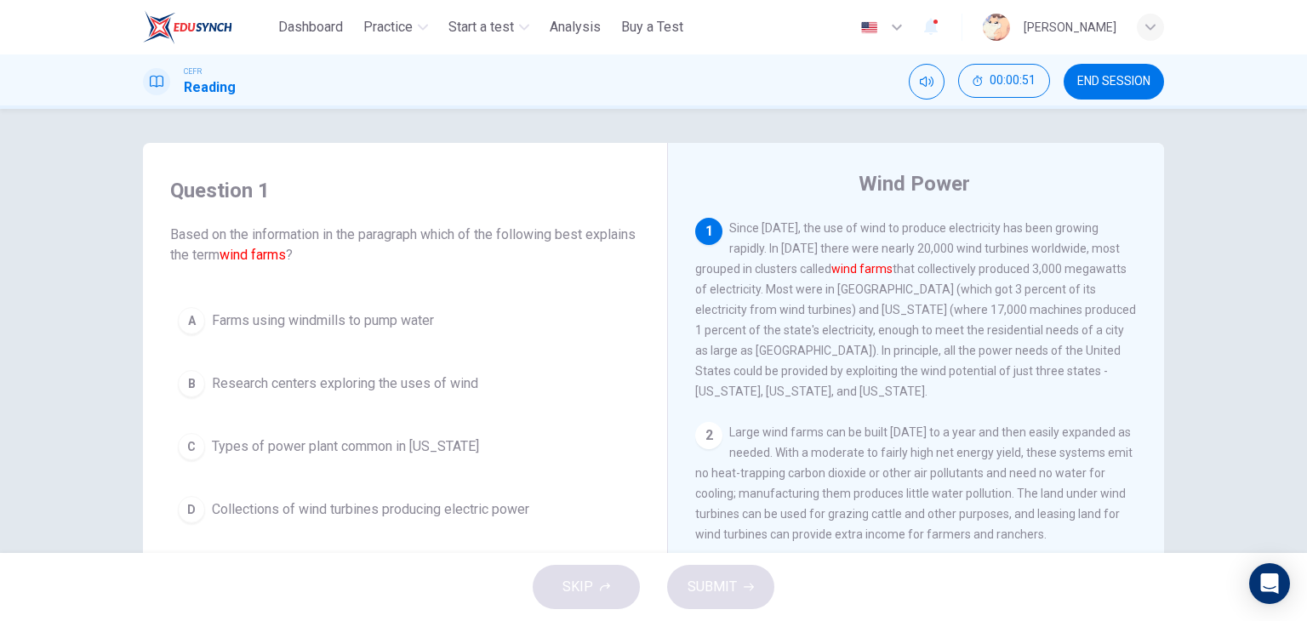
click at [582, 169] on div "Question 1 Based on the information in the paragraph which of the following bes…" at bounding box center [405, 354] width 497 height 388
drag, startPoint x: 587, startPoint y: 157, endPoint x: 609, endPoint y: 169, distance: 25.1
click at [587, 157] on div "Question 1 Based on the information in the paragraph which of the following bes…" at bounding box center [653, 439] width 1021 height 592
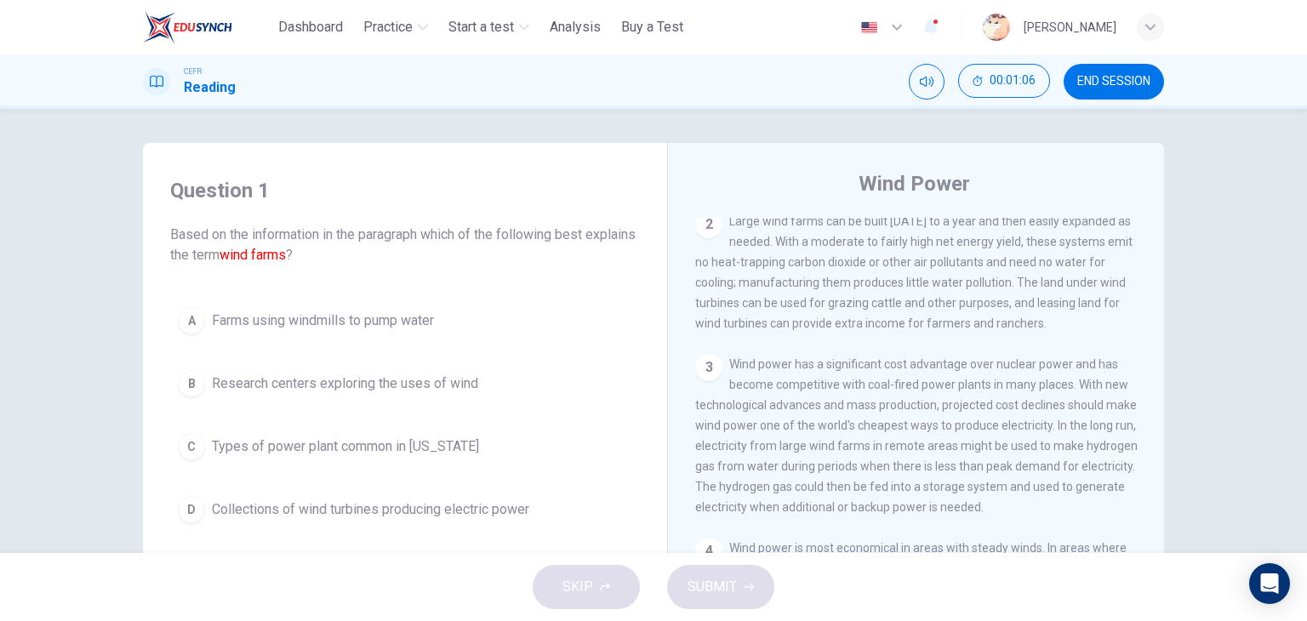
scroll to position [210, 0]
drag, startPoint x: 609, startPoint y: 149, endPoint x: 809, endPoint y: 459, distance: 368.3
click at [809, 459] on div "Question 1 Based on the information in the paragraph which of the following bes…" at bounding box center [653, 439] width 1021 height 592
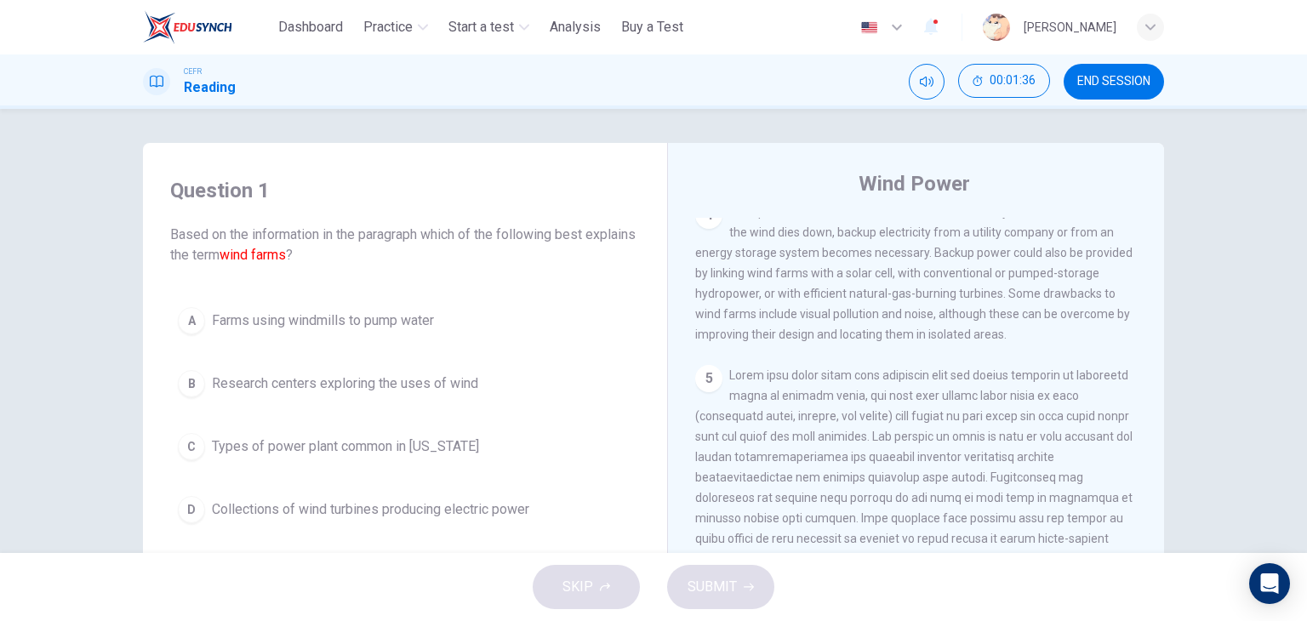
scroll to position [546, 0]
click at [604, 213] on div "Question 1 Based on the information in the paragraph which of the following bes…" at bounding box center [405, 221] width 470 height 89
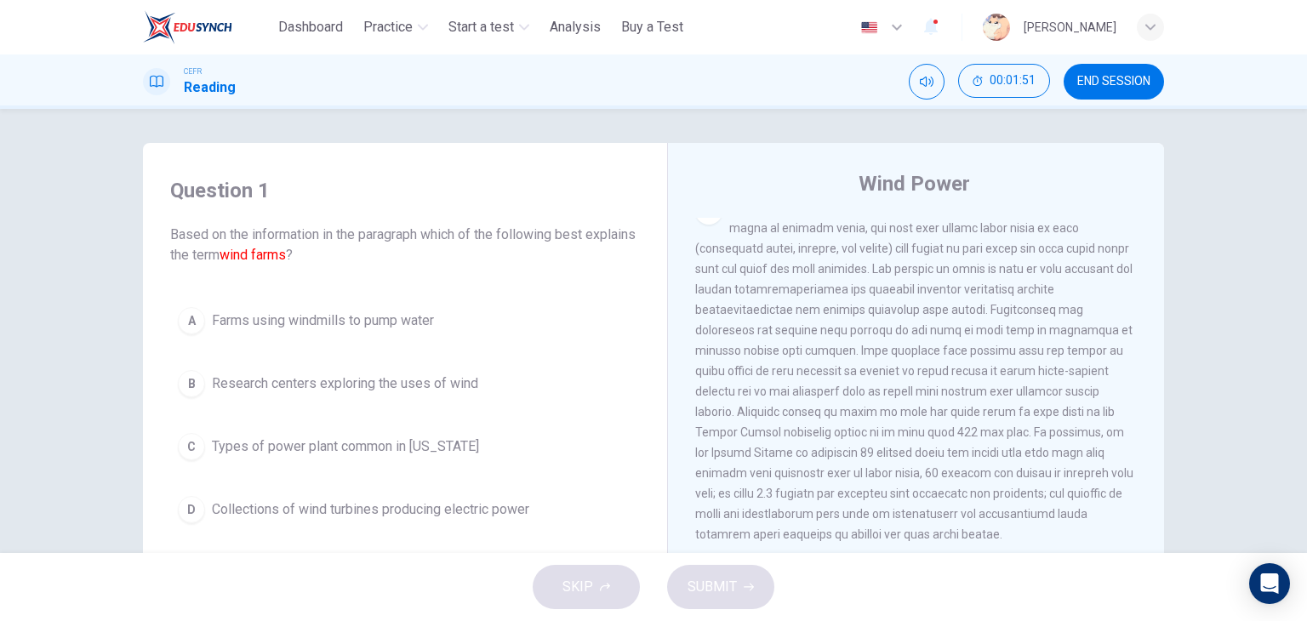
scroll to position [719, 0]
click at [598, 164] on div "Question 1 Based on the information in the paragraph which of the following bes…" at bounding box center [405, 354] width 497 height 388
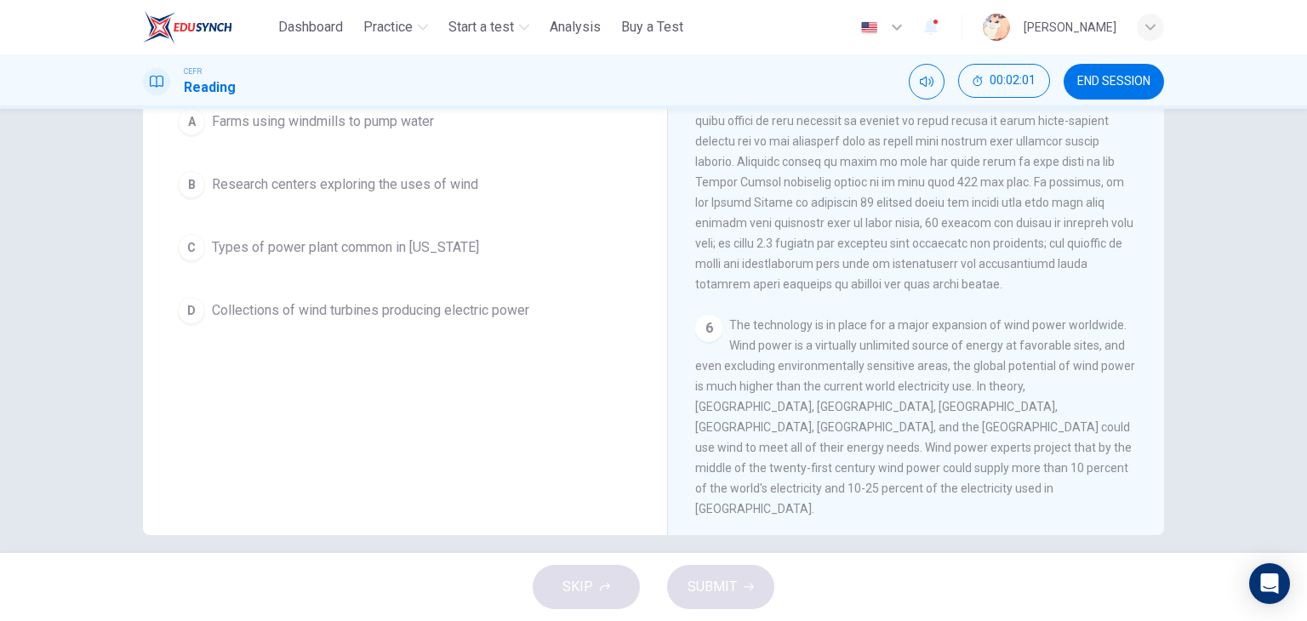
scroll to position [215, 0]
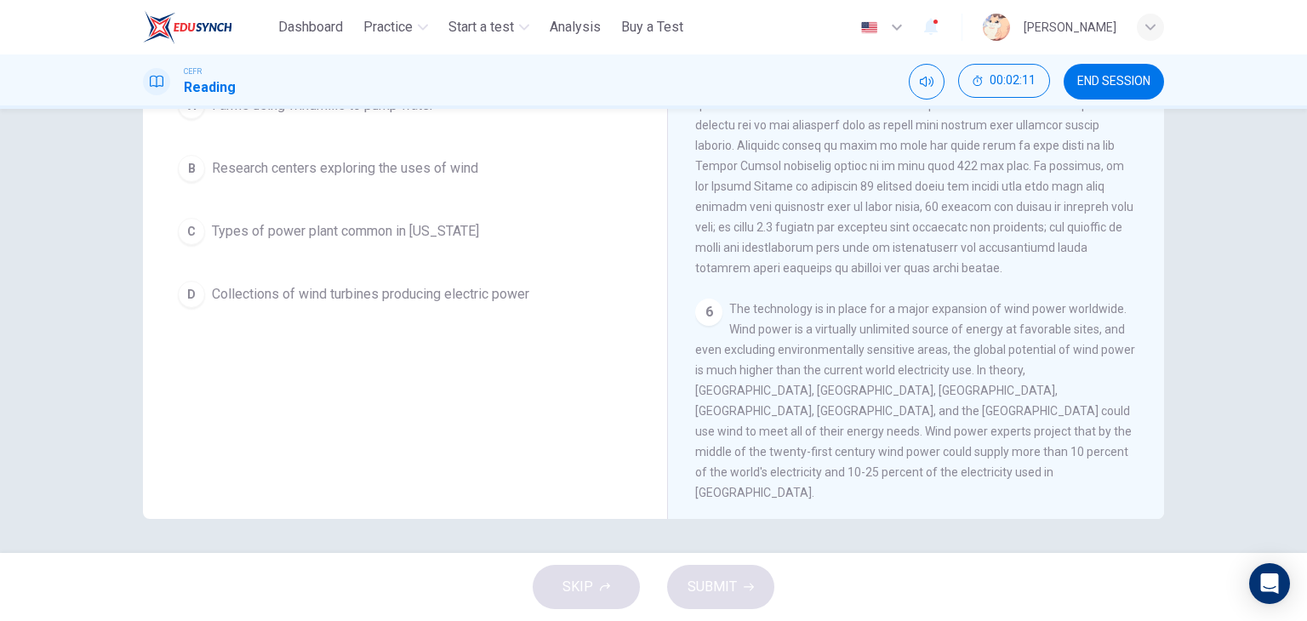
click at [59, 276] on div "Question 1 Based on the information in the paragraph which of the following bes…" at bounding box center [653, 331] width 1307 height 444
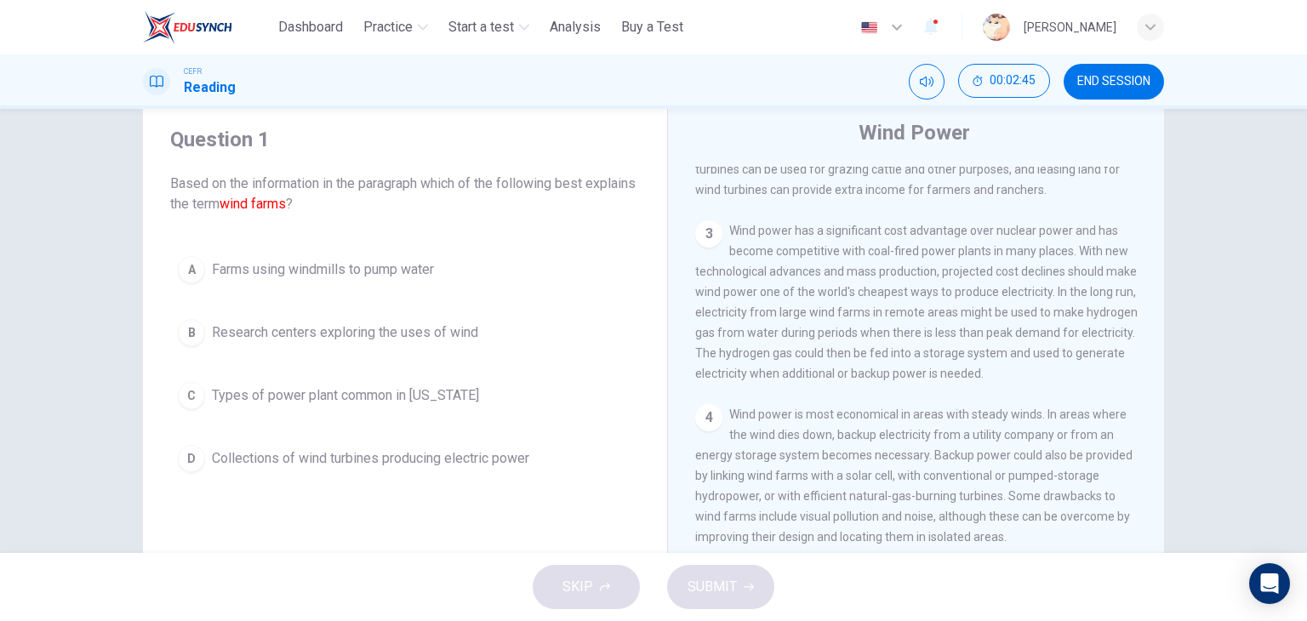
scroll to position [0, 0]
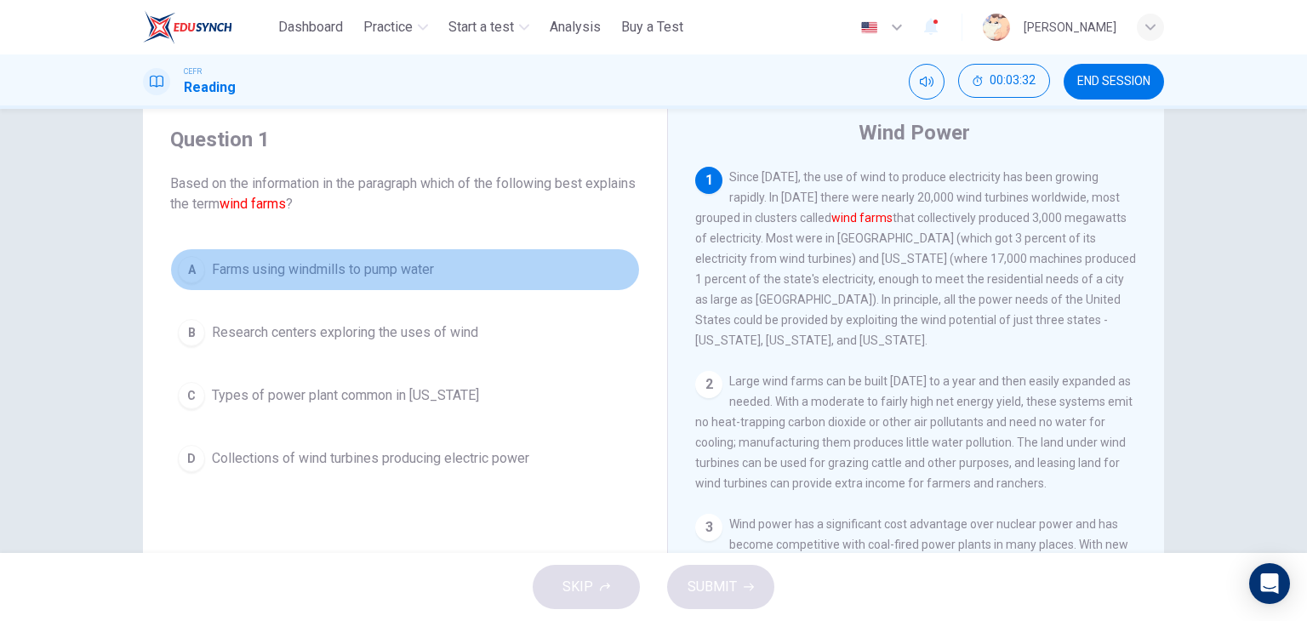
click at [378, 272] on span "Farms using windmills to pump water" at bounding box center [323, 270] width 222 height 20
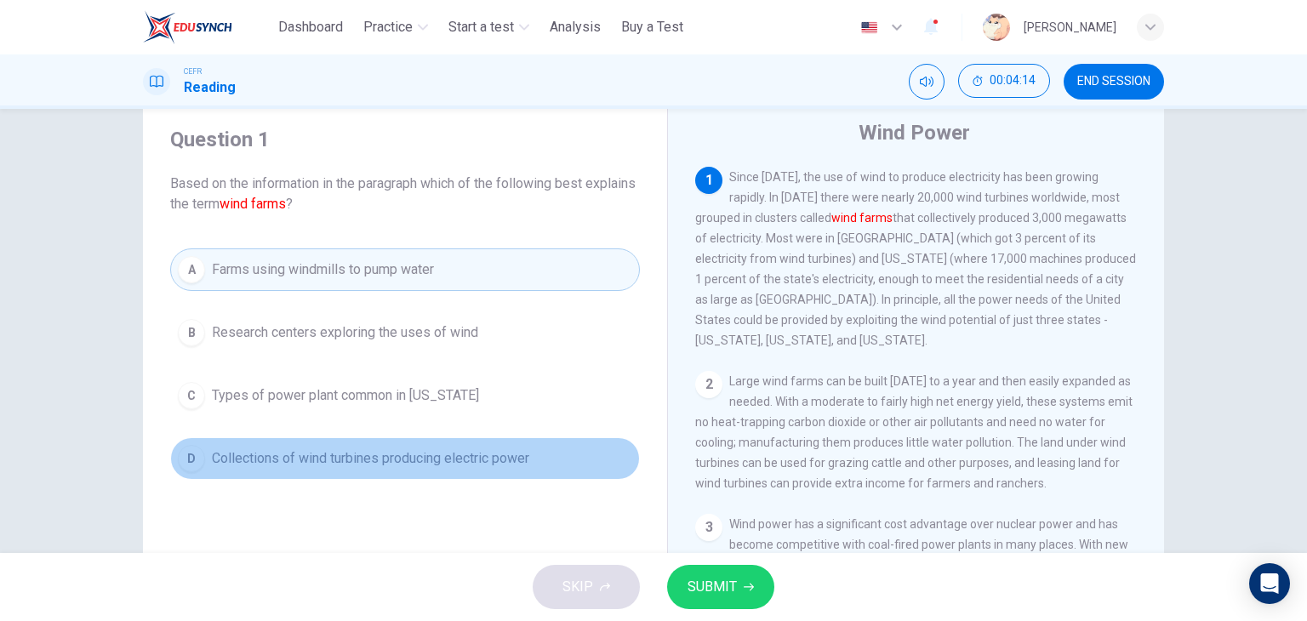
click at [551, 440] on button "D Collections of wind turbines producing electric power" at bounding box center [405, 459] width 470 height 43
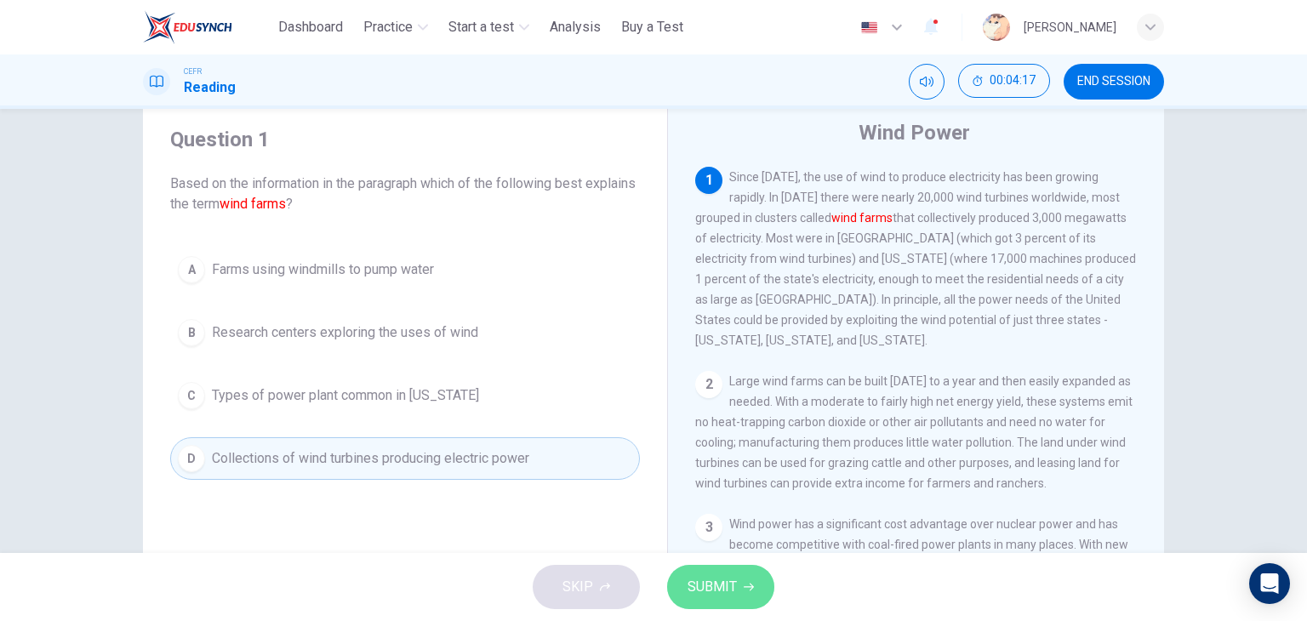
click at [738, 586] on button "SUBMIT" at bounding box center [720, 587] width 107 height 44
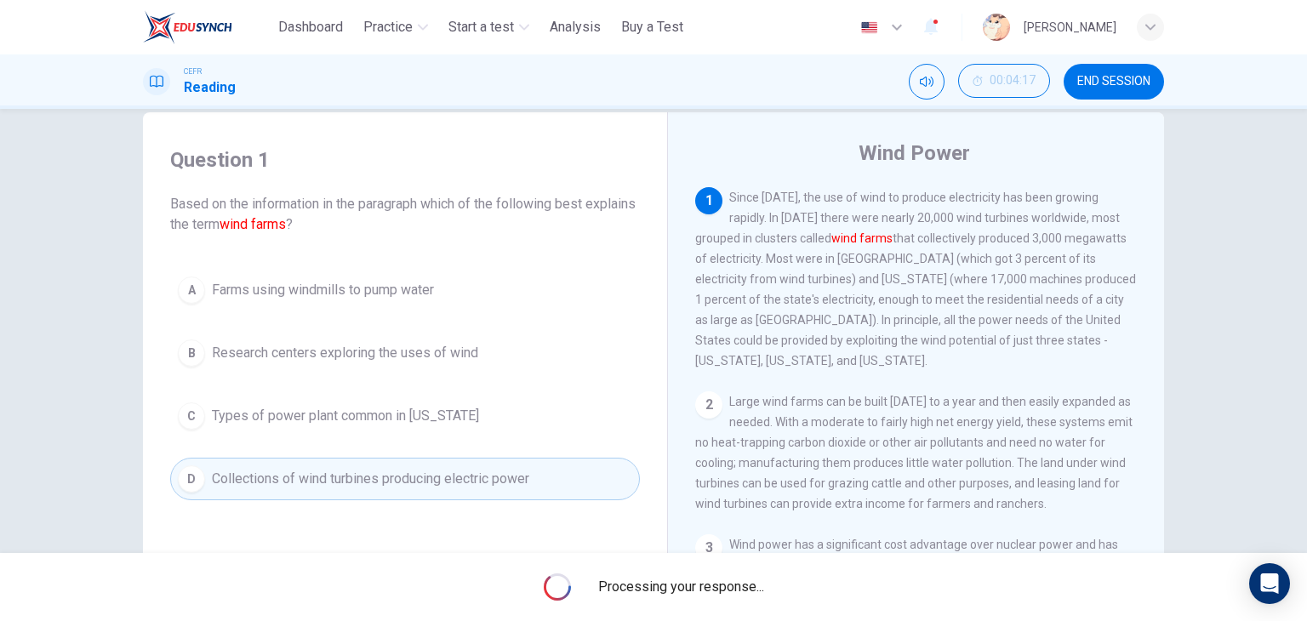
scroll to position [30, 0]
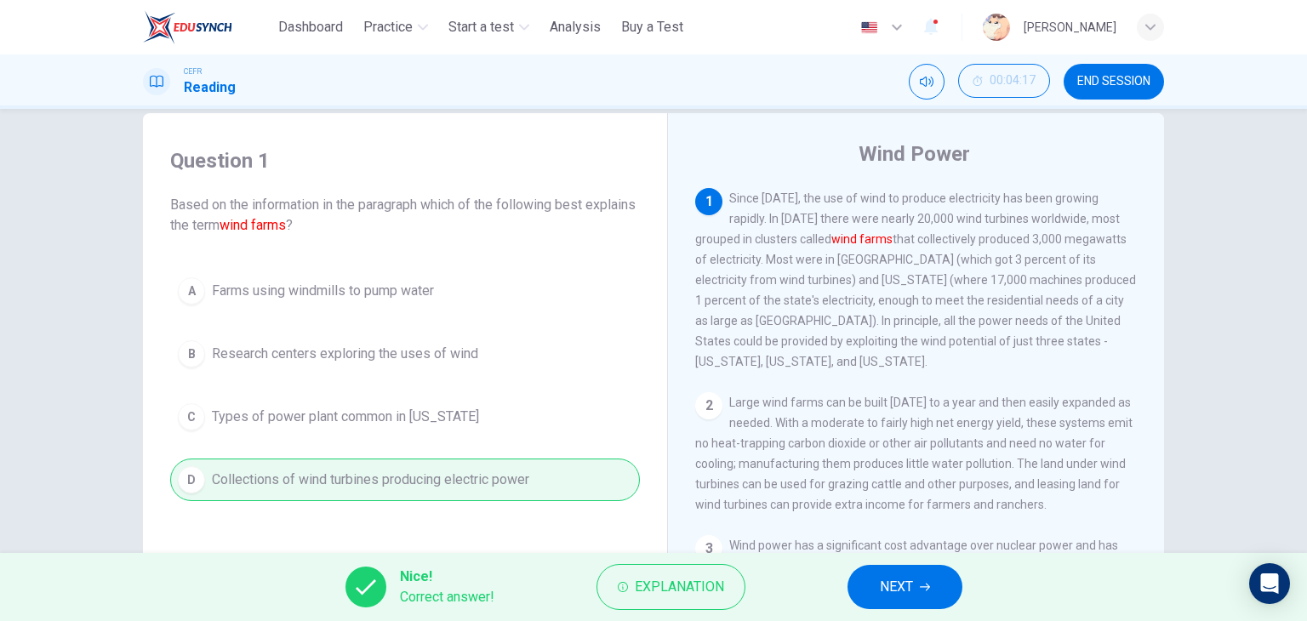
click at [516, 258] on div "Question 1 Based on the information in the paragraph which of the following bes…" at bounding box center [405, 324] width 497 height 388
click at [872, 586] on button "NEXT" at bounding box center [905, 587] width 115 height 44
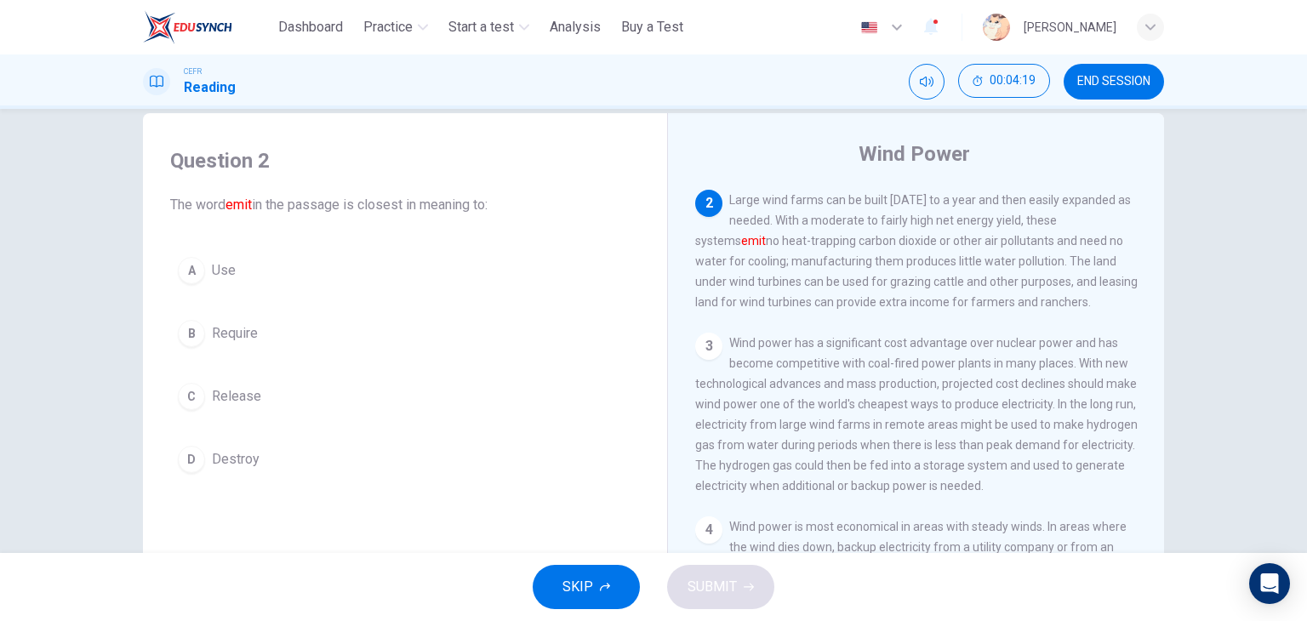
scroll to position [200, 0]
click at [276, 389] on button "C Release" at bounding box center [405, 396] width 470 height 43
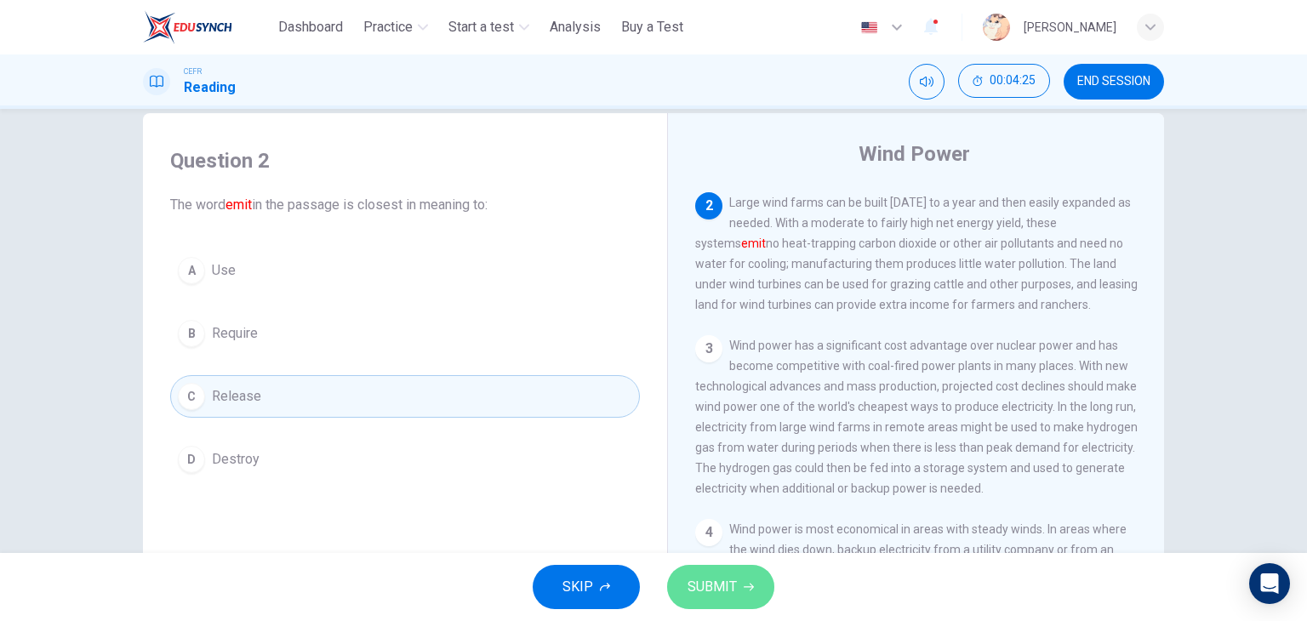
click at [712, 566] on button "SUBMIT" at bounding box center [720, 587] width 107 height 44
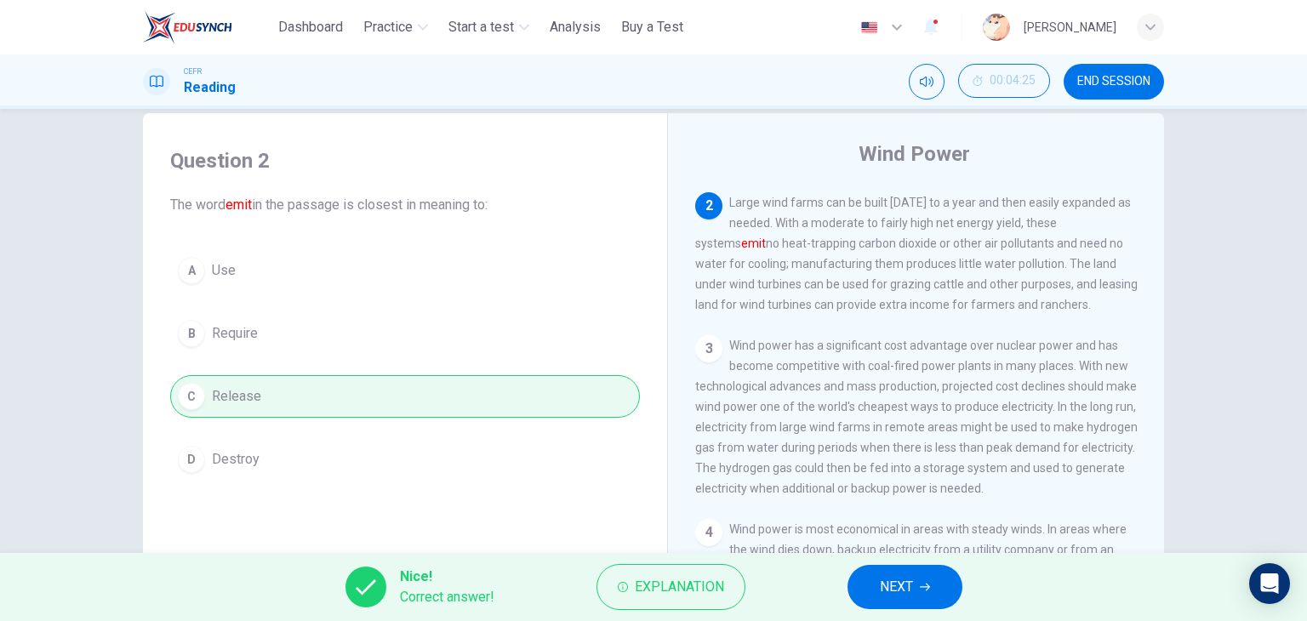
click at [892, 588] on span "NEXT" at bounding box center [896, 587] width 33 height 24
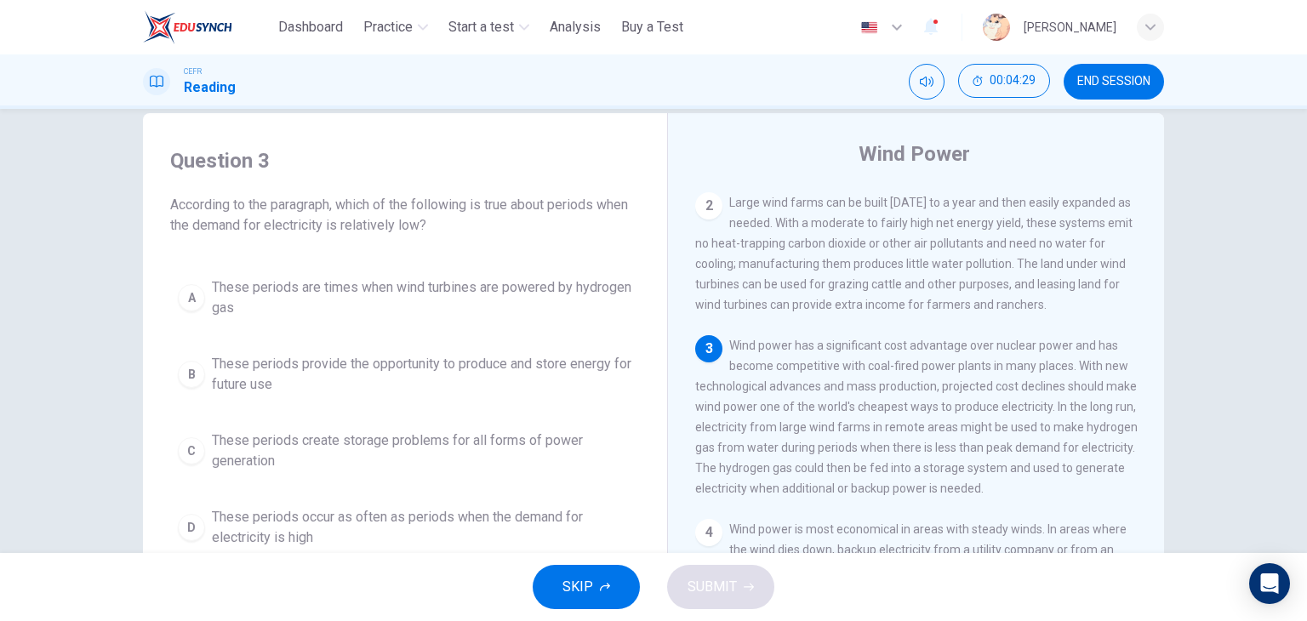
click at [524, 150] on h4 "Question 3" at bounding box center [405, 160] width 470 height 27
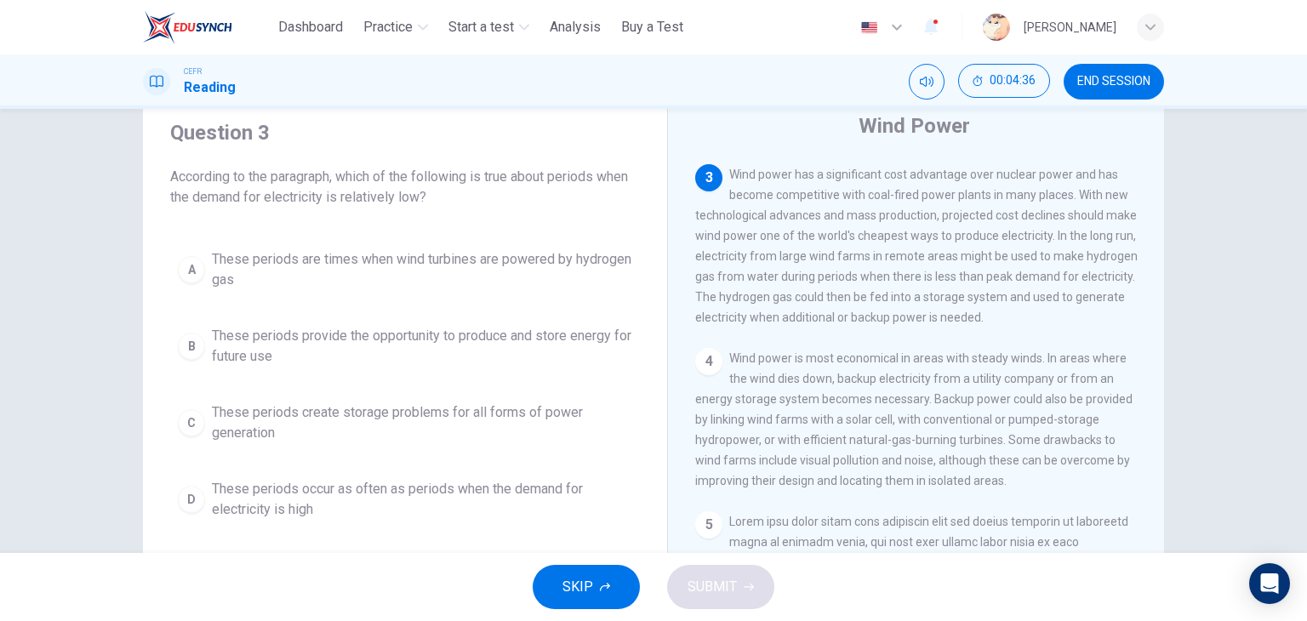
scroll to position [57, 0]
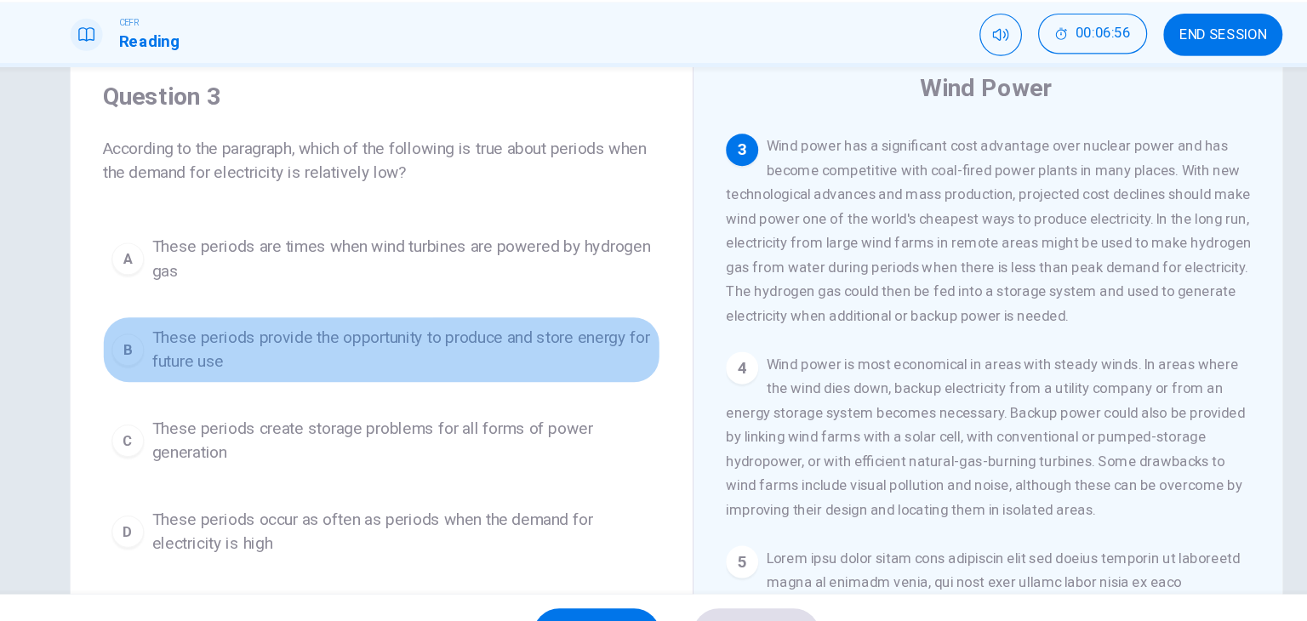
click at [538, 369] on button "B These periods provide the opportunity to produce and store energy for future …" at bounding box center [405, 347] width 470 height 56
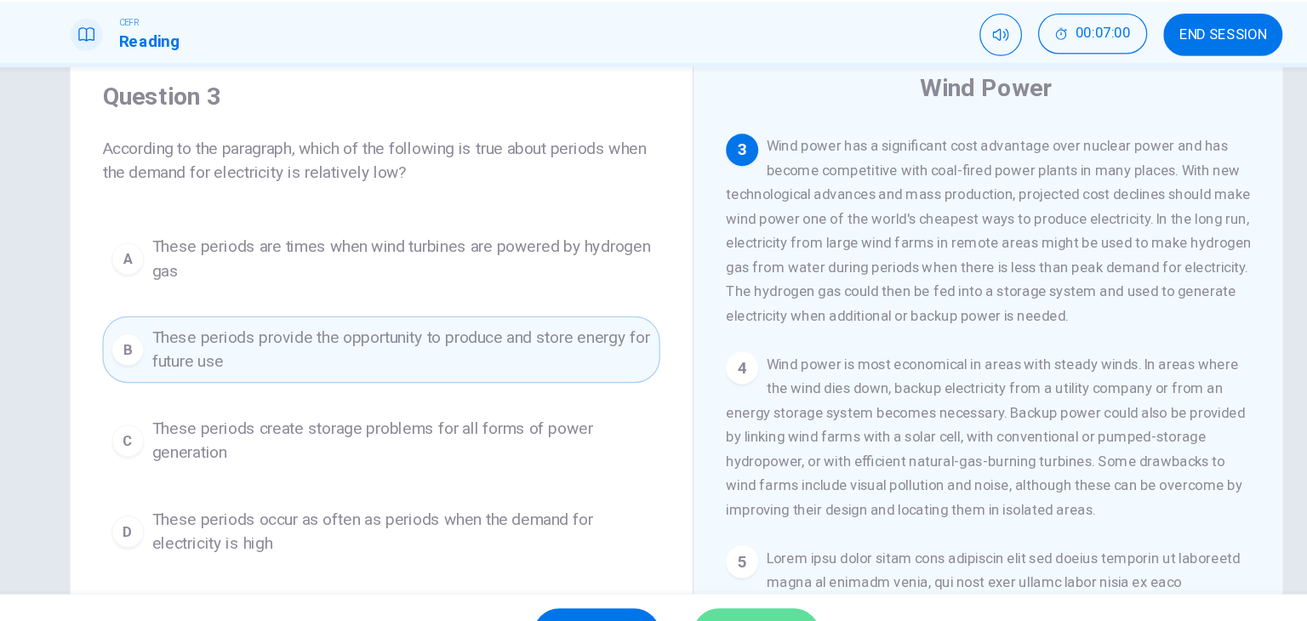
click at [731, 569] on button "SUBMIT" at bounding box center [720, 587] width 107 height 44
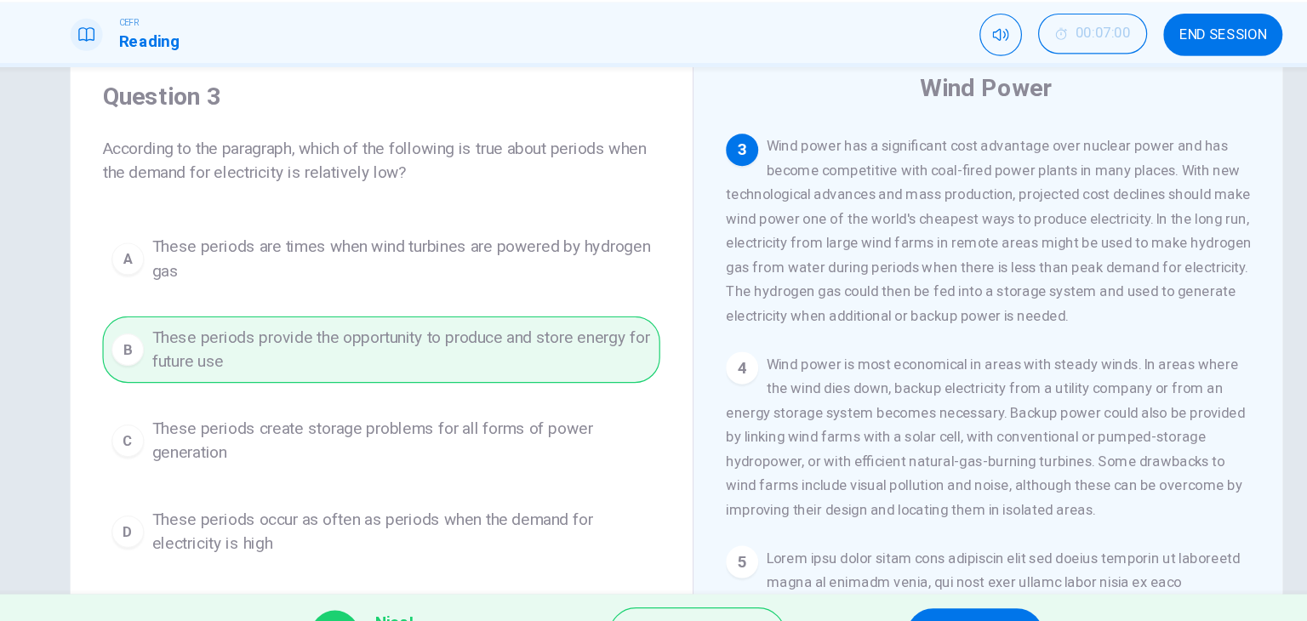
click at [874, 569] on button "NEXT" at bounding box center [905, 587] width 115 height 44
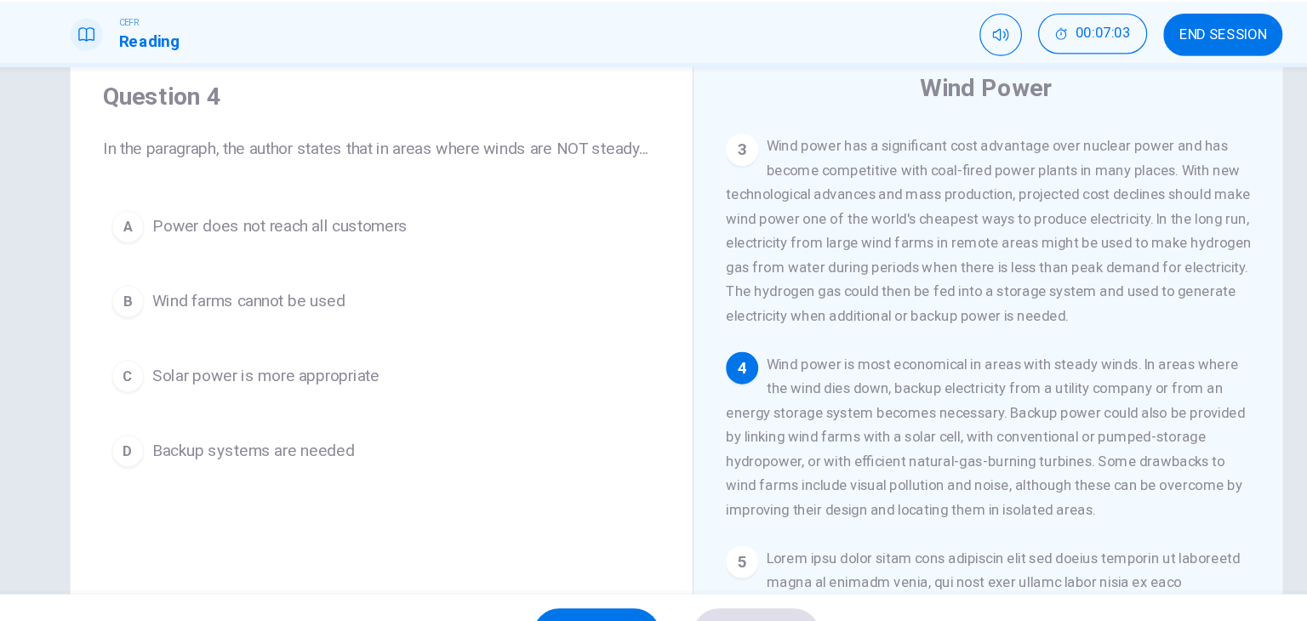
click at [501, 140] on h4 "Question 4" at bounding box center [405, 133] width 470 height 27
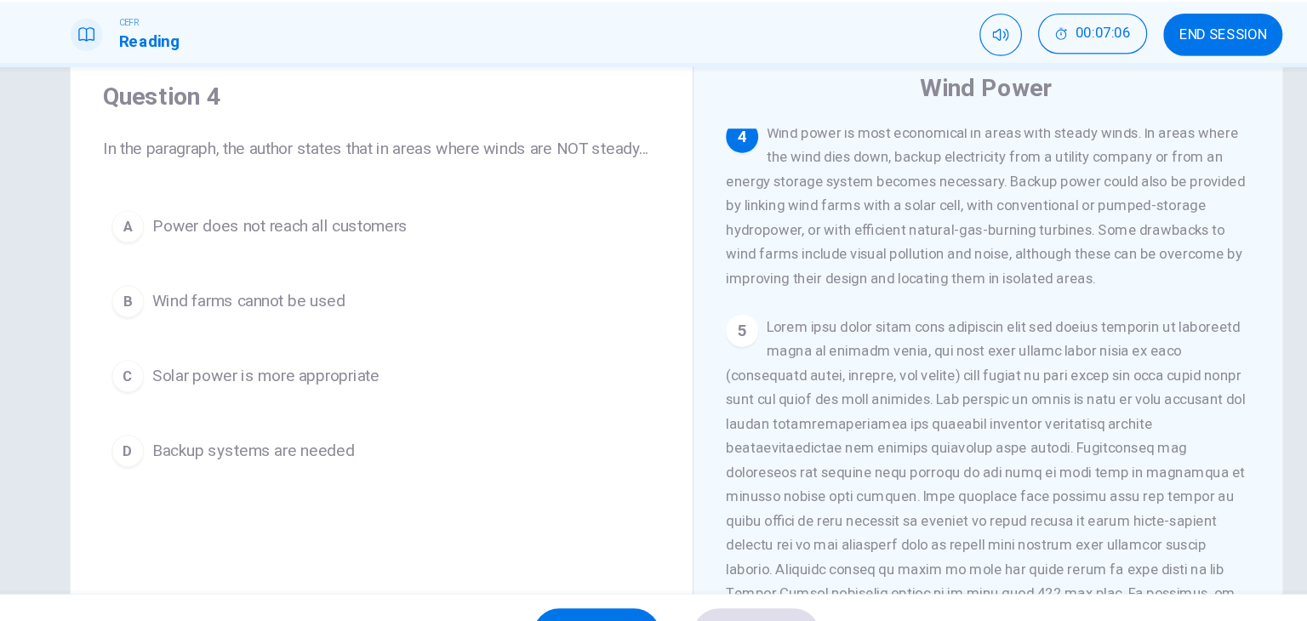
scroll to position [537, 0]
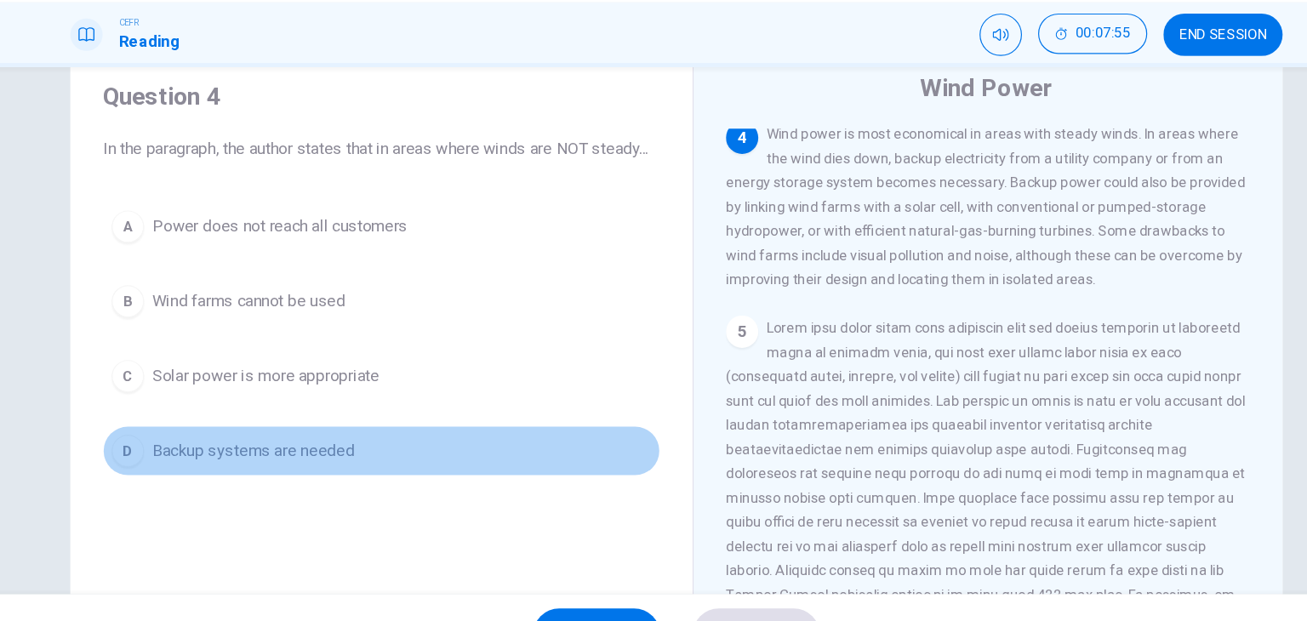
click at [359, 454] on button "D Backup systems are needed" at bounding box center [405, 432] width 470 height 43
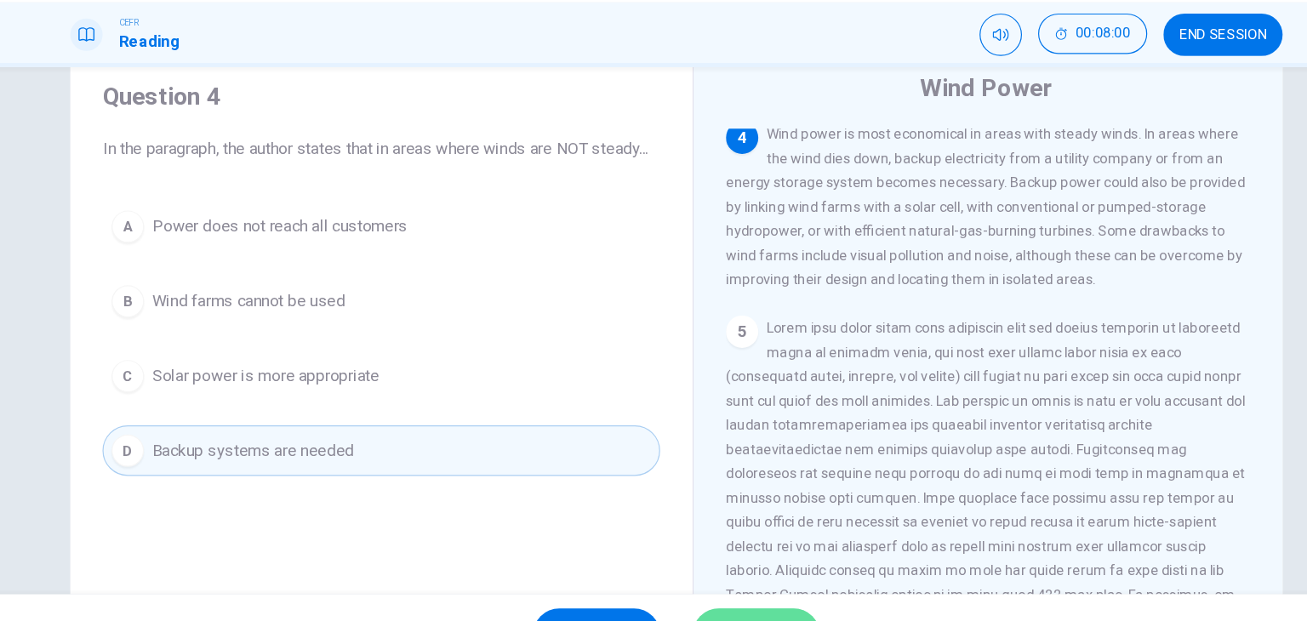
click at [721, 565] on button "SUBMIT" at bounding box center [720, 587] width 107 height 44
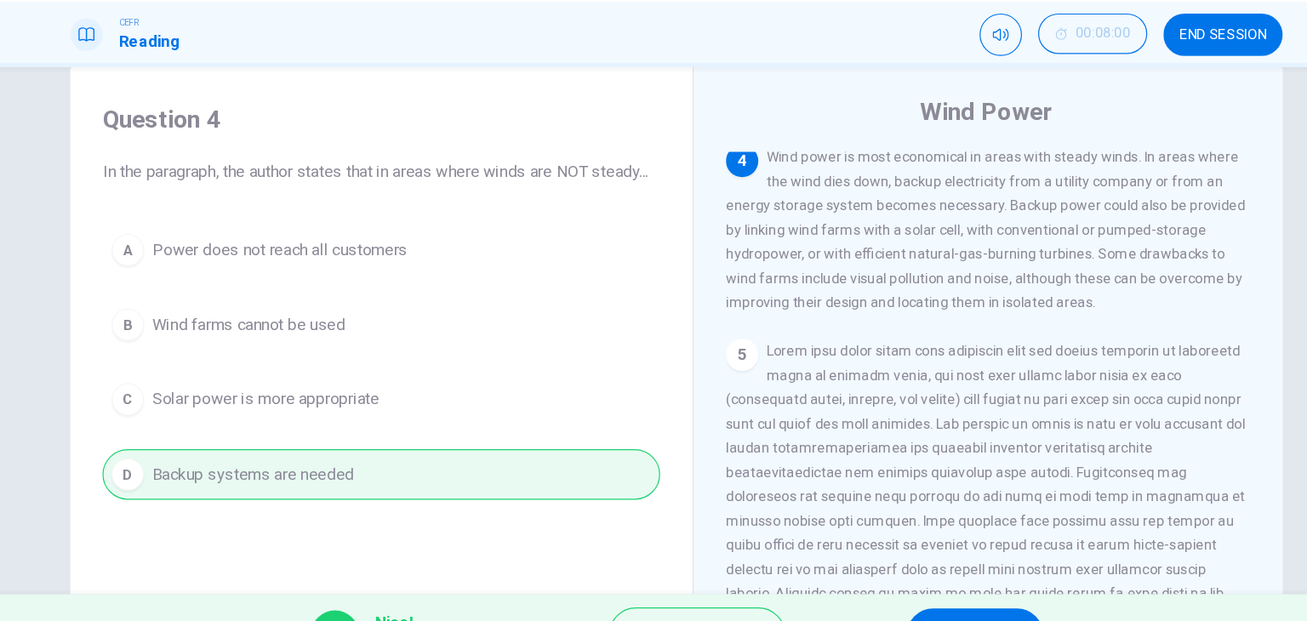
click at [895, 569] on button "NEXT" at bounding box center [905, 587] width 115 height 44
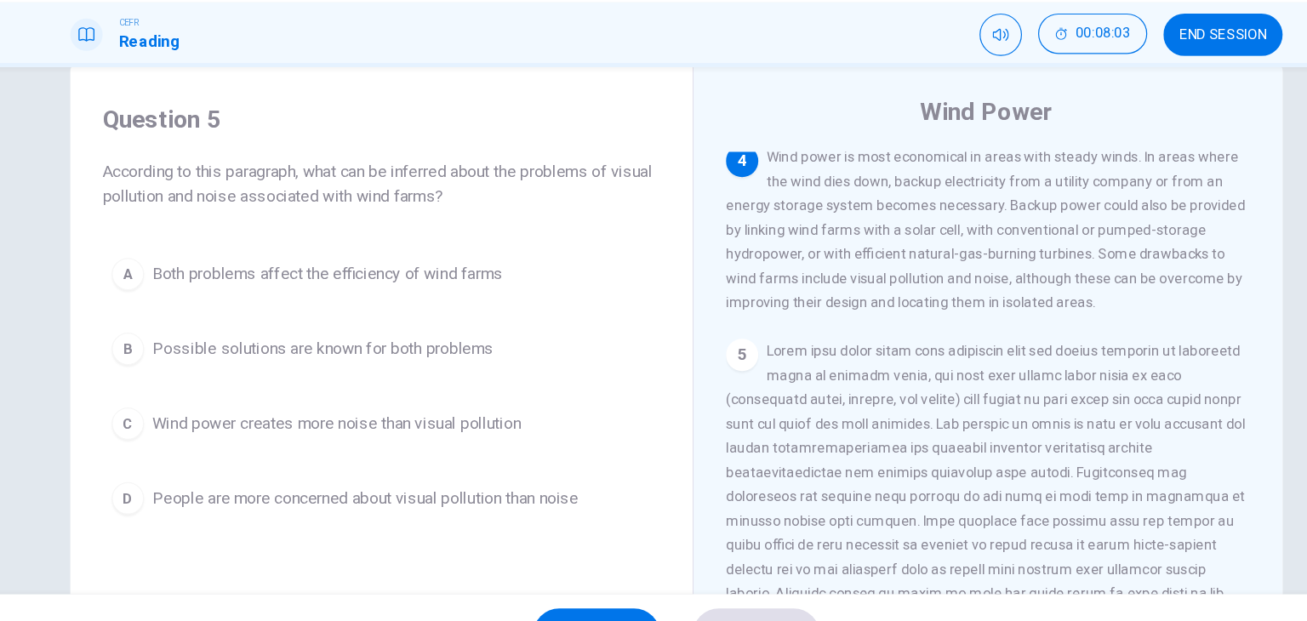
click at [573, 138] on div "Question 5 According to this paragraph, what can be inferred about the problems…" at bounding box center [405, 317] width 497 height 388
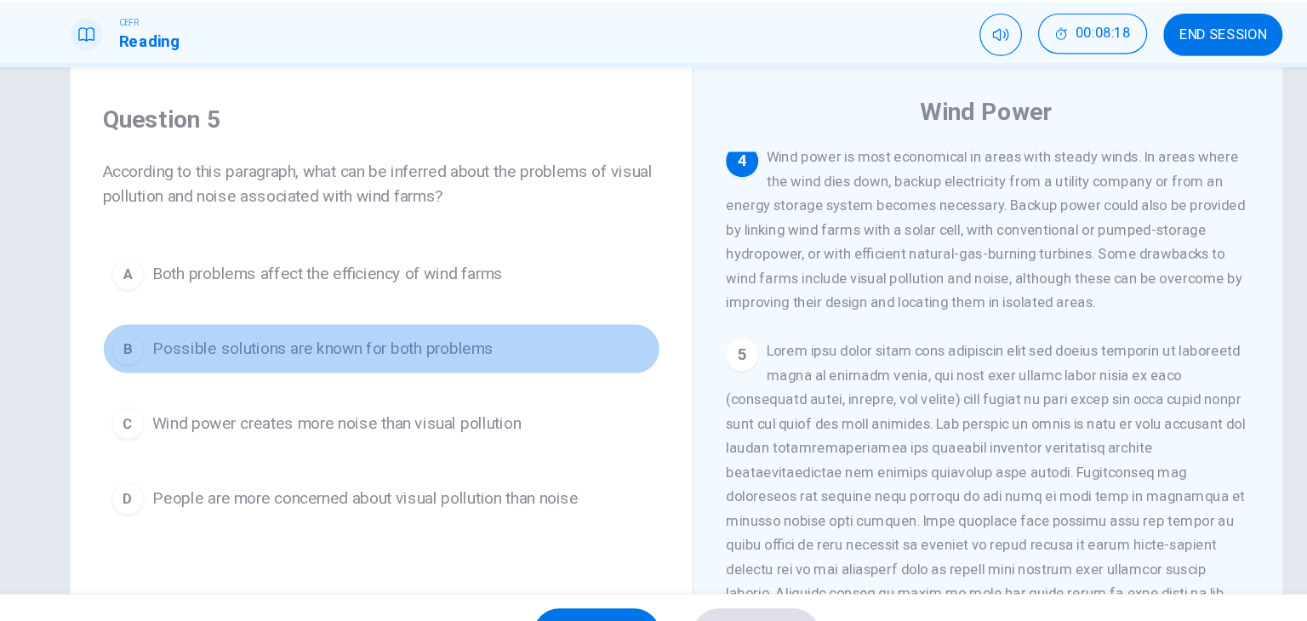
click at [432, 340] on span "Possible solutions are known for both problems" at bounding box center [356, 346] width 288 height 20
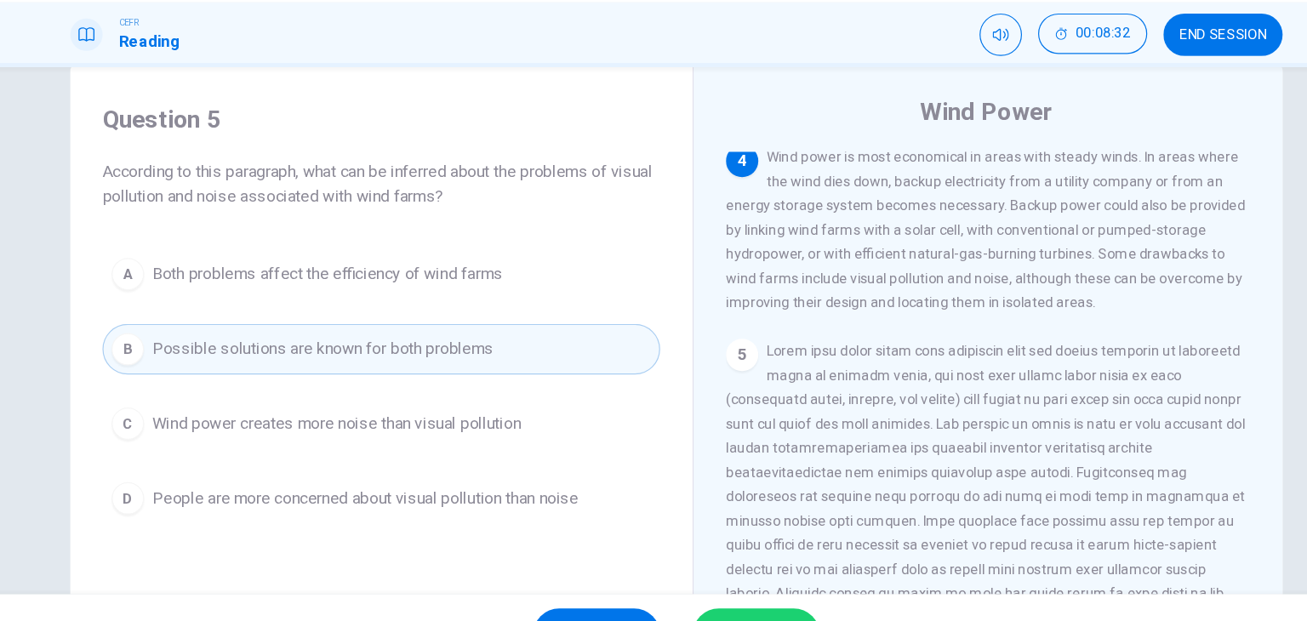
click at [719, 568] on button "SUBMIT" at bounding box center [720, 587] width 107 height 44
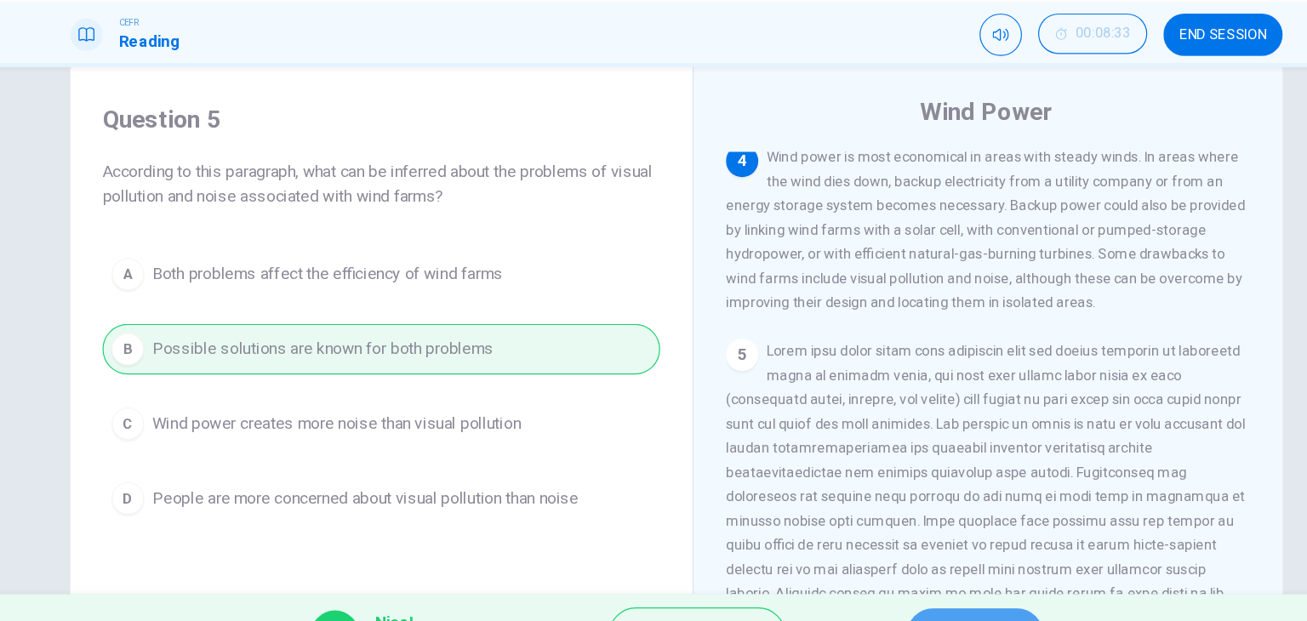
click at [875, 565] on button "NEXT" at bounding box center [905, 587] width 115 height 44
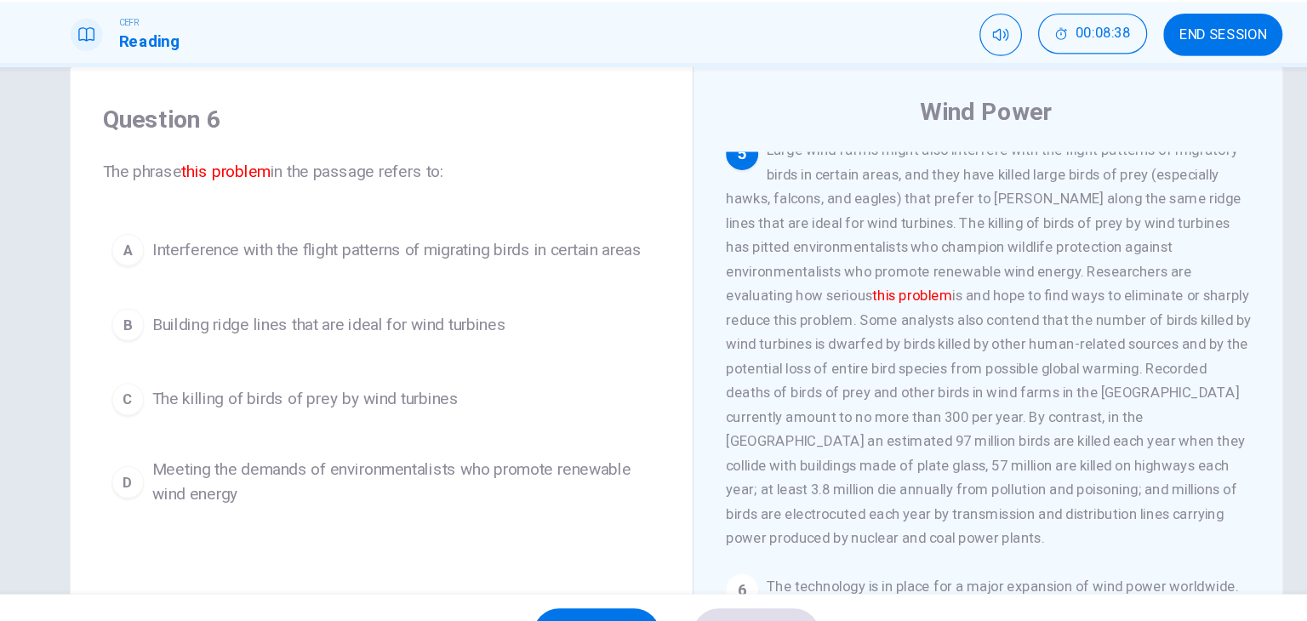
scroll to position [705, 0]
click at [509, 175] on div "Question 6 The phrase this problem in the passage refers to:" at bounding box center [405, 174] width 470 height 68
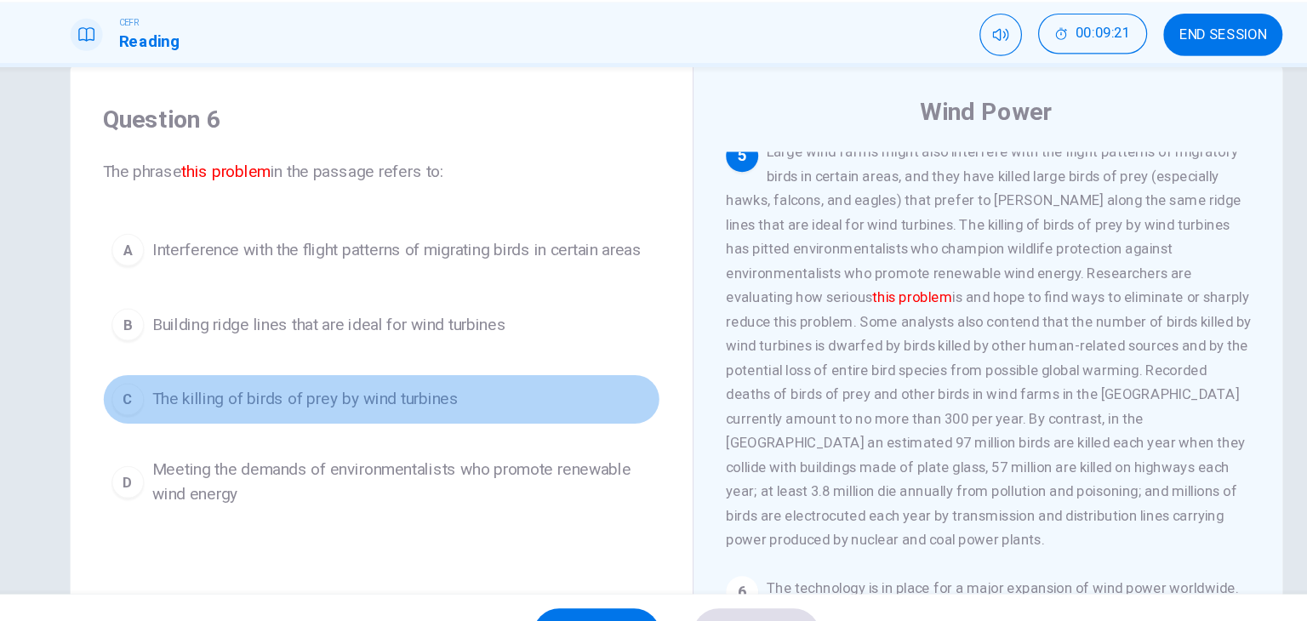
click at [403, 398] on span "The killing of birds of prey by wind turbines" at bounding box center [341, 389] width 258 height 20
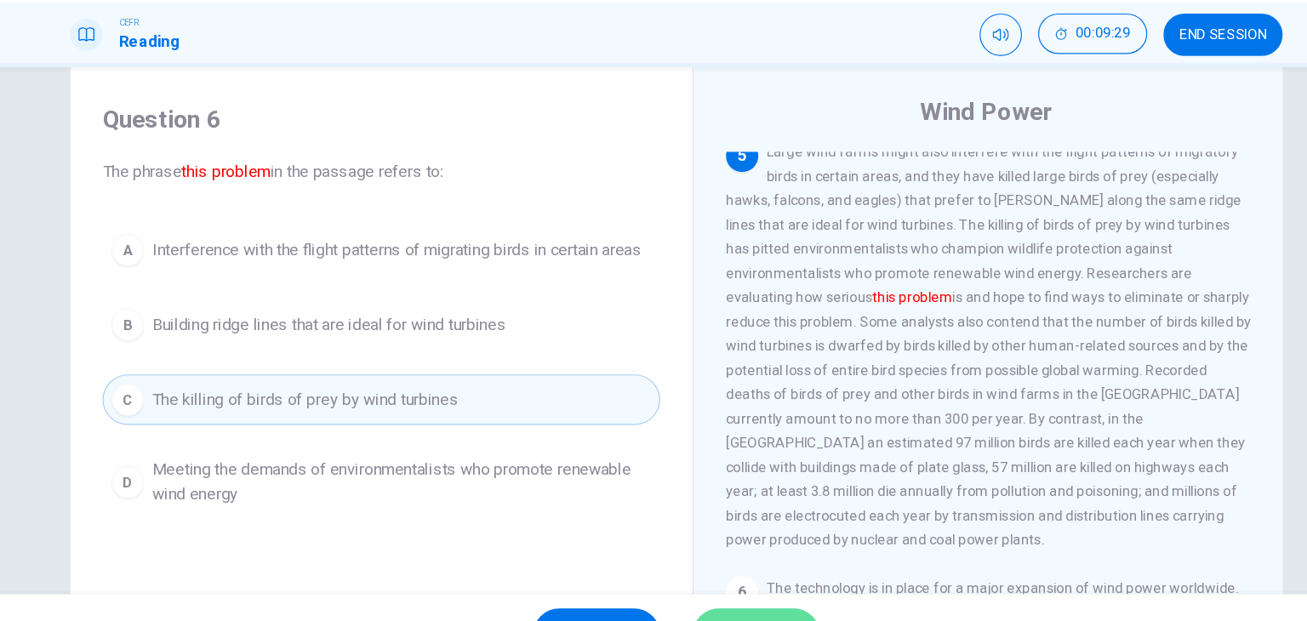
click at [690, 565] on button "SUBMIT" at bounding box center [720, 587] width 107 height 44
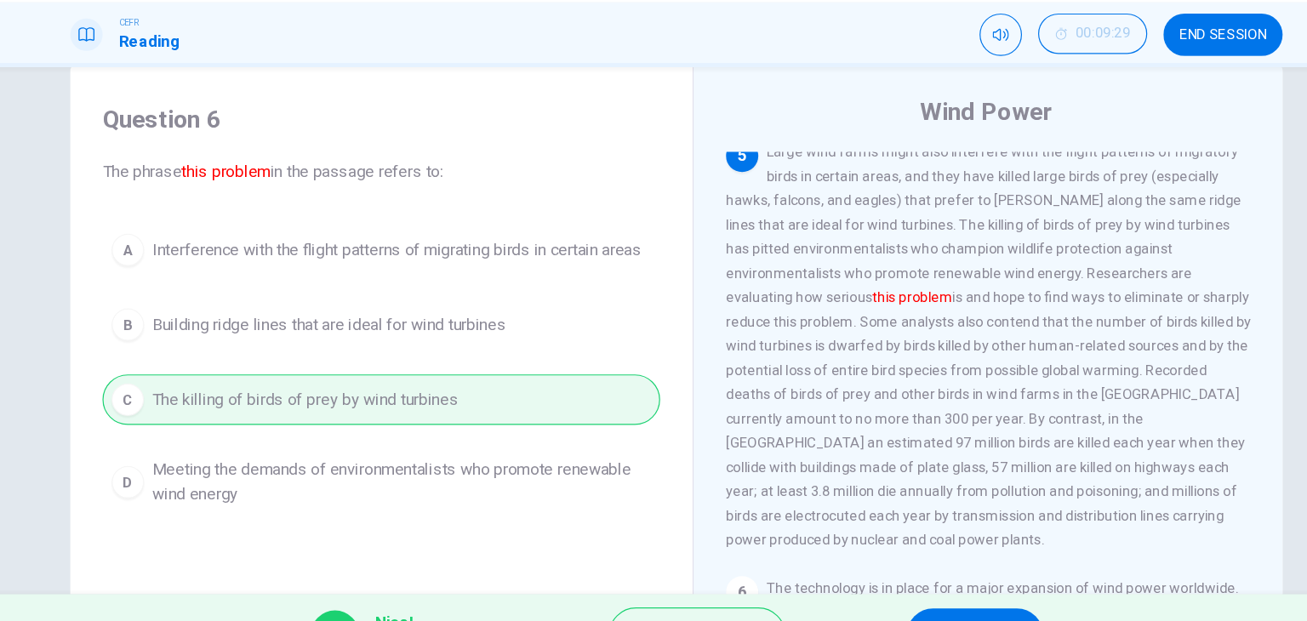
click at [889, 565] on button "NEXT" at bounding box center [905, 587] width 115 height 44
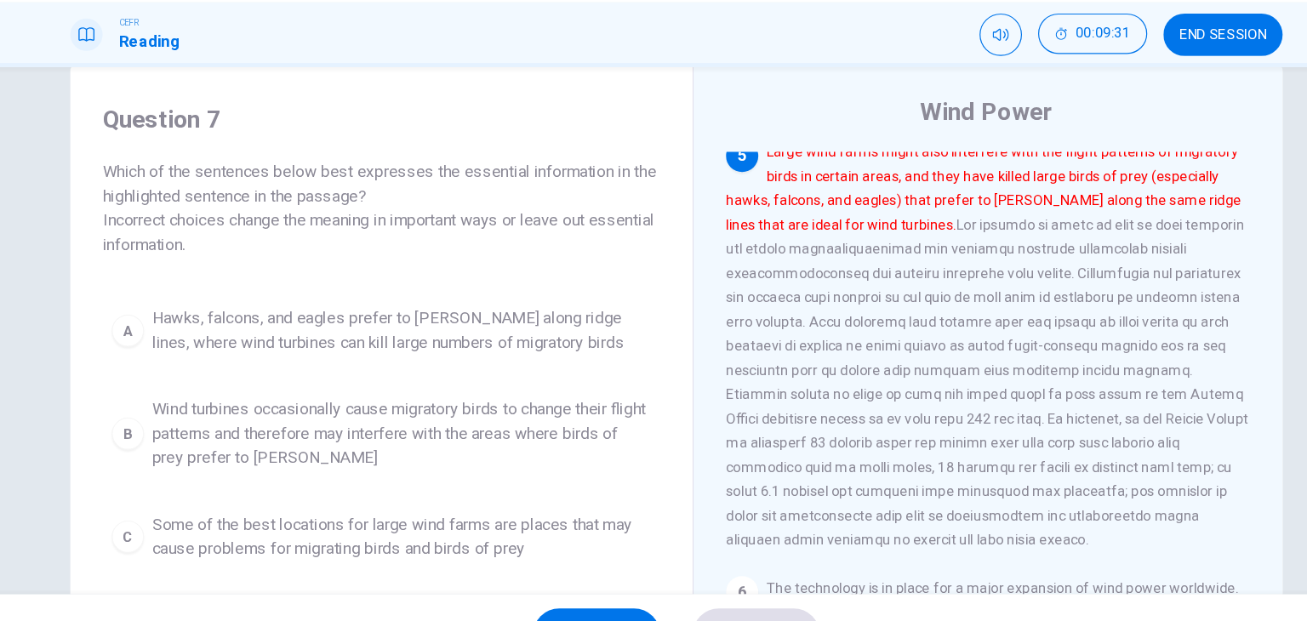
click at [483, 161] on h4 "Question 7" at bounding box center [405, 153] width 470 height 27
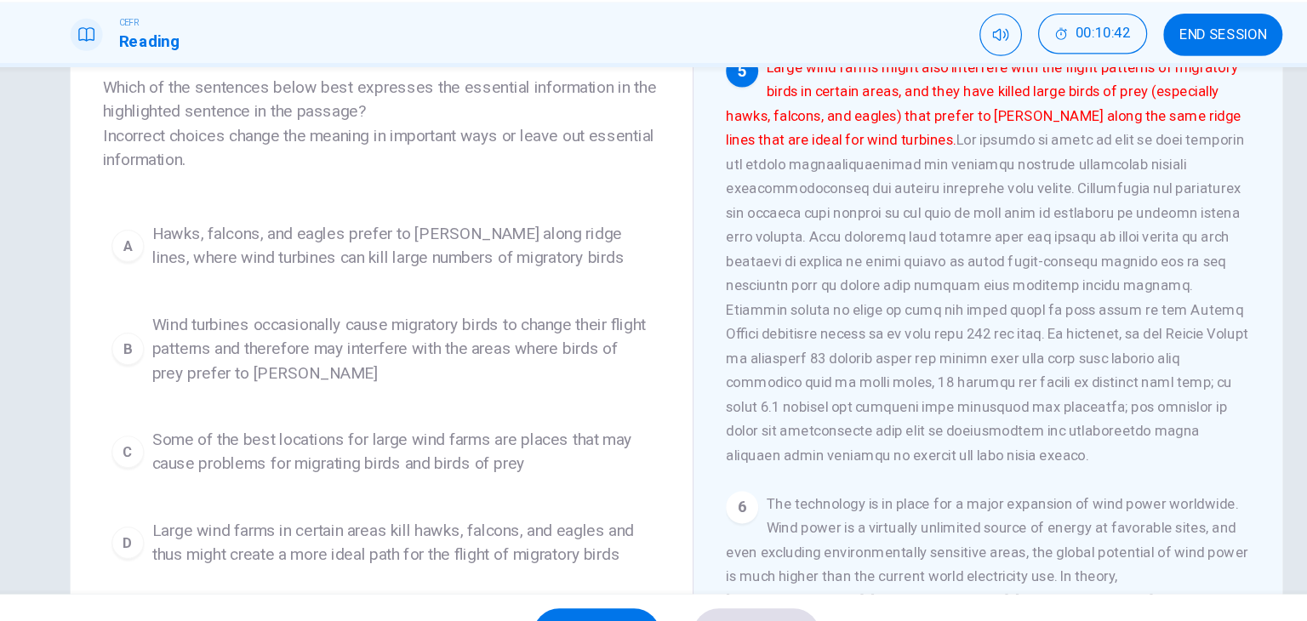
scroll to position [110, 0]
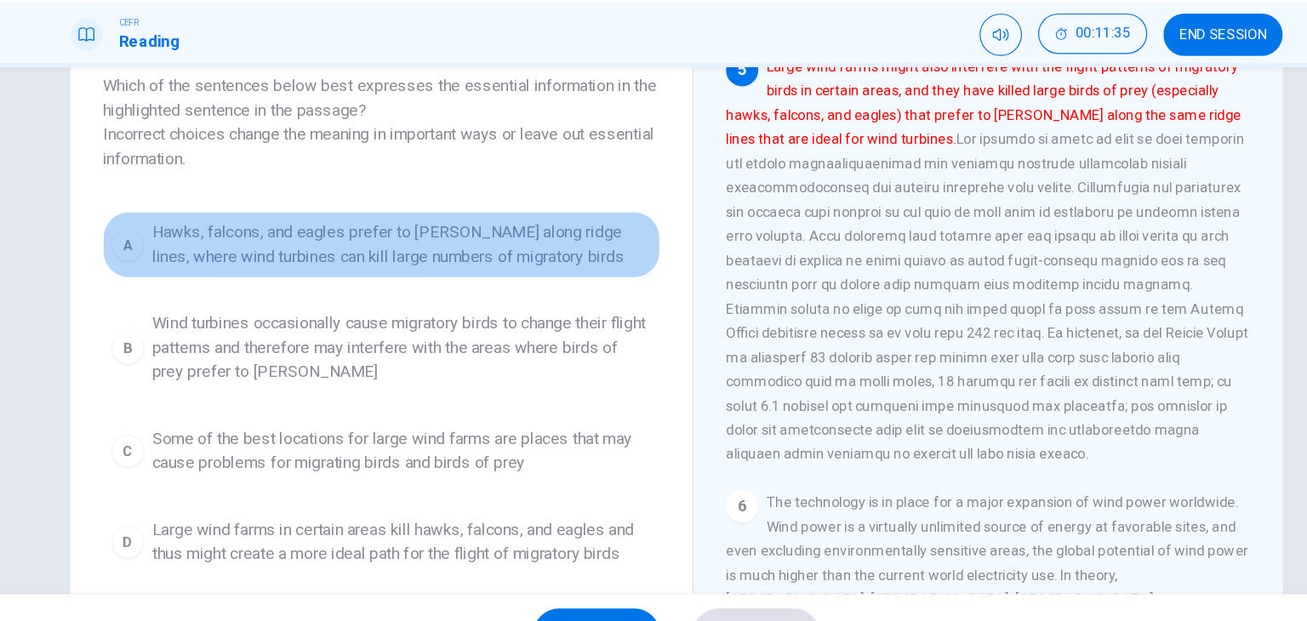
click at [500, 239] on span "Hawks, falcons, and eagles prefer to [PERSON_NAME] along ridge lines, where win…" at bounding box center [422, 258] width 420 height 41
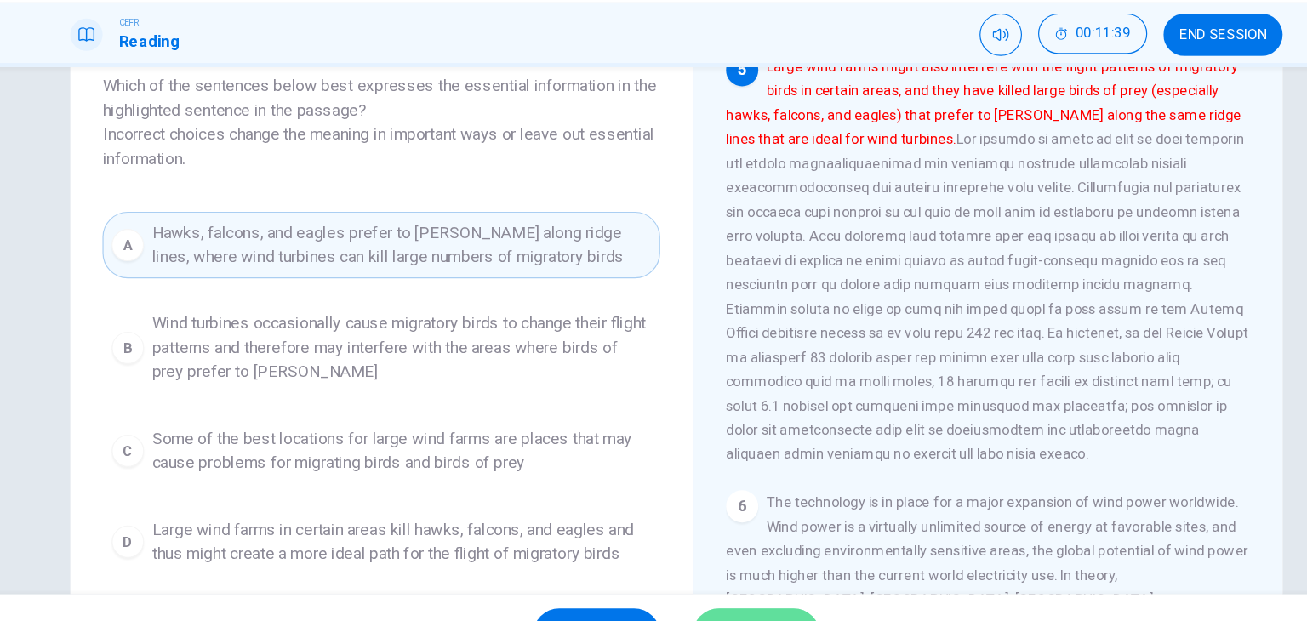
click at [745, 567] on button "SUBMIT" at bounding box center [720, 587] width 107 height 44
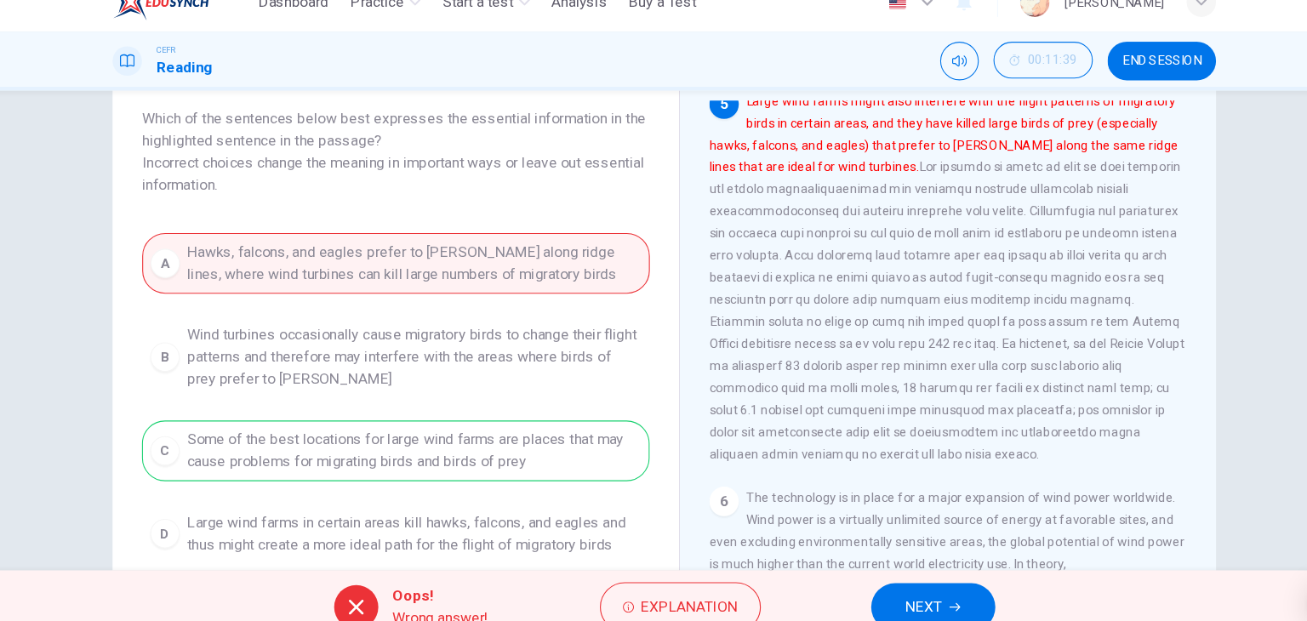
scroll to position [104, 0]
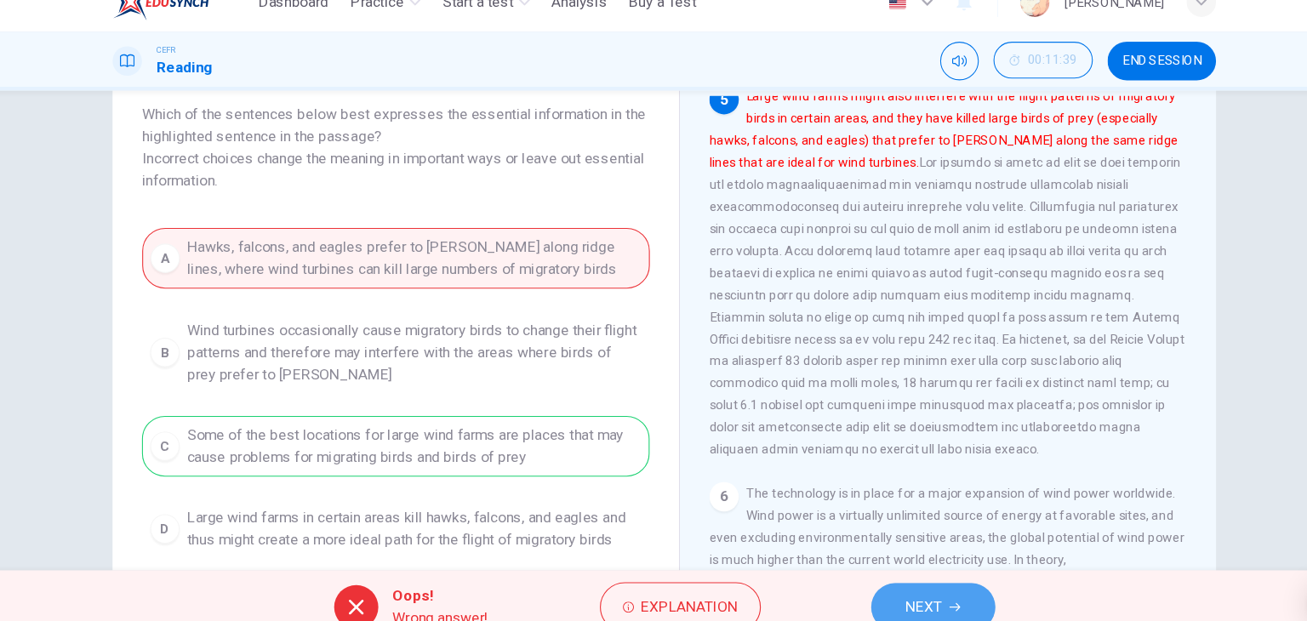
click at [900, 587] on span "NEXT" at bounding box center [894, 587] width 33 height 24
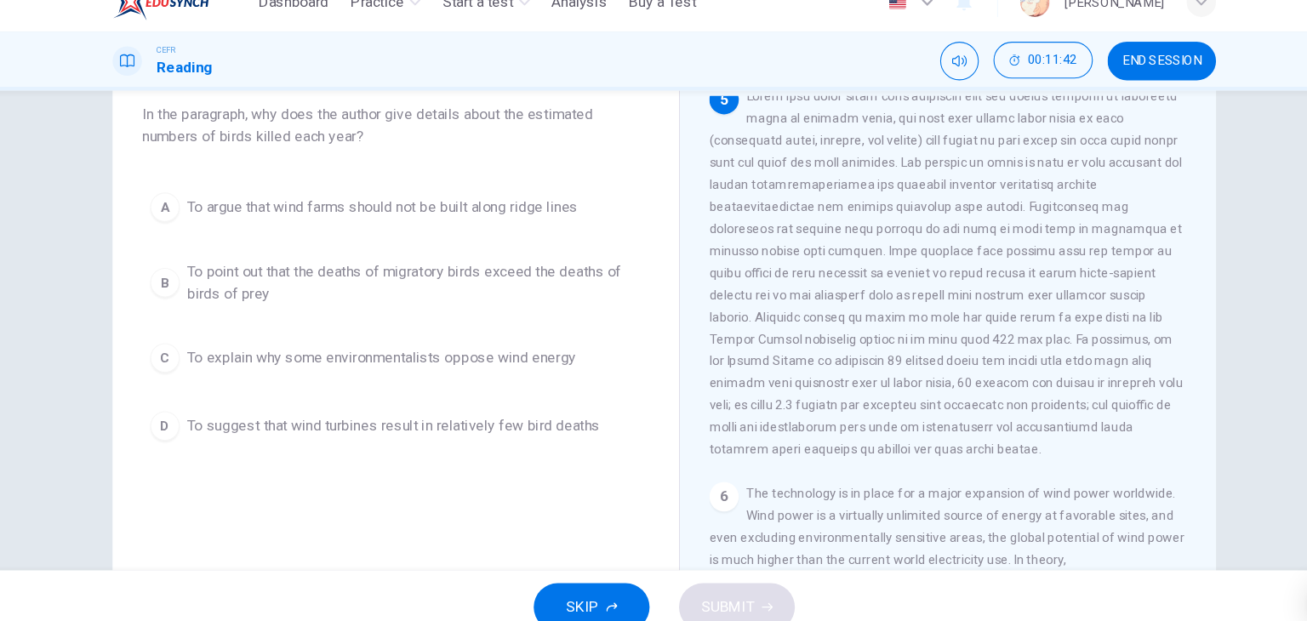
click at [486, 157] on span "In the paragraph, why does the author give details about the estimated numbers …" at bounding box center [405, 141] width 470 height 41
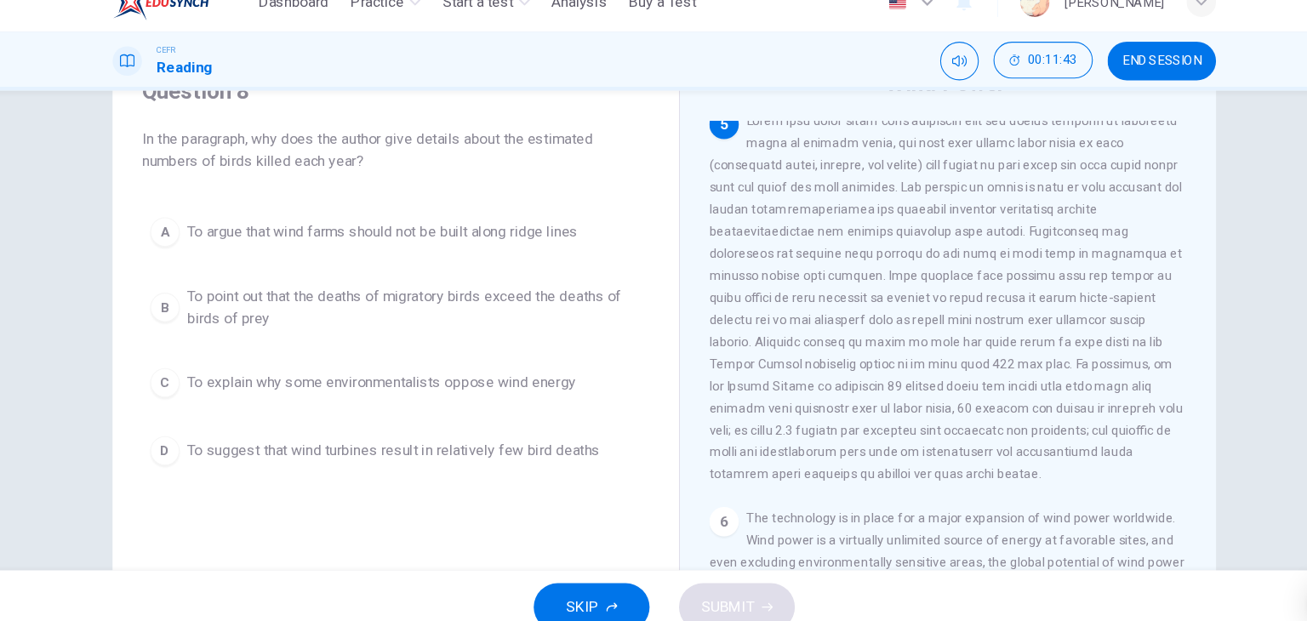
scroll to position [78, 0]
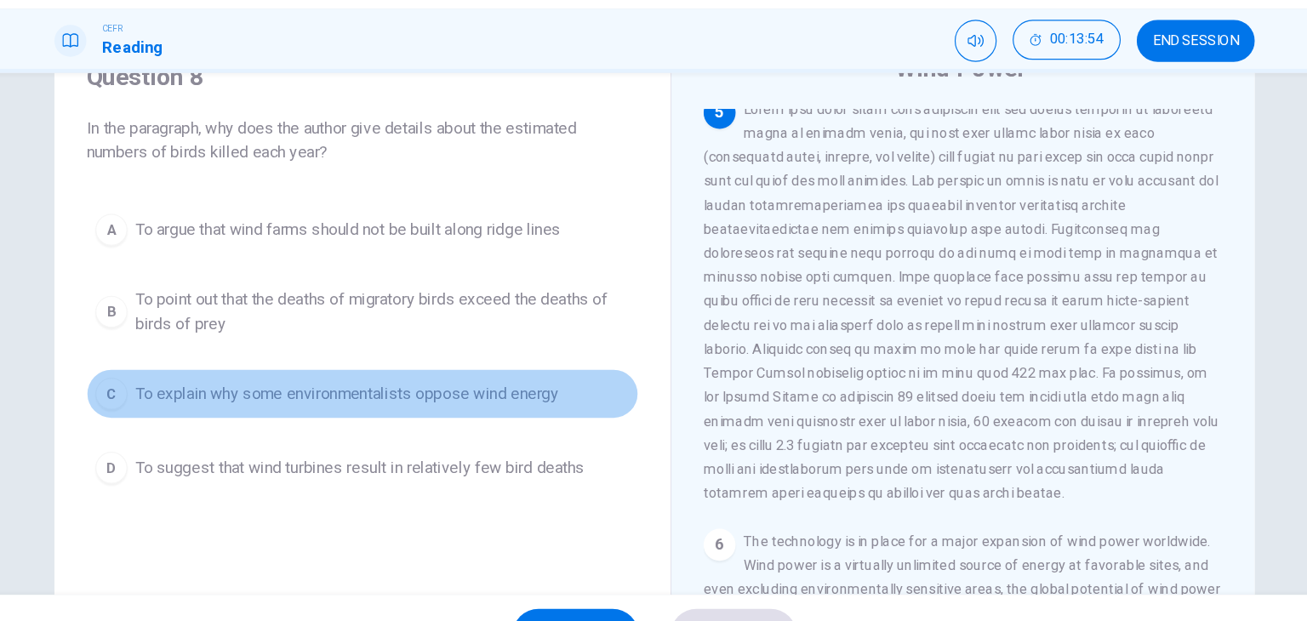
click at [450, 385] on span "To explain why some environmentalists oppose wind energy" at bounding box center [392, 382] width 360 height 20
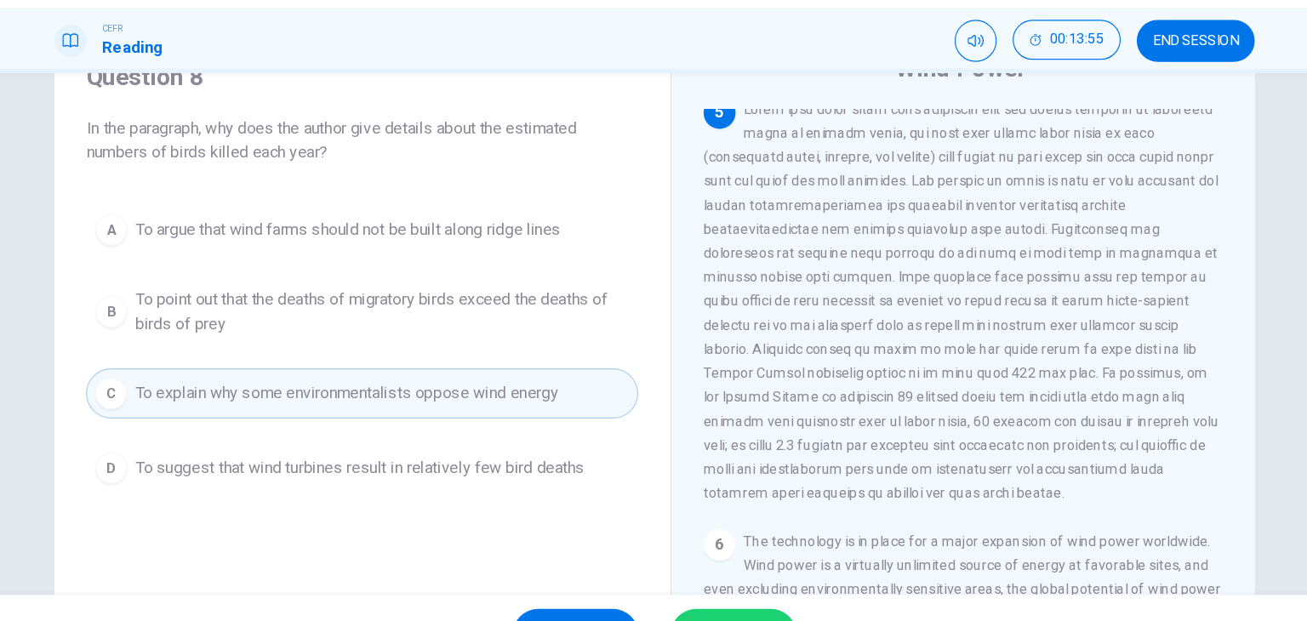
click at [729, 569] on button "SUBMIT" at bounding box center [720, 587] width 107 height 44
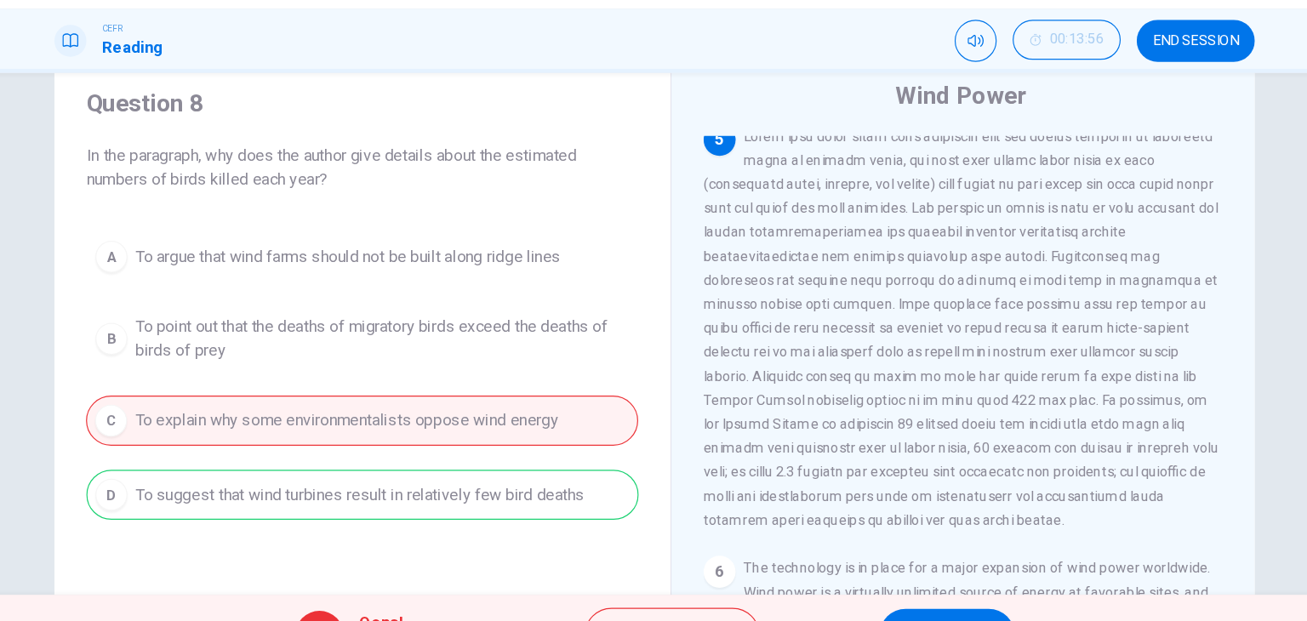
scroll to position [59, 0]
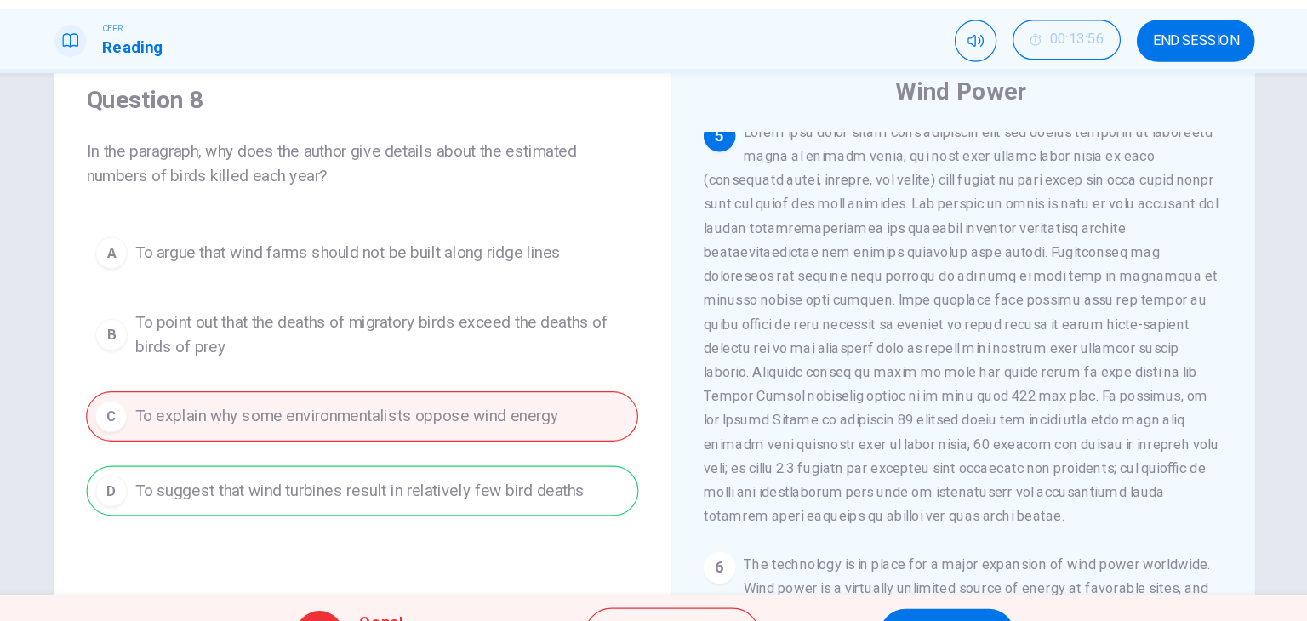
drag, startPoint x: 508, startPoint y: 189, endPoint x: 819, endPoint y: 476, distance: 422.9
click at [819, 476] on div "Question 8 In the paragraph, why does the author give details about the estimat…" at bounding box center [653, 380] width 1021 height 592
click at [872, 570] on button "NEXT" at bounding box center [902, 587] width 115 height 44
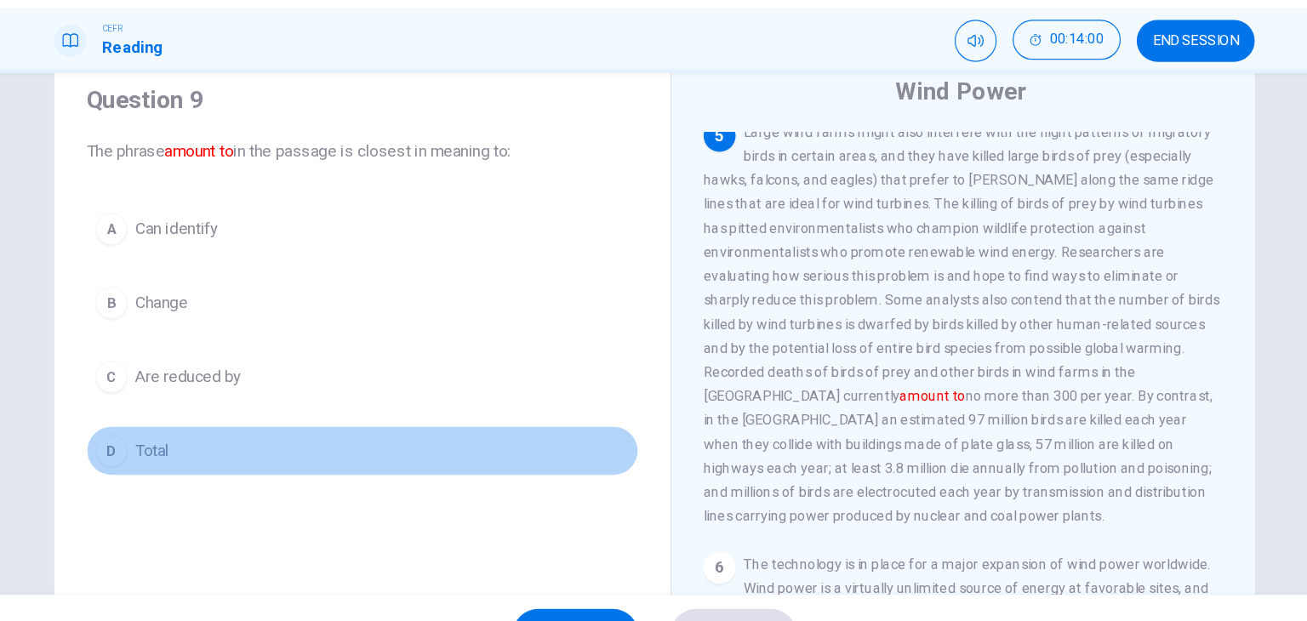
click at [228, 420] on span "Total" at bounding box center [226, 430] width 29 height 20
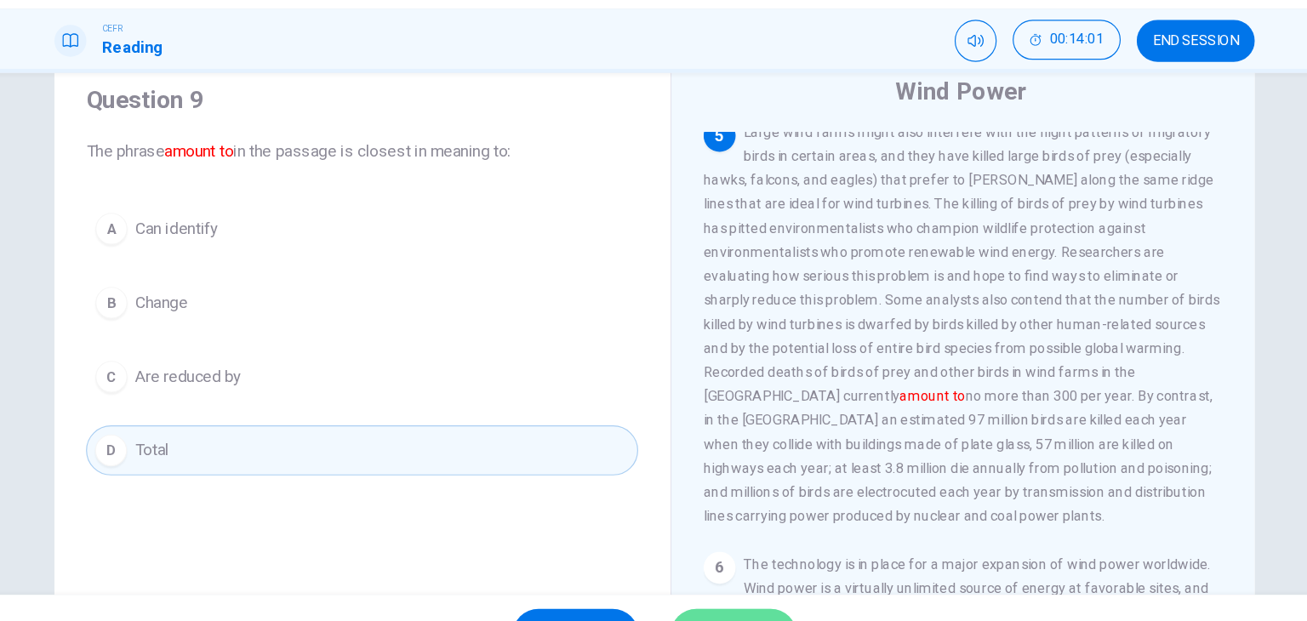
click at [704, 568] on button "SUBMIT" at bounding box center [720, 587] width 107 height 44
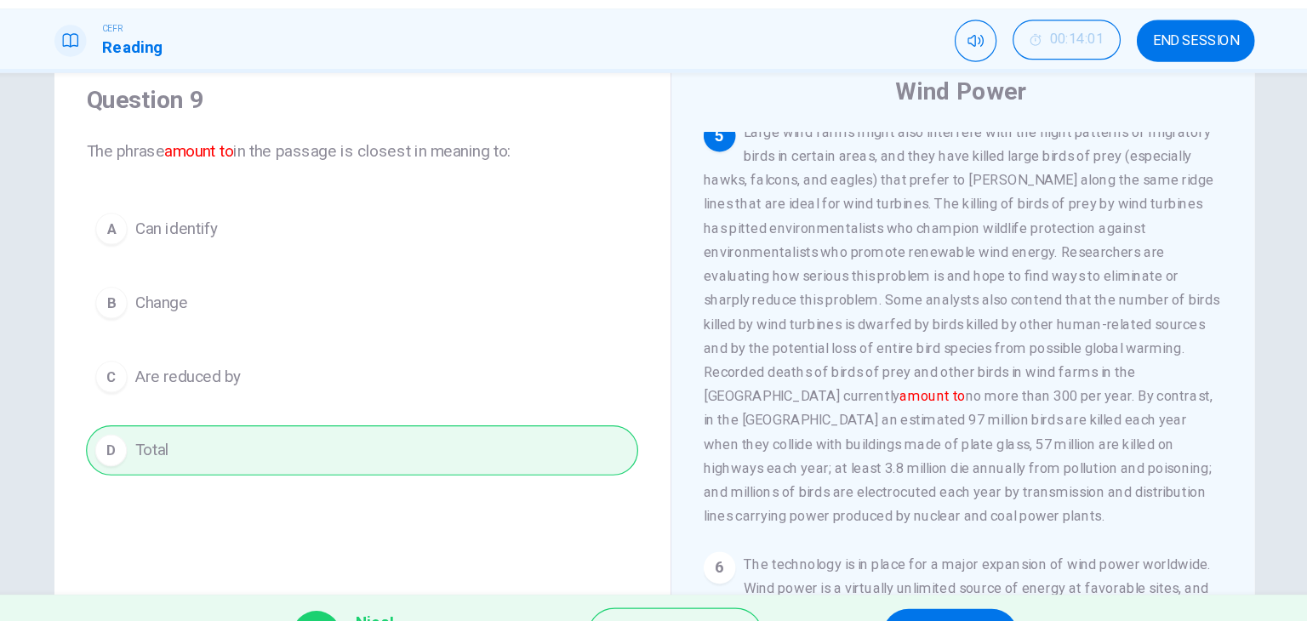
click at [884, 569] on button "NEXT" at bounding box center [905, 587] width 115 height 44
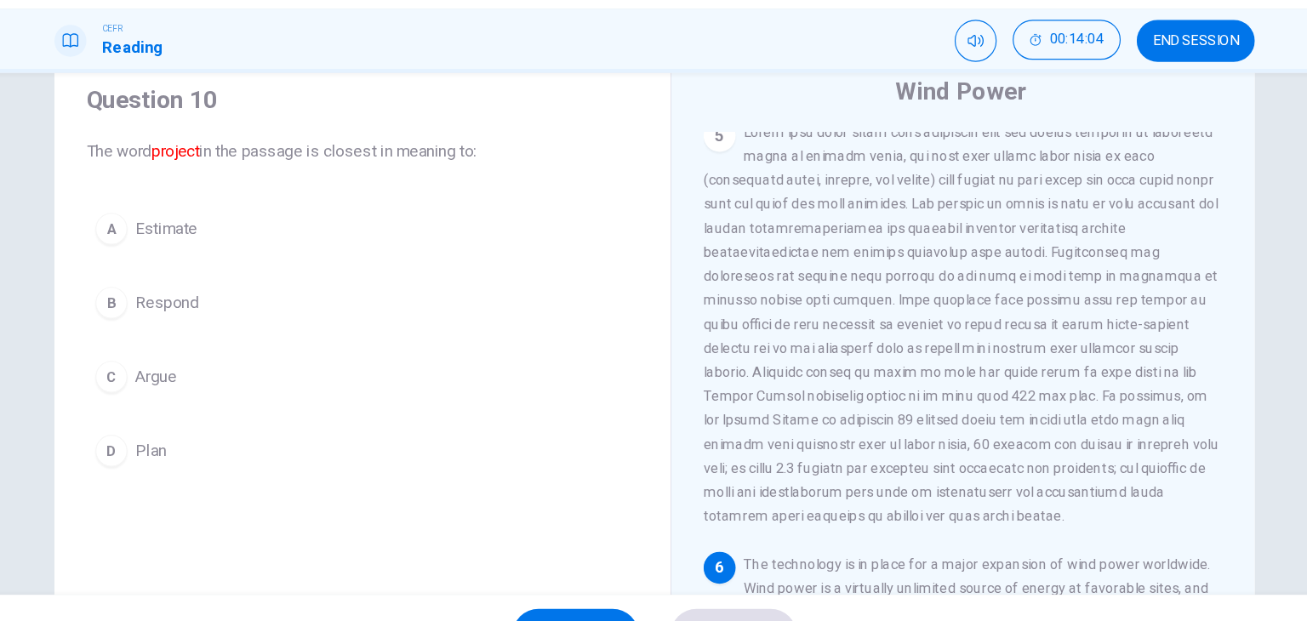
click at [451, 149] on div "Question 10 The word project in the passage is closest in meaning to:" at bounding box center [405, 152] width 470 height 68
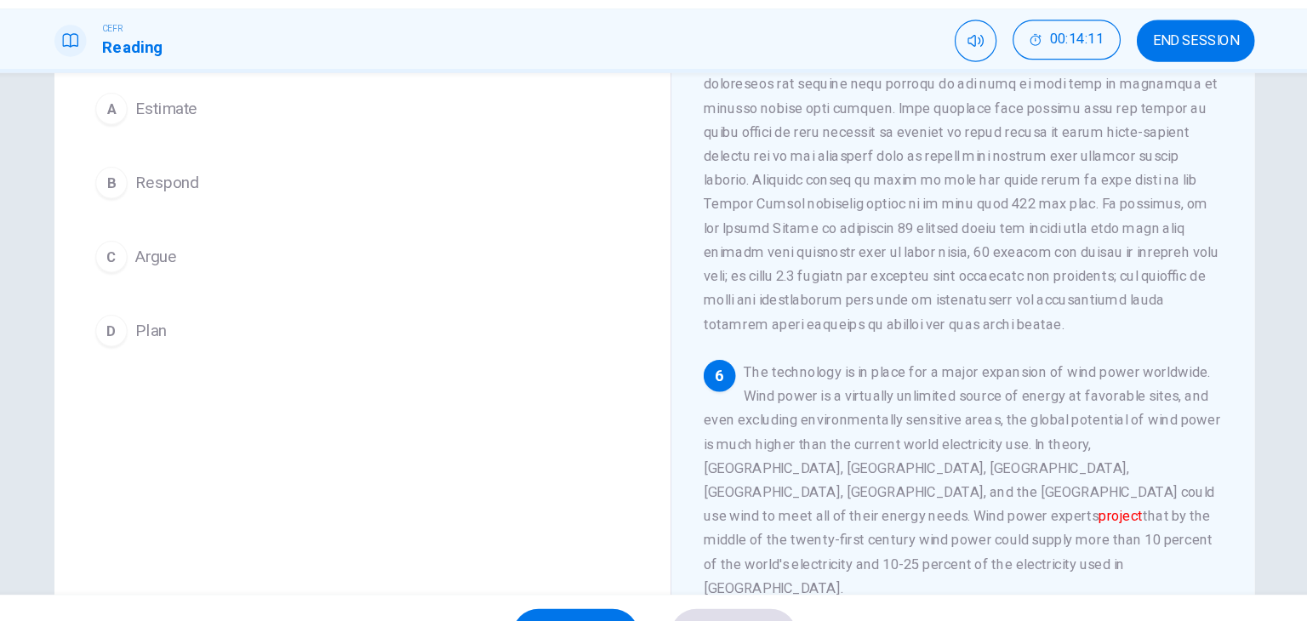
scroll to position [162, 0]
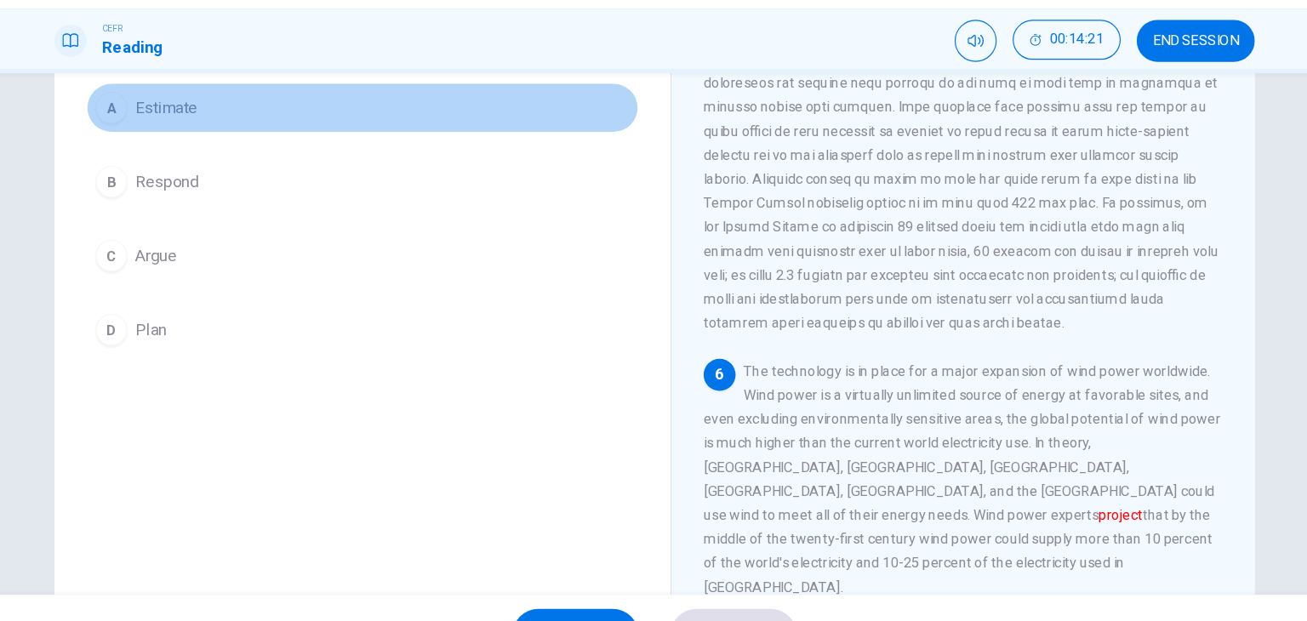
click at [272, 129] on button "A Estimate" at bounding box center [405, 138] width 470 height 43
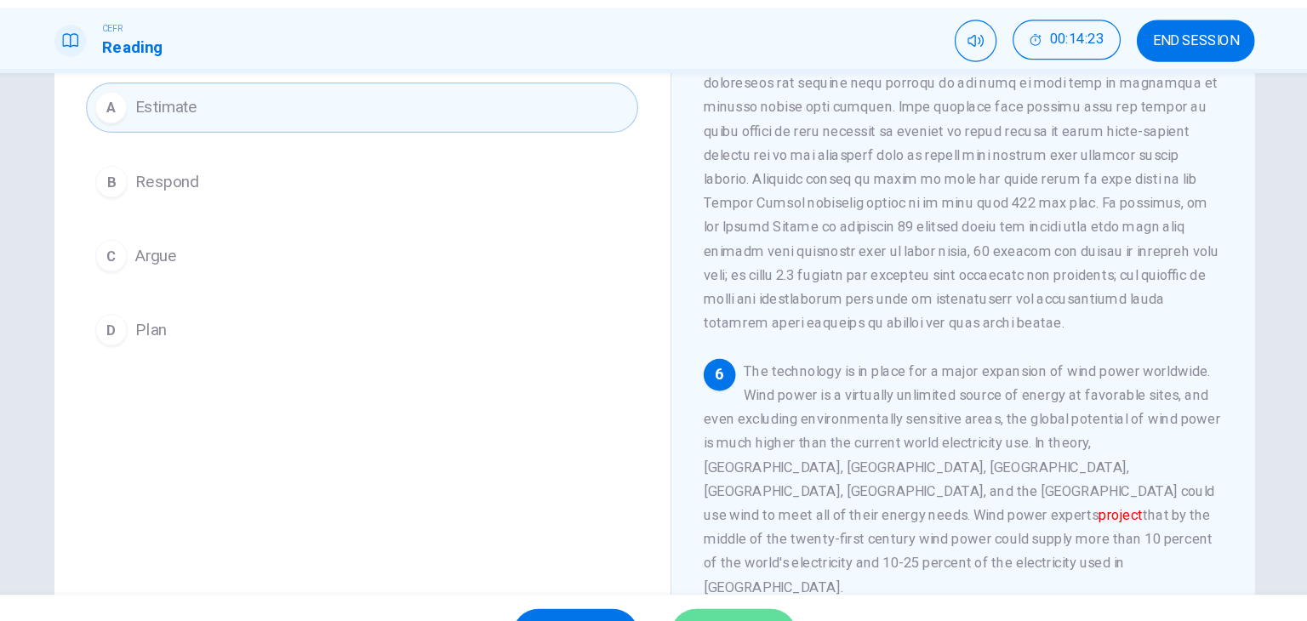
click at [741, 568] on button "SUBMIT" at bounding box center [720, 587] width 107 height 44
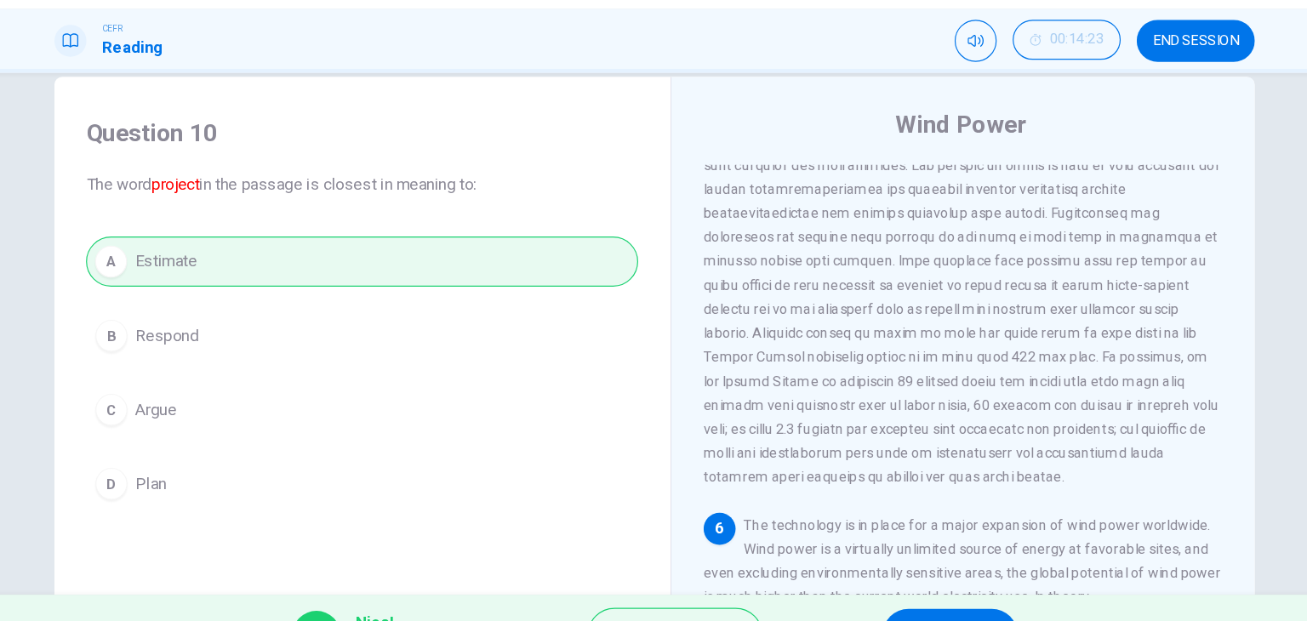
scroll to position [30, 0]
click at [863, 569] on button "NEXT" at bounding box center [905, 587] width 115 height 44
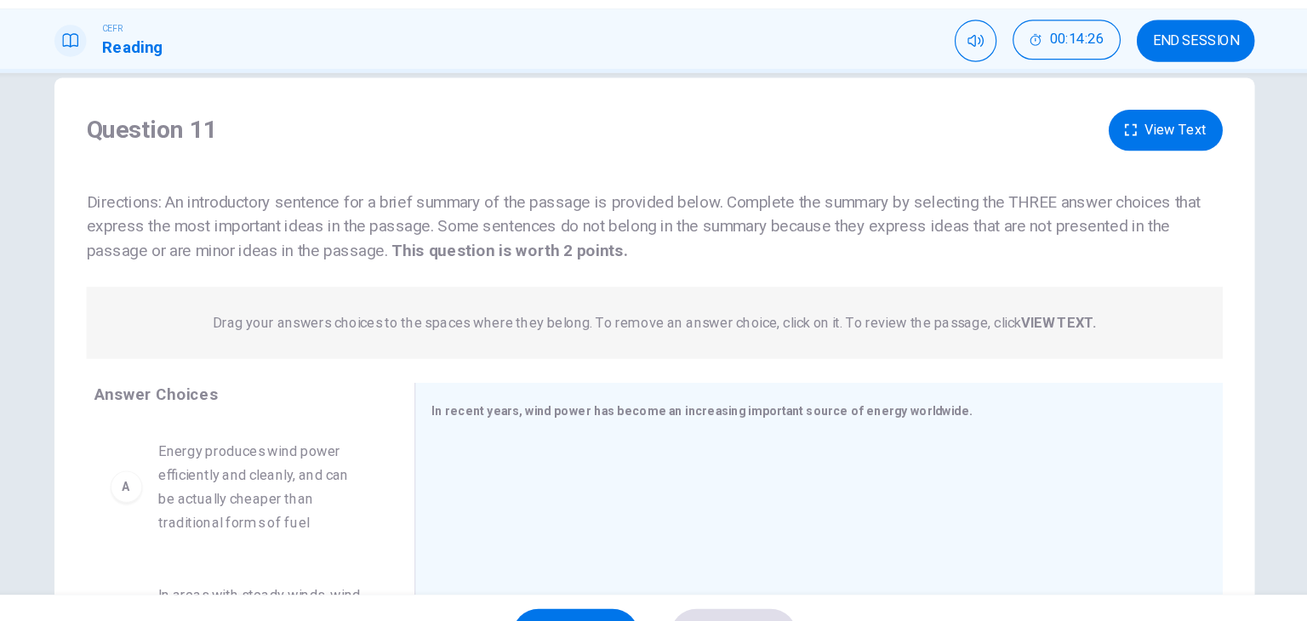
click at [461, 141] on div "Question 11 View Text" at bounding box center [653, 157] width 967 height 35
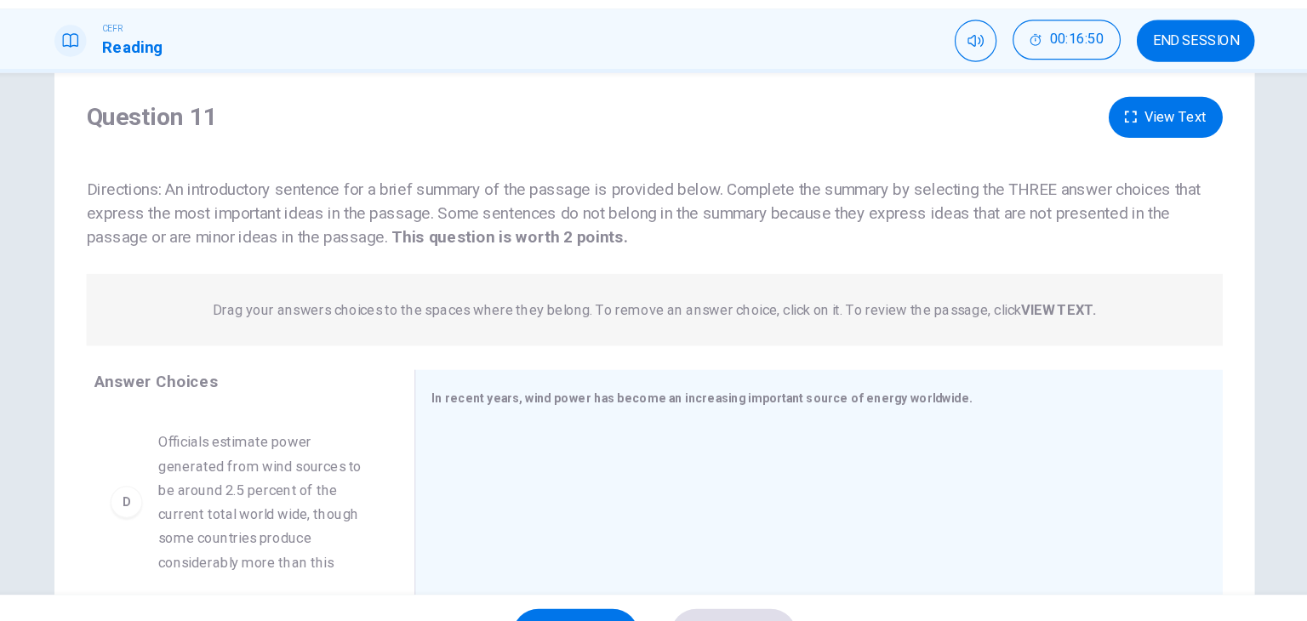
scroll to position [37, 0]
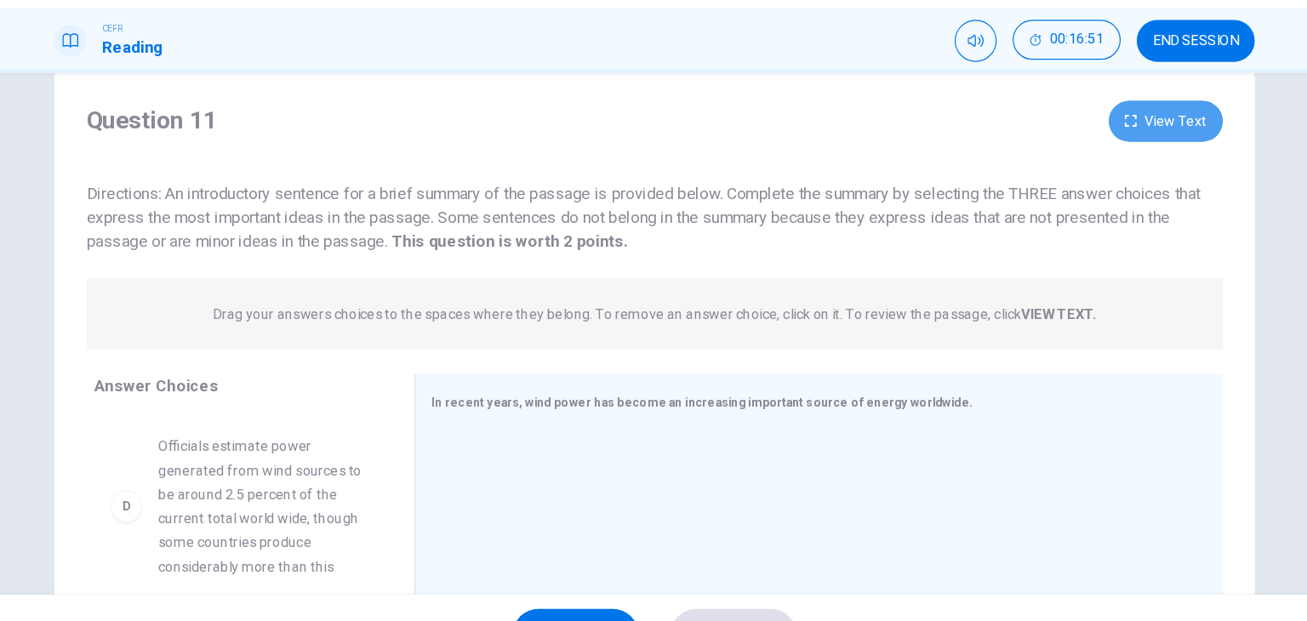
click at [1075, 133] on button "View Text" at bounding box center [1088, 150] width 97 height 35
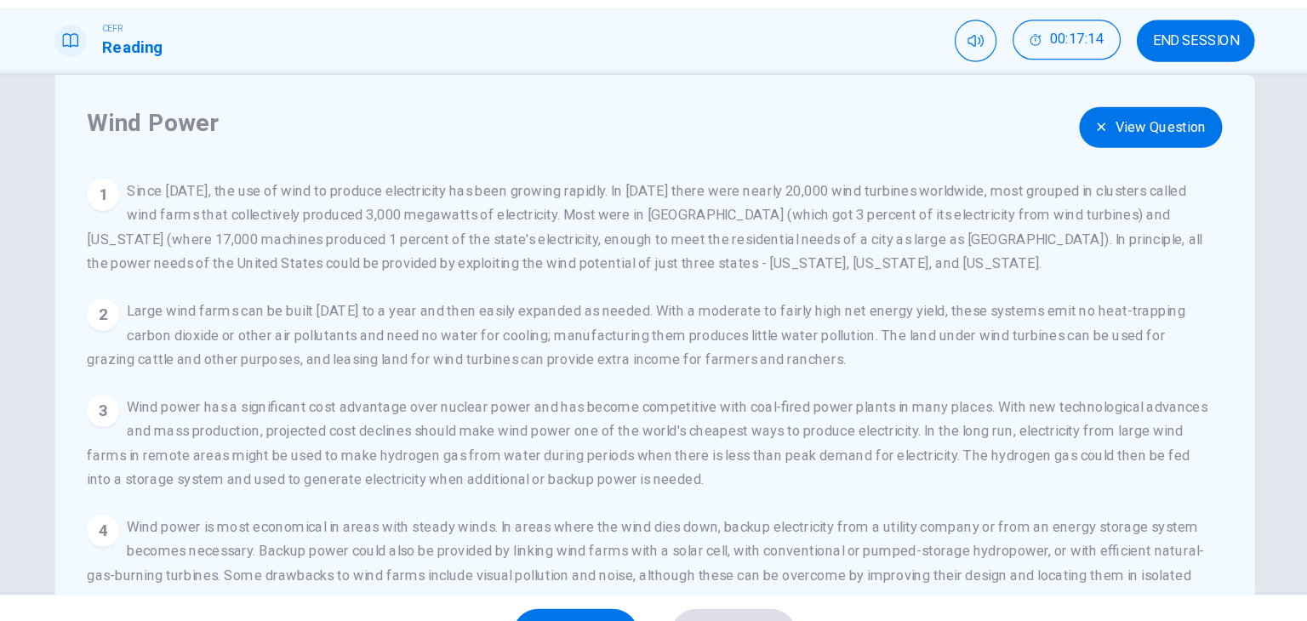
scroll to position [0, 0]
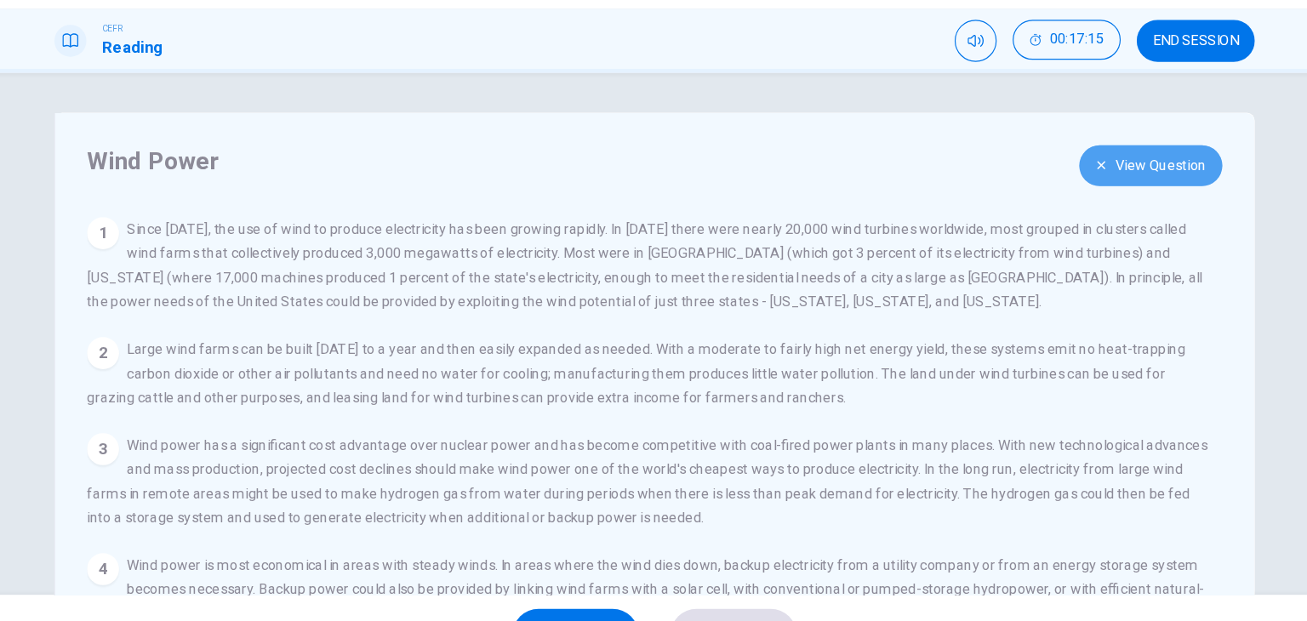
click at [1066, 186] on button "View Question" at bounding box center [1076, 187] width 122 height 35
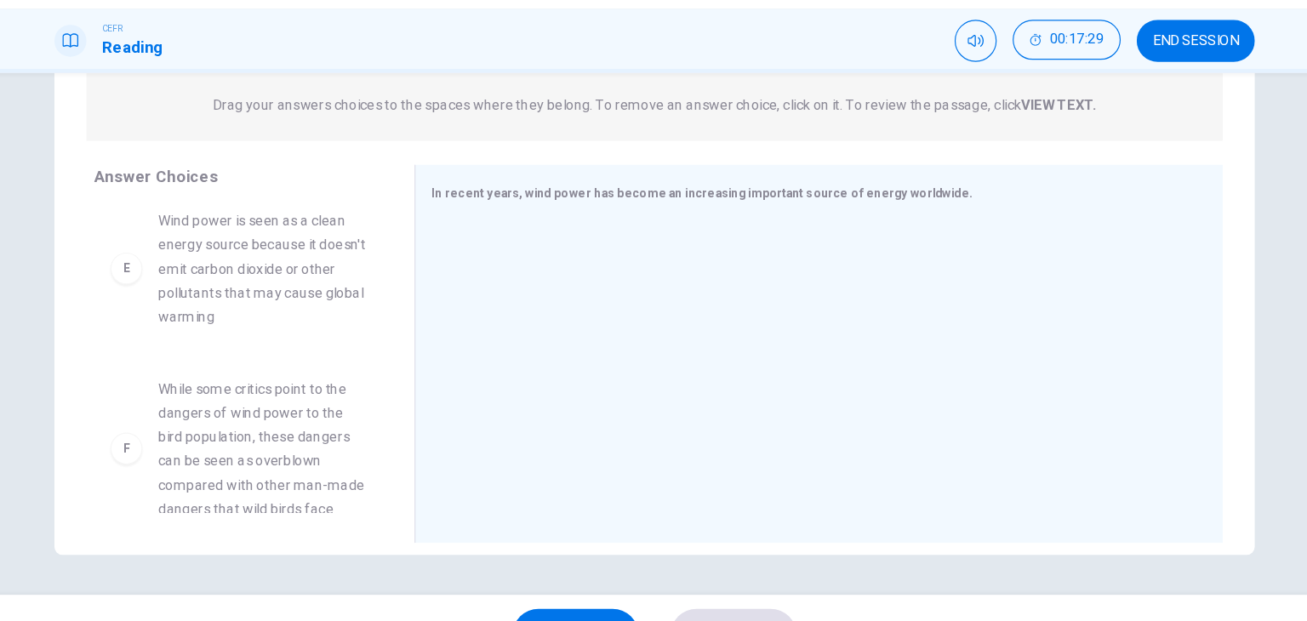
scroll to position [664, 0]
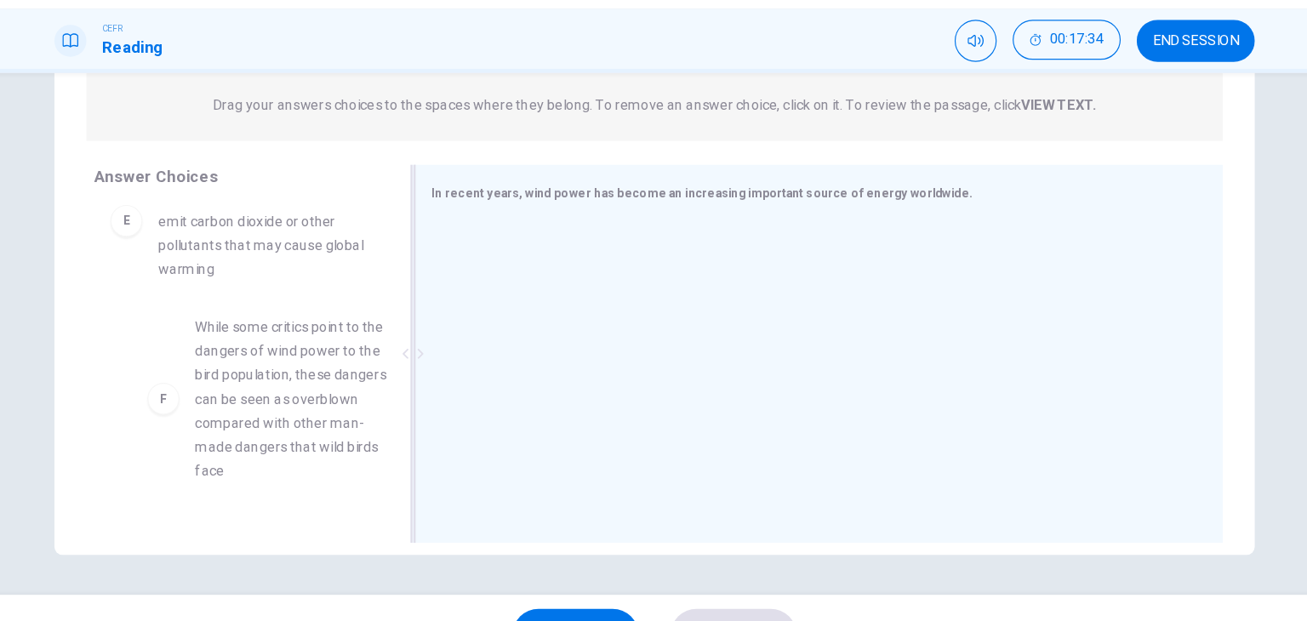
drag, startPoint x: 327, startPoint y: 394, endPoint x: 512, endPoint y: 332, distance: 195.7
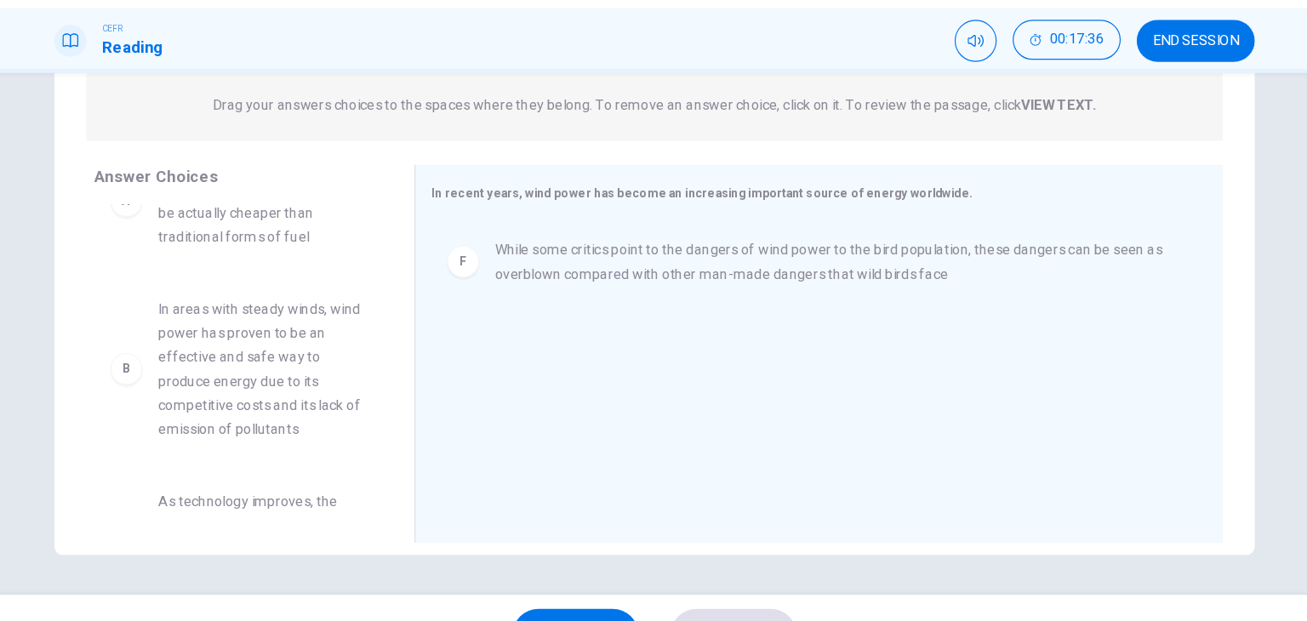
scroll to position [0, 0]
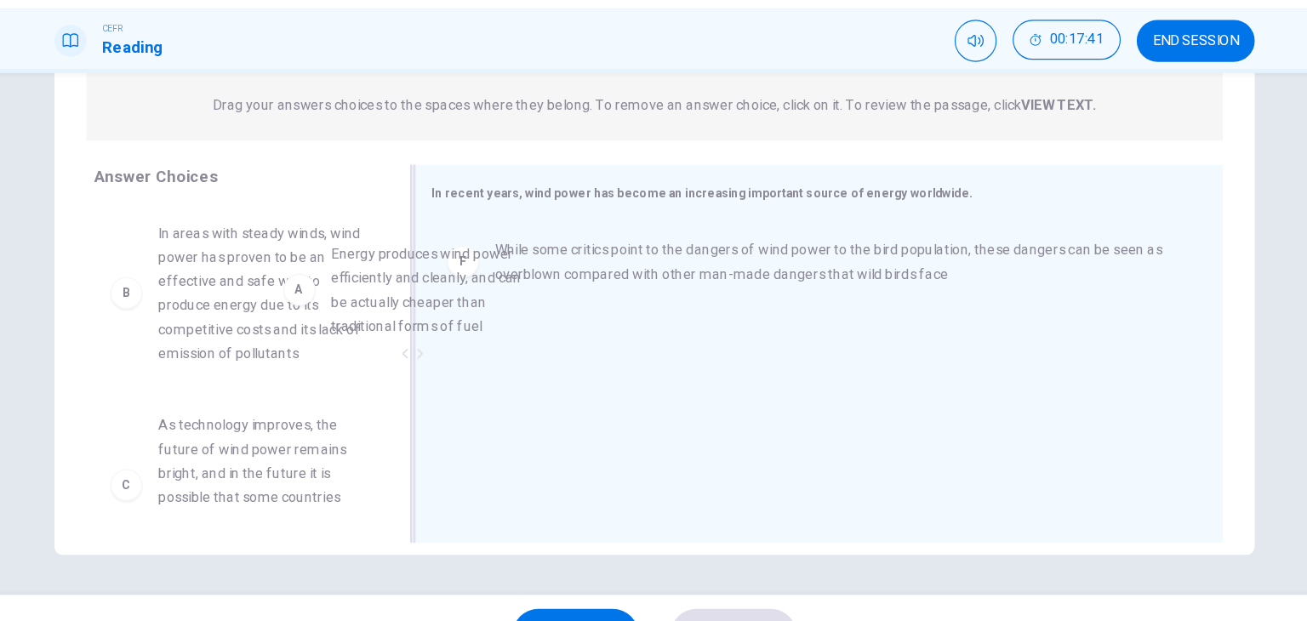
drag, startPoint x: 308, startPoint y: 292, endPoint x: 501, endPoint y: 314, distance: 194.5
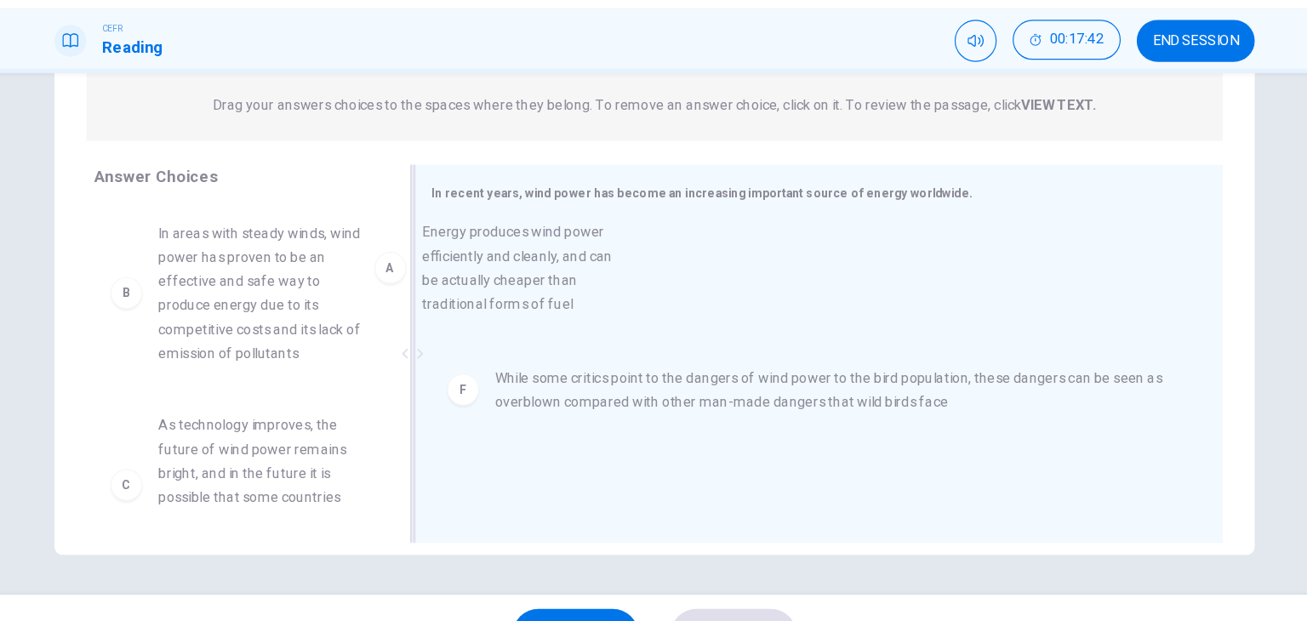
drag, startPoint x: 343, startPoint y: 304, endPoint x: 581, endPoint y: 303, distance: 238.3
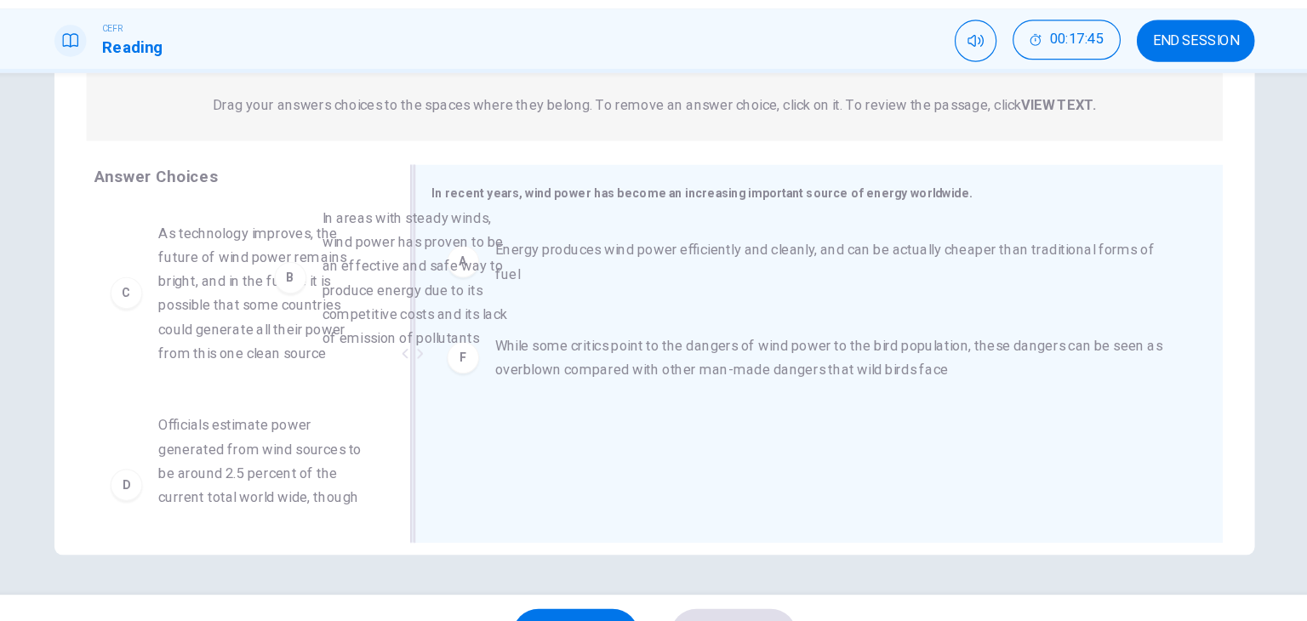
drag, startPoint x: 342, startPoint y: 307, endPoint x: 605, endPoint y: 296, distance: 263.3
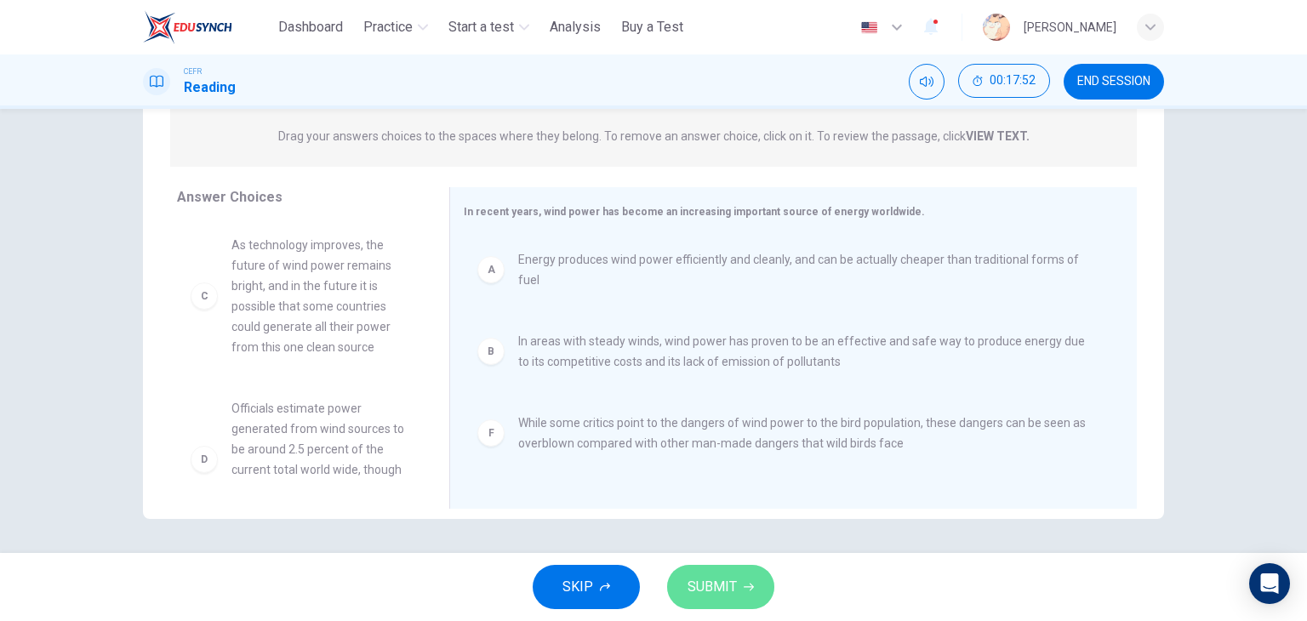
click at [735, 590] on span "SUBMIT" at bounding box center [712, 587] width 49 height 24
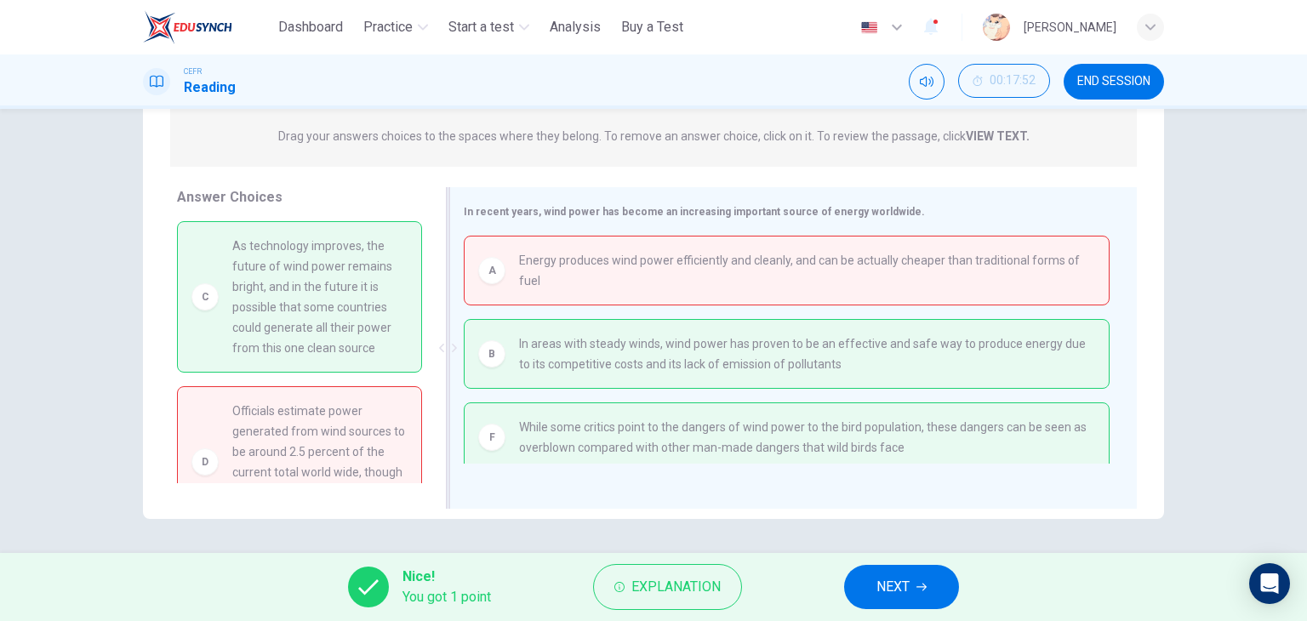
scroll to position [7, 0]
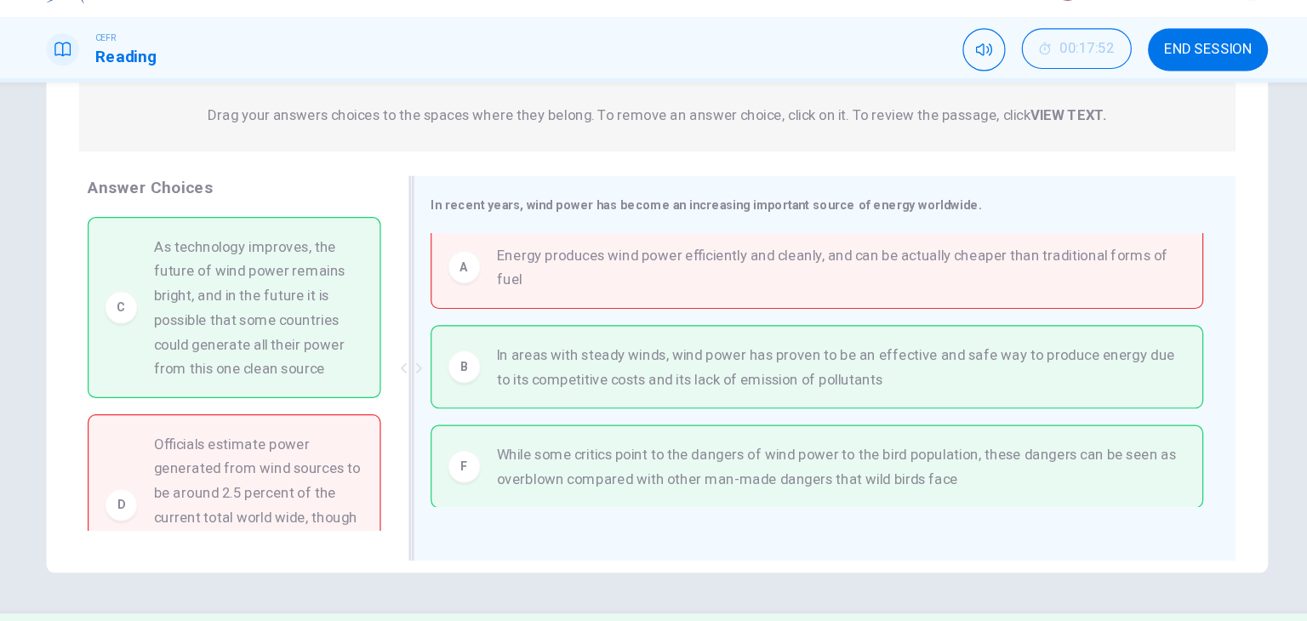
drag, startPoint x: 395, startPoint y: 209, endPoint x: 756, endPoint y: 365, distance: 393.4
click at [756, 365] on div "Answer Choices C As technology improves, the future of wind power remains brigh…" at bounding box center [653, 352] width 1021 height 330
click at [397, 215] on div "Answer Choices C As technology improves, the future of wind power remains brigh…" at bounding box center [296, 352] width 306 height 330
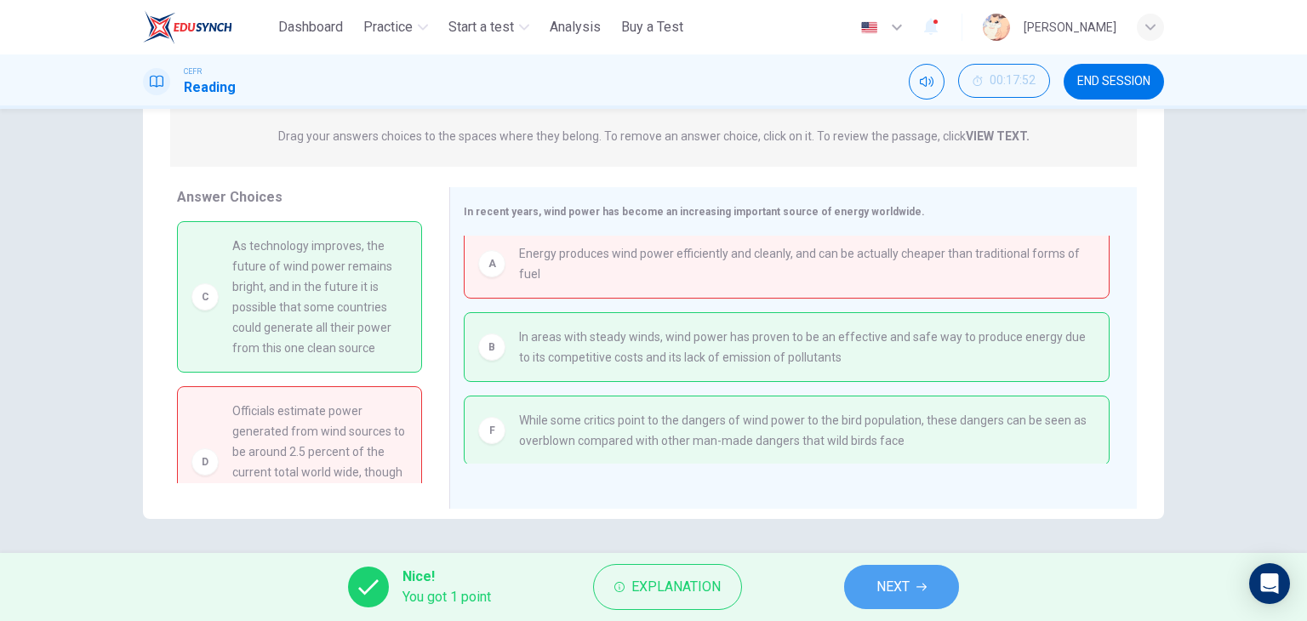
click at [937, 584] on button "NEXT" at bounding box center [901, 587] width 115 height 44
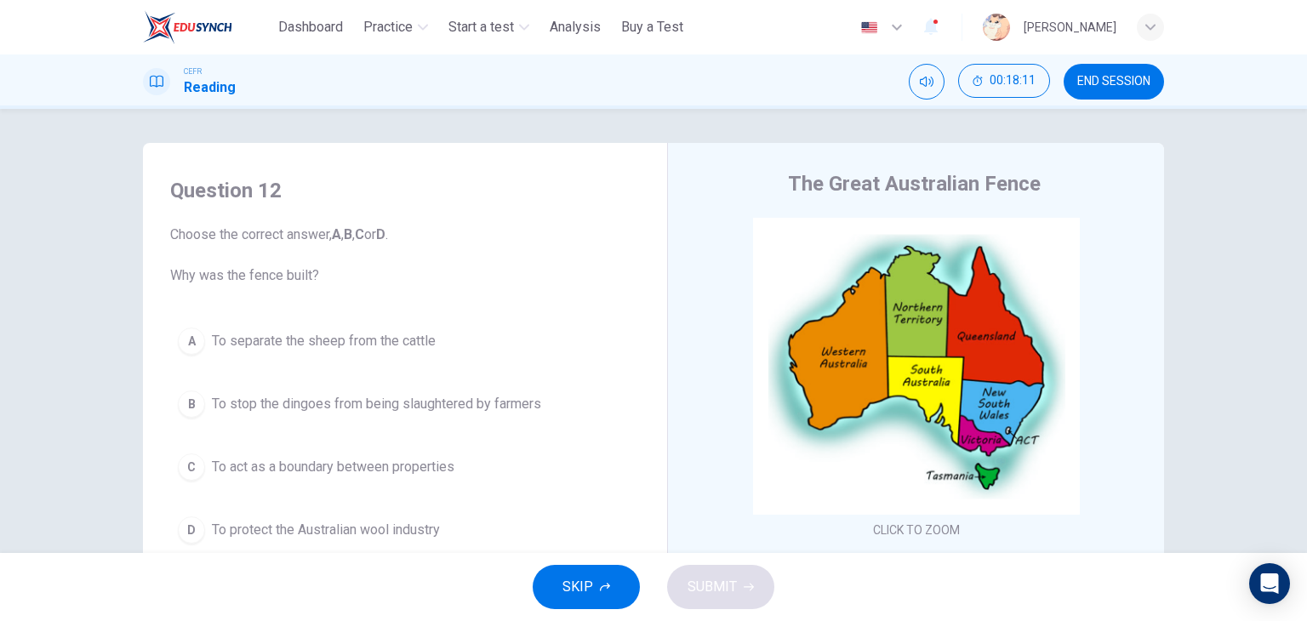
click at [536, 169] on div "Question 12 Choose the correct answer, A , B , C or D . Why was the fence built…" at bounding box center [405, 364] width 497 height 409
drag, startPoint x: 558, startPoint y: 168, endPoint x: 626, endPoint y: 193, distance: 72.7
click at [558, 168] on div "Question 12 Choose the correct answer, A , B , C or D . Why was the fence built…" at bounding box center [405, 364] width 497 height 409
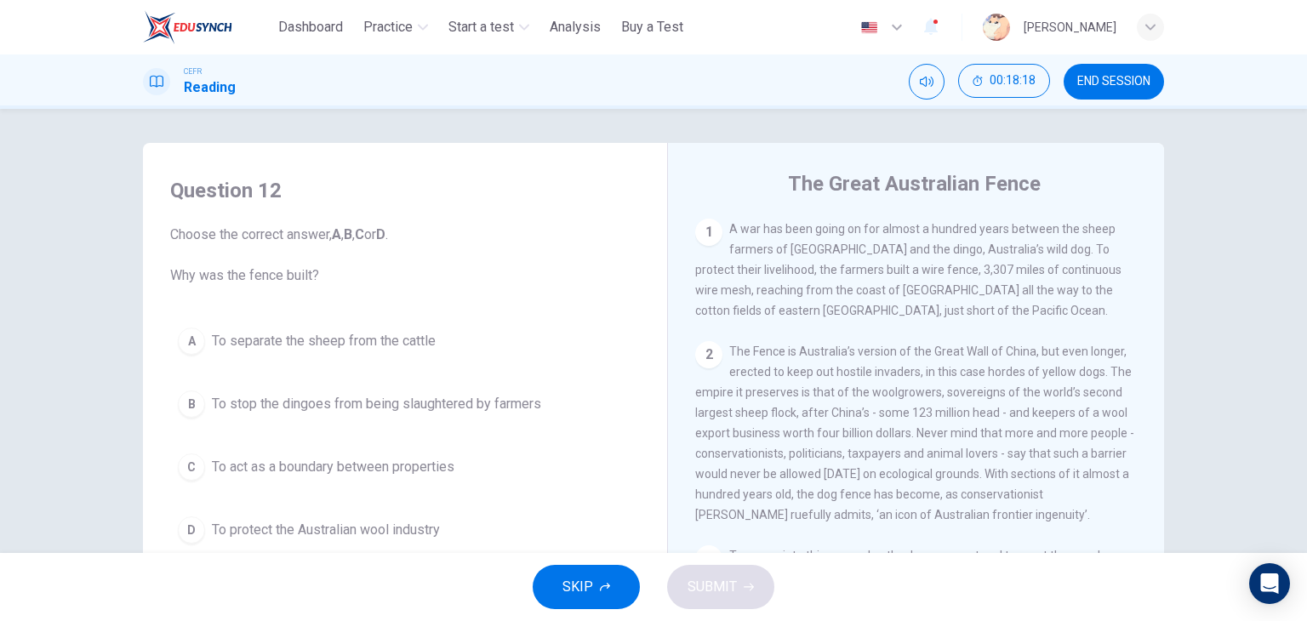
scroll to position [357, 0]
click at [531, 162] on div "Question 12 Choose the correct answer, A , B , C or D . Why was the fence built…" at bounding box center [405, 364] width 497 height 409
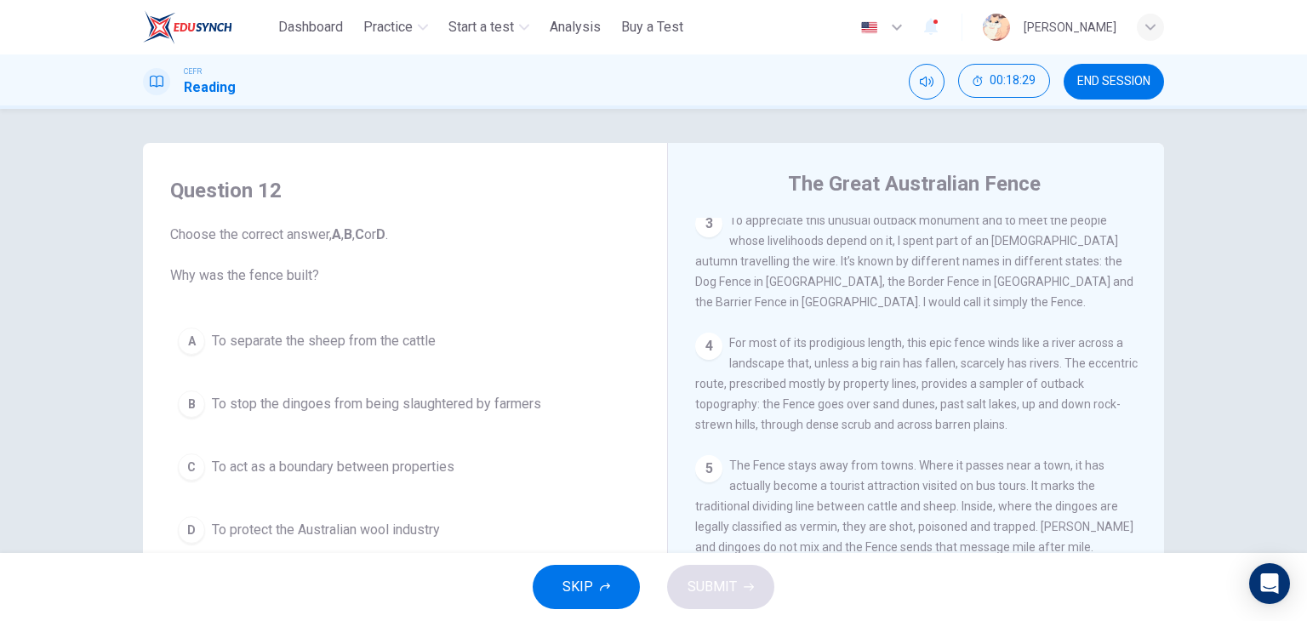
scroll to position [694, 0]
click at [489, 174] on div "Question 12 Choose the correct answer, A , B , C or D . Why was the fence built…" at bounding box center [405, 364] width 497 height 409
click at [431, 137] on div "Question 12 Choose the correct answer, A , B , C or D . Why was the fence built…" at bounding box center [653, 331] width 1307 height 444
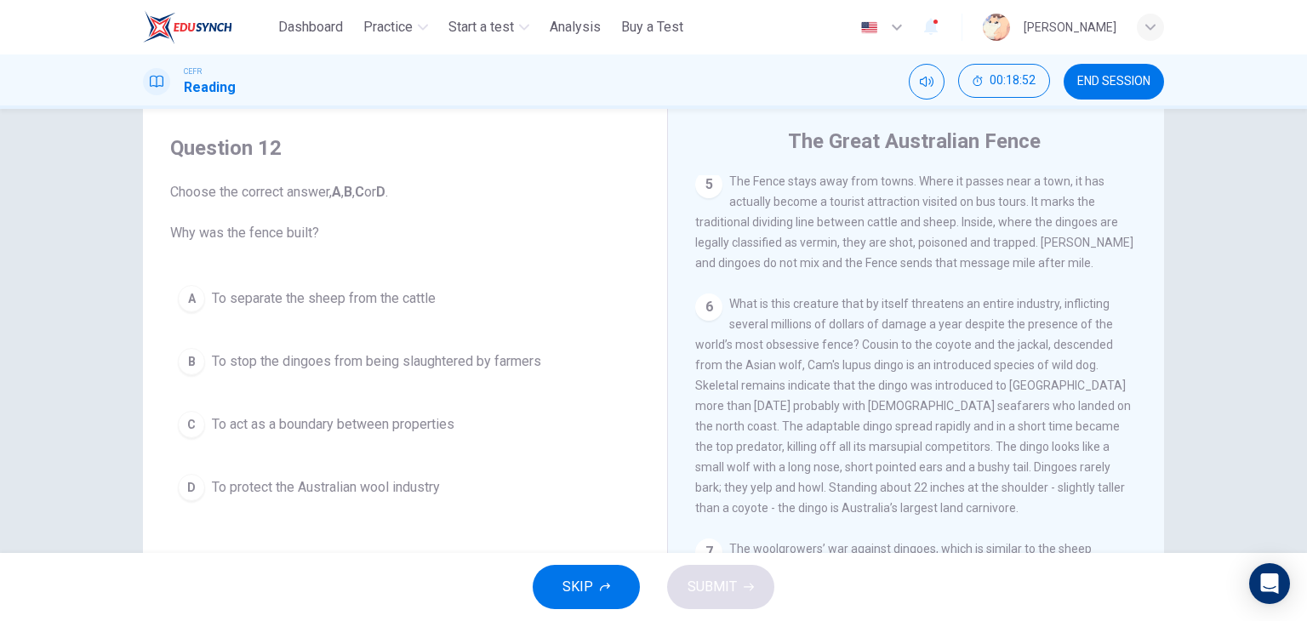
scroll to position [933, 0]
click at [483, 136] on h4 "Question 12" at bounding box center [405, 147] width 470 height 27
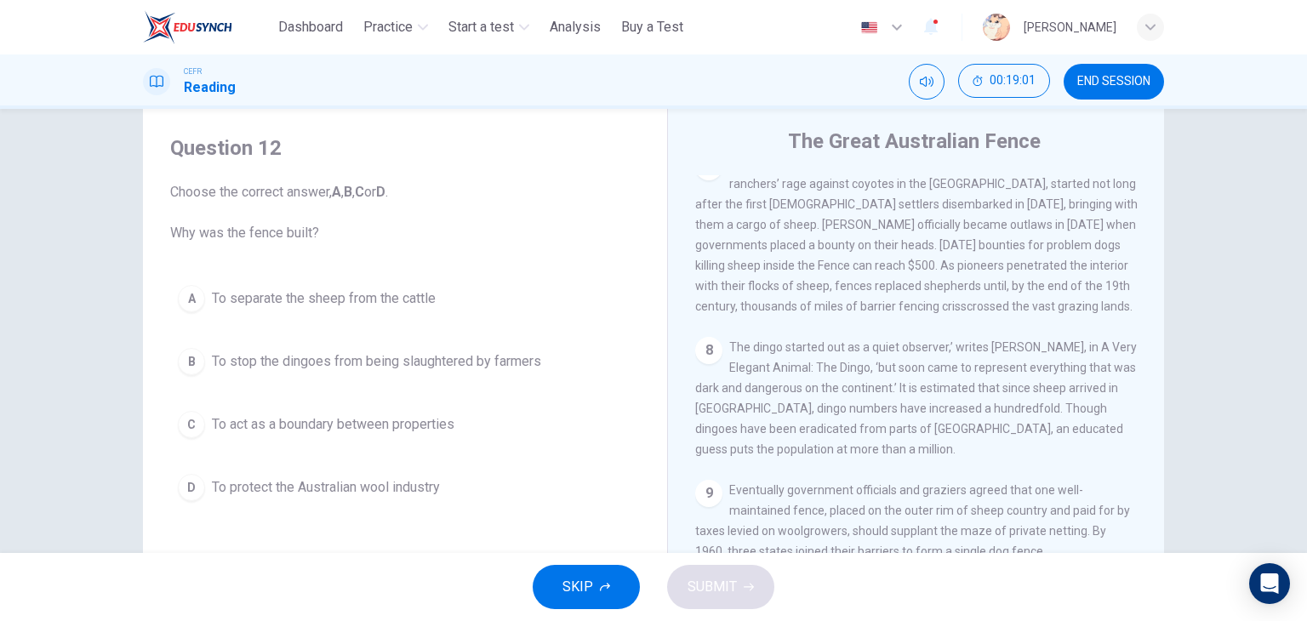
scroll to position [1321, 0]
drag, startPoint x: 500, startPoint y: 145, endPoint x: 510, endPoint y: 155, distance: 13.9
click at [500, 145] on h4 "Question 12" at bounding box center [405, 147] width 470 height 27
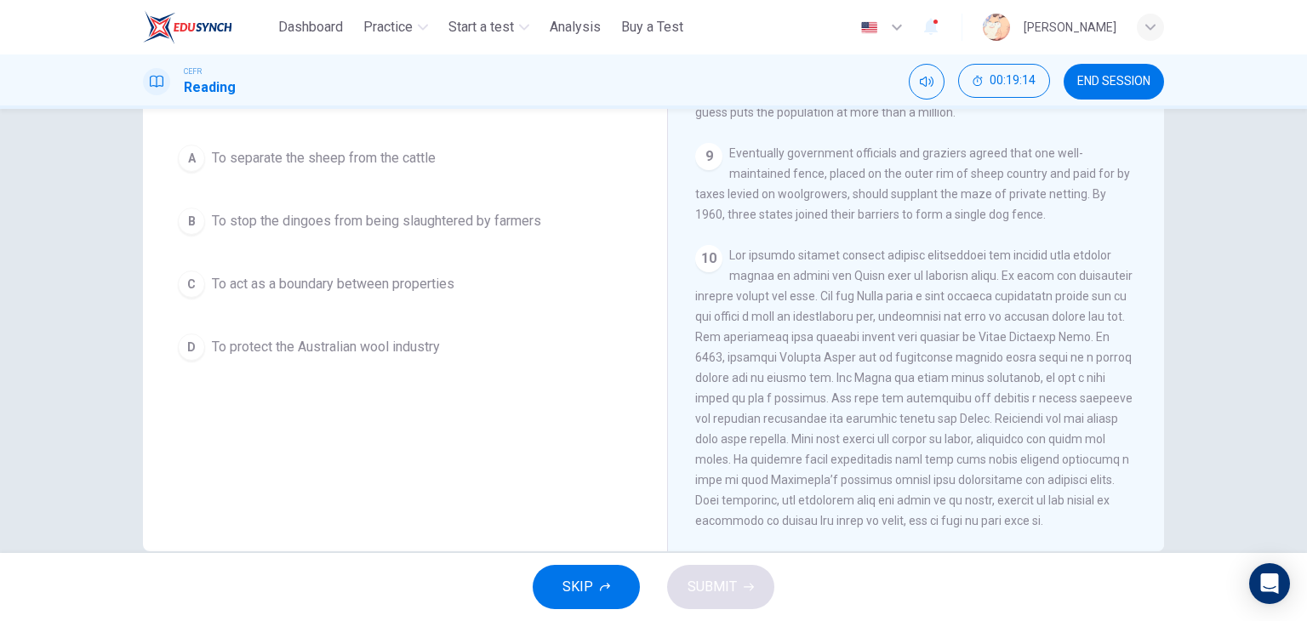
scroll to position [182, 0]
drag, startPoint x: 95, startPoint y: 244, endPoint x: 221, endPoint y: 280, distance: 131.0
click at [95, 244] on div "Question 12 Choose the correct answer, A , B , C or D . Why was the fence built…" at bounding box center [653, 331] width 1307 height 444
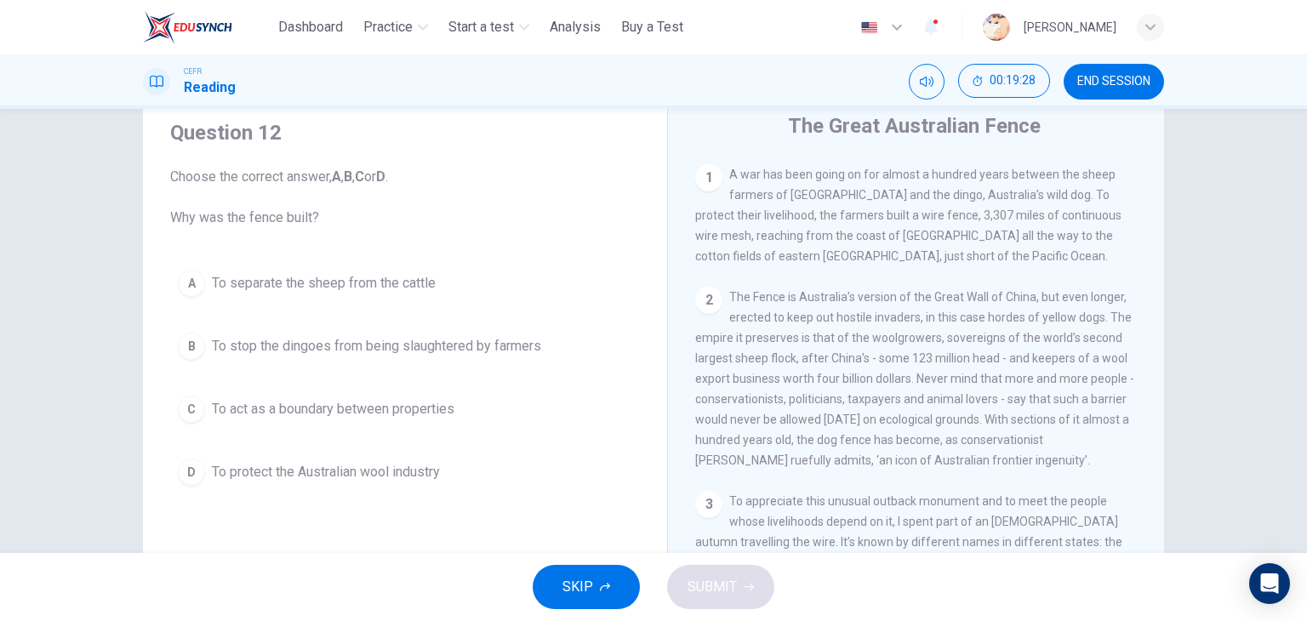
scroll to position [65, 0]
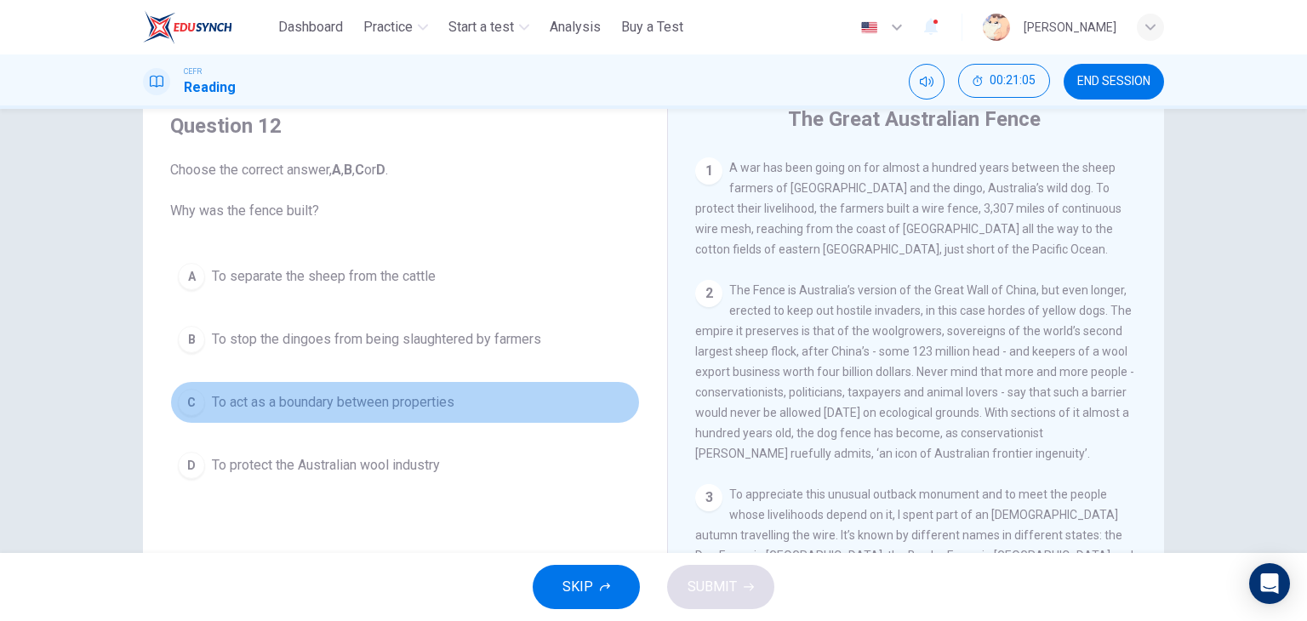
click at [356, 409] on span "To act as a boundary between properties" at bounding box center [333, 402] width 243 height 20
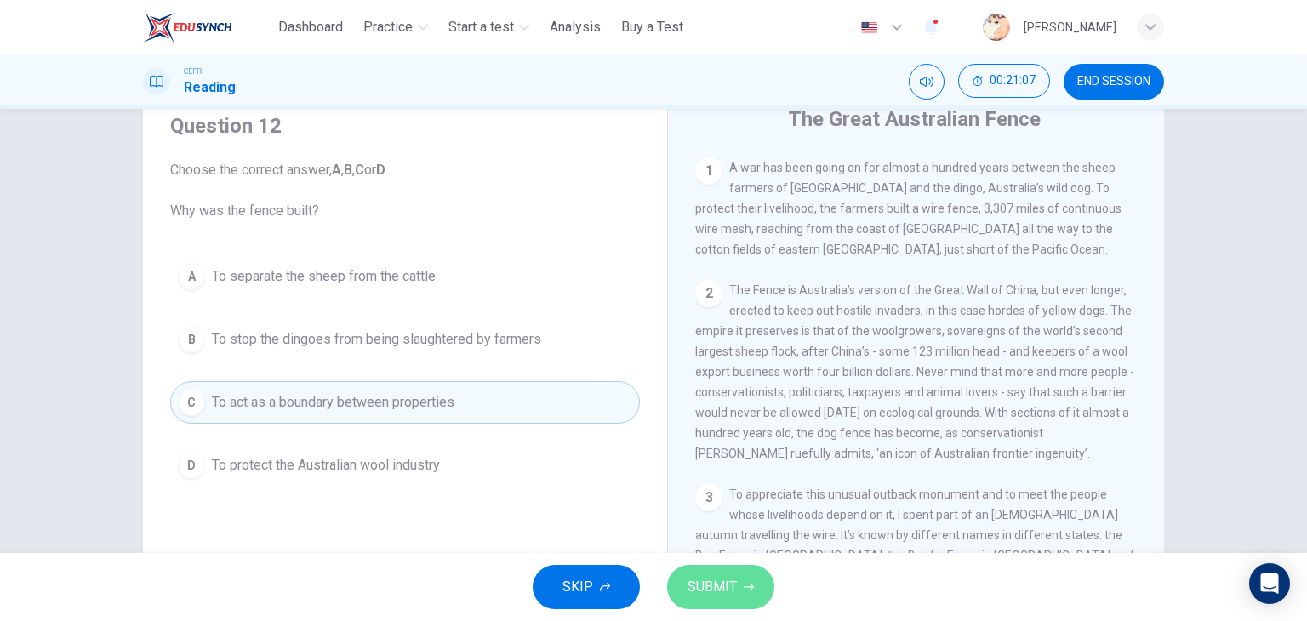
click at [723, 583] on span "SUBMIT" at bounding box center [712, 587] width 49 height 24
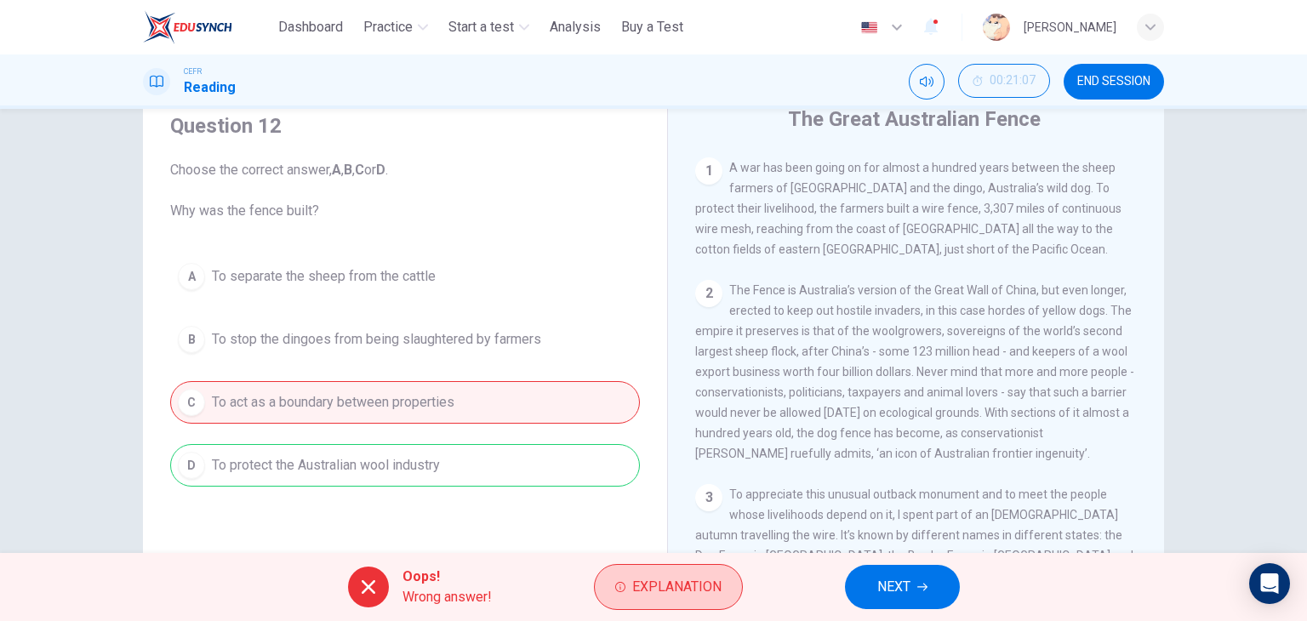
click at [647, 594] on span "Explanation" at bounding box center [676, 587] width 89 height 24
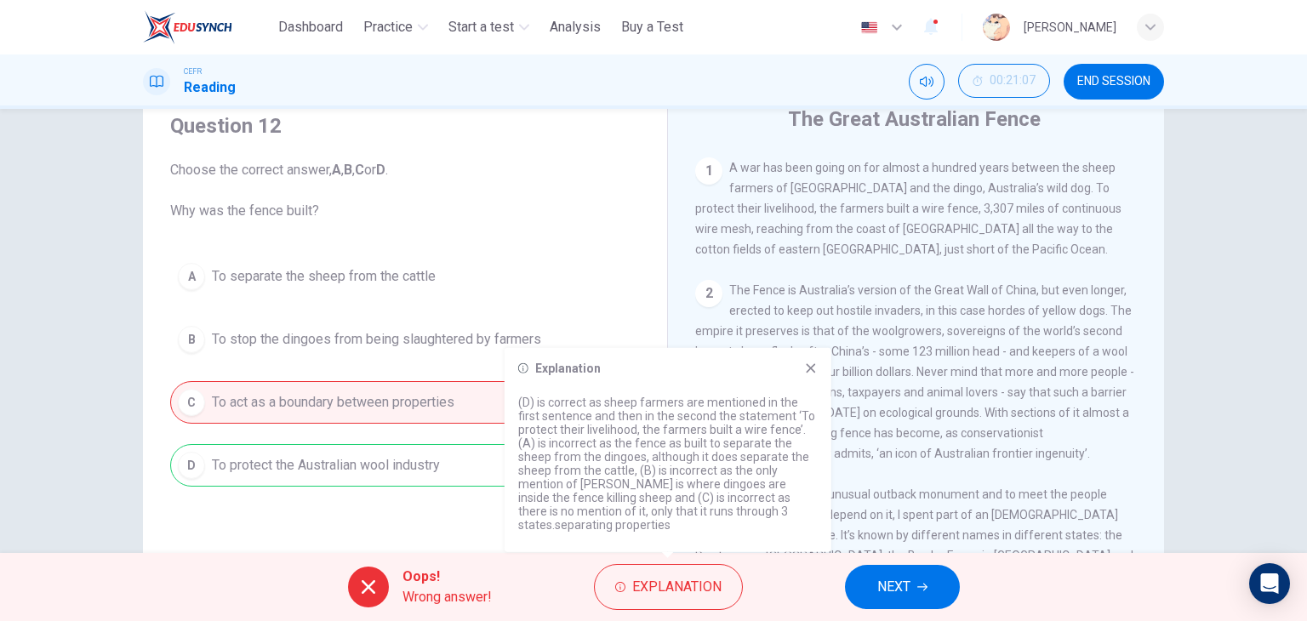
click at [493, 263] on div "A To separate the sheep from the cattle B To stop the dingoes from being slaugh…" at bounding box center [405, 371] width 470 height 232
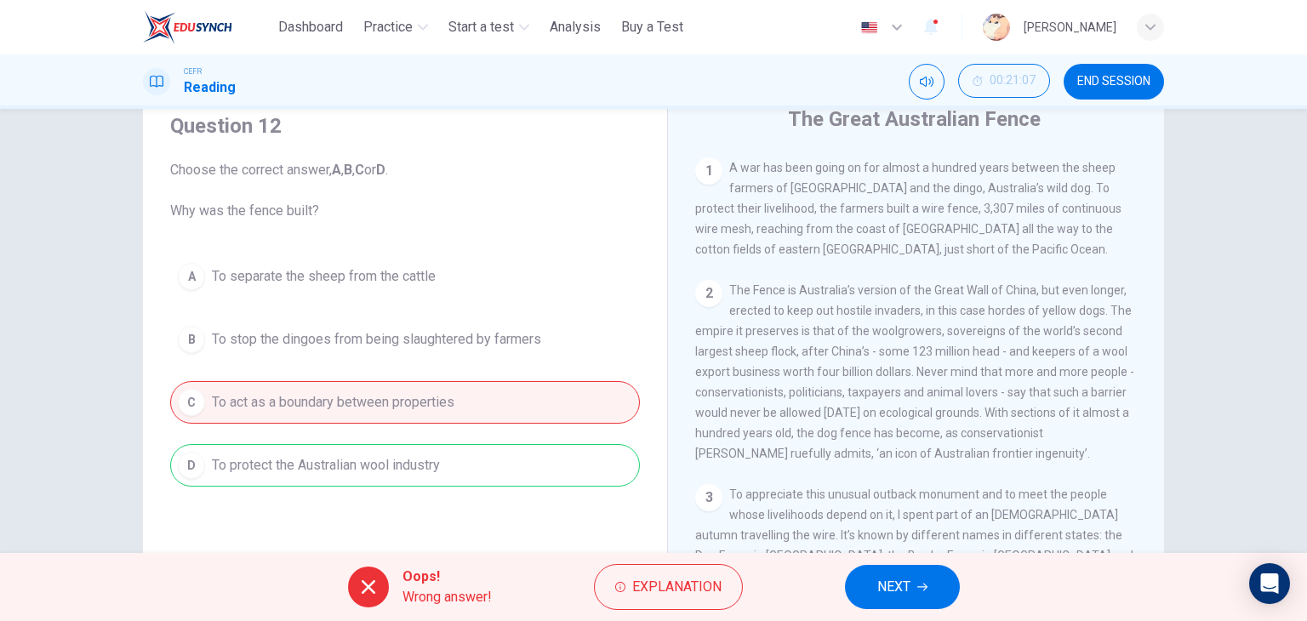
click at [480, 200] on span "Choose the correct answer, A , B , C or D . Why was the fence built?" at bounding box center [405, 190] width 470 height 61
click at [876, 559] on div "Oops! Wrong answer! Explanation NEXT" at bounding box center [653, 587] width 1307 height 68
click at [881, 579] on span "NEXT" at bounding box center [894, 587] width 33 height 24
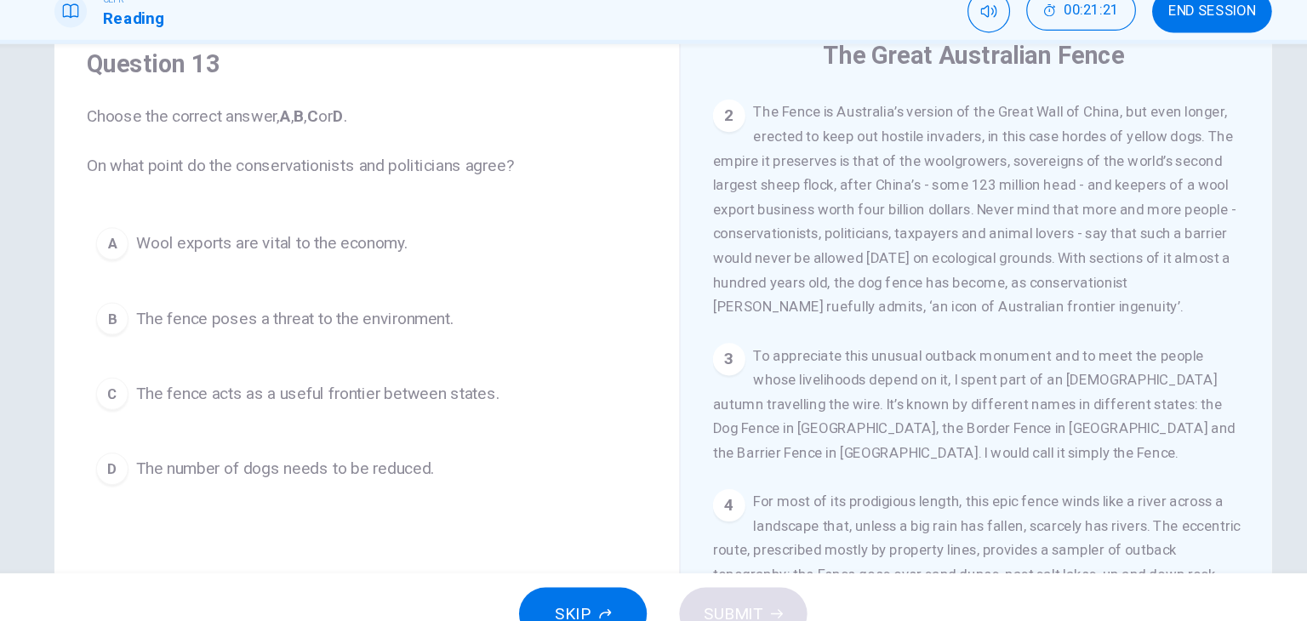
scroll to position [480, 0]
click at [466, 322] on button "B The fence poses a threat to the environment." at bounding box center [405, 339] width 470 height 43
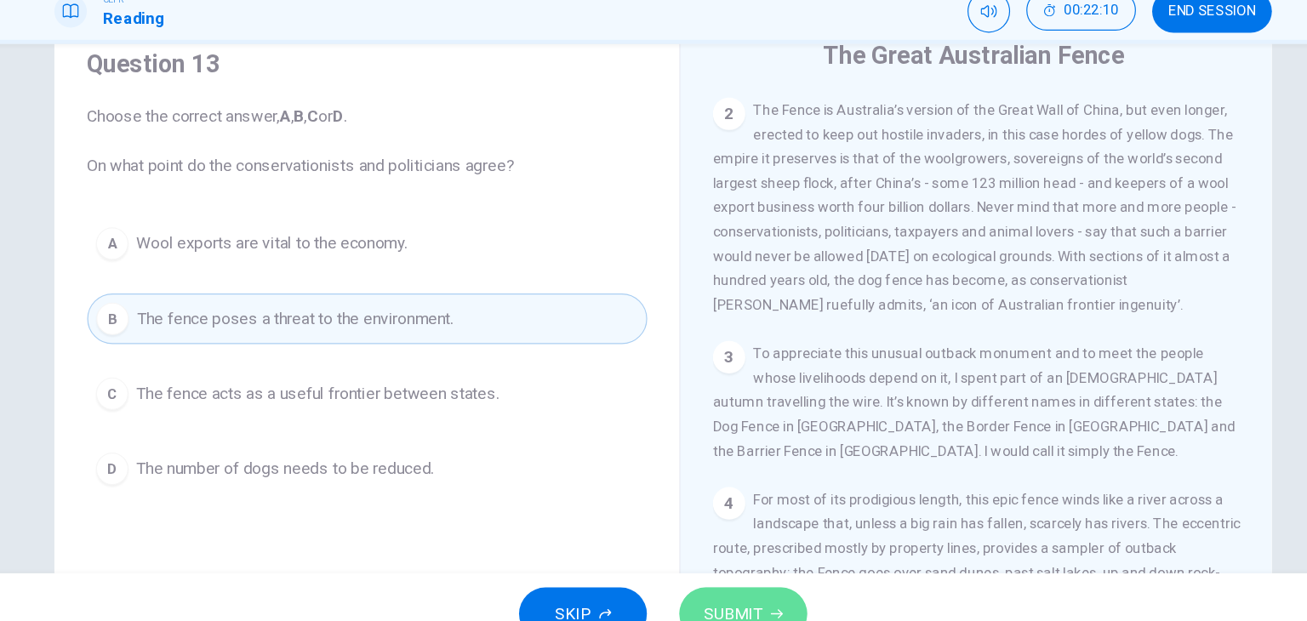
click at [703, 568] on button "SUBMIT" at bounding box center [720, 587] width 107 height 44
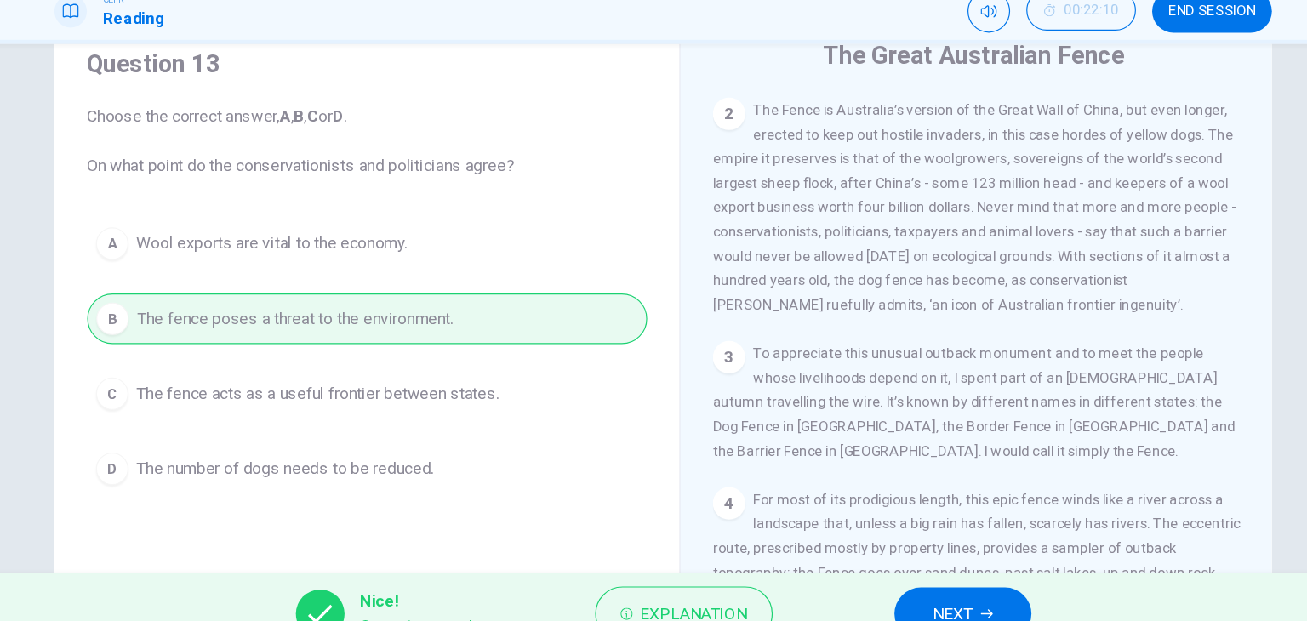
click at [892, 577] on span "NEXT" at bounding box center [896, 587] width 33 height 24
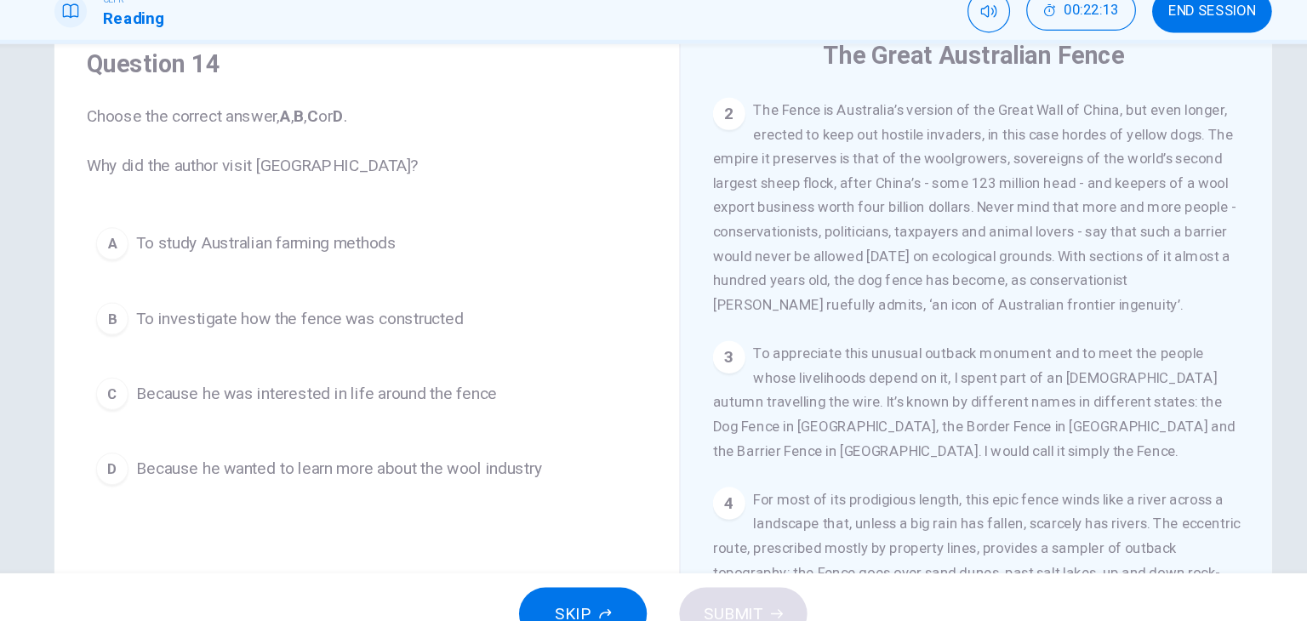
drag, startPoint x: 455, startPoint y: 188, endPoint x: 500, endPoint y: 203, distance: 46.8
click at [455, 188] on span "Choose the correct answer, A , B , C or D . Why did the author visit [GEOGRAPHI…" at bounding box center [405, 190] width 470 height 61
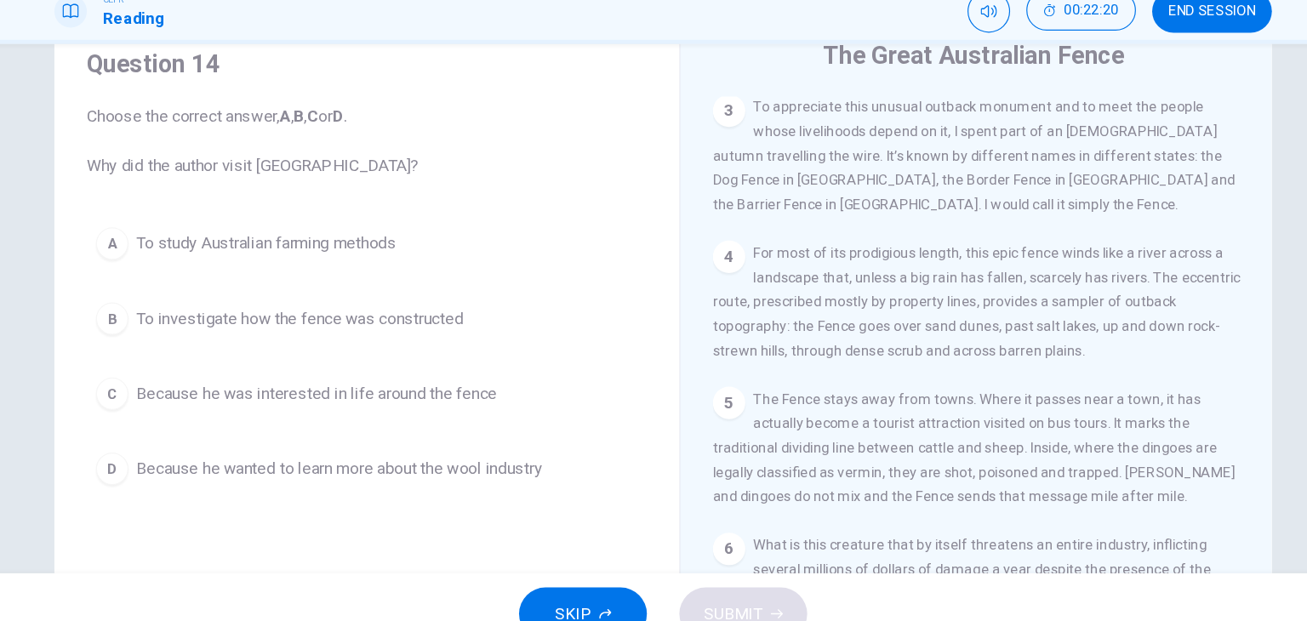
scroll to position [688, 0]
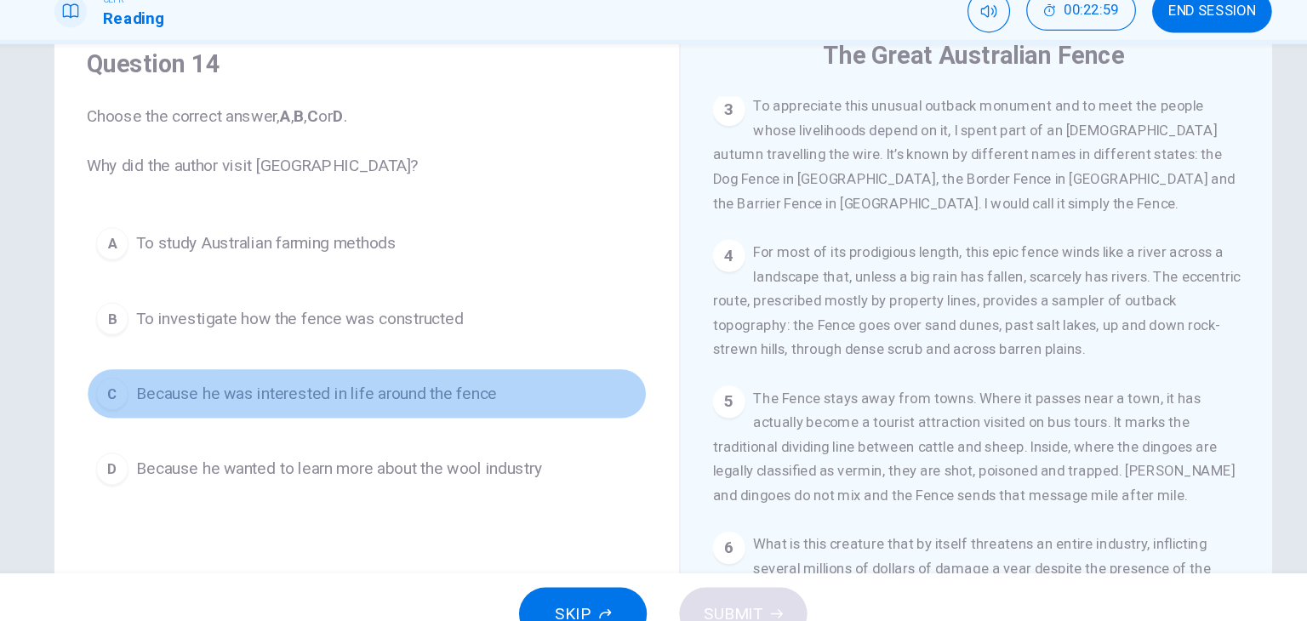
click at [460, 405] on span "Because he was interested in life around the fence" at bounding box center [363, 402] width 302 height 20
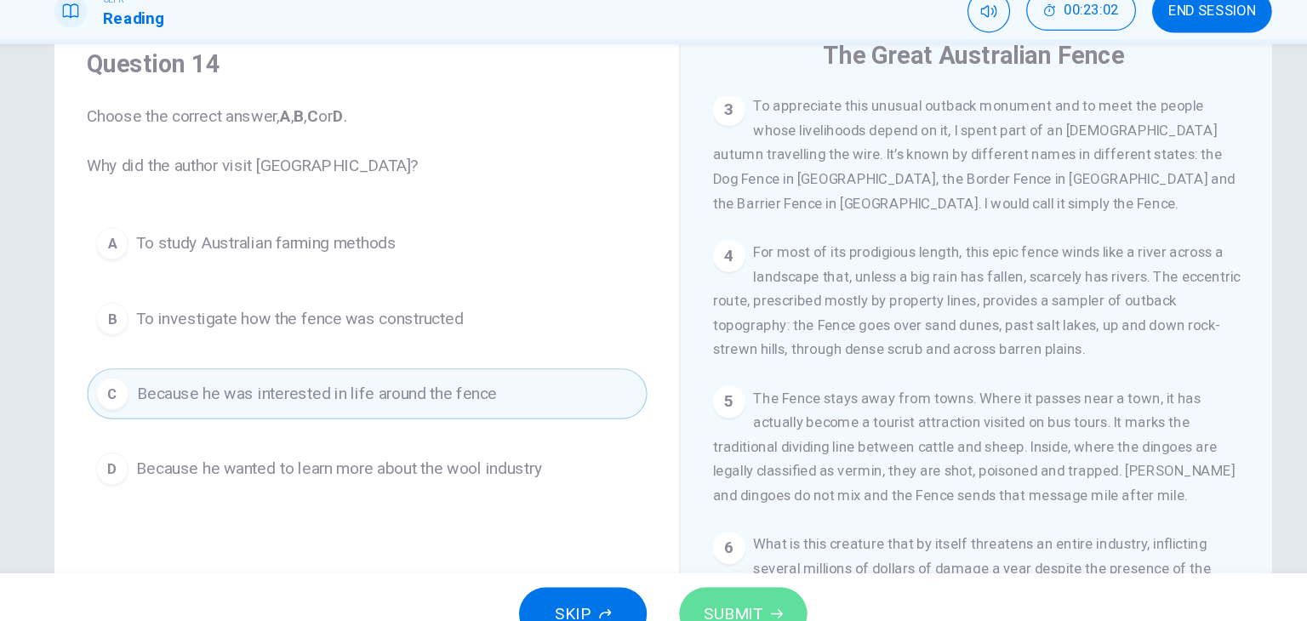
click at [745, 570] on button "SUBMIT" at bounding box center [720, 587] width 107 height 44
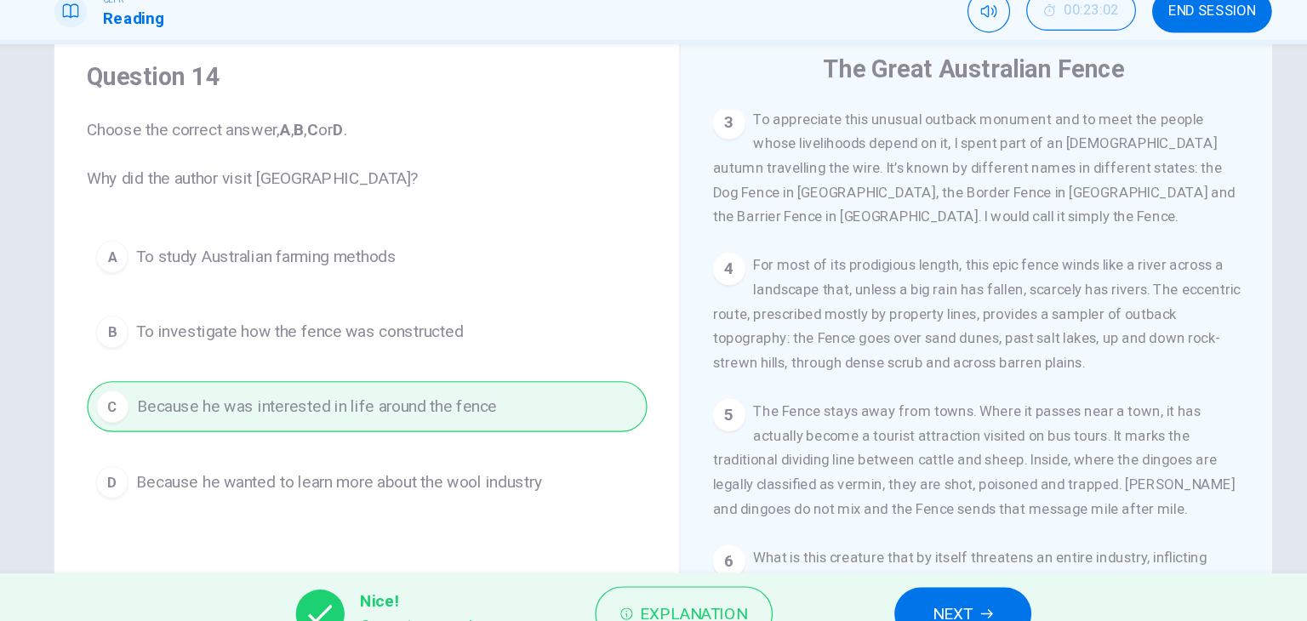
scroll to position [52, 0]
click at [886, 574] on button "NEXT" at bounding box center [905, 587] width 115 height 44
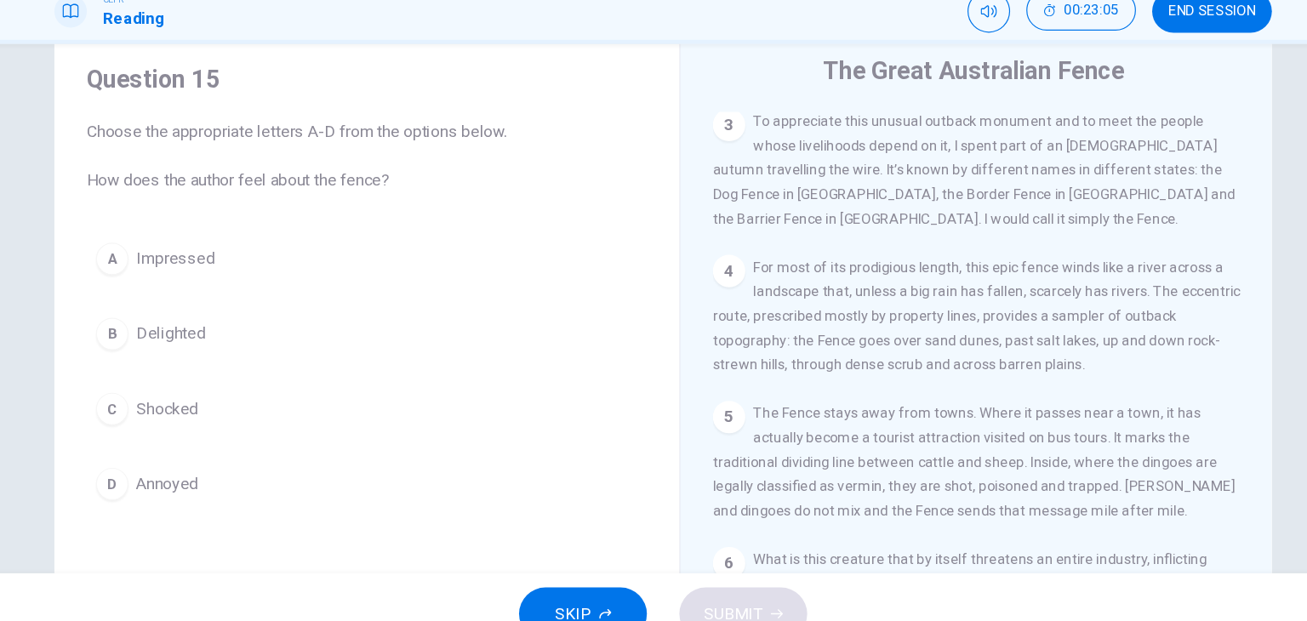
click at [531, 174] on span "Choose the appropriate letters A-D from the options below. How does the author …" at bounding box center [405, 203] width 470 height 61
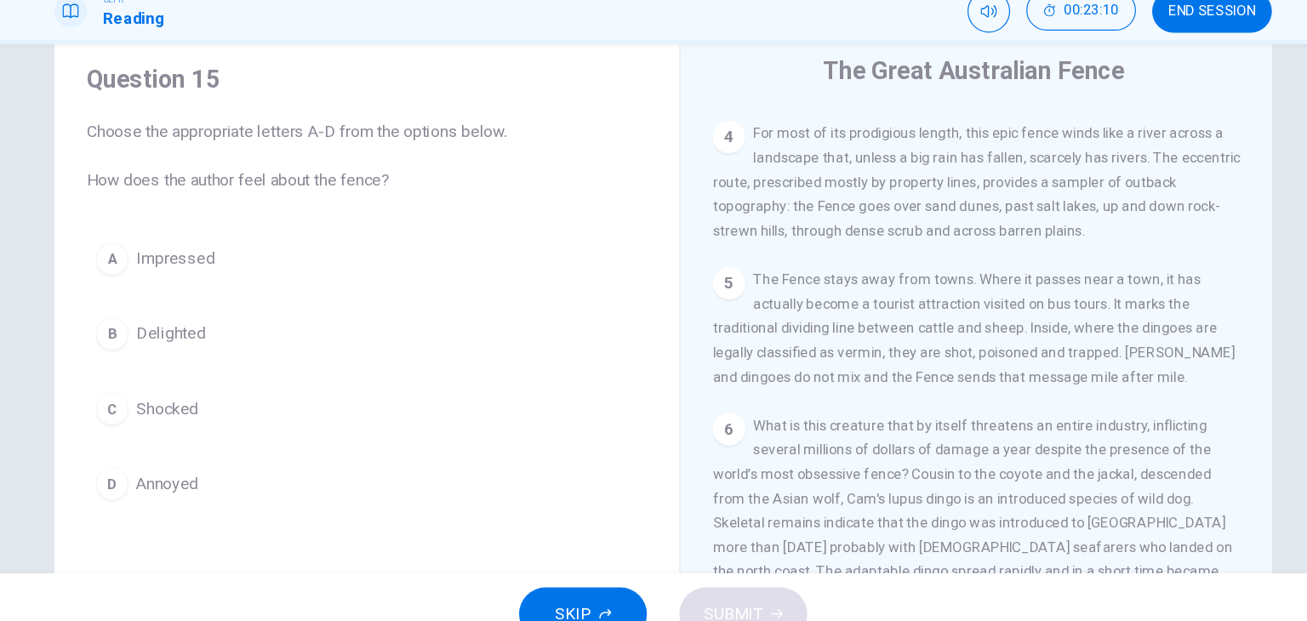
scroll to position [800, 0]
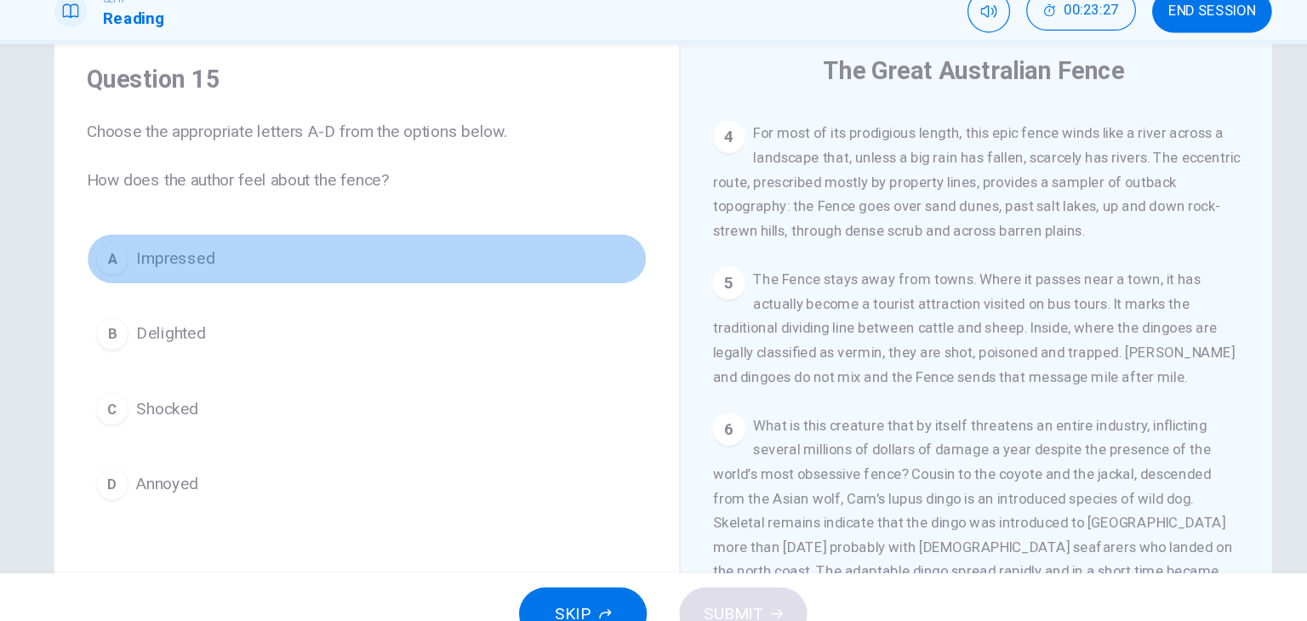
click at [252, 282] on span "Impressed" at bounding box center [245, 289] width 66 height 20
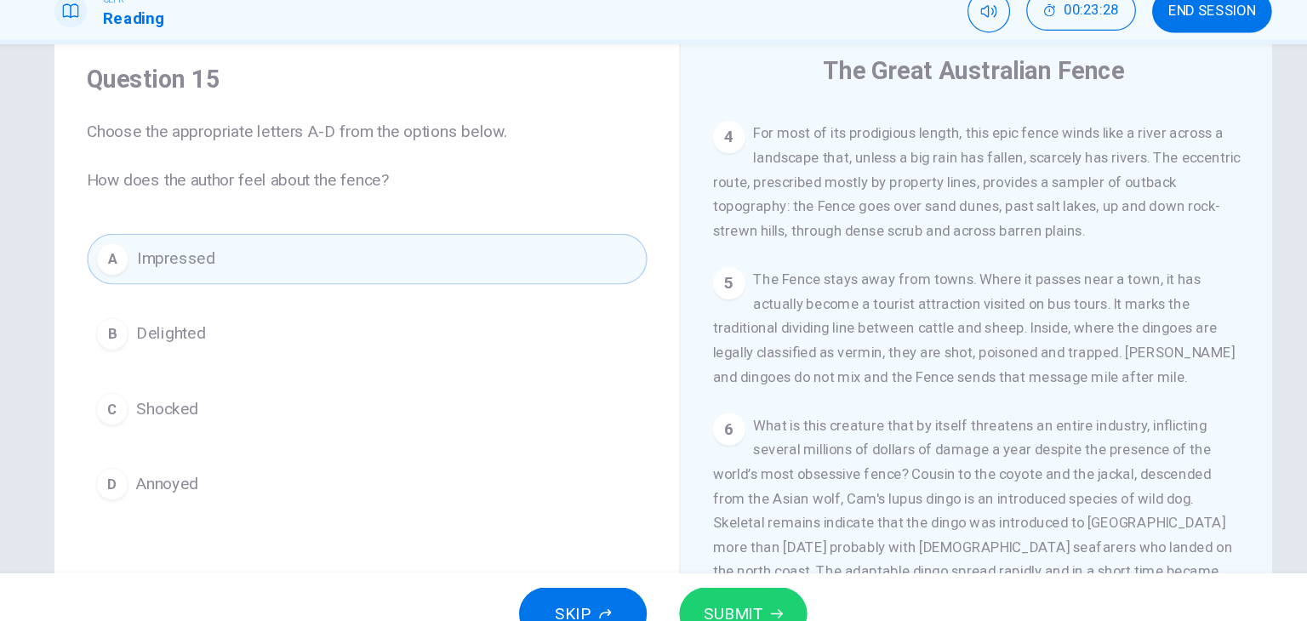
click at [729, 575] on span "SUBMIT" at bounding box center [712, 587] width 49 height 24
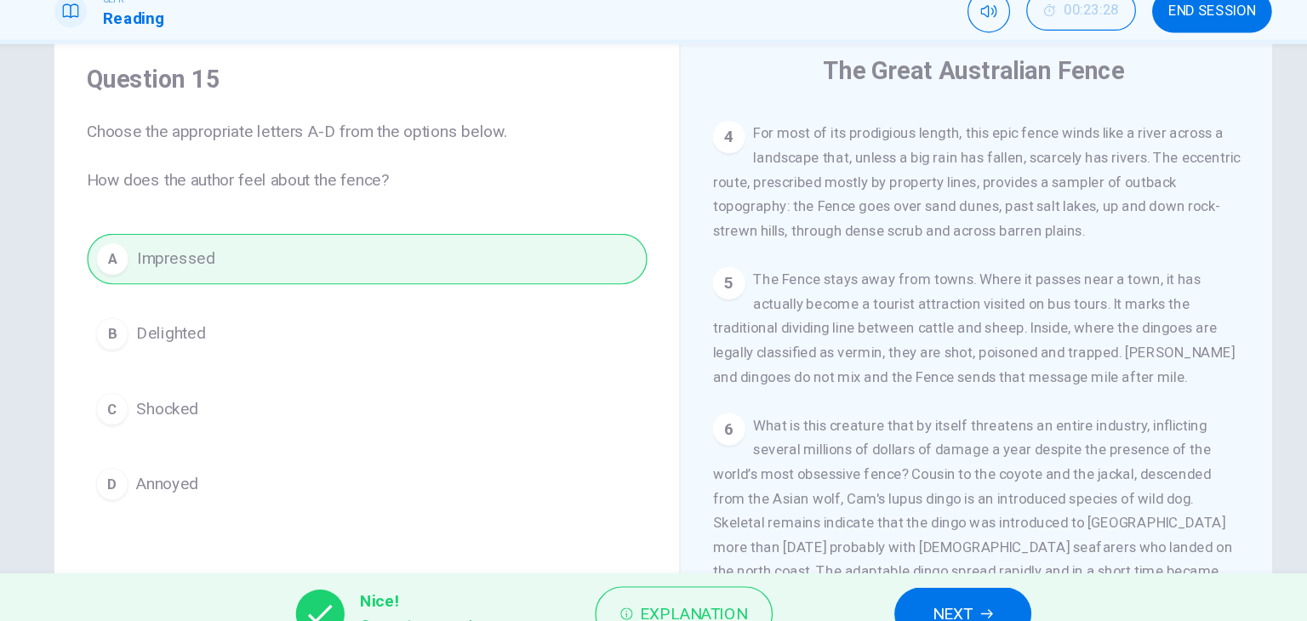
click at [882, 569] on button "NEXT" at bounding box center [905, 587] width 115 height 44
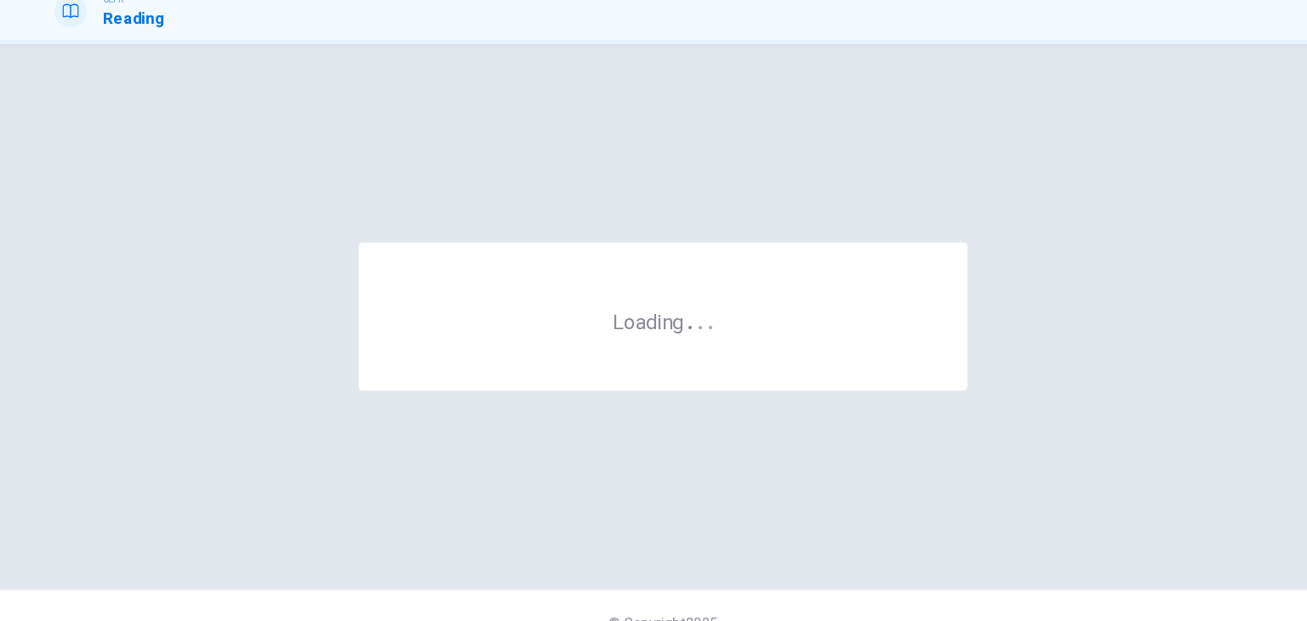
scroll to position [0, 0]
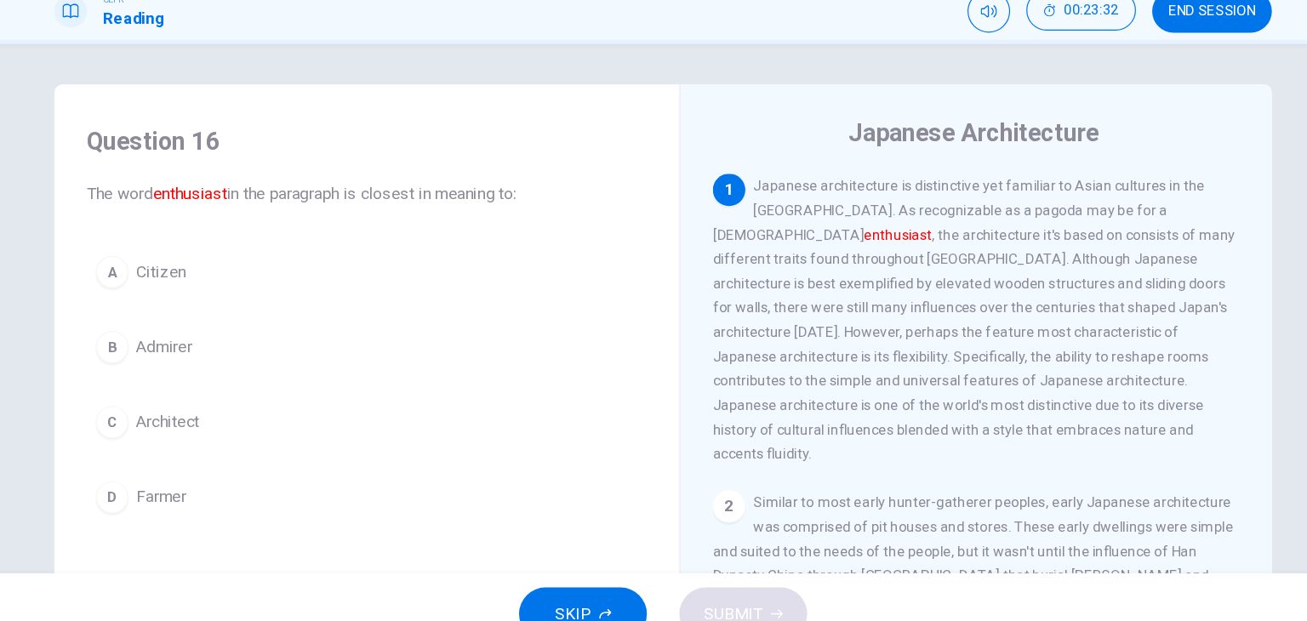
click at [535, 177] on h4 "Question 16" at bounding box center [405, 190] width 470 height 27
click at [543, 178] on h4 "Question 16" at bounding box center [405, 190] width 470 height 27
click at [524, 189] on h4 "Question 16" at bounding box center [405, 190] width 470 height 27
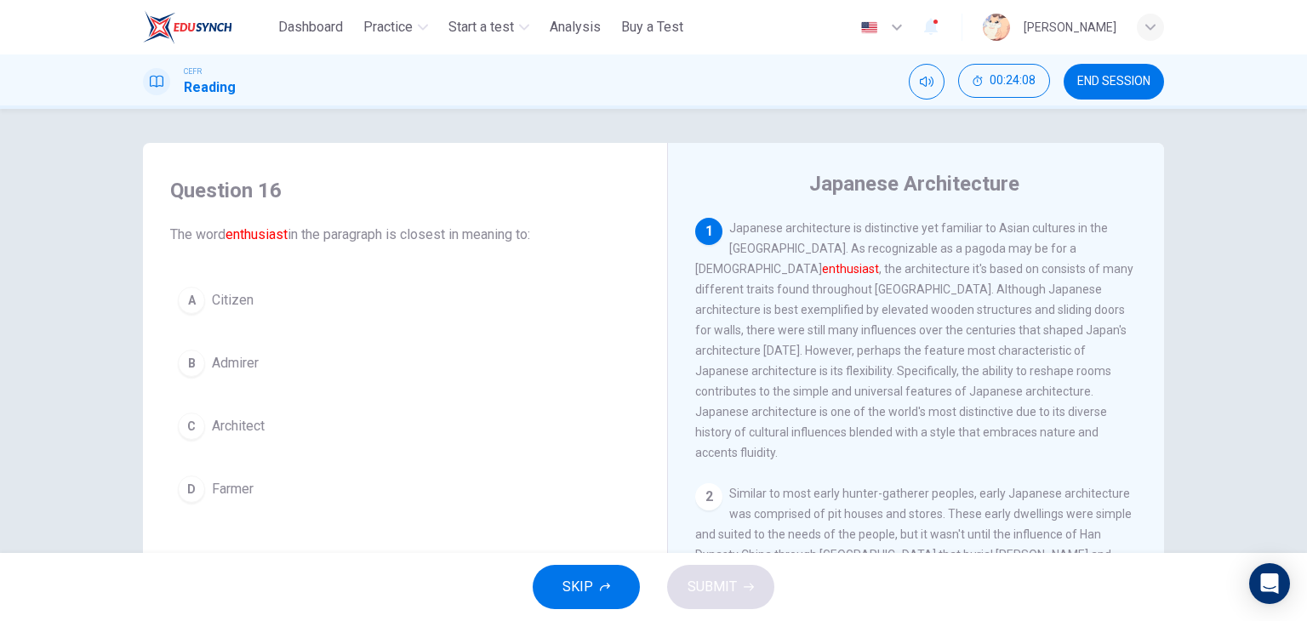
scroll to position [2, 0]
drag, startPoint x: 599, startPoint y: 172, endPoint x: 845, endPoint y: 394, distance: 331.5
click at [845, 394] on div "Question 16 The word enthusiast in the paragraph is closest in meaning to: A Ci…" at bounding box center [653, 439] width 1021 height 592
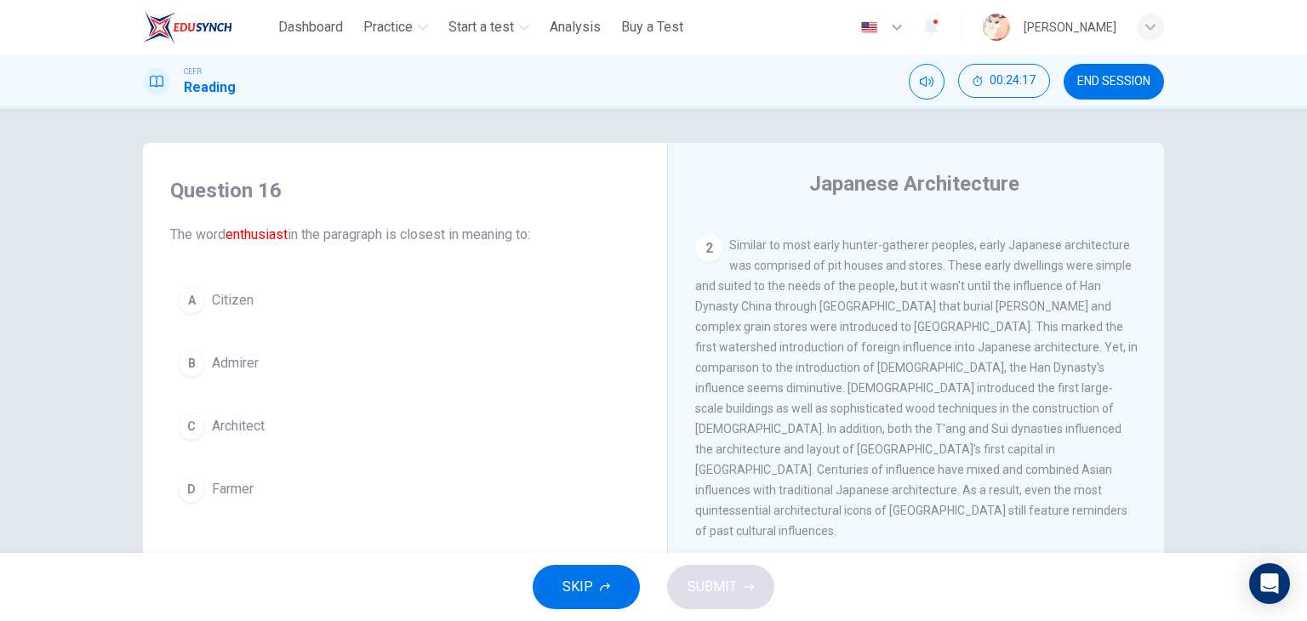
scroll to position [249, 0]
click at [518, 220] on div "Question 16 The word enthusiast in the paragraph is closest in meaning to:" at bounding box center [405, 211] width 470 height 68
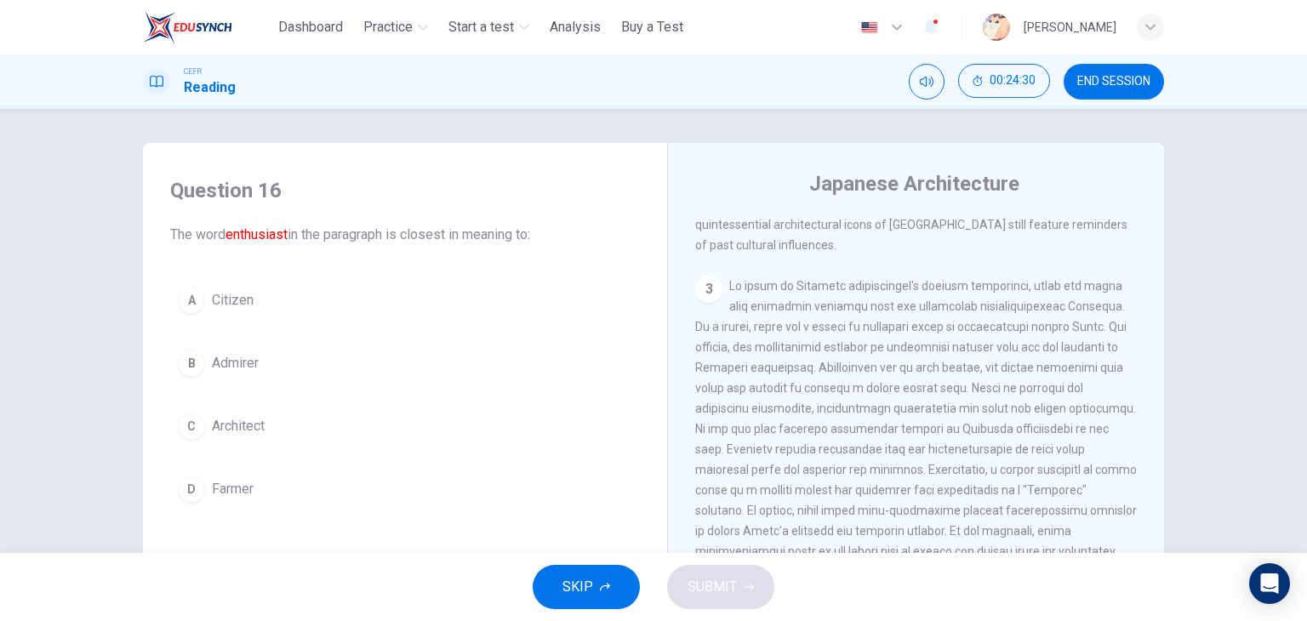
scroll to position [536, 0]
drag, startPoint x: 478, startPoint y: 177, endPoint x: 507, endPoint y: 193, distance: 33.9
click at [478, 177] on h4 "Question 16" at bounding box center [405, 190] width 470 height 27
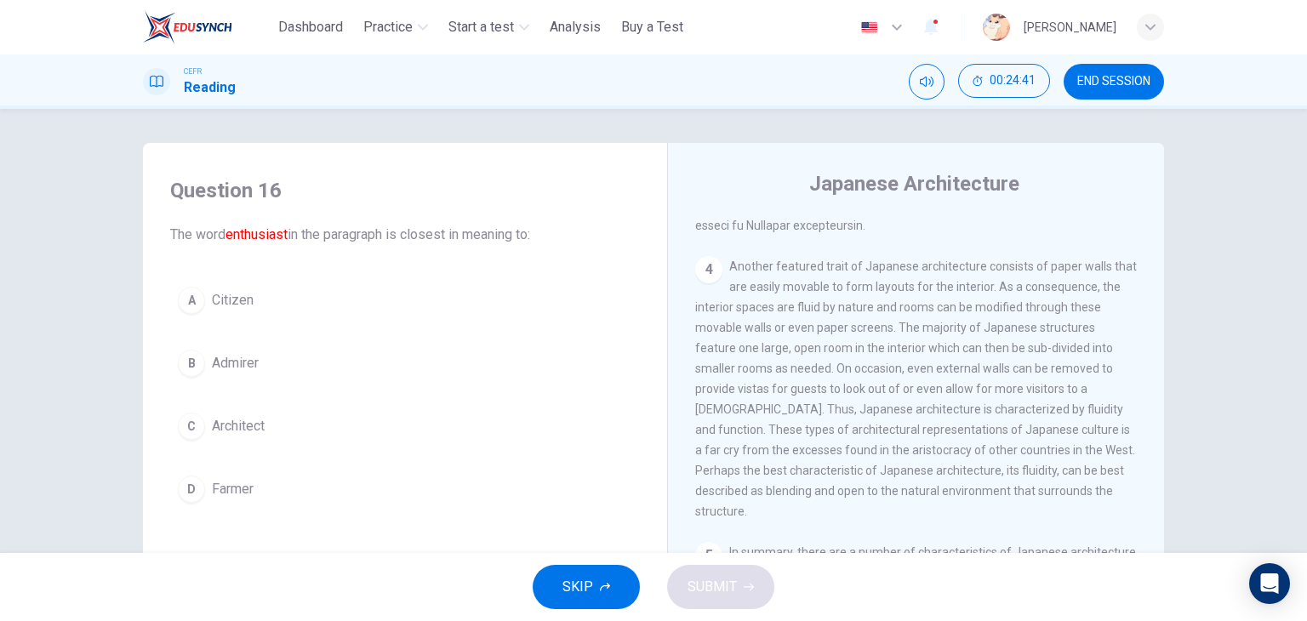
scroll to position [881, 0]
click at [489, 186] on h4 "Question 16" at bounding box center [405, 190] width 470 height 27
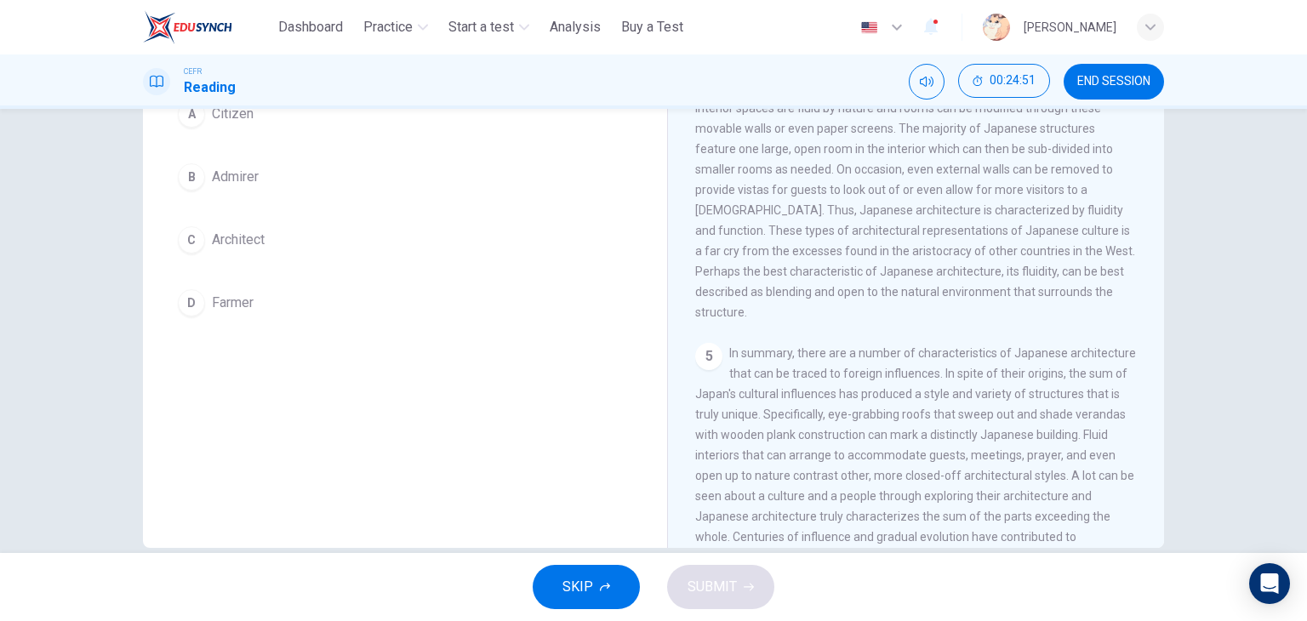
scroll to position [215, 0]
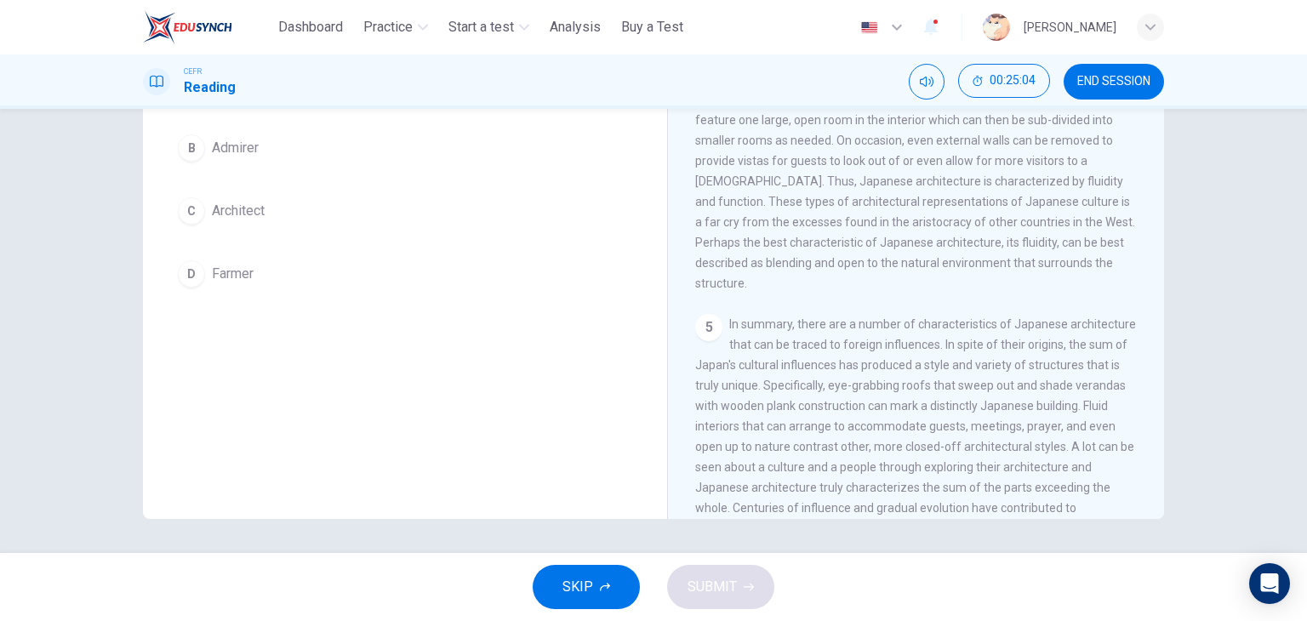
drag, startPoint x: 398, startPoint y: 374, endPoint x: 859, endPoint y: 331, distance: 462.5
click at [859, 331] on div "Question 16 The word enthusiast in the paragraph is closest in meaning to: A Ci…" at bounding box center [653, 224] width 1021 height 592
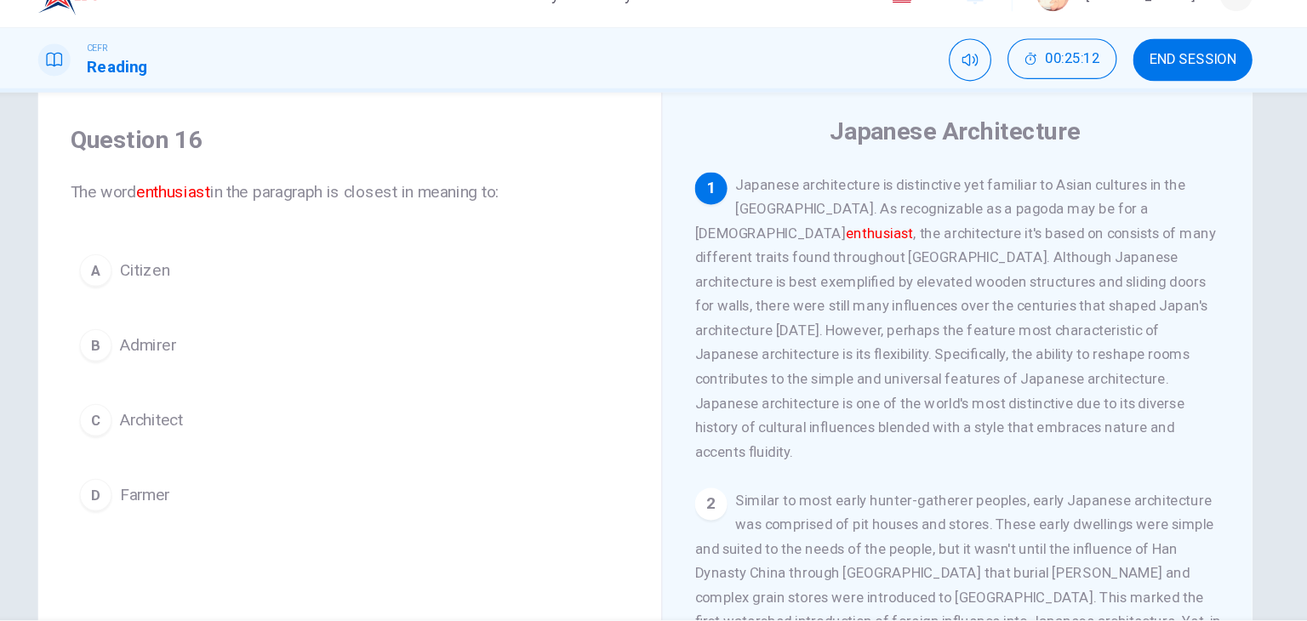
scroll to position [43, 0]
click at [222, 381] on span "Architect" at bounding box center [238, 384] width 53 height 20
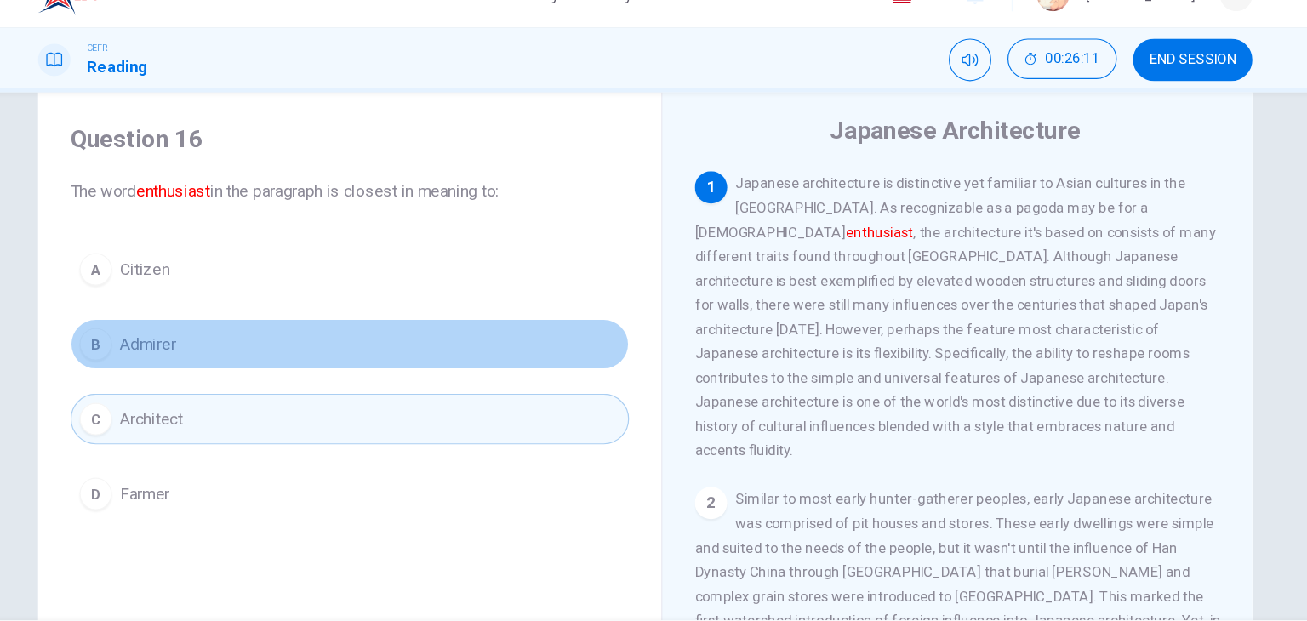
click at [312, 335] on button "B Admirer" at bounding box center [405, 321] width 470 height 43
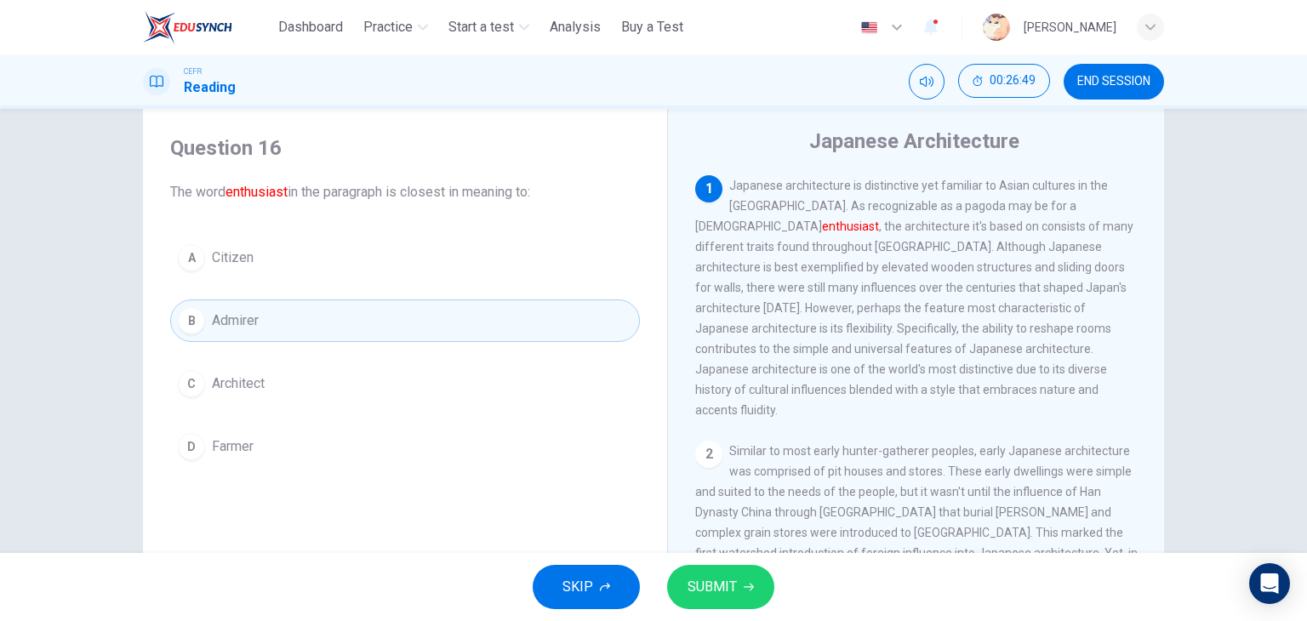
click at [714, 568] on button "SUBMIT" at bounding box center [720, 587] width 107 height 44
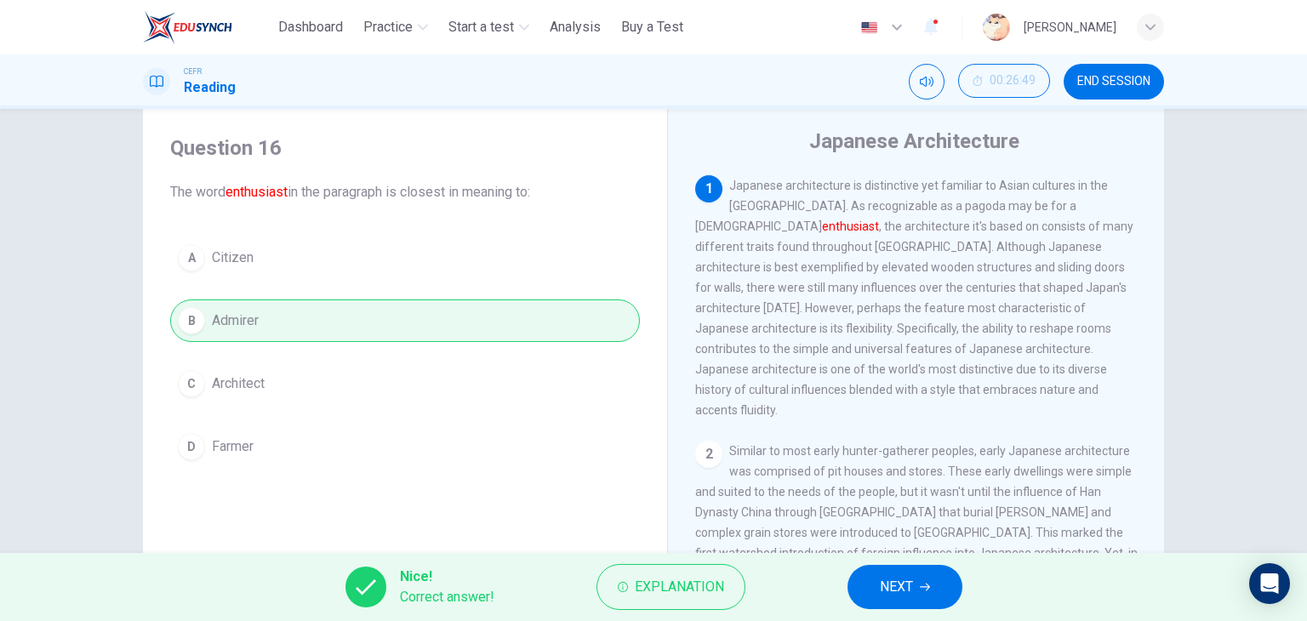
click at [928, 573] on button "NEXT" at bounding box center [905, 587] width 115 height 44
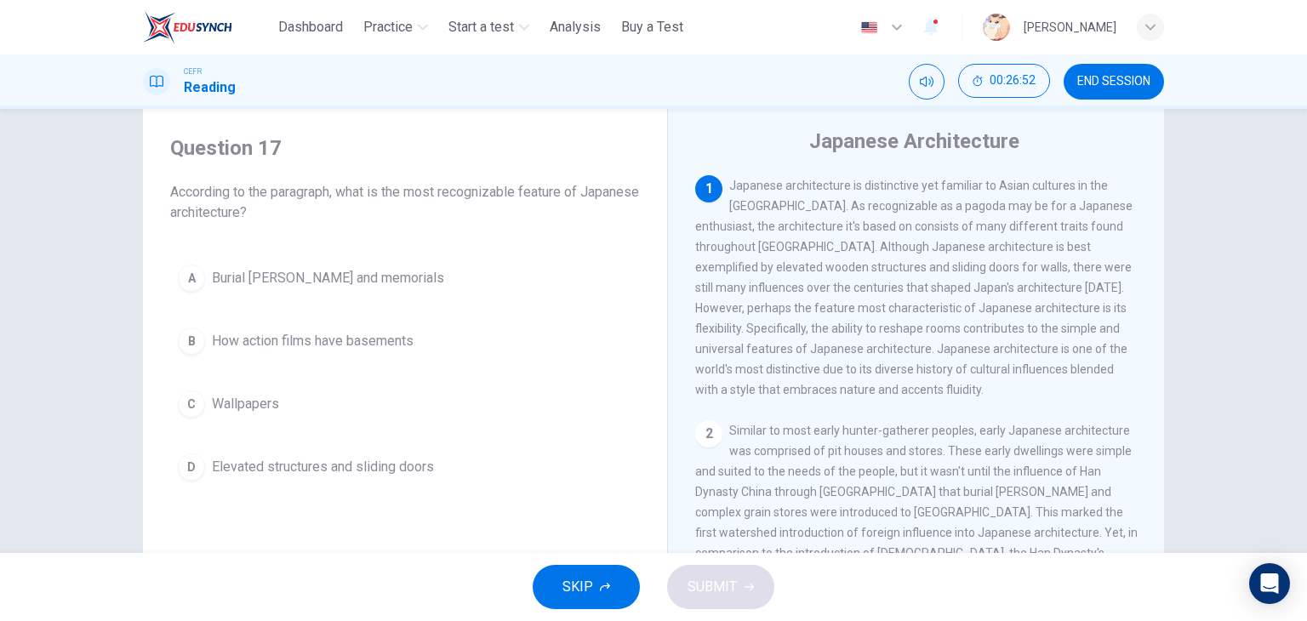
click at [524, 178] on div "Question 17 According to the paragraph, what is the most recognizable feature o…" at bounding box center [405, 178] width 470 height 89
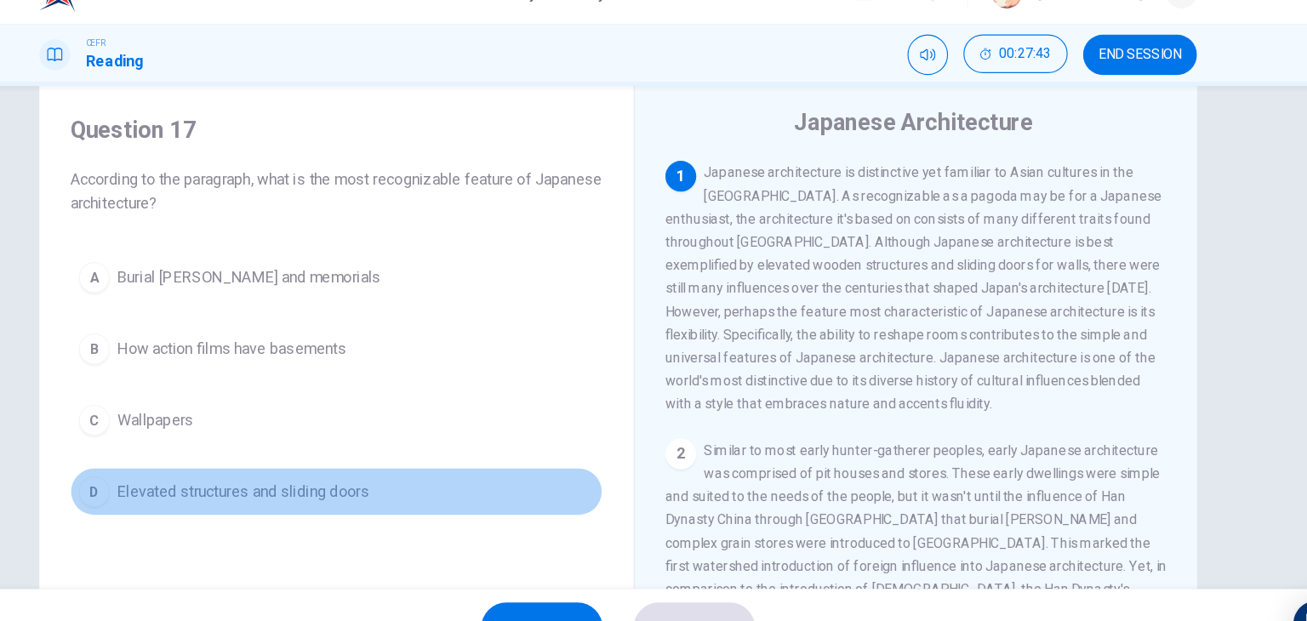
click at [212, 469] on span "Elevated structures and sliding doors" at bounding box center [323, 467] width 222 height 20
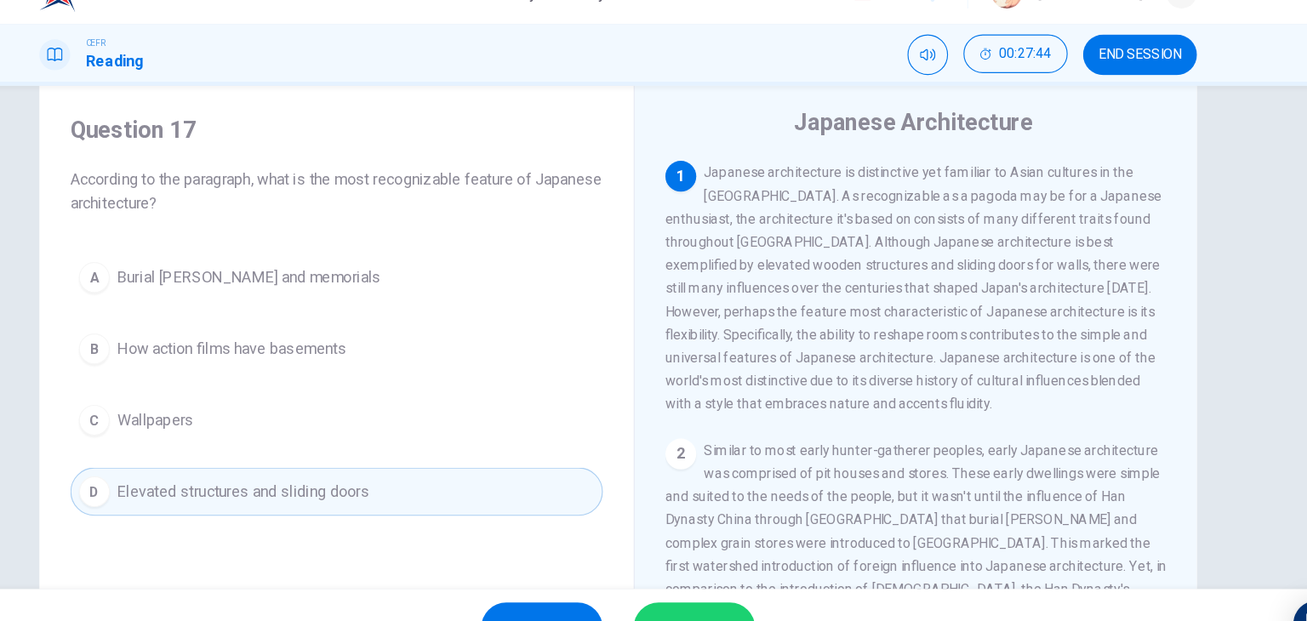
click at [704, 565] on button "SUBMIT" at bounding box center [720, 587] width 107 height 44
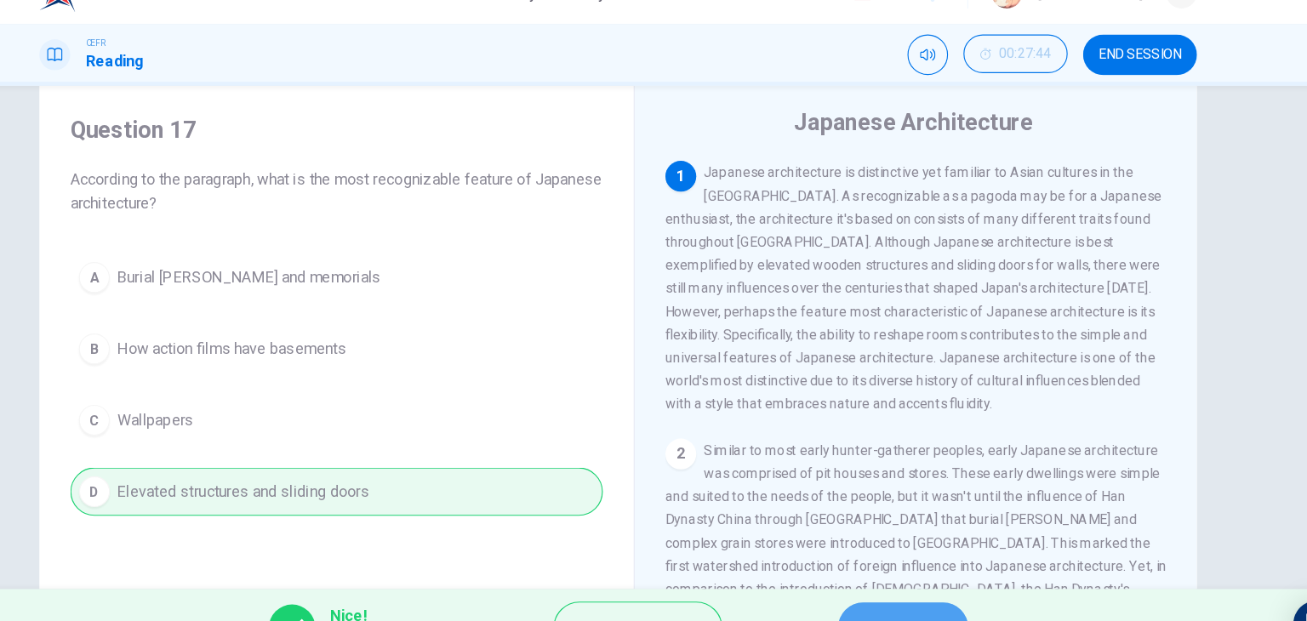
click at [872, 565] on button "NEXT" at bounding box center [905, 587] width 115 height 44
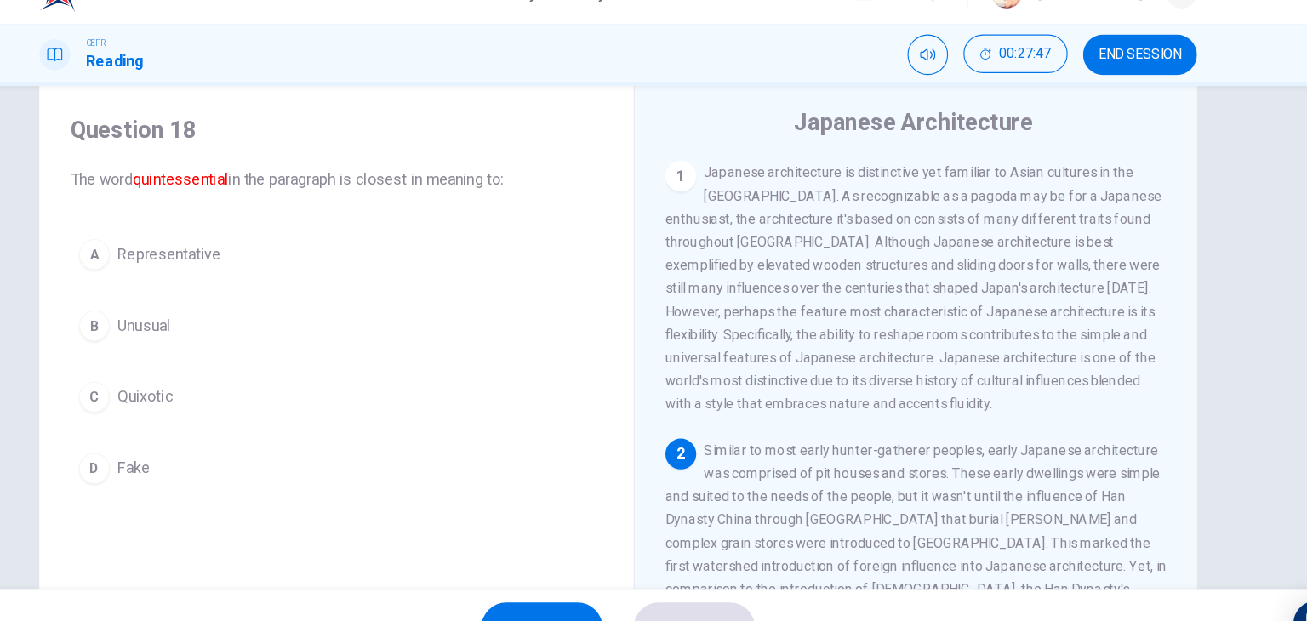
click at [492, 134] on h4 "Question 18" at bounding box center [405, 147] width 470 height 27
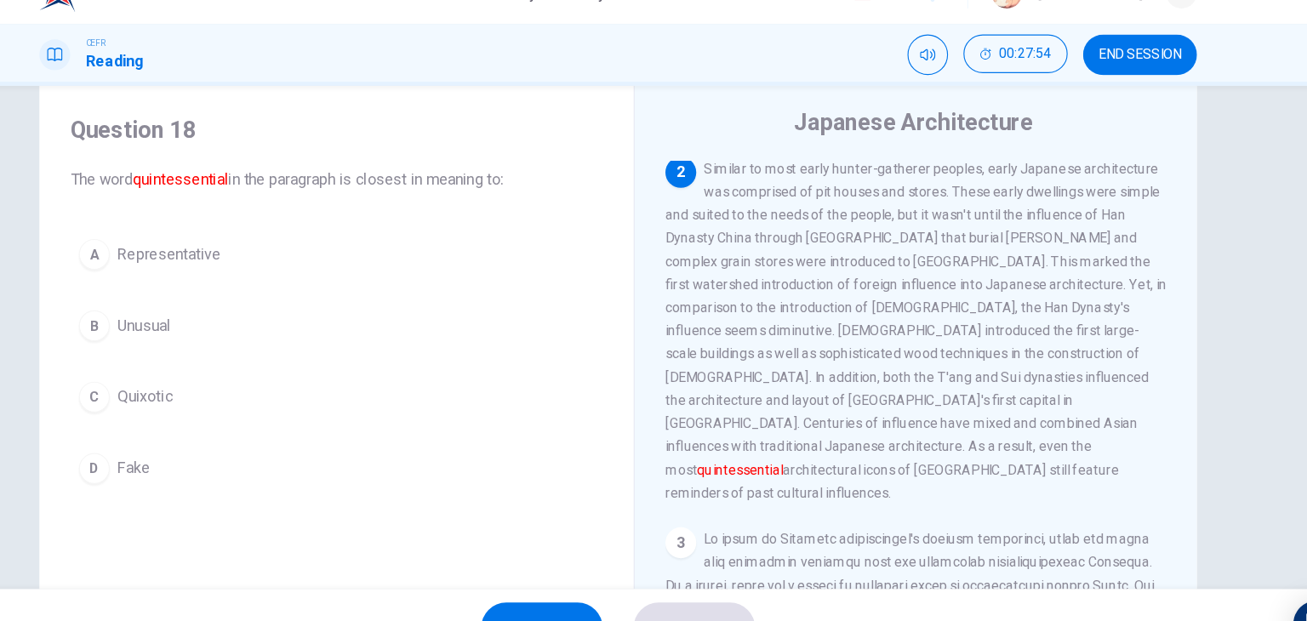
scroll to position [249, 0]
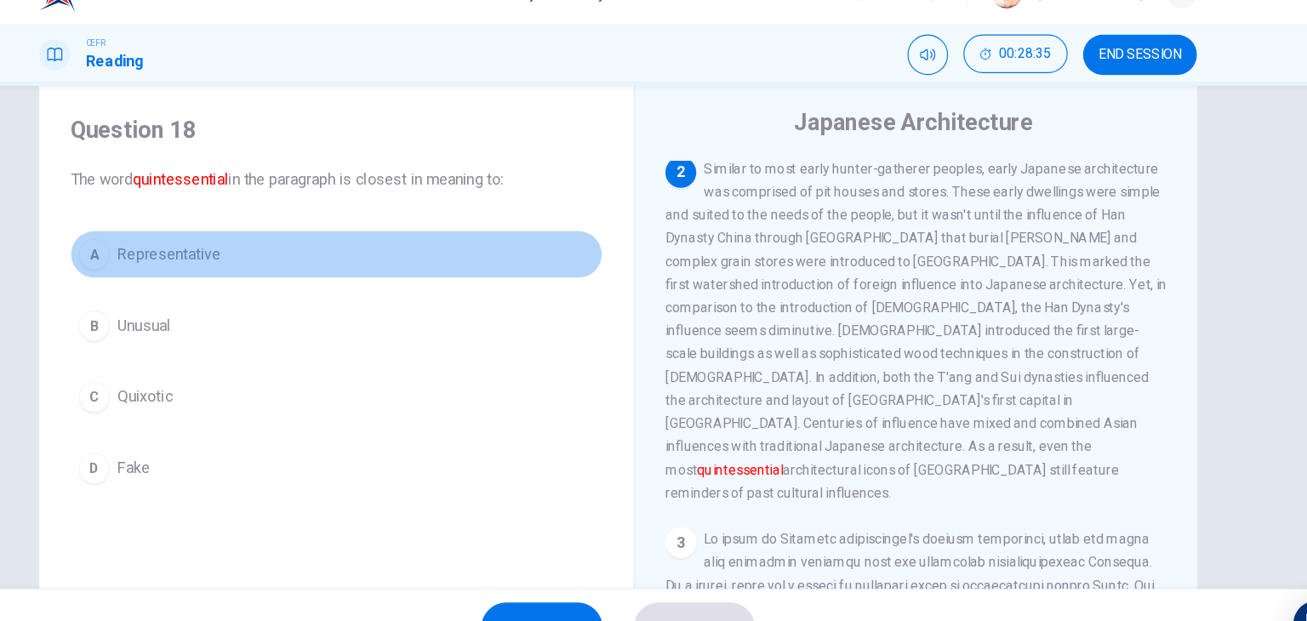
click at [335, 247] on button "A Representative" at bounding box center [405, 258] width 470 height 43
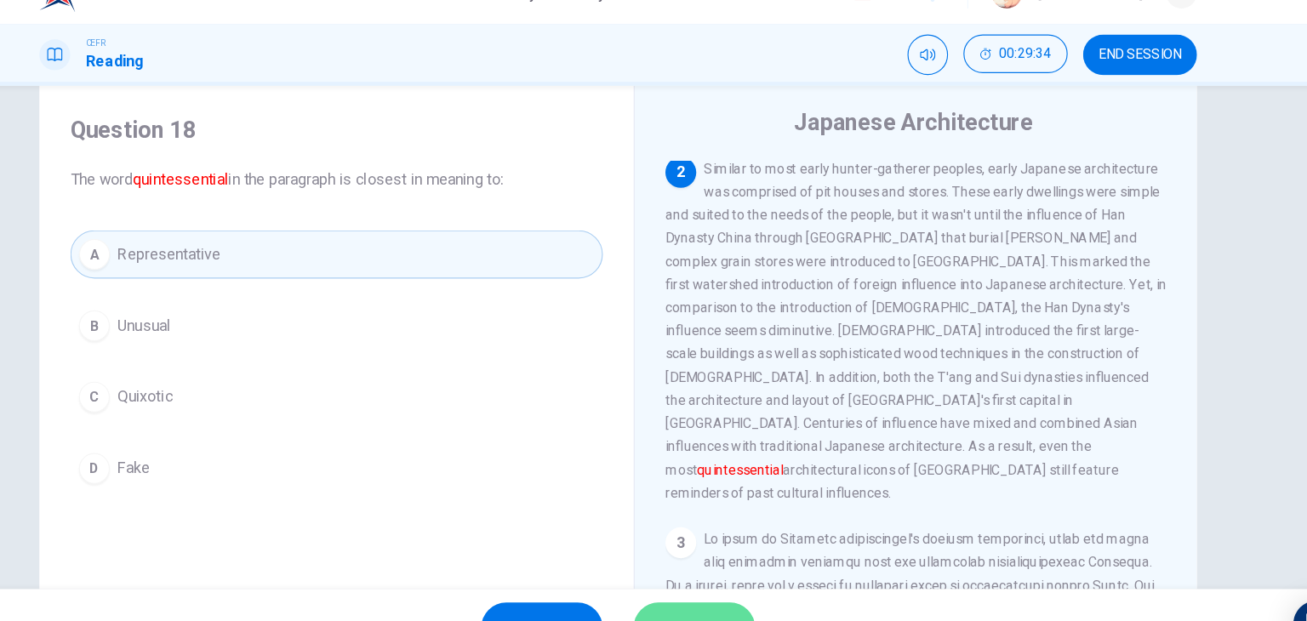
click at [726, 567] on button "SUBMIT" at bounding box center [720, 587] width 107 height 44
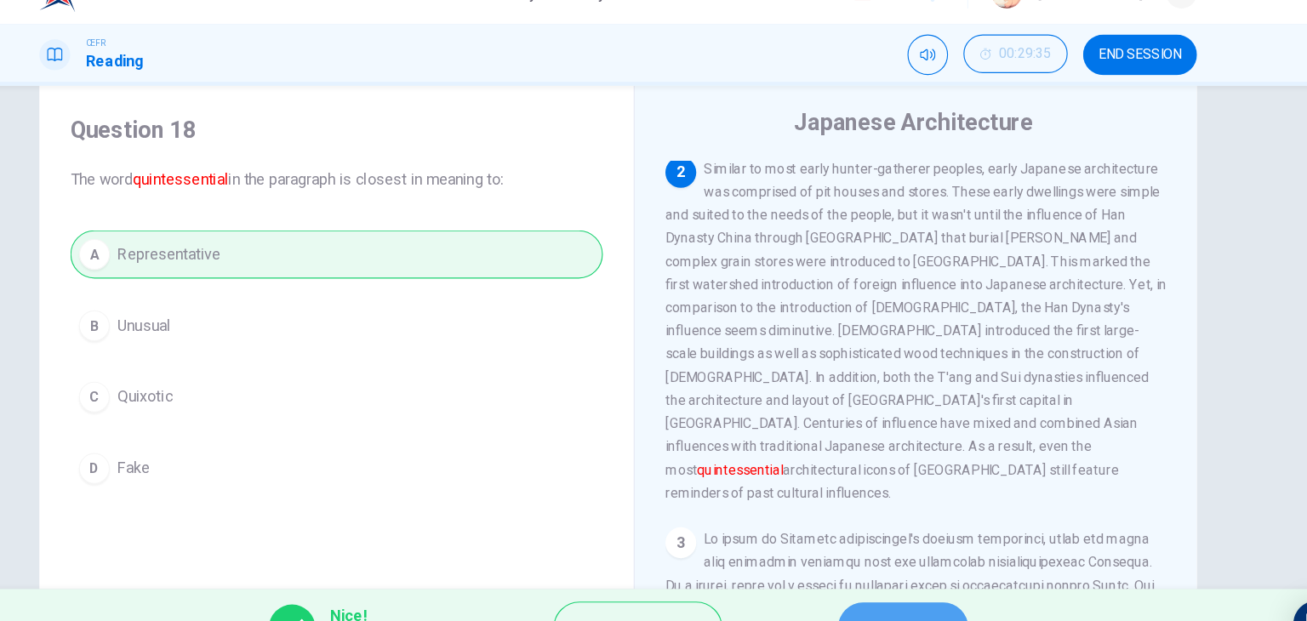
click at [878, 574] on button "NEXT" at bounding box center [905, 587] width 115 height 44
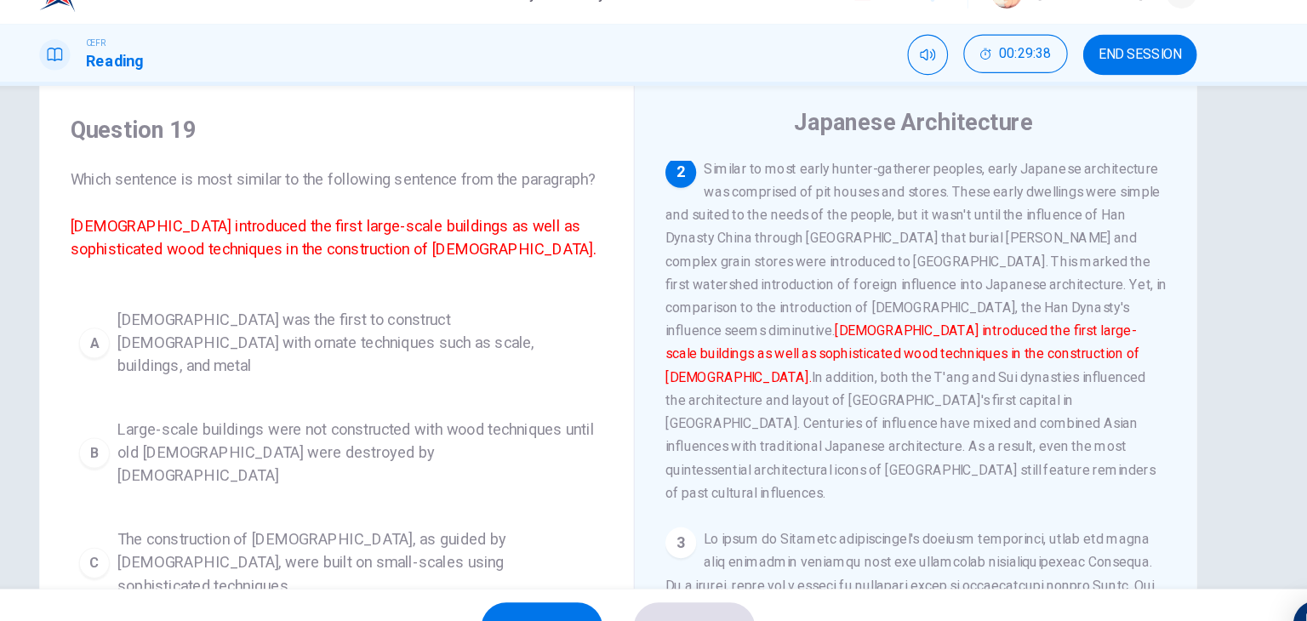
click at [579, 160] on h4 "Question 19" at bounding box center [405, 147] width 470 height 27
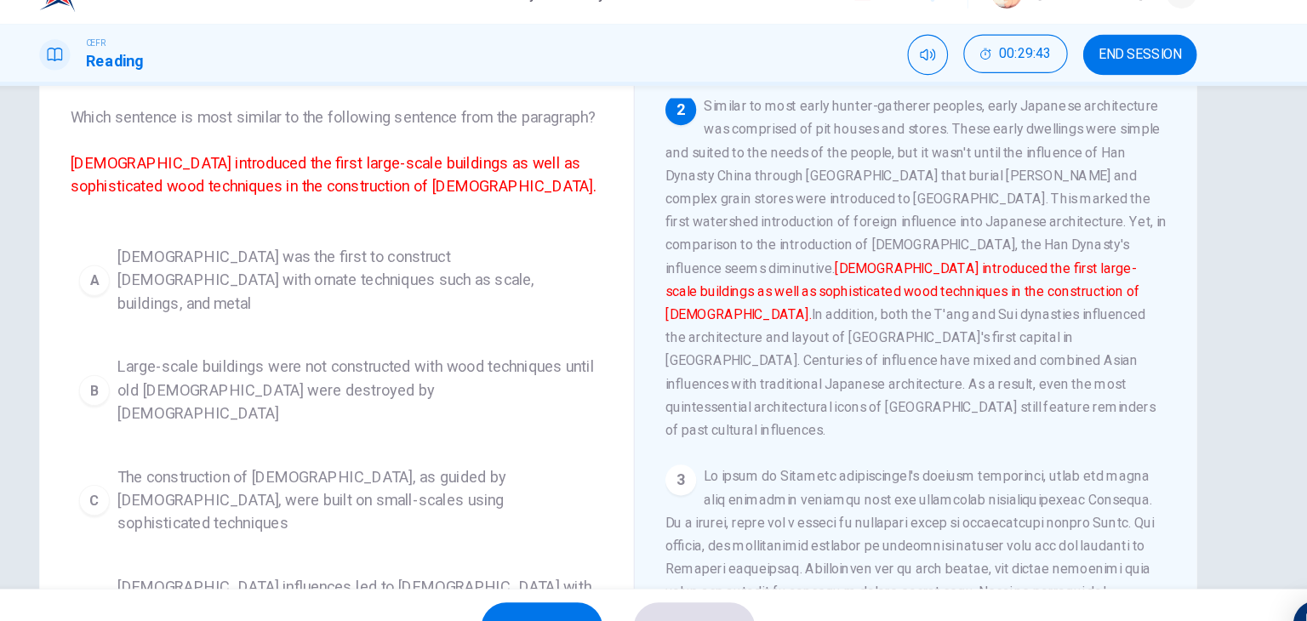
scroll to position [99, 0]
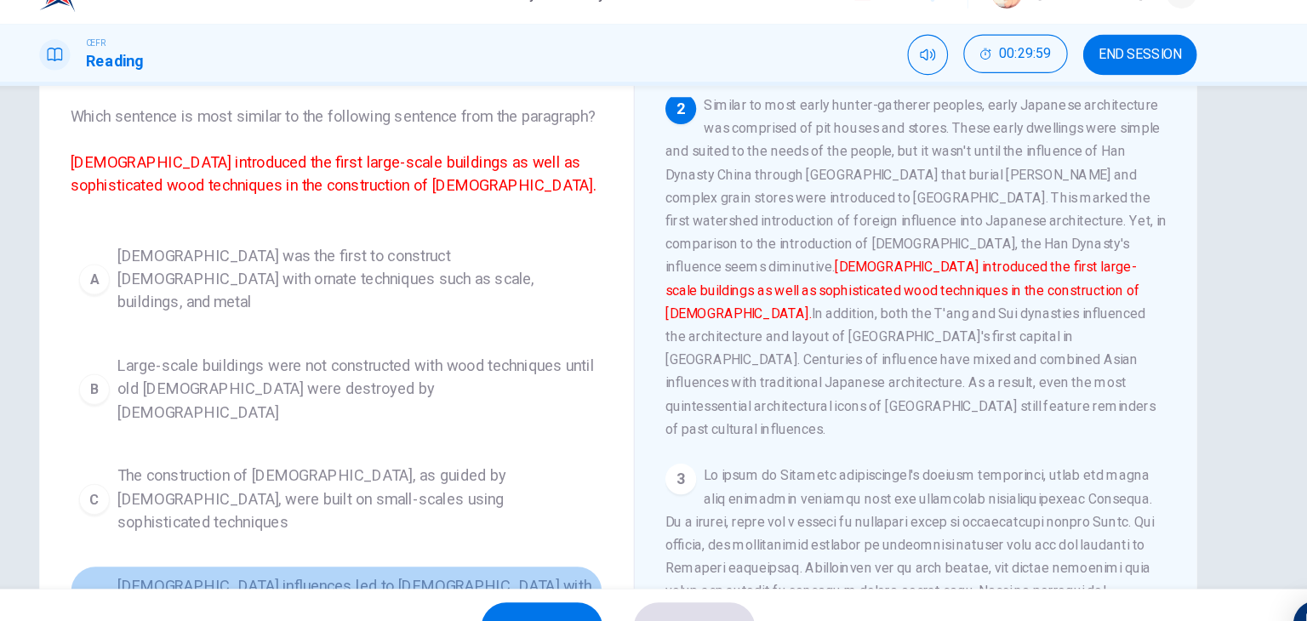
click at [491, 541] on span "[DEMOGRAPHIC_DATA] influences led to [DEMOGRAPHIC_DATA] with ornate wood techni…" at bounding box center [422, 571] width 420 height 61
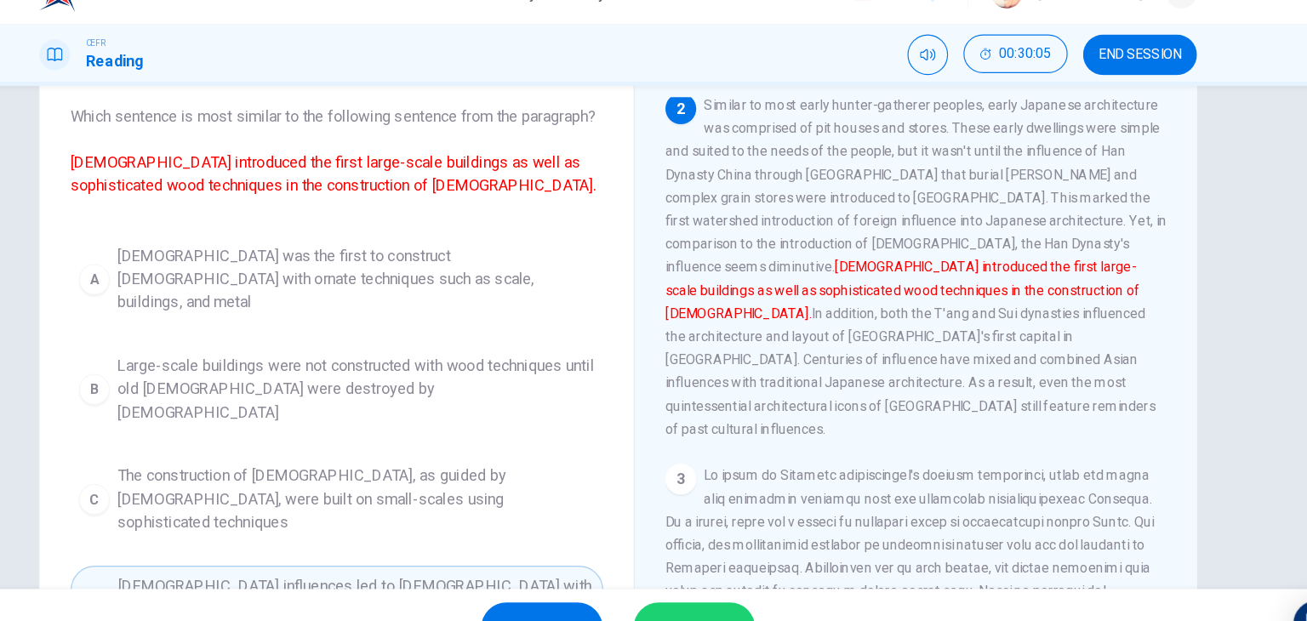
click at [714, 570] on button "SUBMIT" at bounding box center [720, 587] width 107 height 44
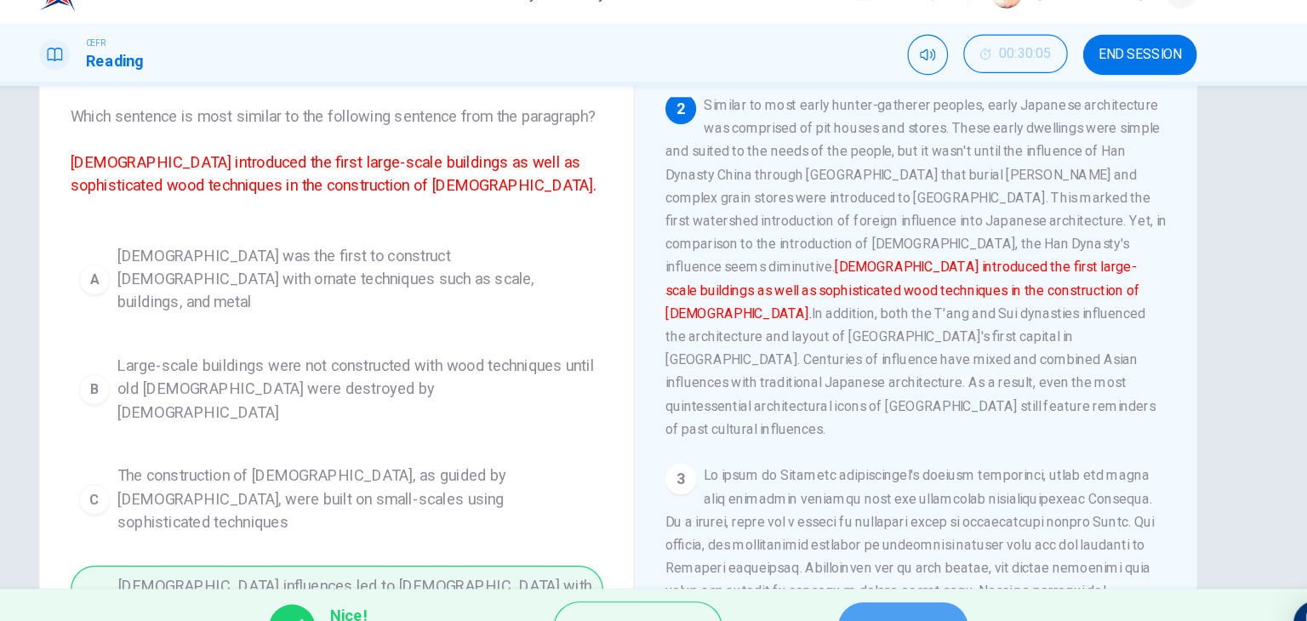
click at [884, 569] on button "NEXT" at bounding box center [905, 587] width 115 height 44
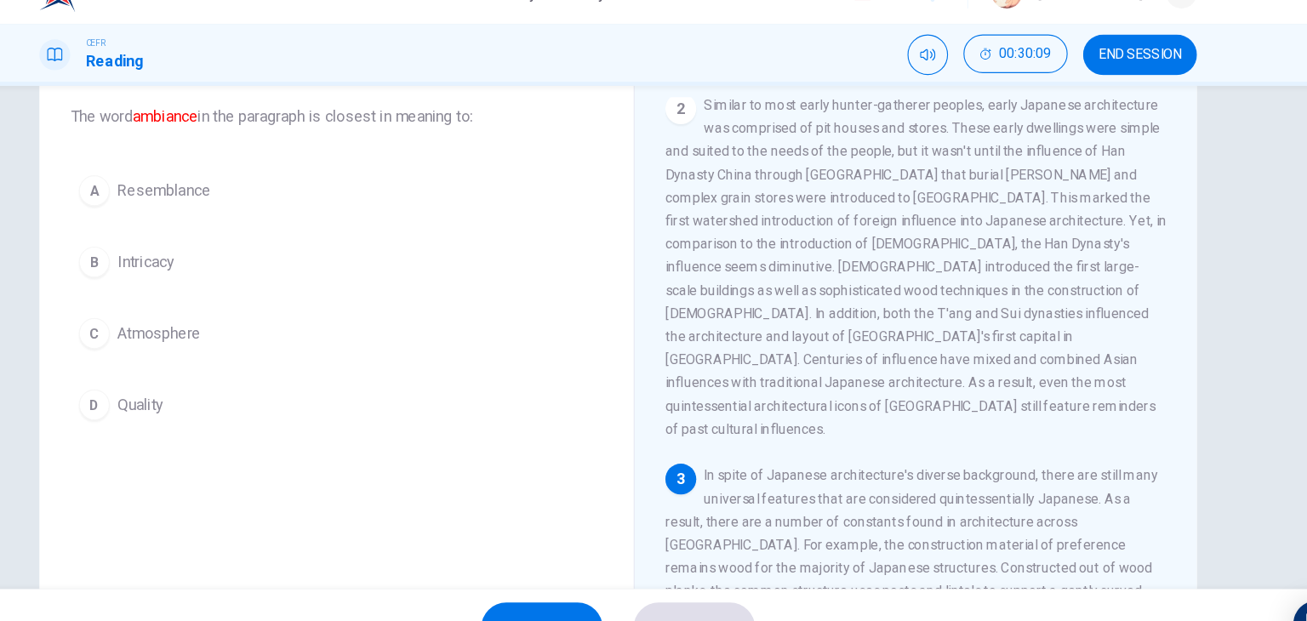
click at [428, 432] on div "Question 20 The word ambiance in the paragraph is closest in meaning to: A Rese…" at bounding box center [405, 348] width 497 height 575
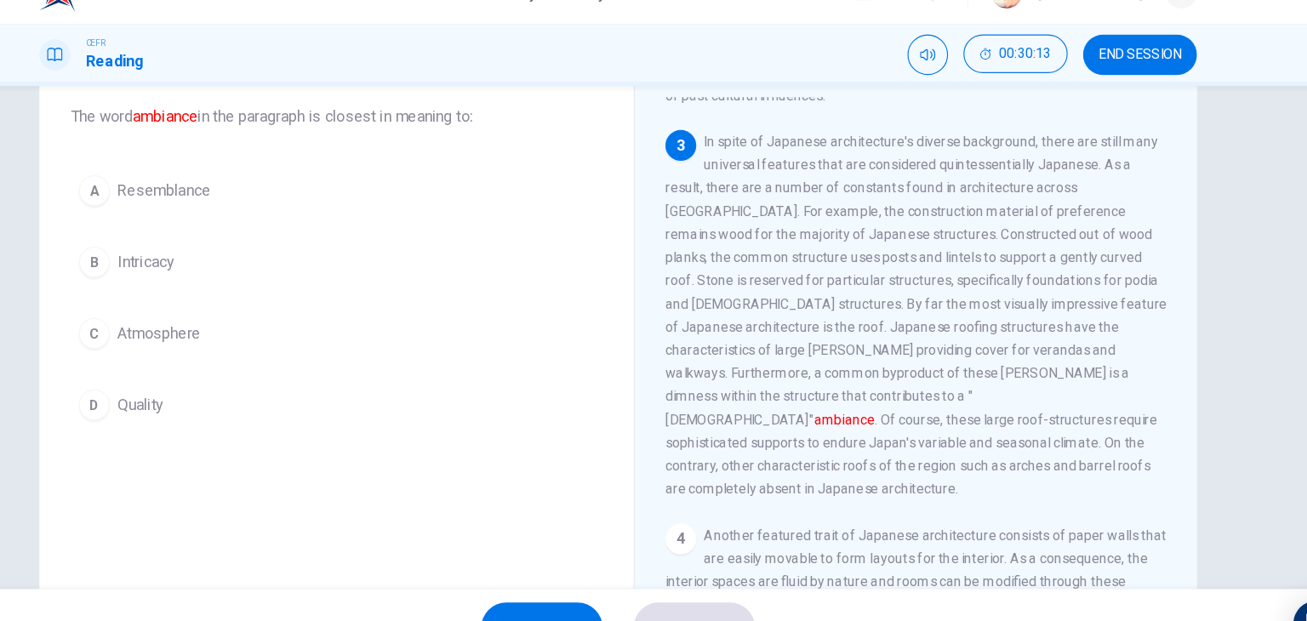
scroll to position [546, 0]
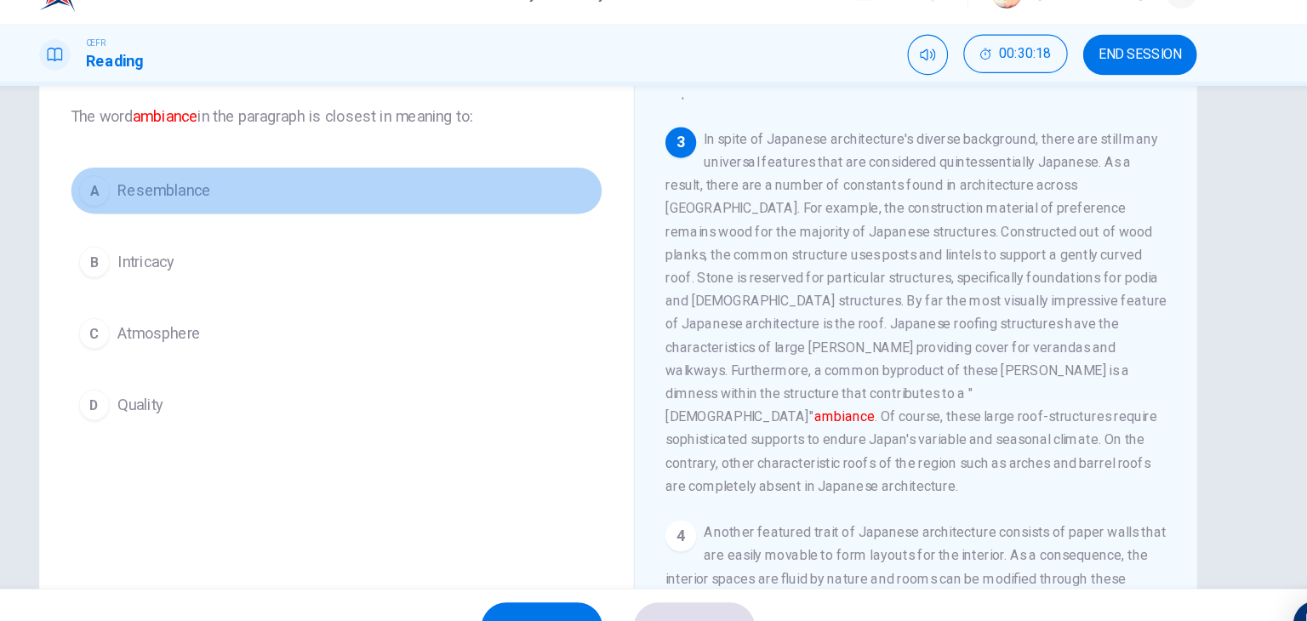
click at [254, 214] on button "A Resemblance" at bounding box center [405, 201] width 470 height 43
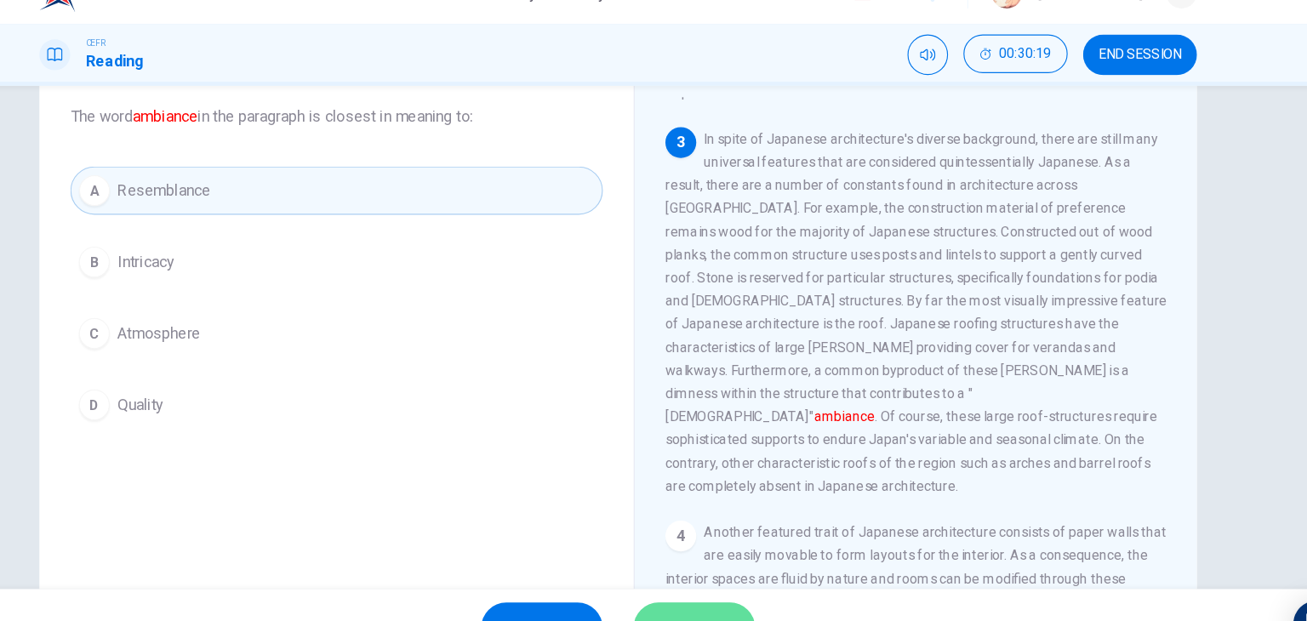
click at [723, 568] on button "SUBMIT" at bounding box center [720, 587] width 107 height 44
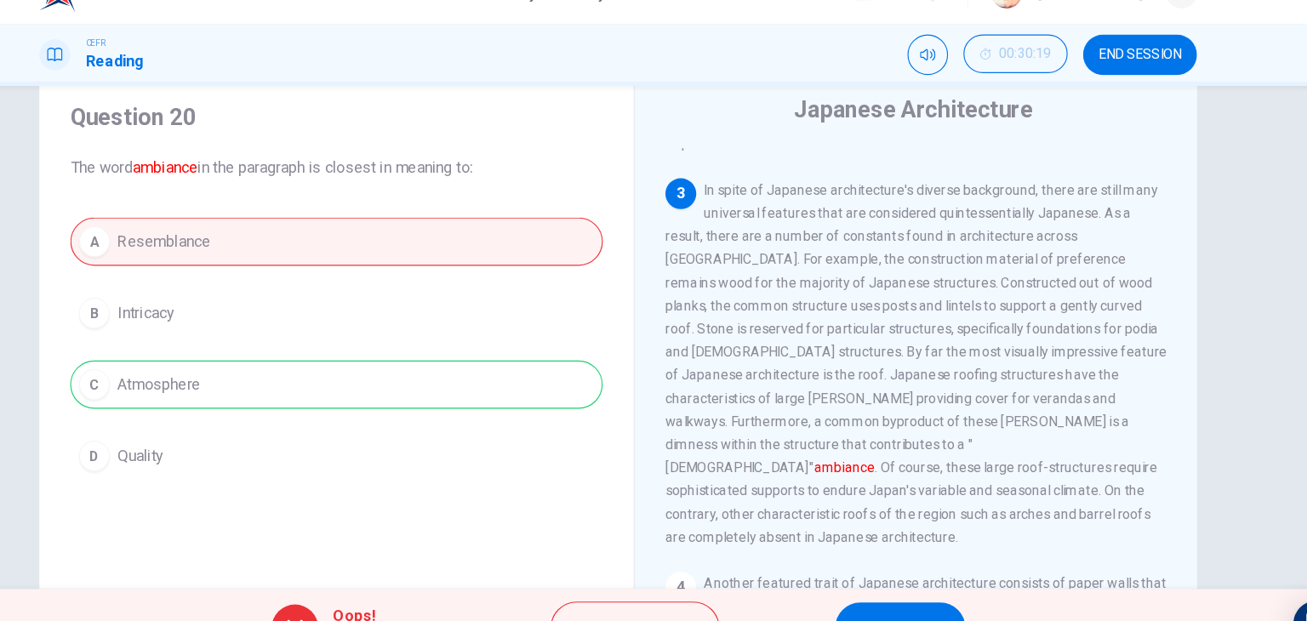
scroll to position [51, 0]
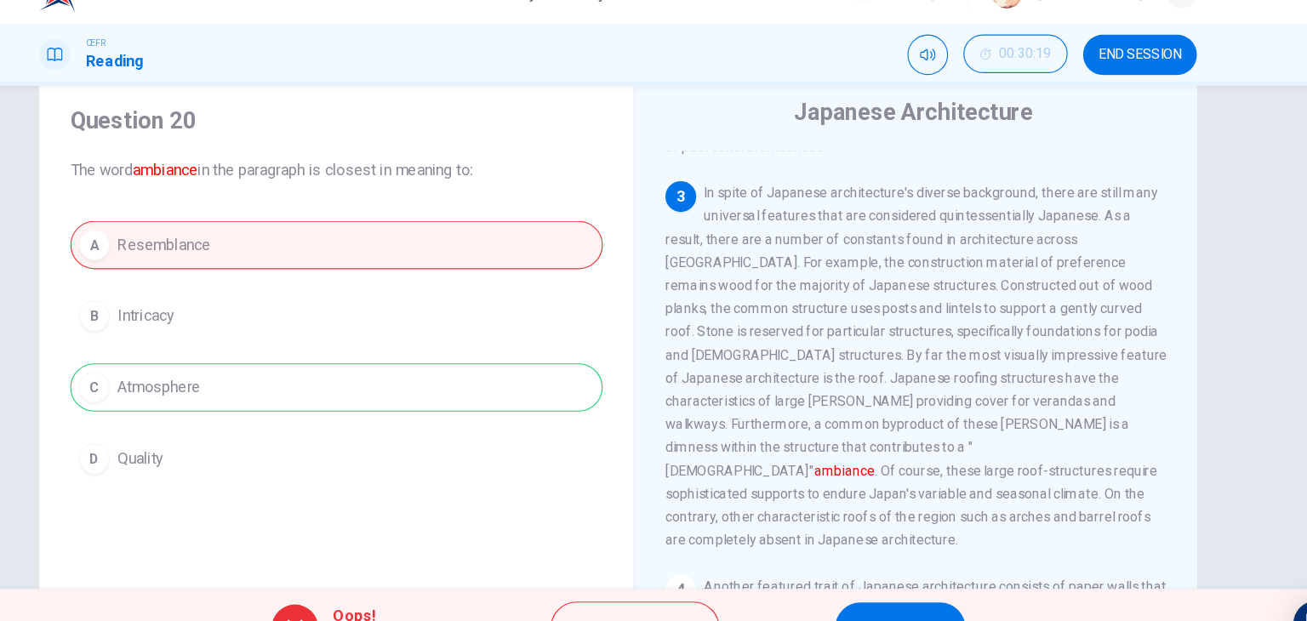
click at [870, 562] on div "Oops! Wrong answer! Explanation NEXT" at bounding box center [653, 587] width 1307 height 68
click at [866, 565] on button "NEXT" at bounding box center [902, 587] width 115 height 44
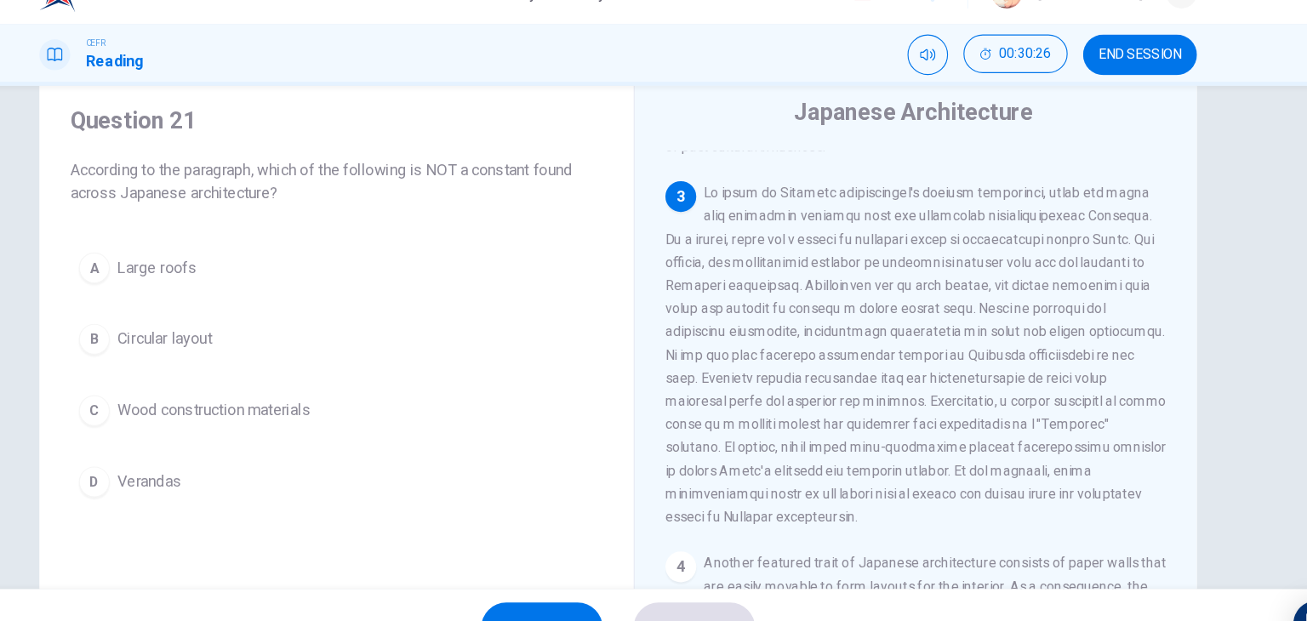
click at [511, 134] on h4 "Question 21" at bounding box center [405, 139] width 470 height 27
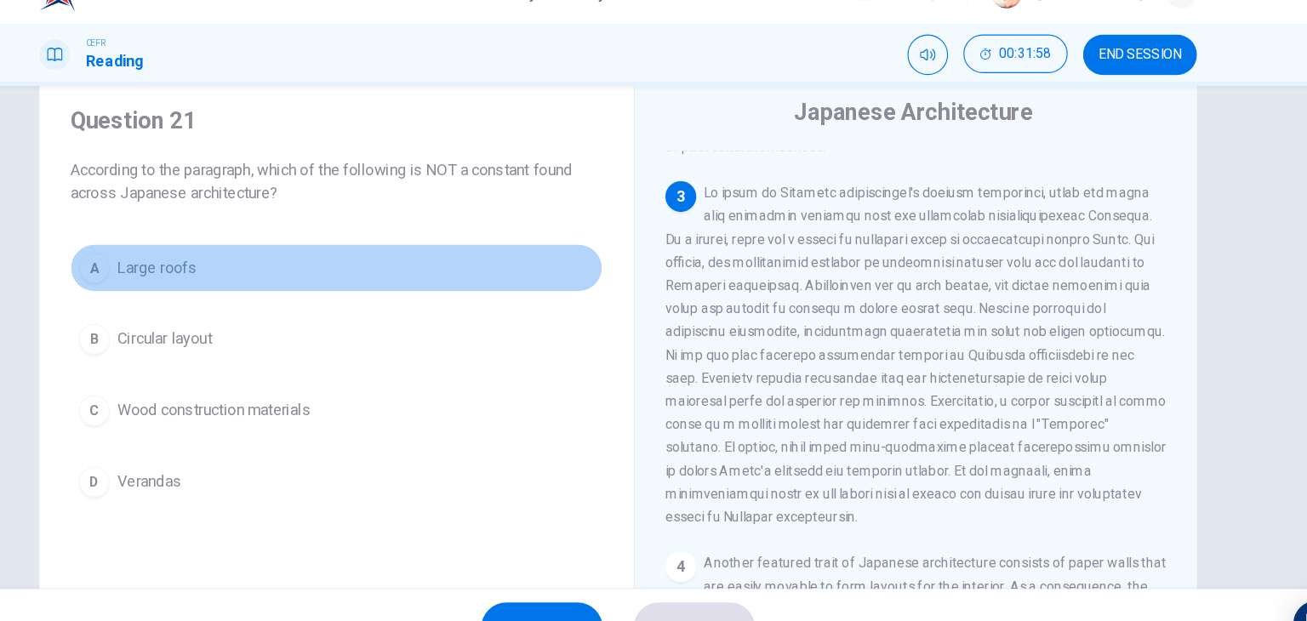
click at [270, 271] on span "Large roofs" at bounding box center [247, 270] width 70 height 20
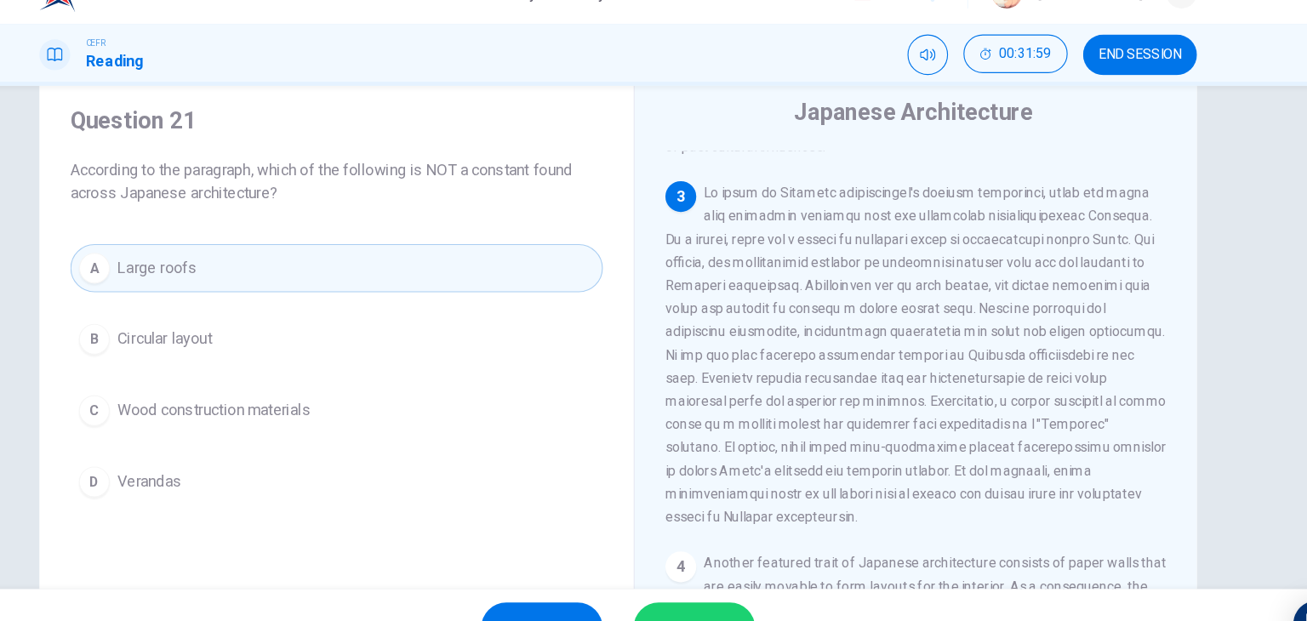
click at [735, 568] on button "SUBMIT" at bounding box center [720, 587] width 107 height 44
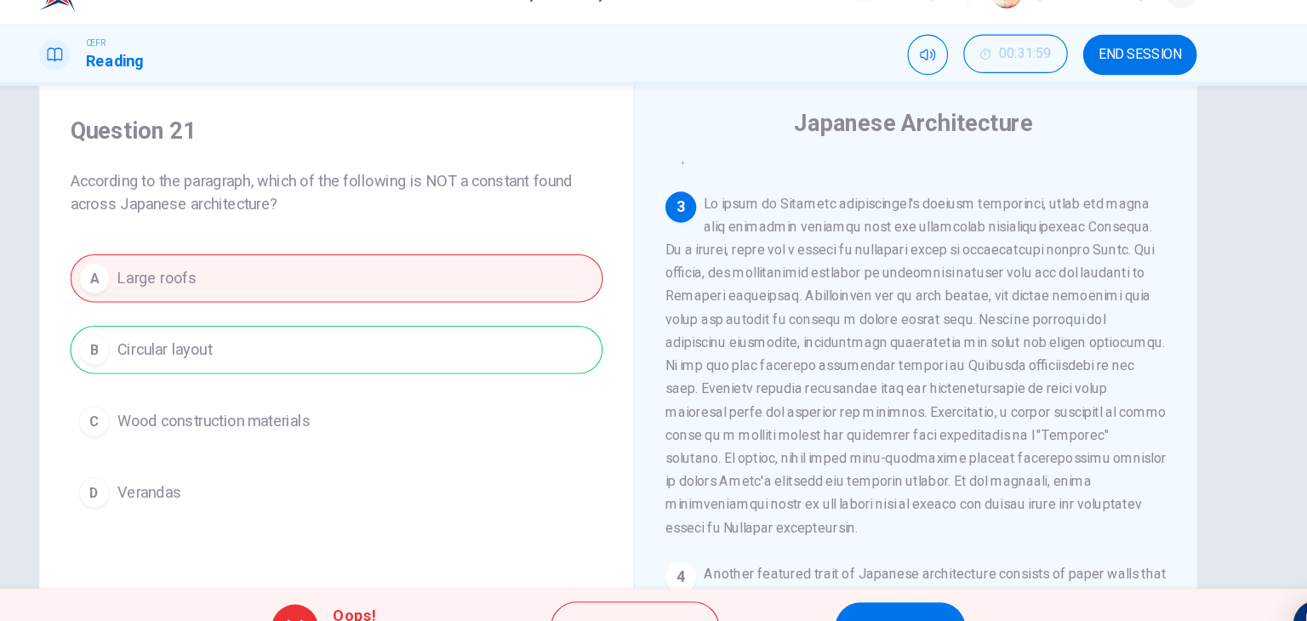
scroll to position [43, 0]
click at [692, 570] on button "Explanation" at bounding box center [668, 587] width 149 height 46
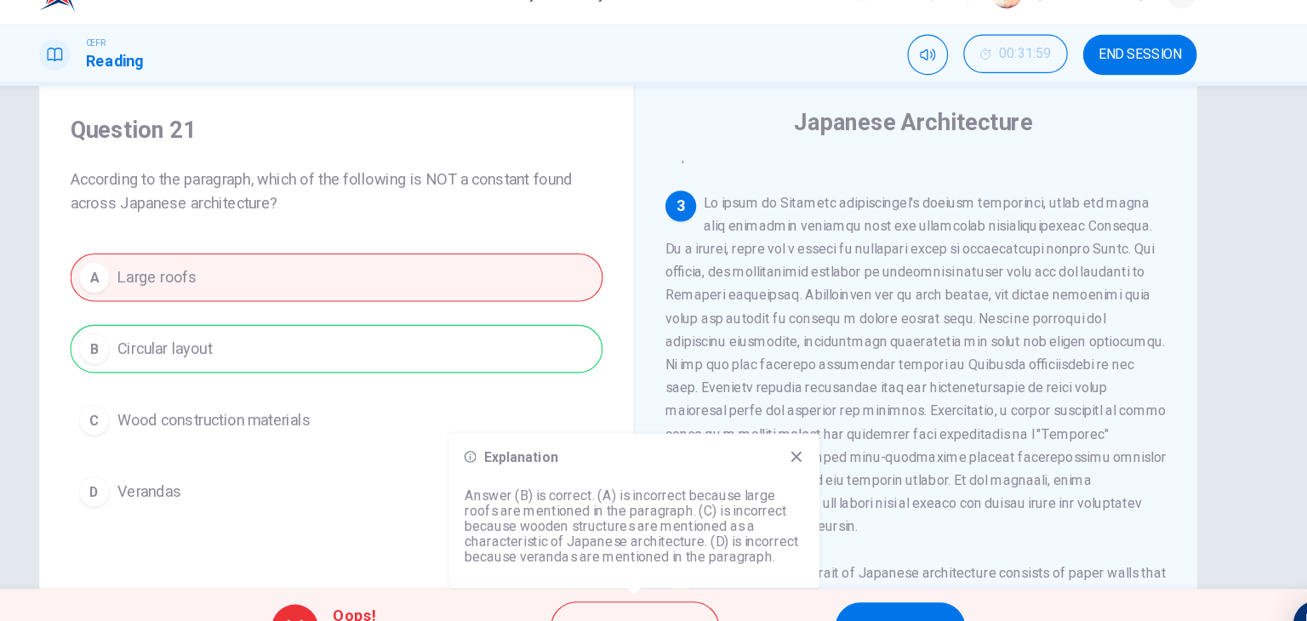
click at [753, 287] on span at bounding box center [916, 355] width 442 height 300
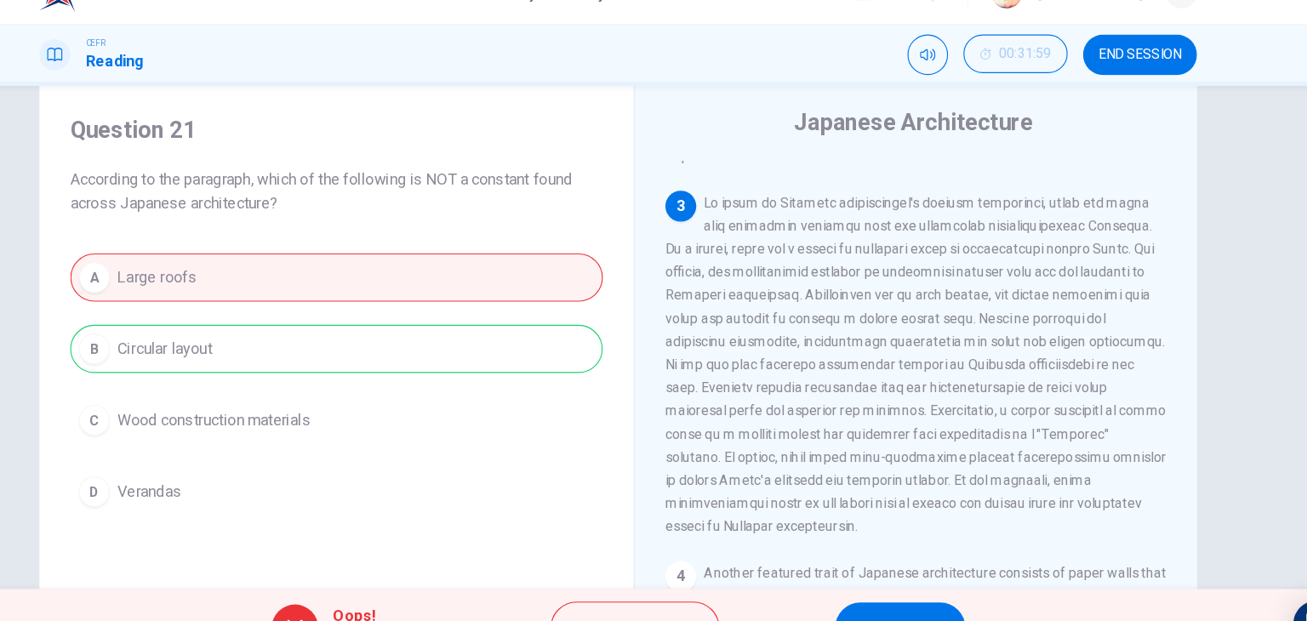
click at [867, 569] on button "NEXT" at bounding box center [902, 587] width 115 height 44
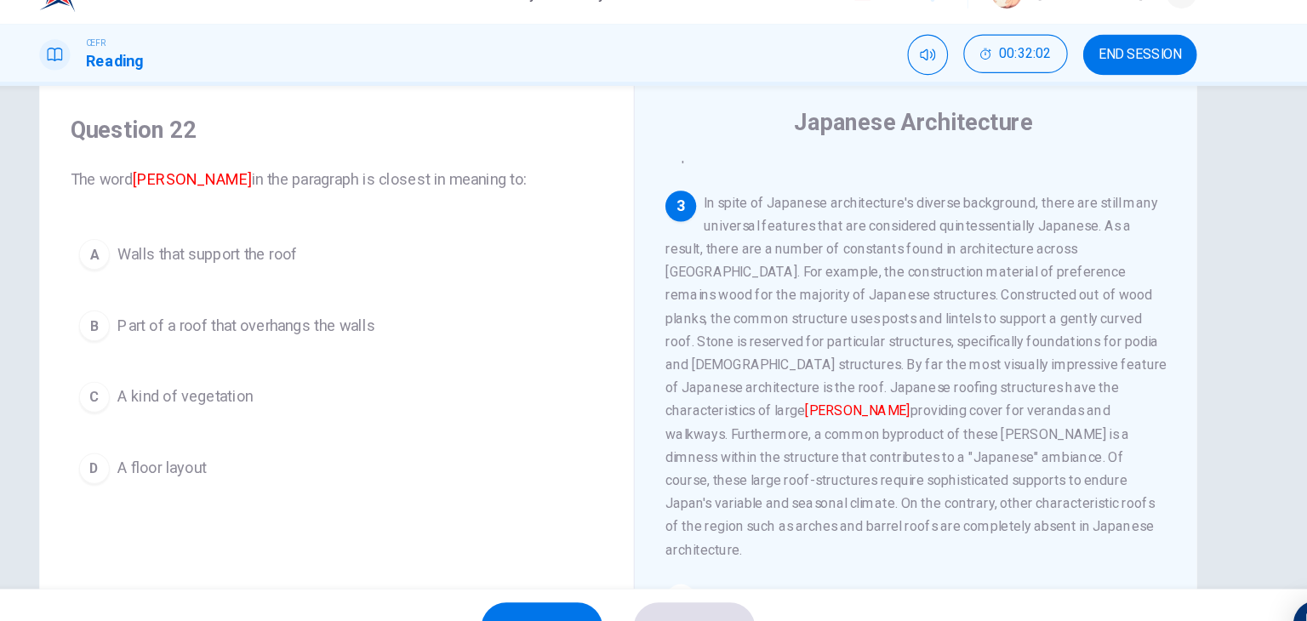
click at [440, 126] on div "Question 22 The word [PERSON_NAME] in the paragraph is closest in meaning to: A…" at bounding box center [405, 301] width 497 height 368
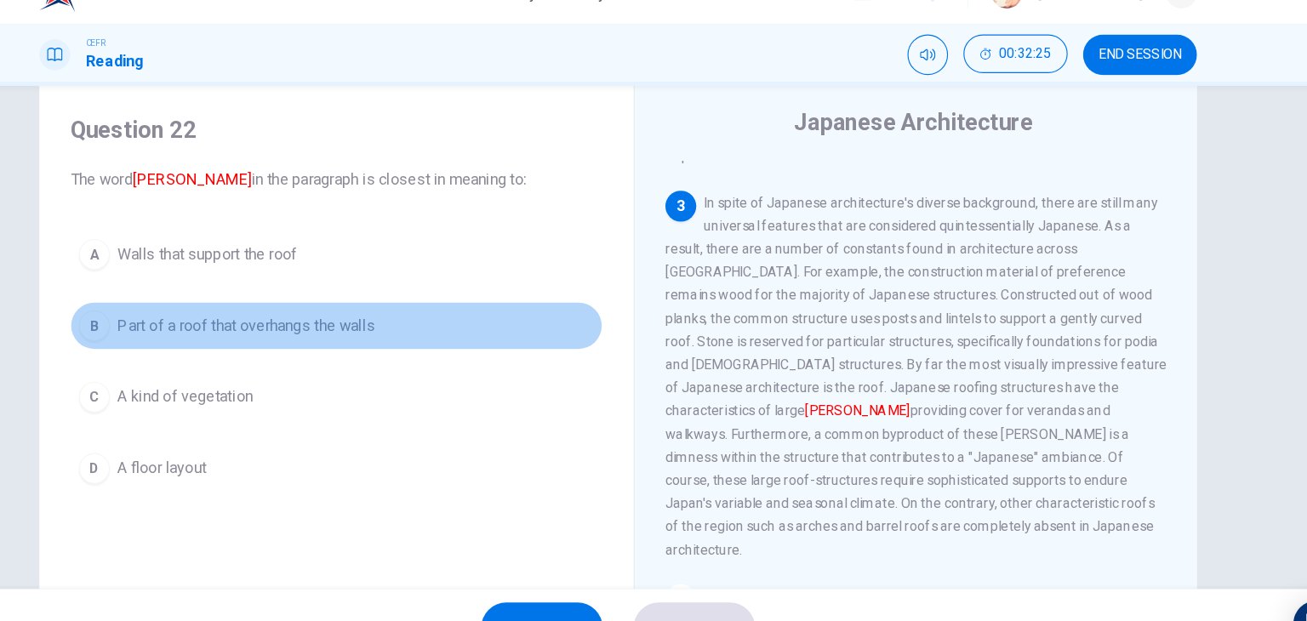
click at [398, 332] on button "B Part of a roof that overhangs the walls" at bounding box center [405, 321] width 470 height 43
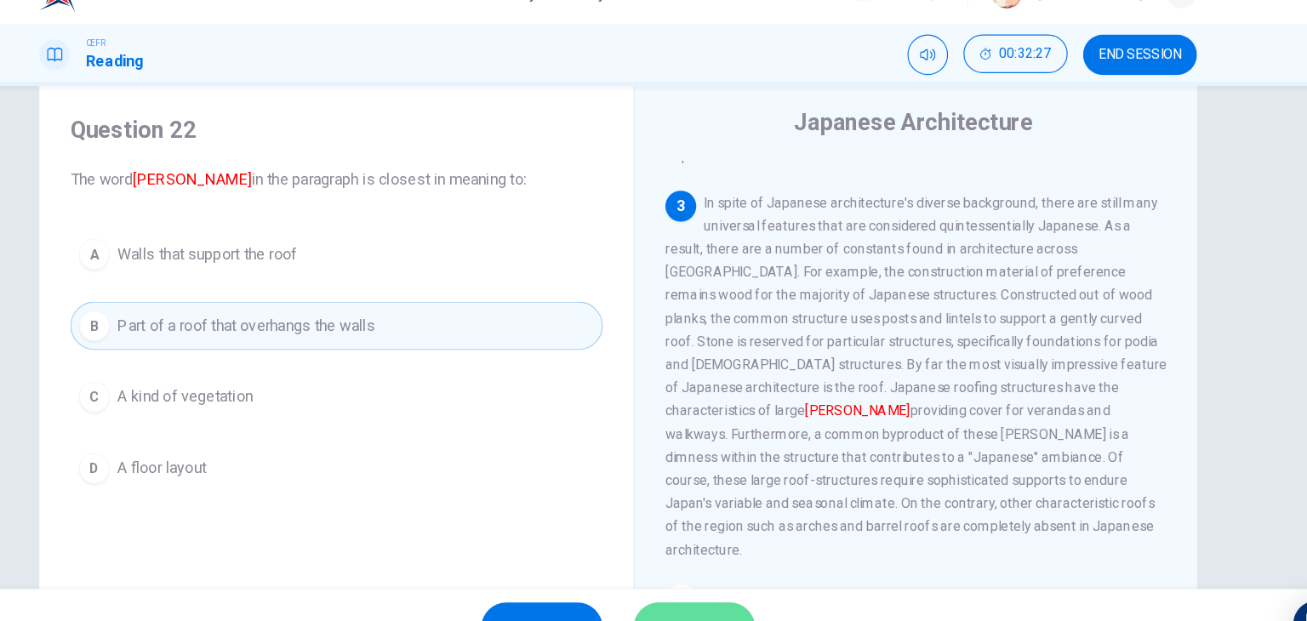
click at [702, 568] on button "SUBMIT" at bounding box center [720, 587] width 107 height 44
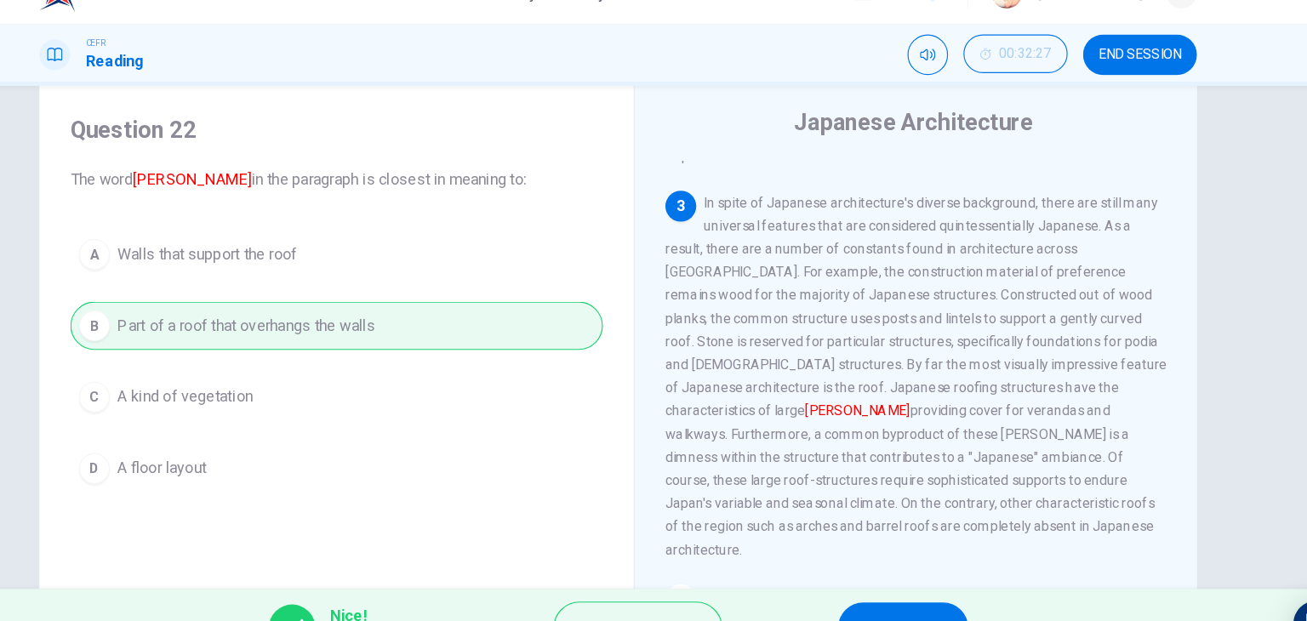
click at [872, 563] on div "Nice! Correct answer! Explanation NEXT" at bounding box center [653, 587] width 1307 height 68
click at [911, 570] on button "NEXT" at bounding box center [905, 587] width 115 height 44
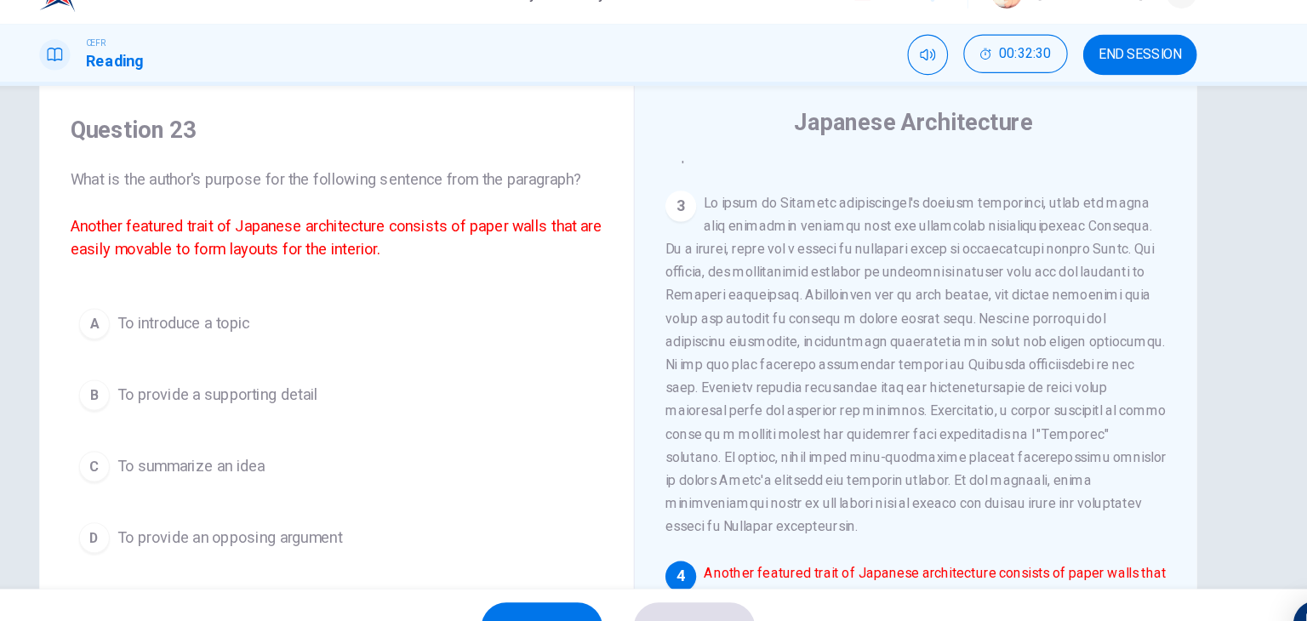
click at [450, 161] on div "Question 23 What is the author's purpose for the following sentence from the pa…" at bounding box center [405, 198] width 470 height 129
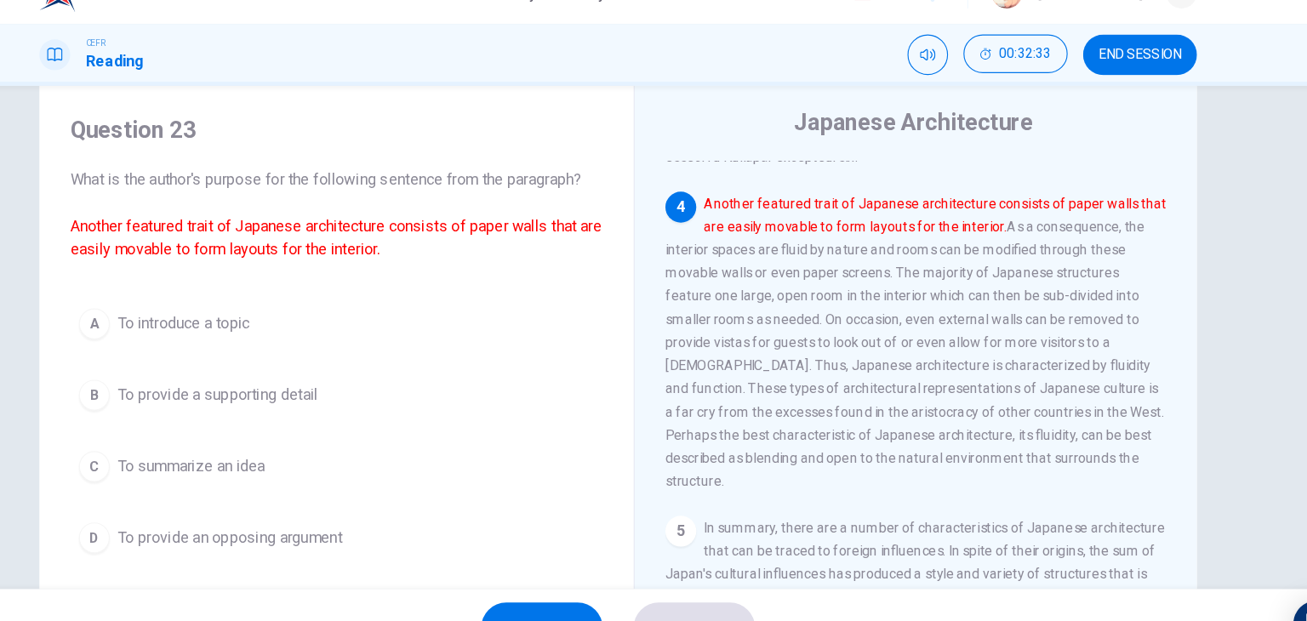
scroll to position [872, 0]
click at [264, 310] on span "To introduce a topic" at bounding box center [270, 319] width 117 height 20
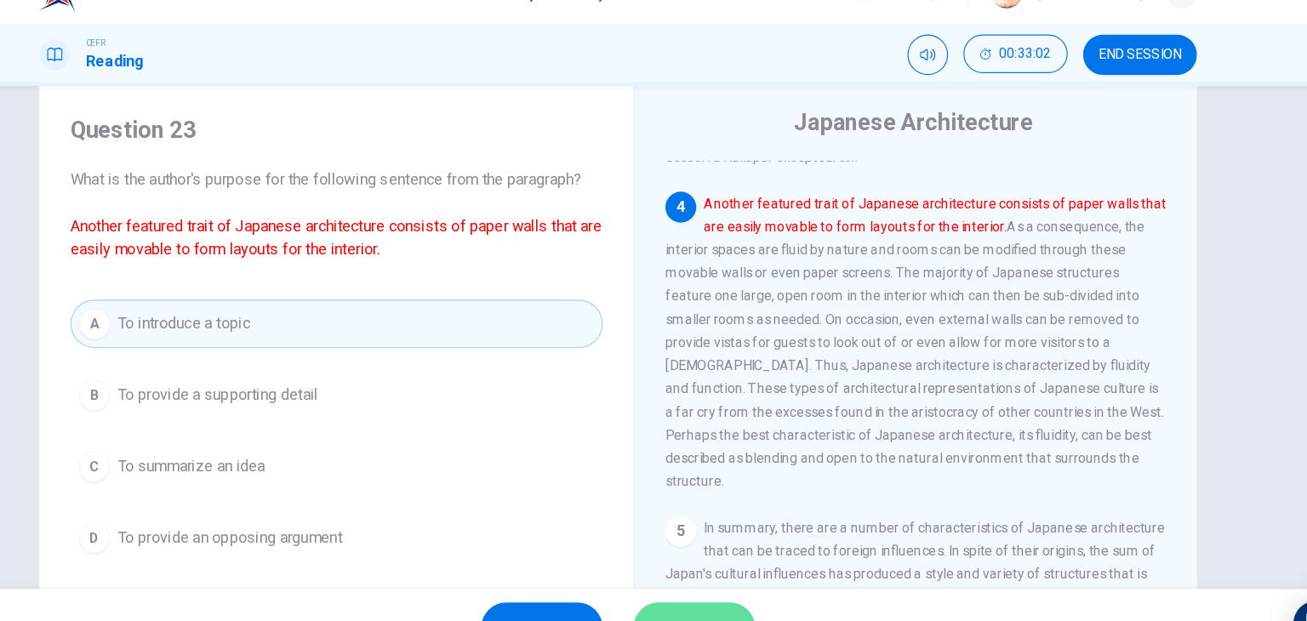
click at [727, 569] on button "SUBMIT" at bounding box center [720, 587] width 107 height 44
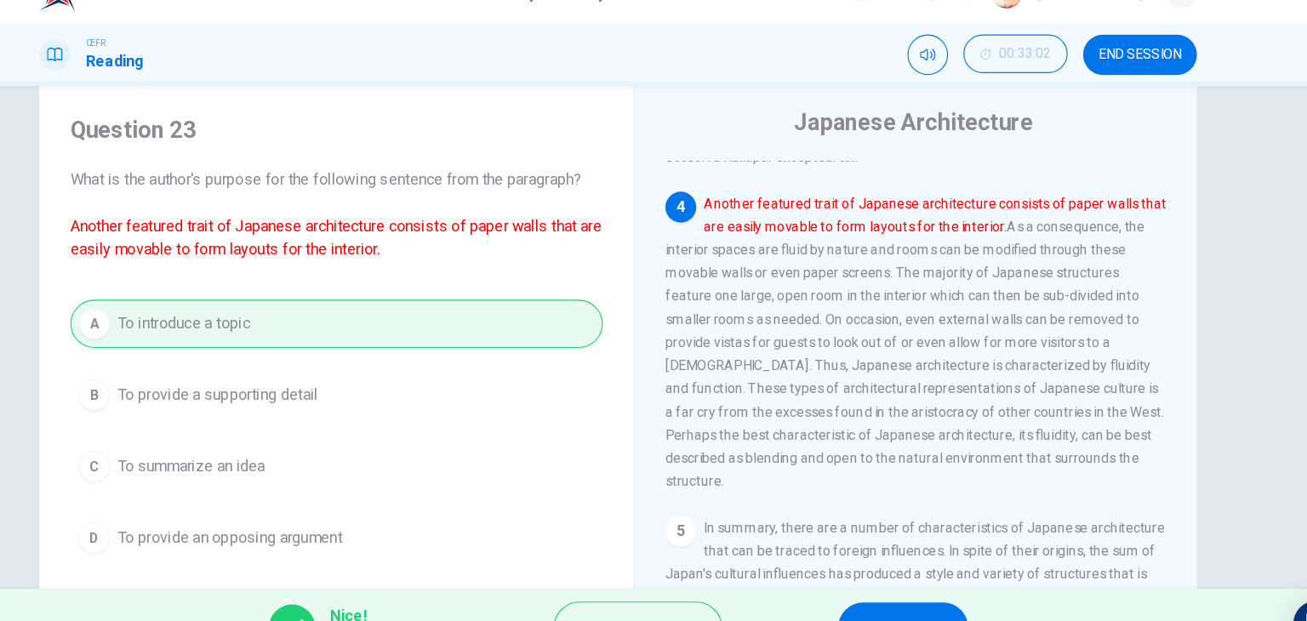
click at [935, 569] on button "NEXT" at bounding box center [905, 587] width 115 height 44
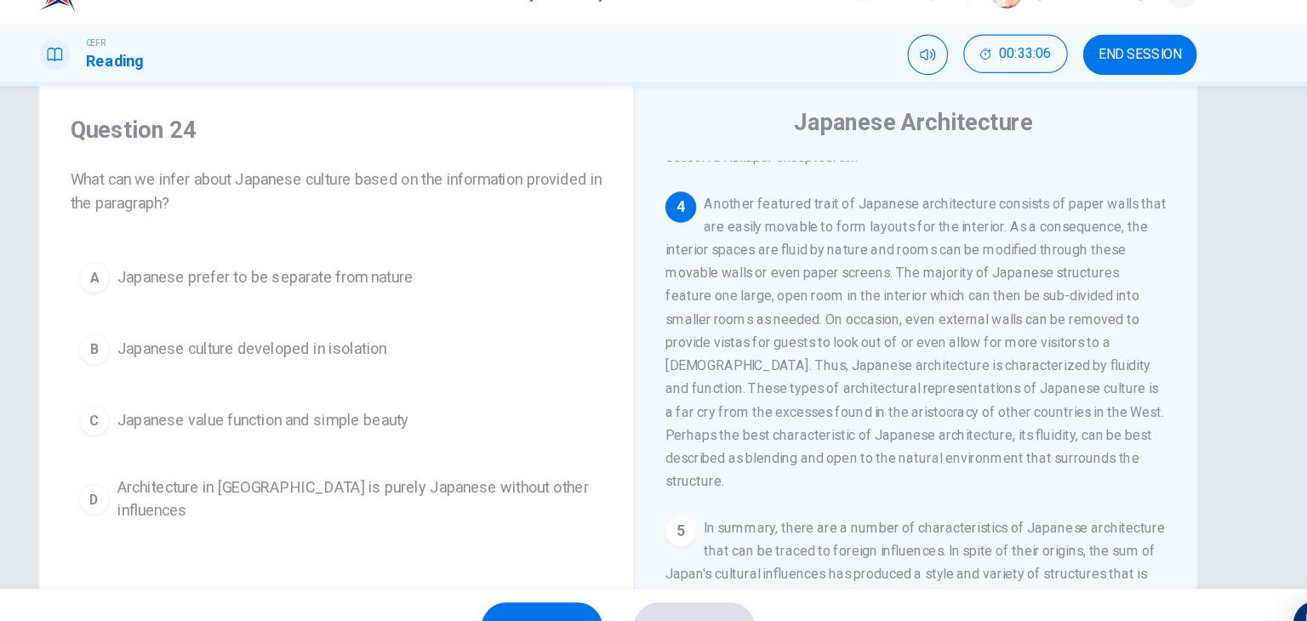
click at [483, 149] on h4 "Question 24" at bounding box center [405, 147] width 470 height 27
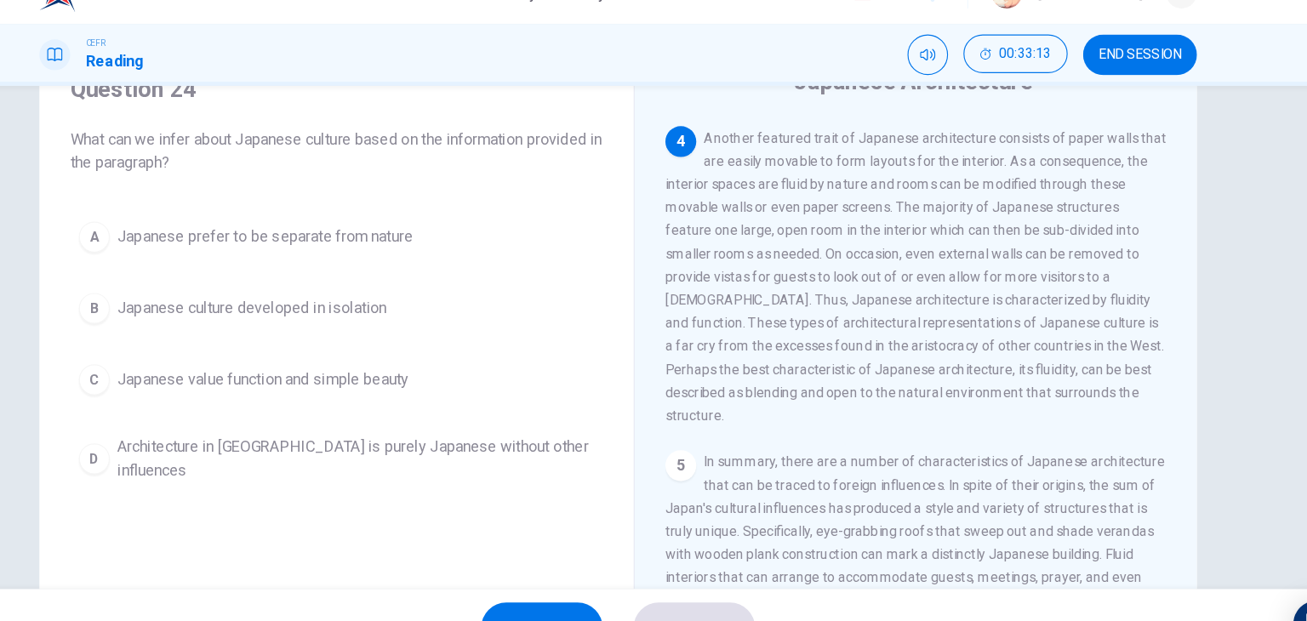
scroll to position [885, 0]
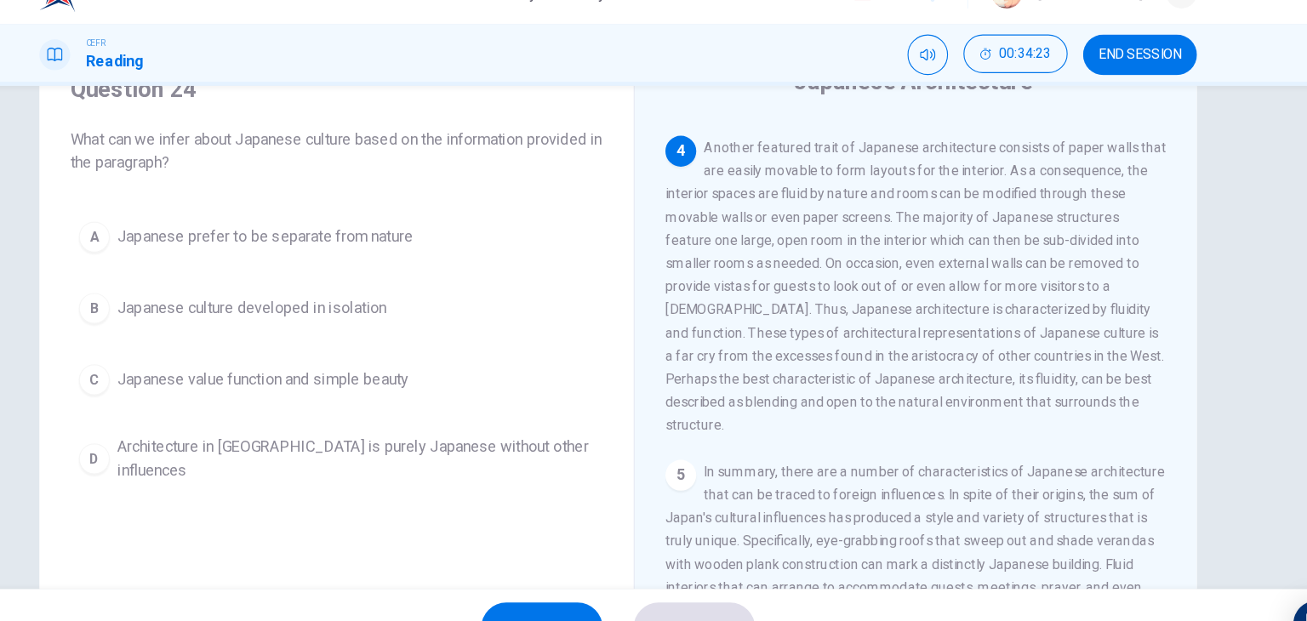
drag, startPoint x: 461, startPoint y: 367, endPoint x: 752, endPoint y: 513, distance: 325.1
click at [752, 513] on div "Question 24 What can we infer about Japanese culture based on the information p…" at bounding box center [653, 361] width 1021 height 592
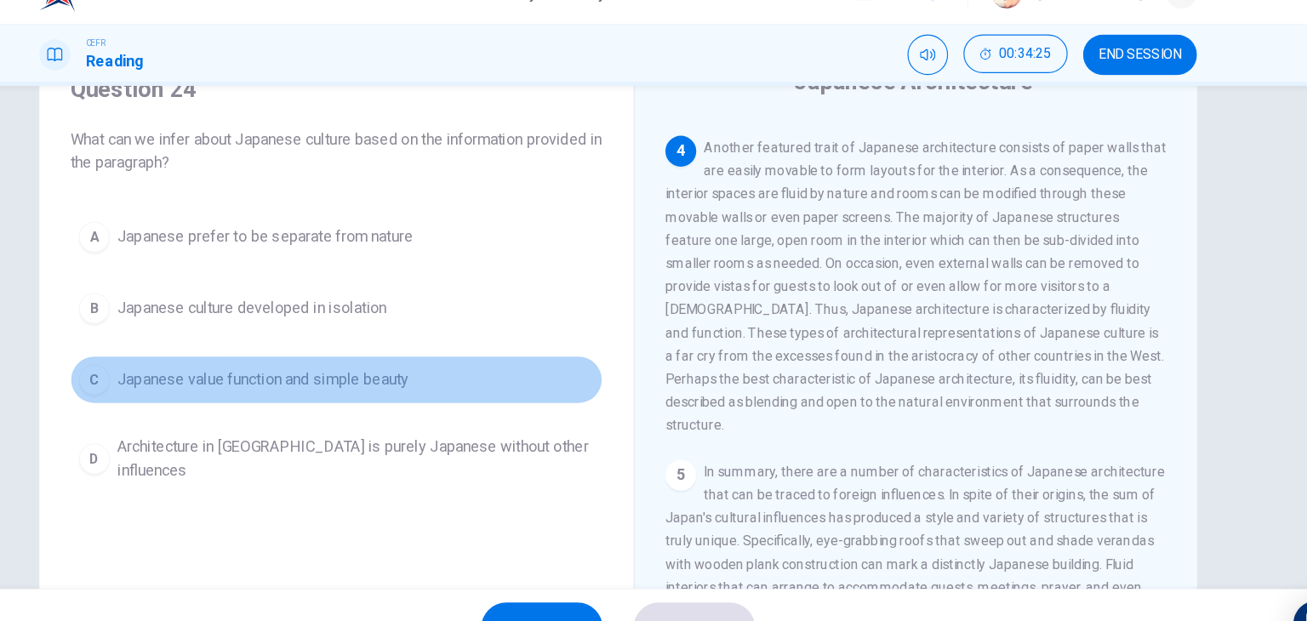
click at [521, 347] on button "C Japanese value function and simple beauty" at bounding box center [405, 368] width 470 height 43
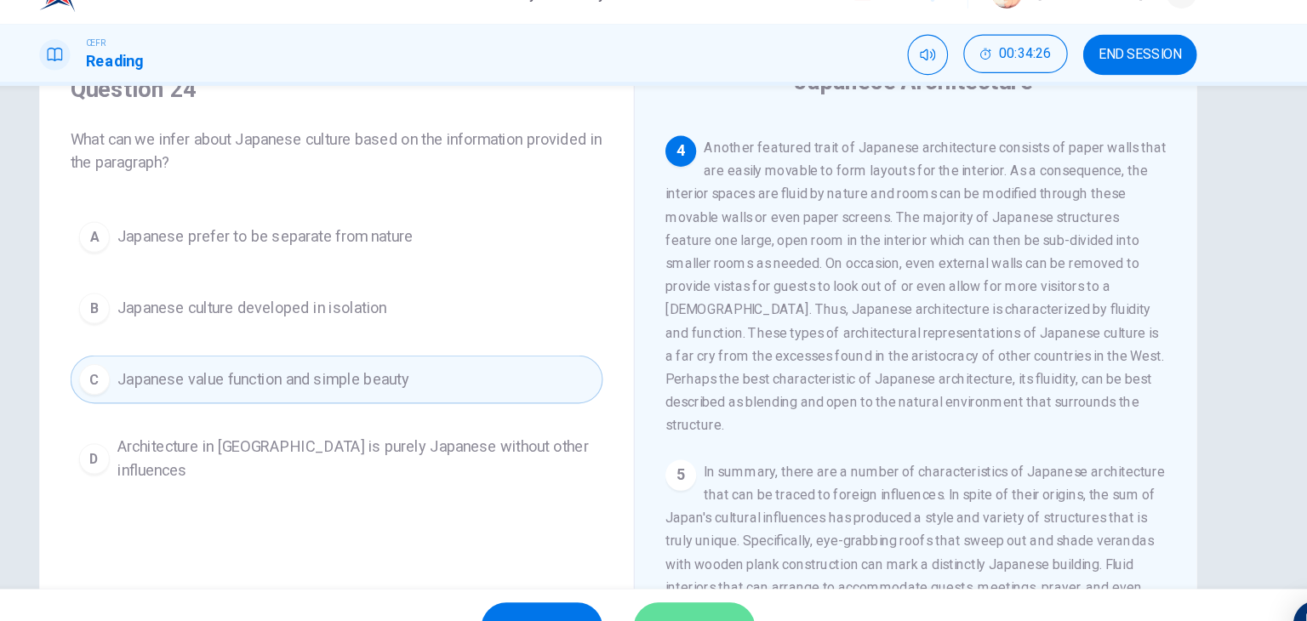
click at [718, 565] on button "SUBMIT" at bounding box center [720, 587] width 107 height 44
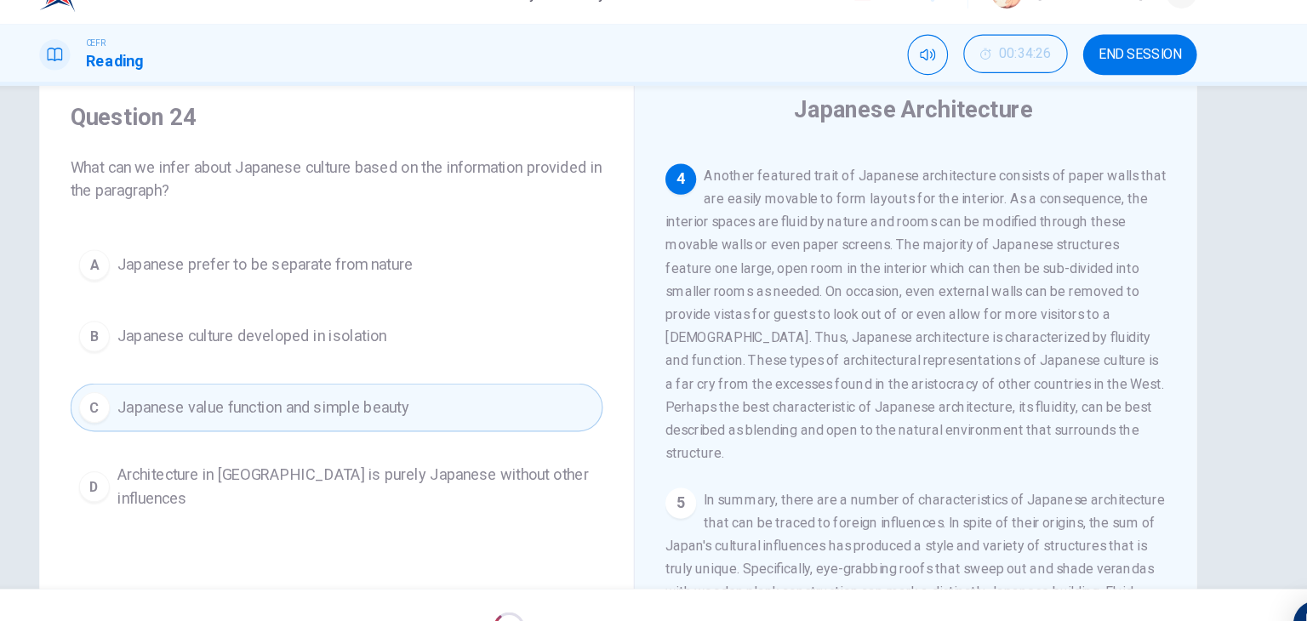
scroll to position [52, 0]
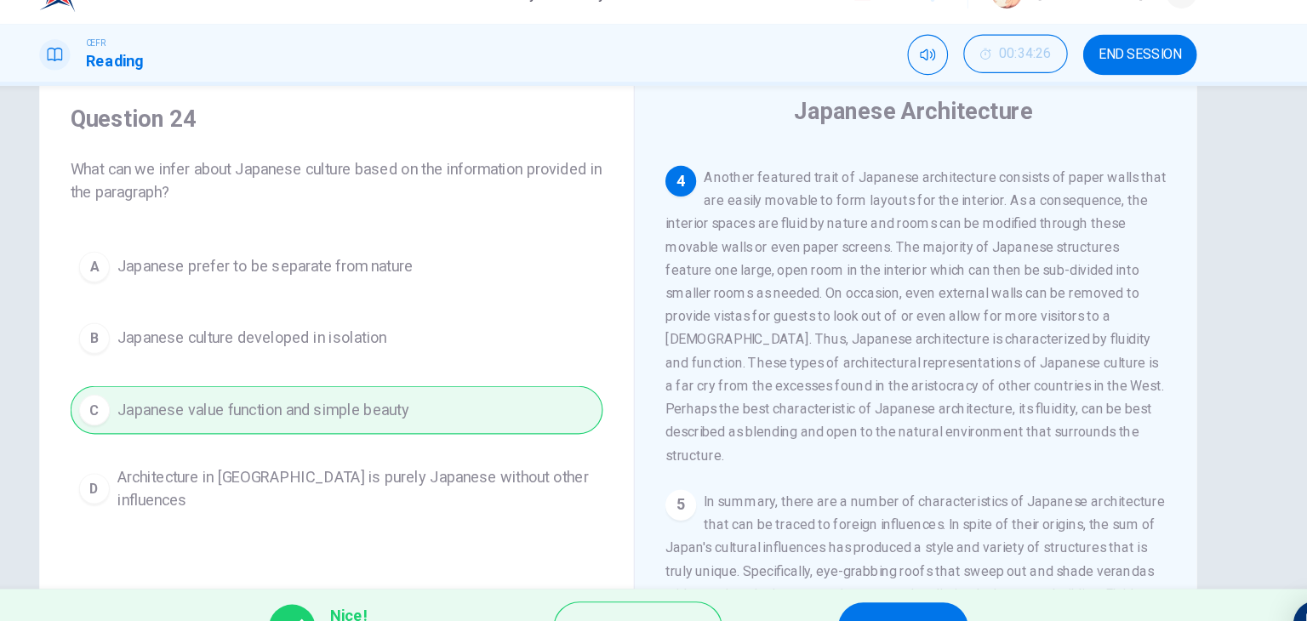
click at [901, 572] on button "NEXT" at bounding box center [905, 587] width 115 height 44
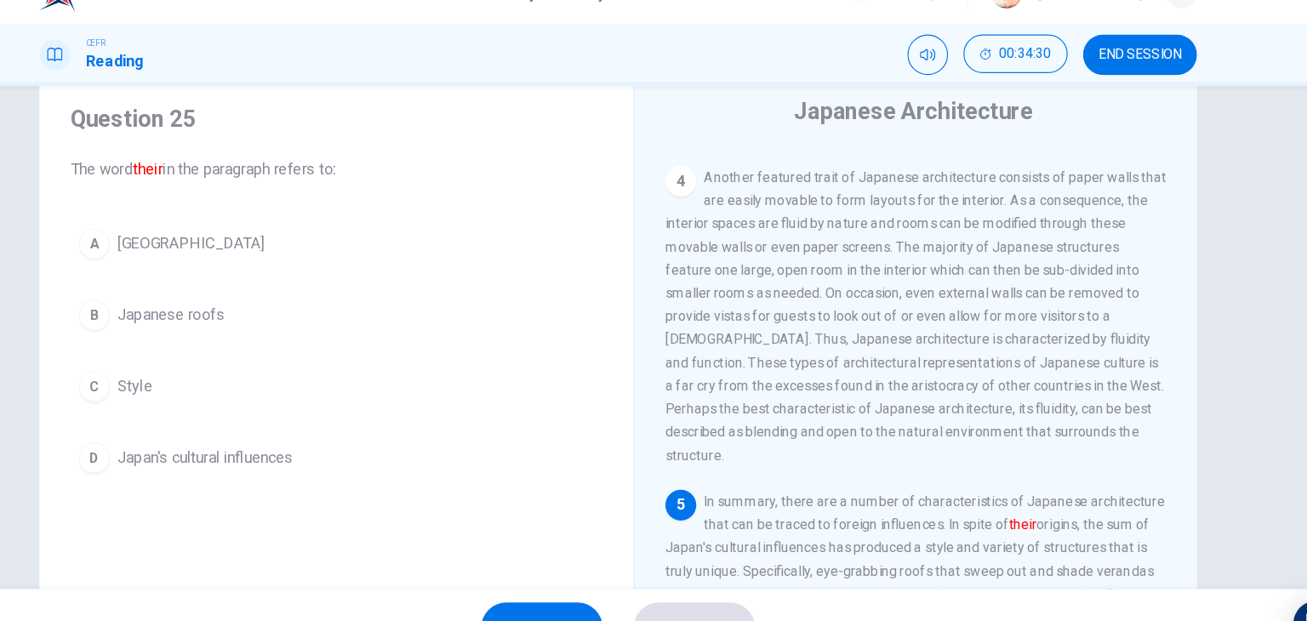
click at [578, 152] on div "Question 25 The word their in the paragraph refers to:" at bounding box center [405, 159] width 470 height 68
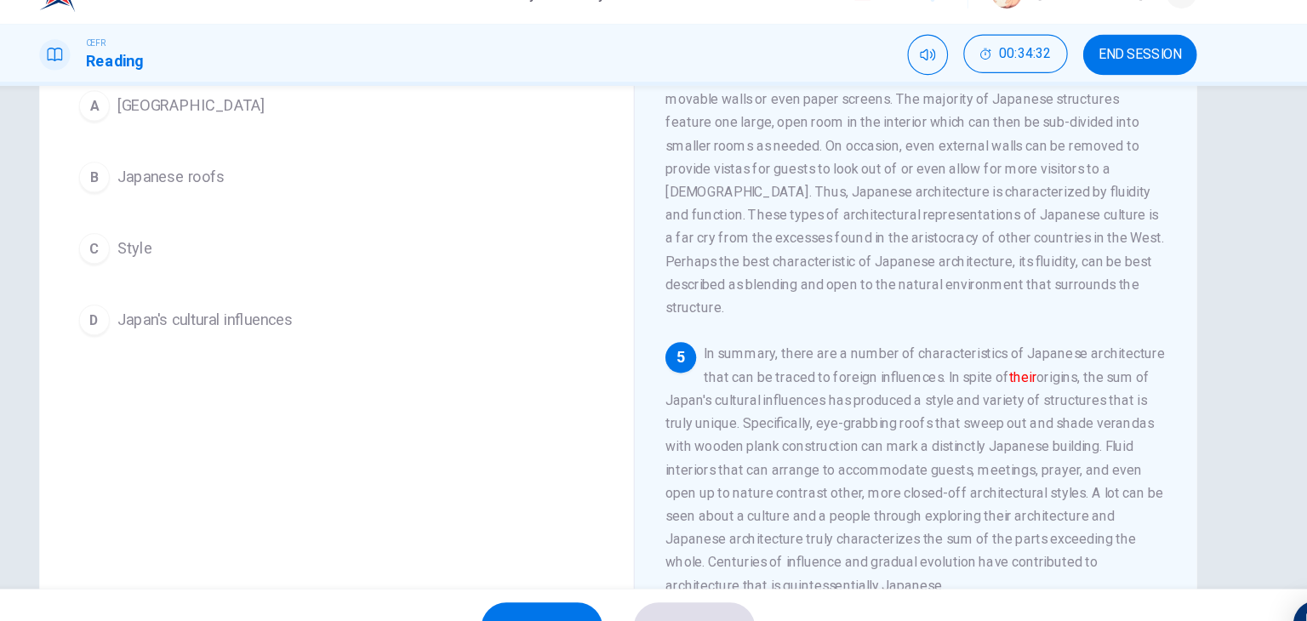
scroll to position [174, 0]
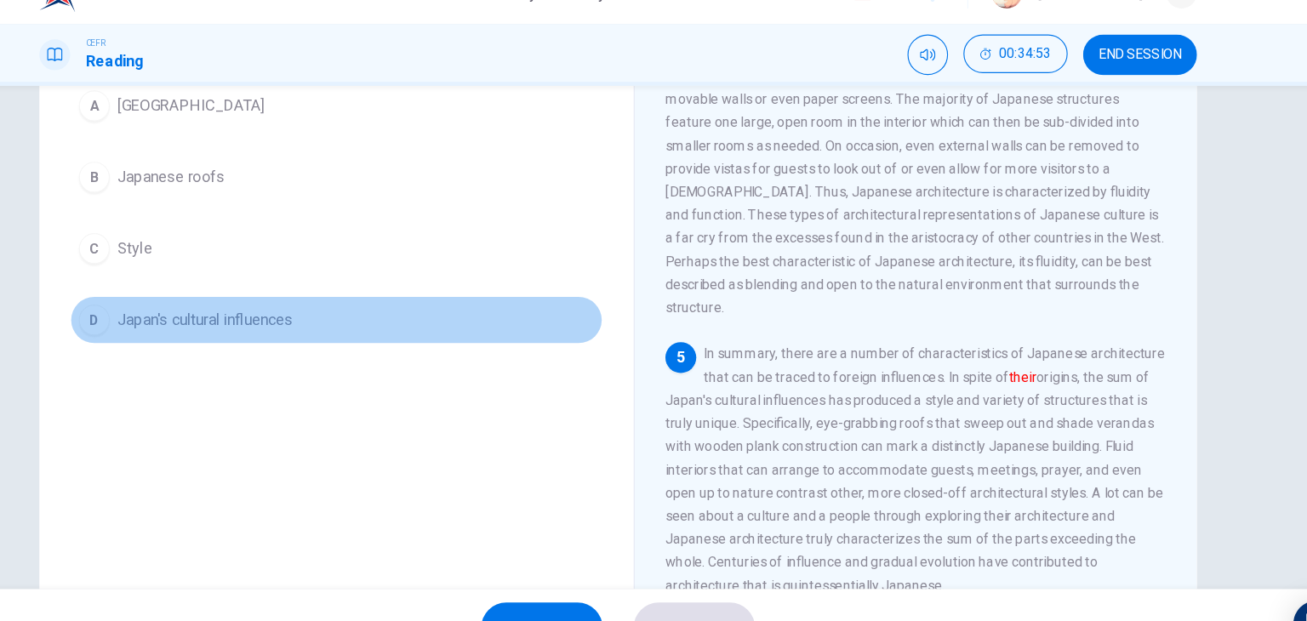
click at [435, 319] on button "D Japan's cultural influences" at bounding box center [405, 316] width 470 height 43
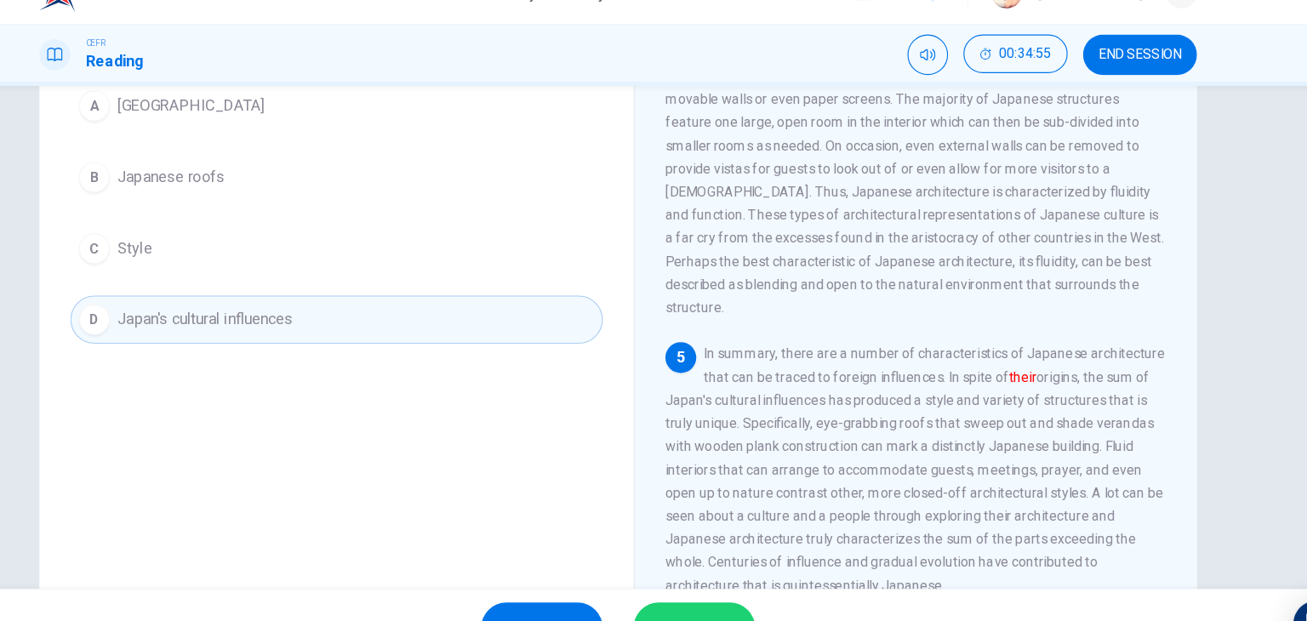
click at [717, 565] on button "SUBMIT" at bounding box center [720, 587] width 107 height 44
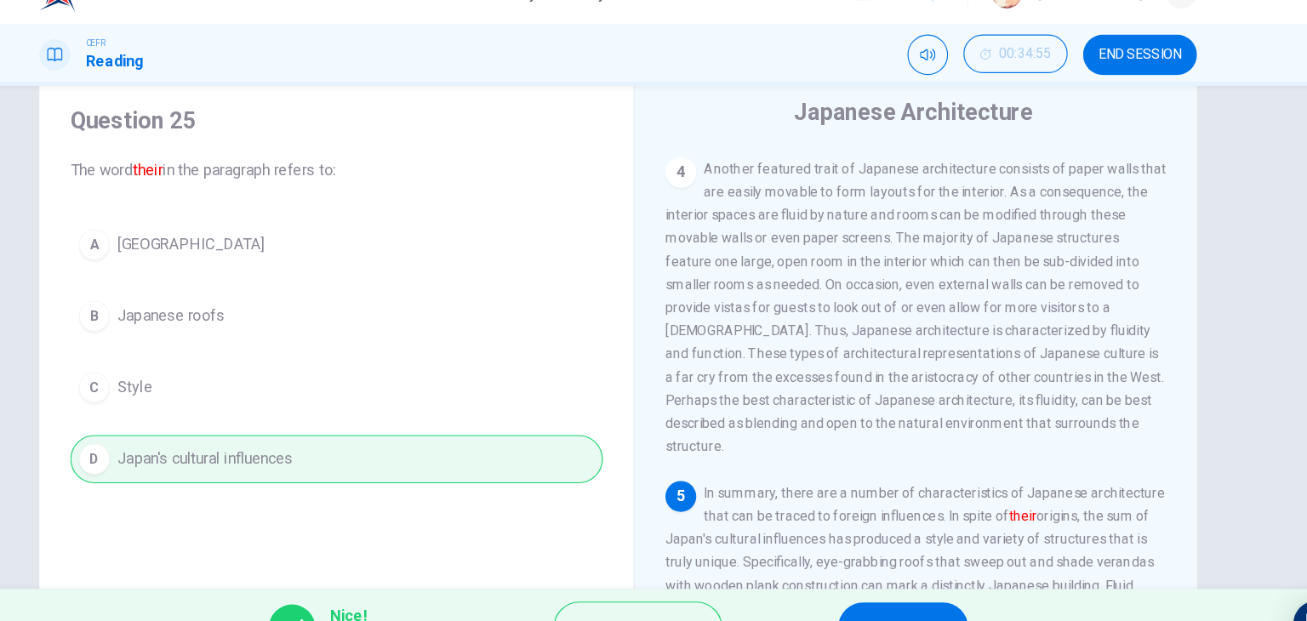
scroll to position [49, 0]
click at [893, 566] on button "NEXT" at bounding box center [905, 587] width 115 height 44
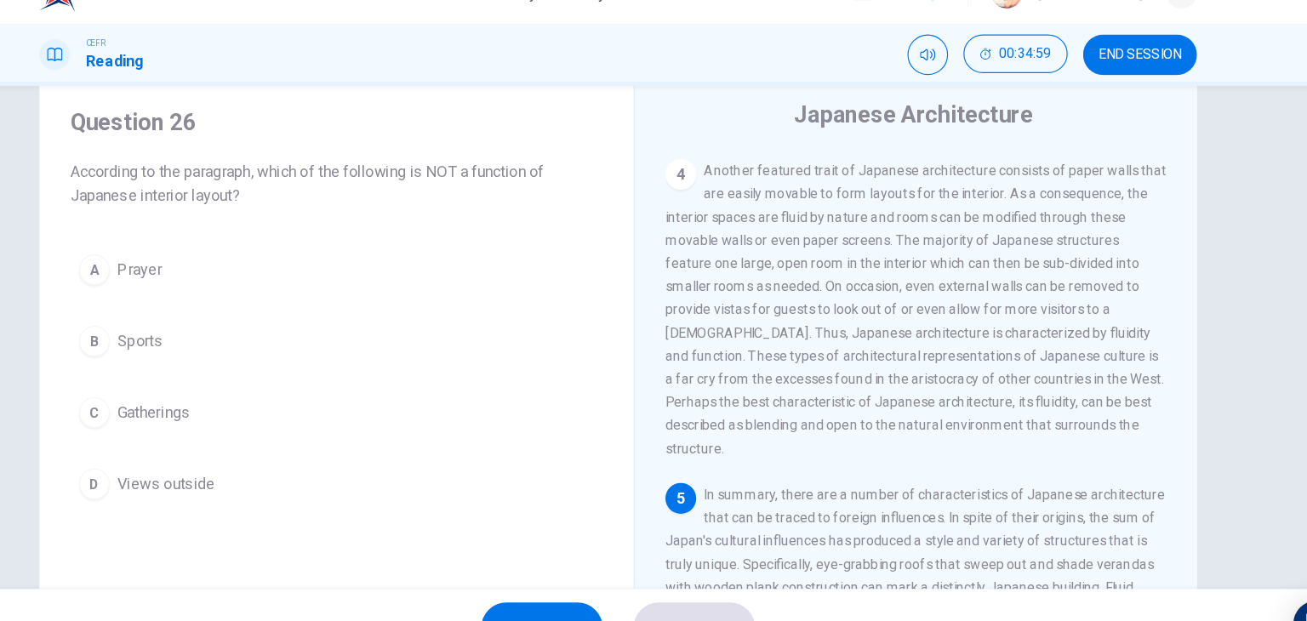
click at [576, 170] on div "Question 26 According to the paragraph, which of the following is NOT a functio…" at bounding box center [405, 172] width 470 height 89
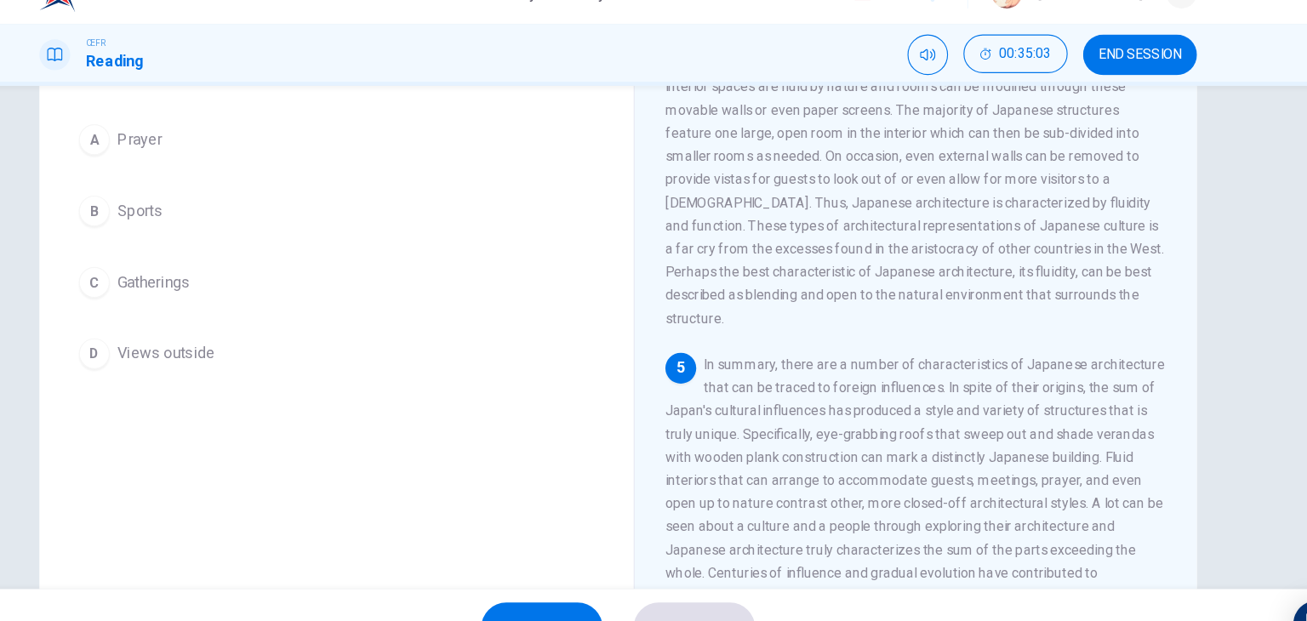
scroll to position [163, 0]
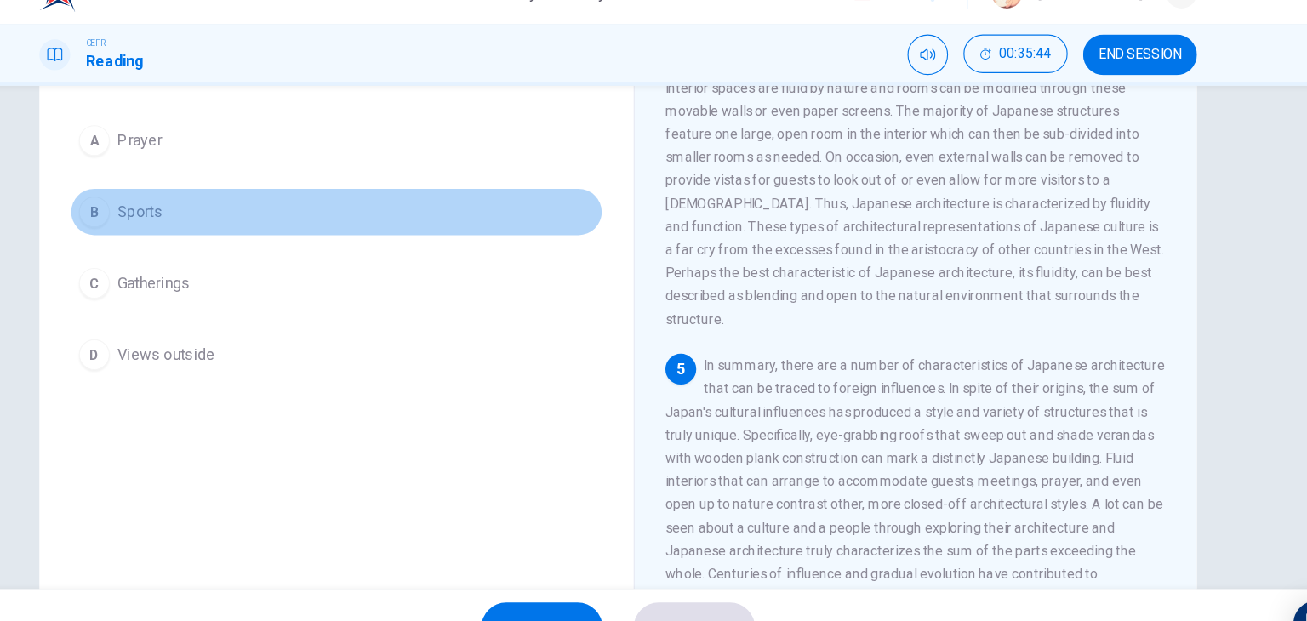
click at [266, 220] on button "B Sports" at bounding box center [405, 220] width 470 height 43
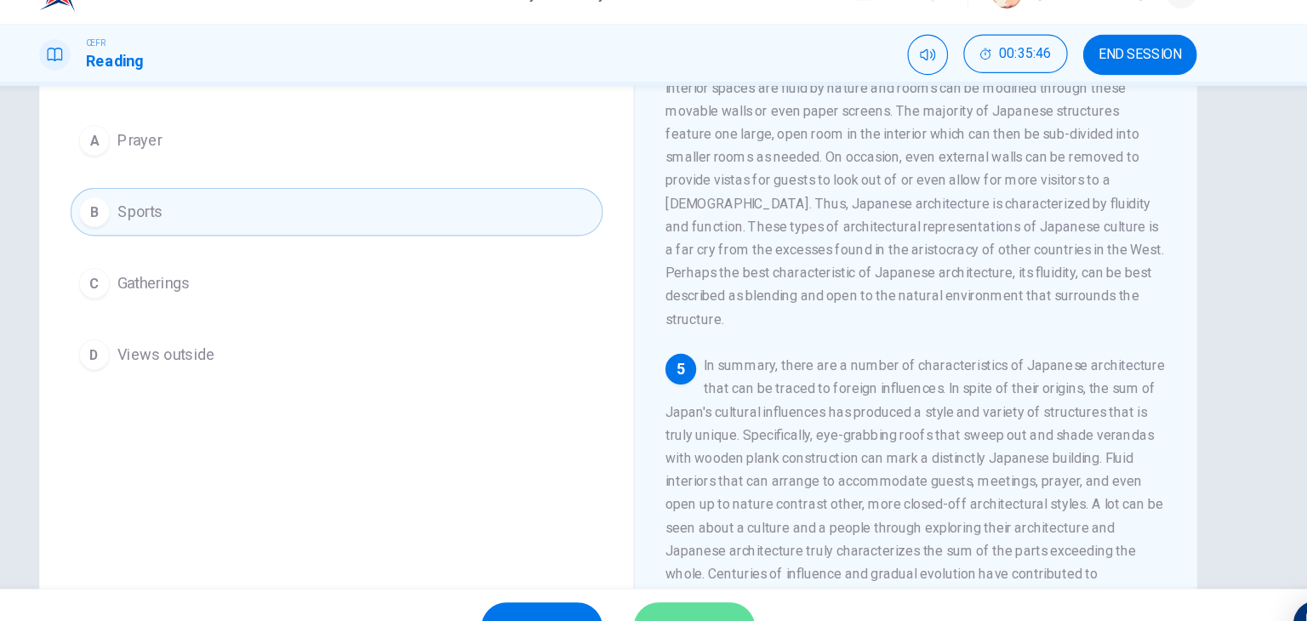
click at [717, 565] on button "SUBMIT" at bounding box center [720, 587] width 107 height 44
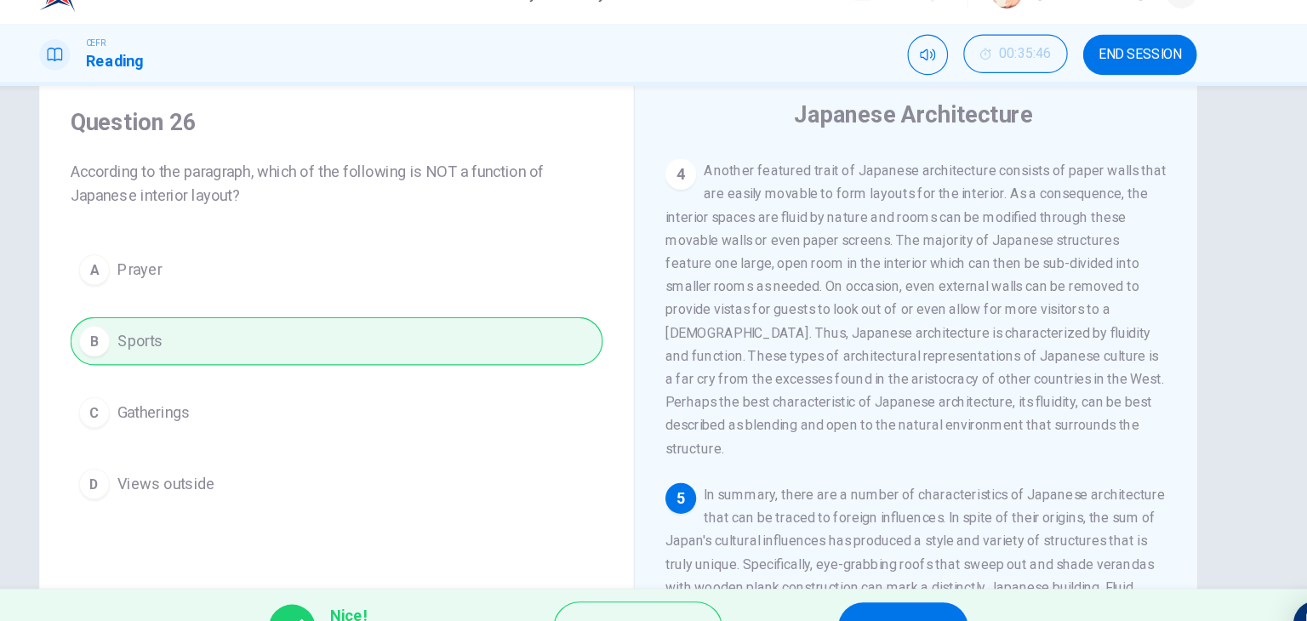
scroll to position [48, 0]
click at [872, 565] on button "NEXT" at bounding box center [905, 587] width 115 height 44
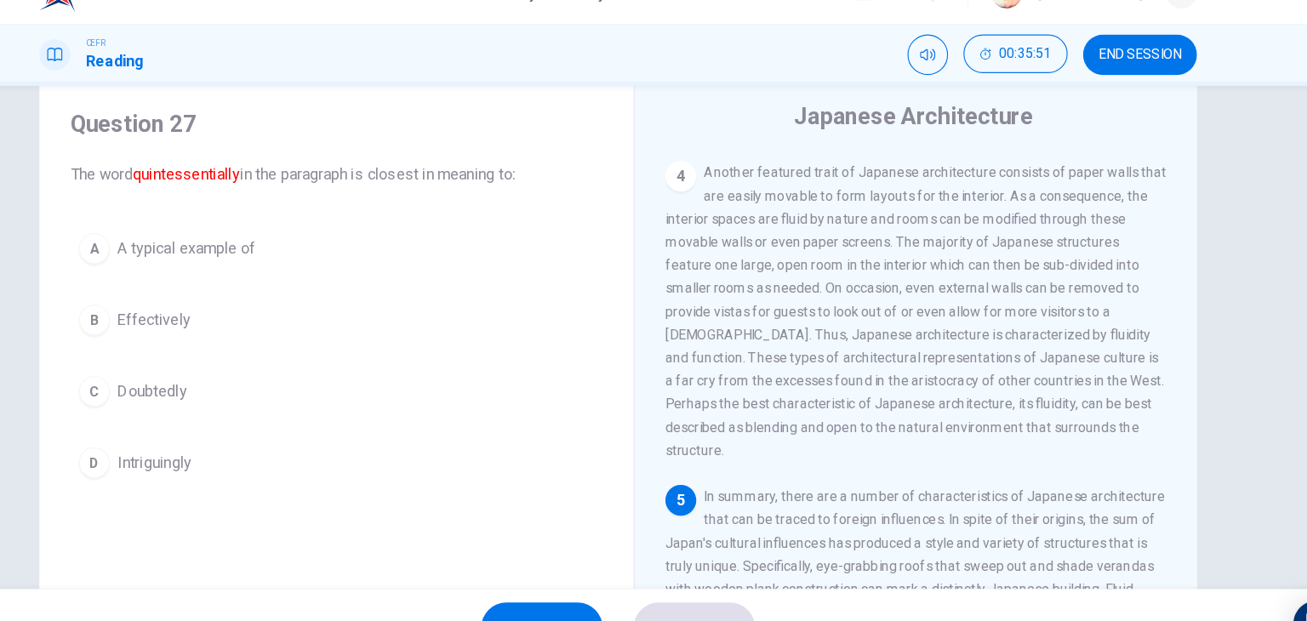
drag, startPoint x: 568, startPoint y: 158, endPoint x: 897, endPoint y: 338, distance: 375.2
click at [897, 338] on div "Question 27 The word quintessentially in the paragraph is closest in meaning to…" at bounding box center [653, 391] width 1021 height 592
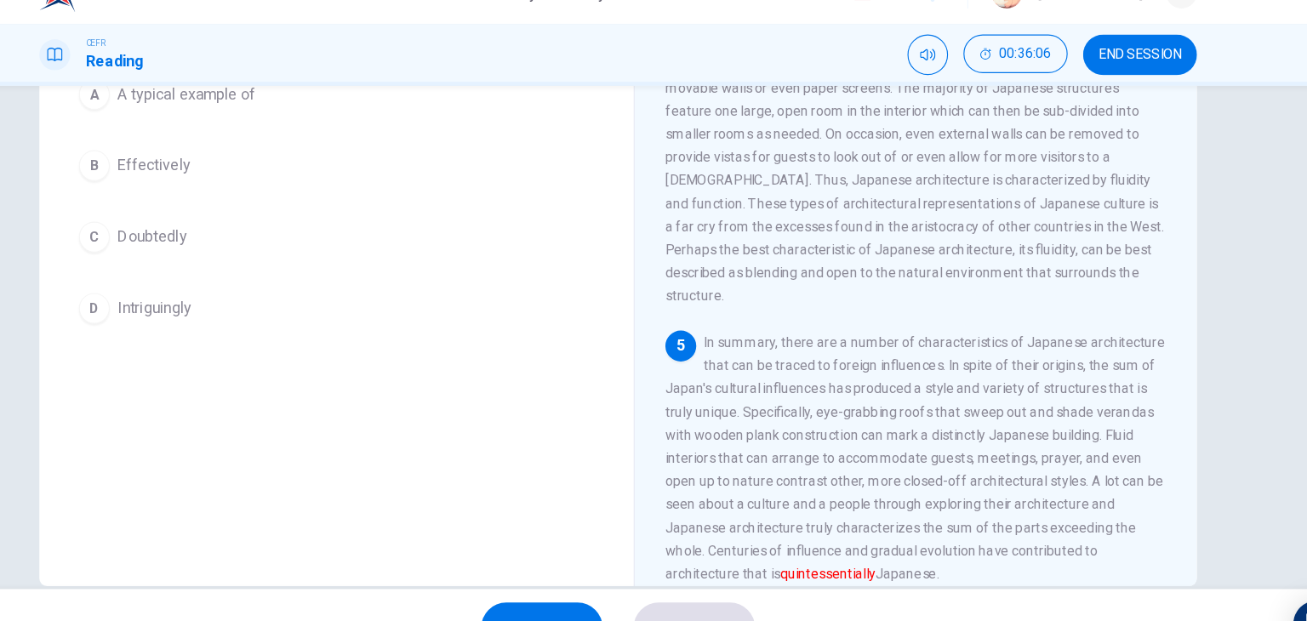
scroll to position [186, 0]
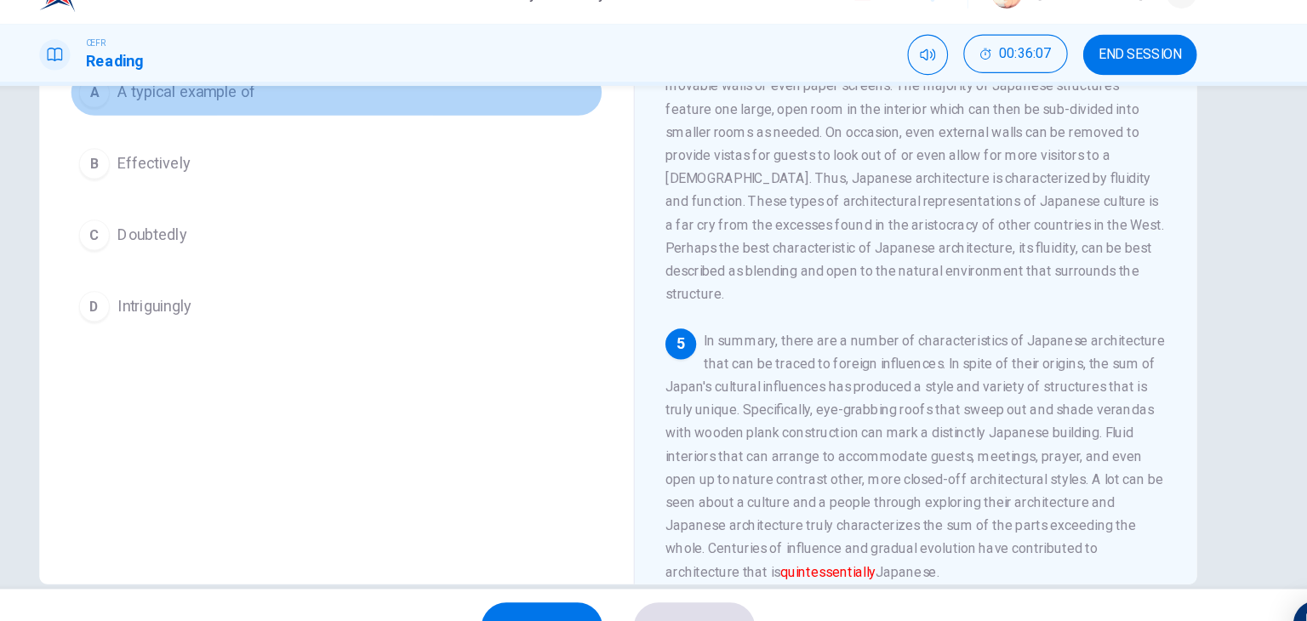
click at [214, 117] on span "A typical example of" at bounding box center [273, 115] width 122 height 20
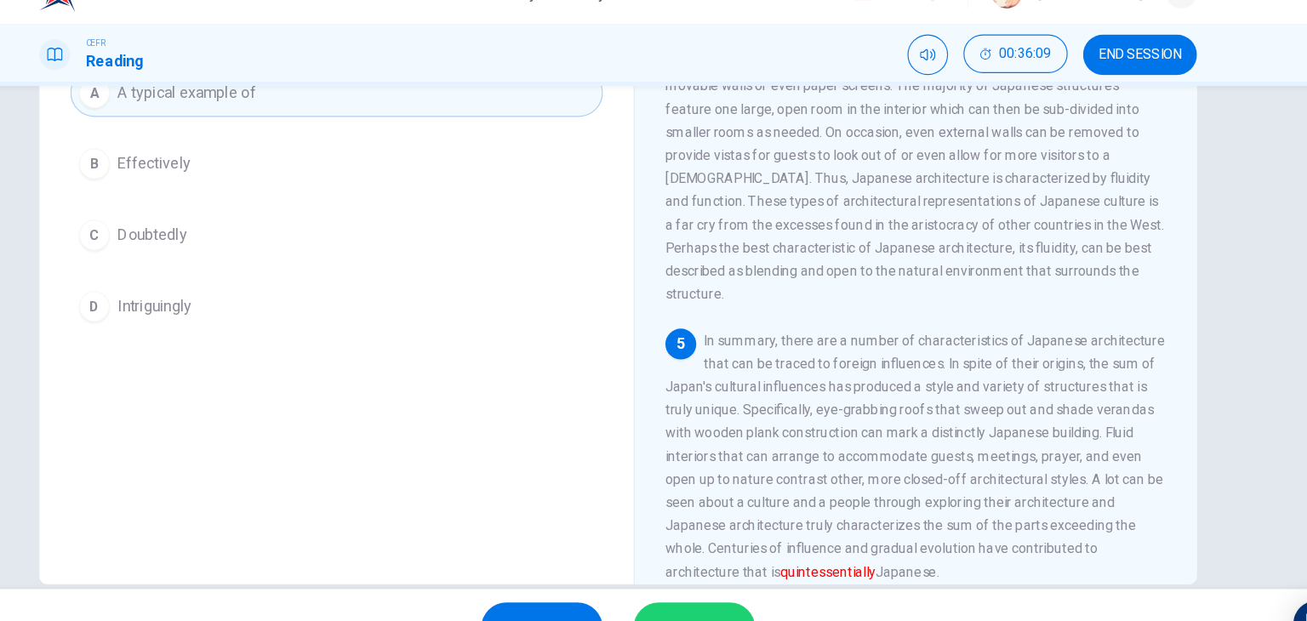
click at [708, 565] on button "SUBMIT" at bounding box center [720, 587] width 107 height 44
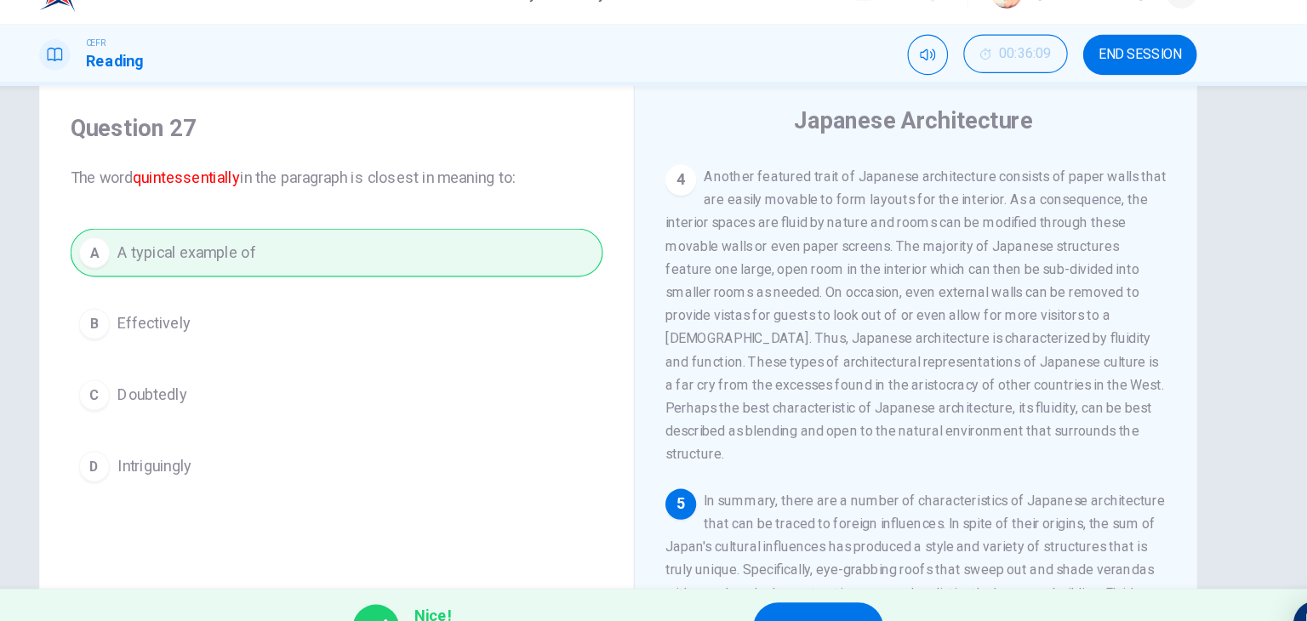
scroll to position [44, 0]
click at [838, 569] on button "NEXT" at bounding box center [830, 587] width 115 height 44
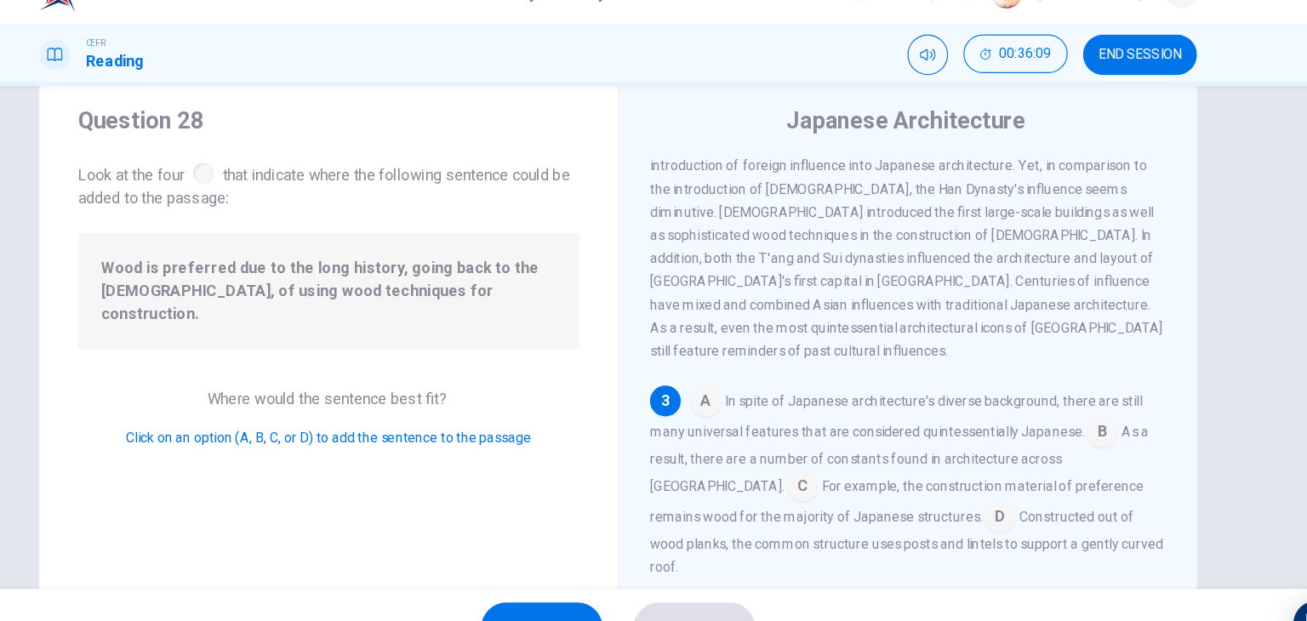
scroll to position [357, 0]
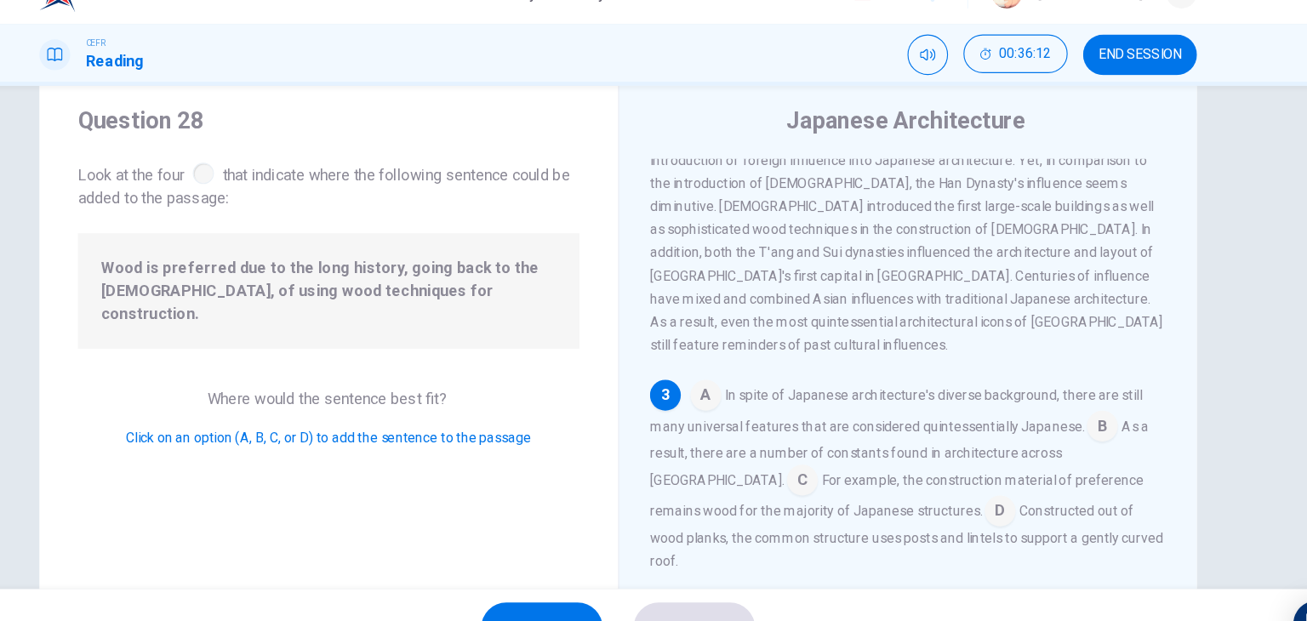
click at [460, 160] on div "Question 28 Look at the four that indicate where the following sentence could b…" at bounding box center [398, 172] width 443 height 93
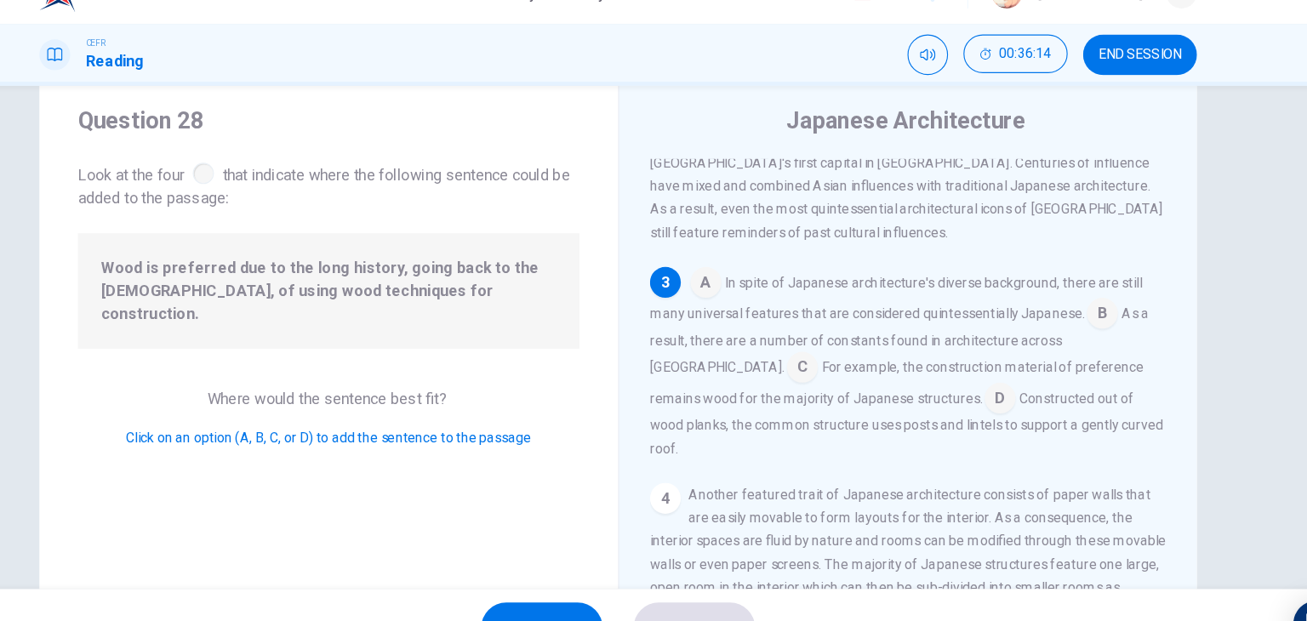
scroll to position [458, 0]
click at [830, 344] on input at bounding box center [816, 357] width 27 height 27
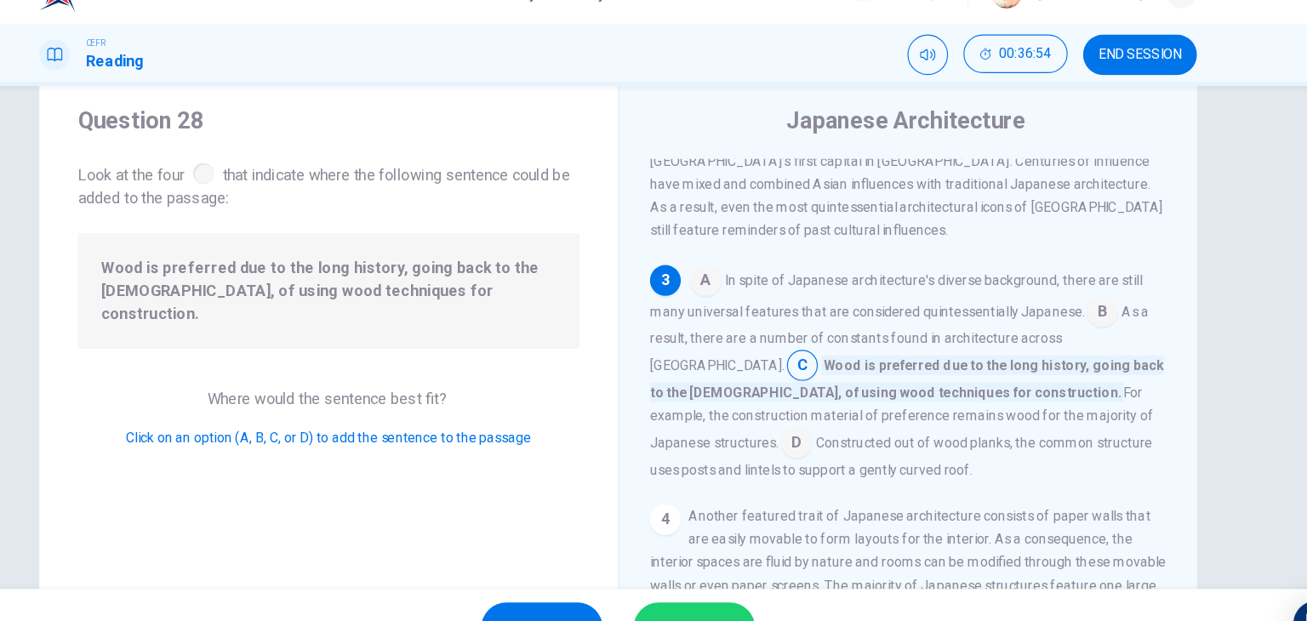
click at [825, 412] on input at bounding box center [811, 425] width 27 height 27
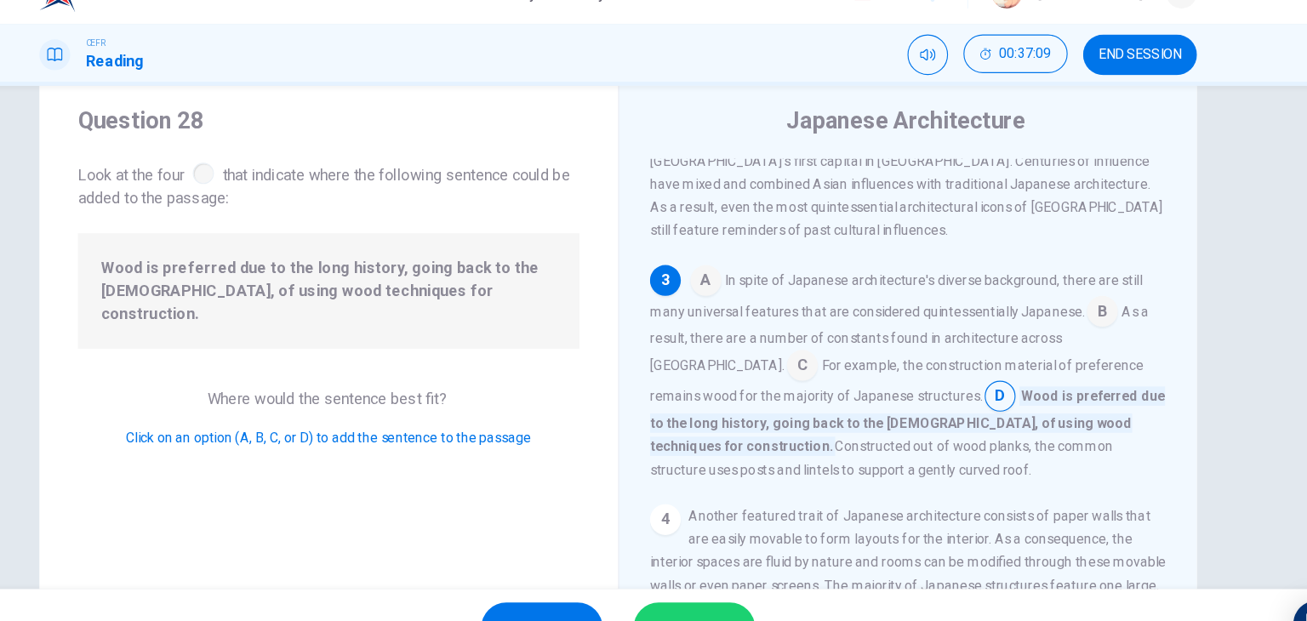
click at [830, 344] on input at bounding box center [816, 357] width 27 height 27
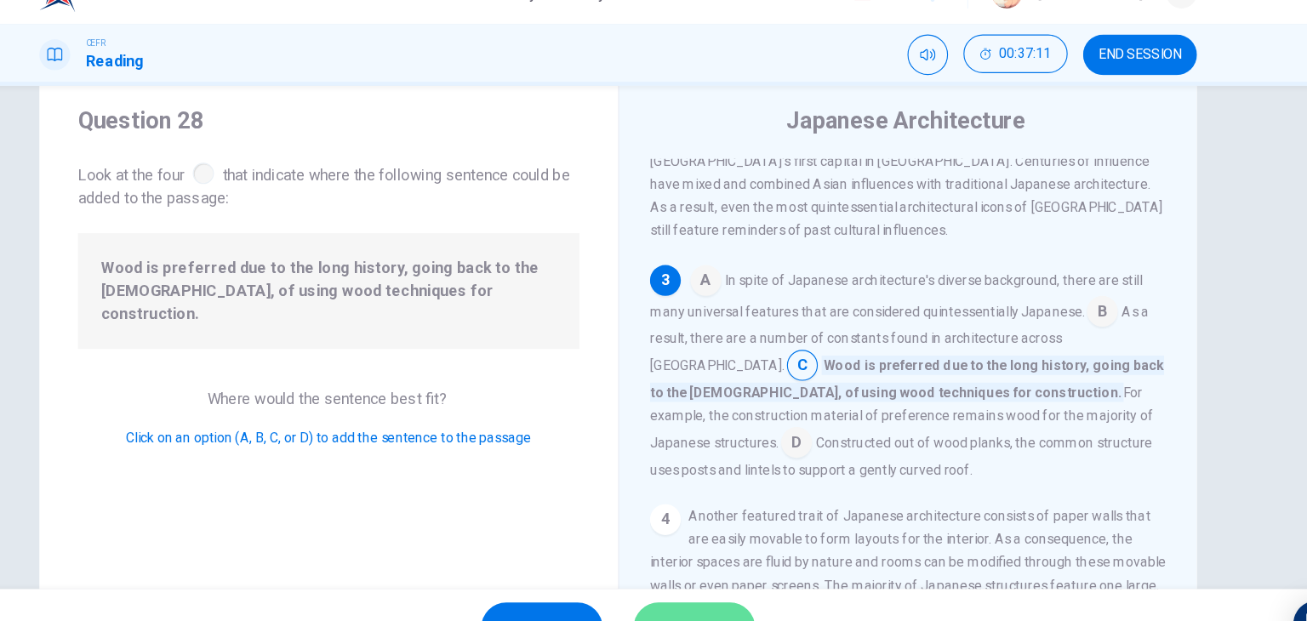
click at [724, 569] on button "SUBMIT" at bounding box center [720, 587] width 107 height 44
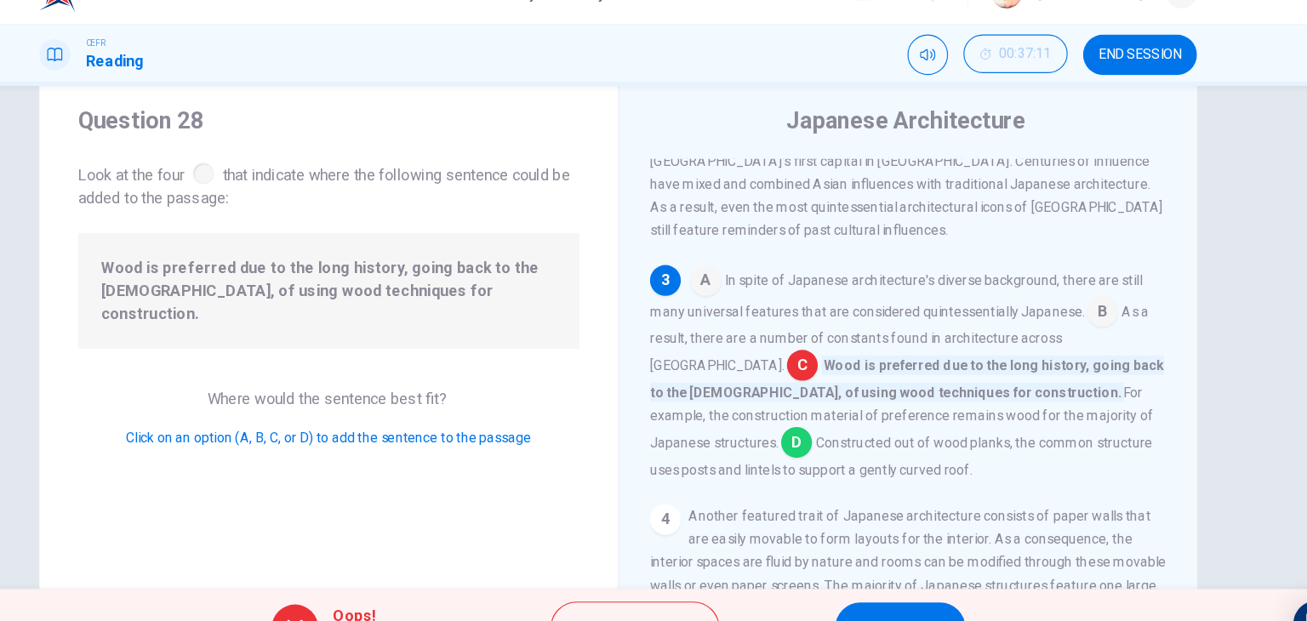
click at [923, 569] on button "NEXT" at bounding box center [902, 587] width 115 height 44
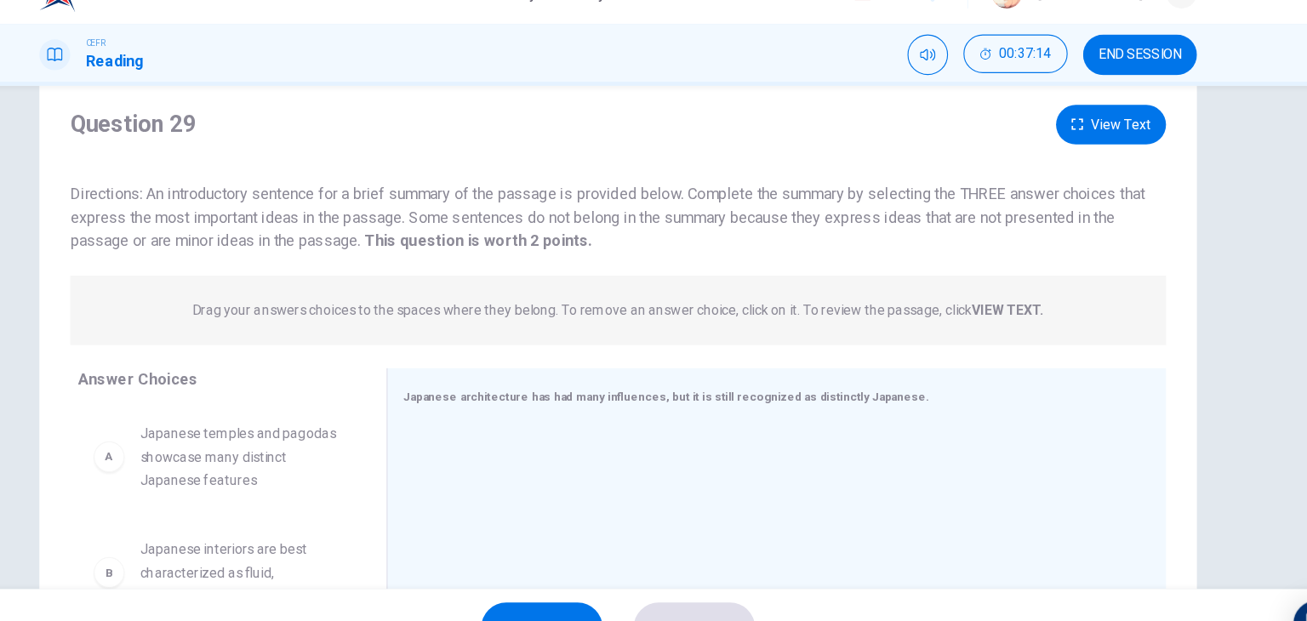
click at [494, 197] on span "Directions: An introductory sentence for a brief summary of the passage is prov…" at bounding box center [644, 225] width 948 height 57
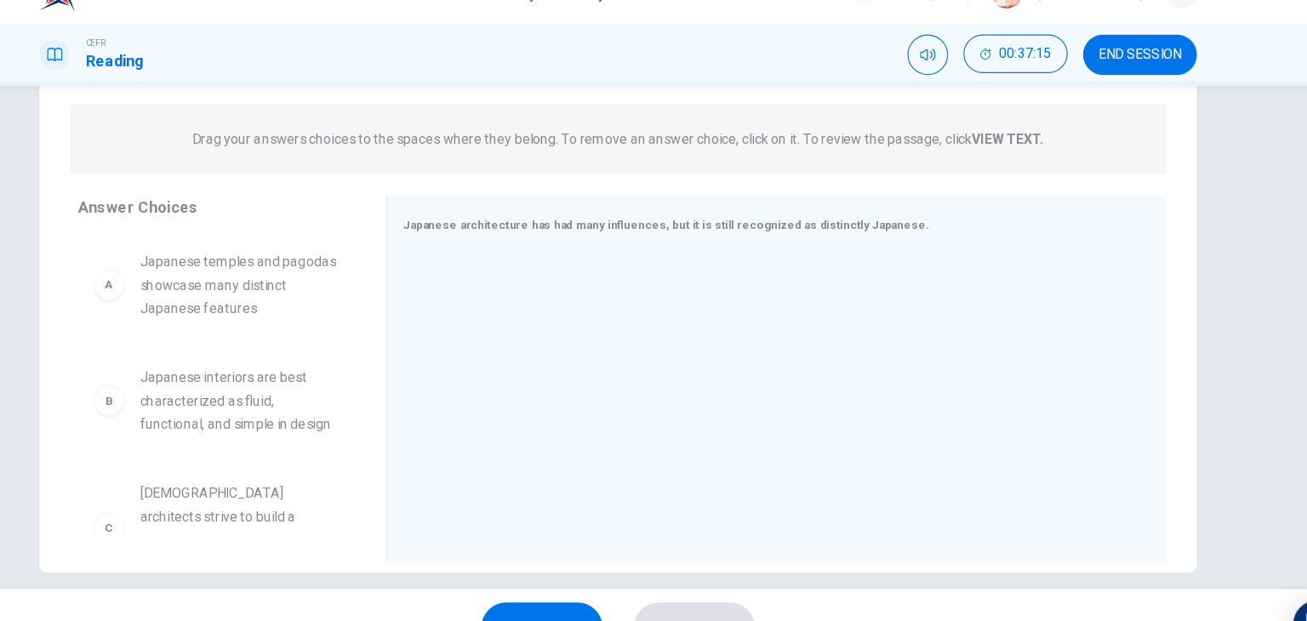
scroll to position [197, 0]
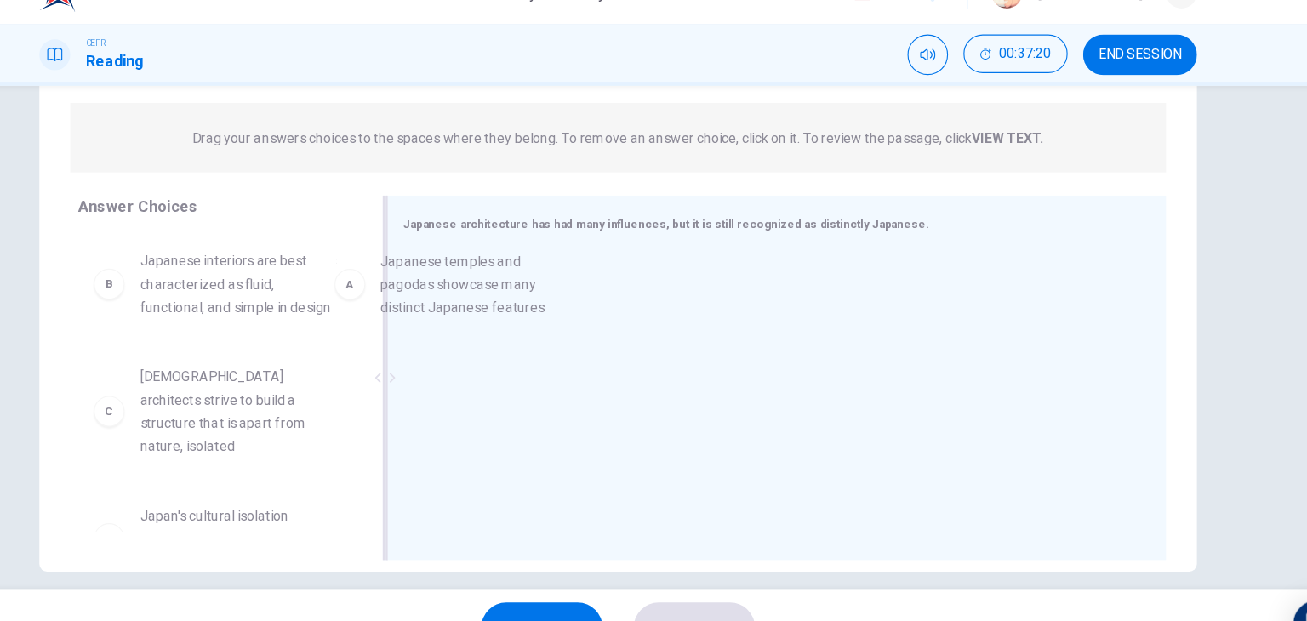
drag, startPoint x: 318, startPoint y: 291, endPoint x: 552, endPoint y: 290, distance: 233.2
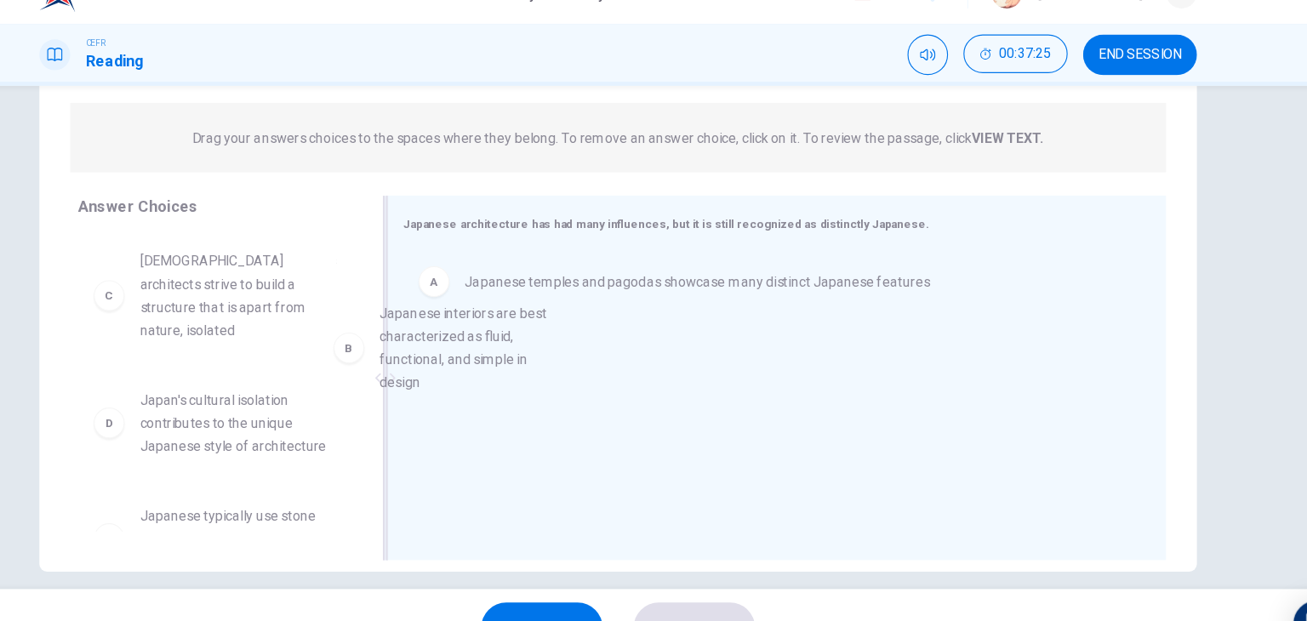
drag, startPoint x: 312, startPoint y: 287, endPoint x: 569, endPoint y: 339, distance: 262.3
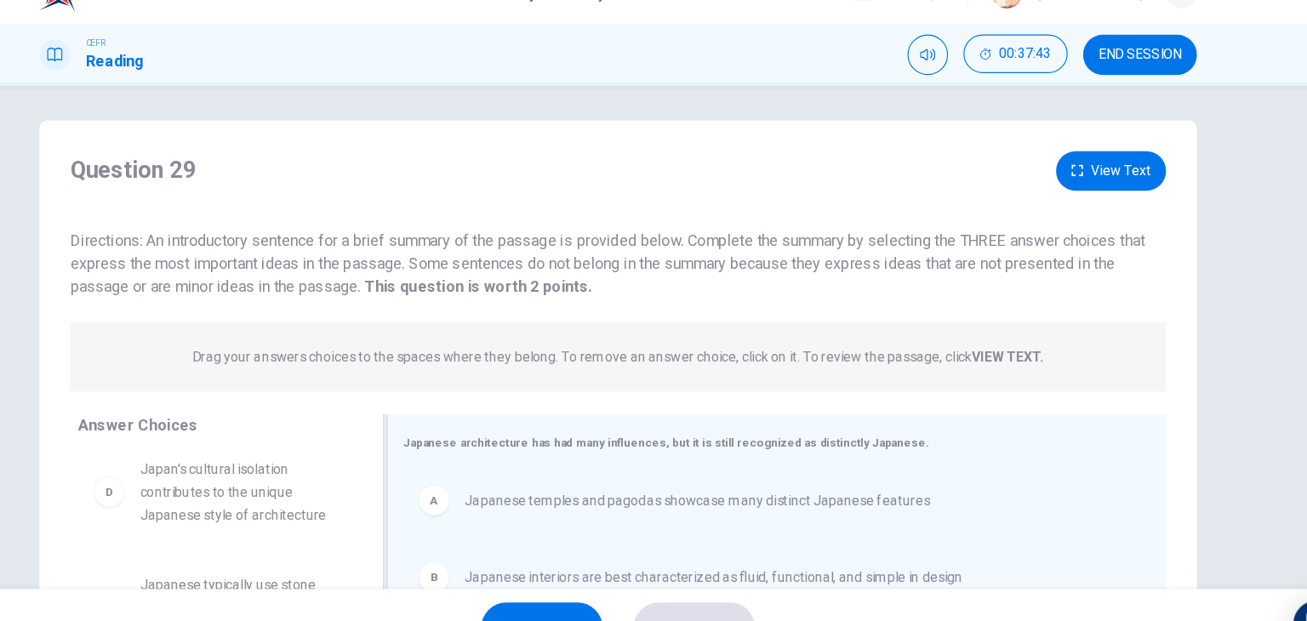
scroll to position [0, 0]
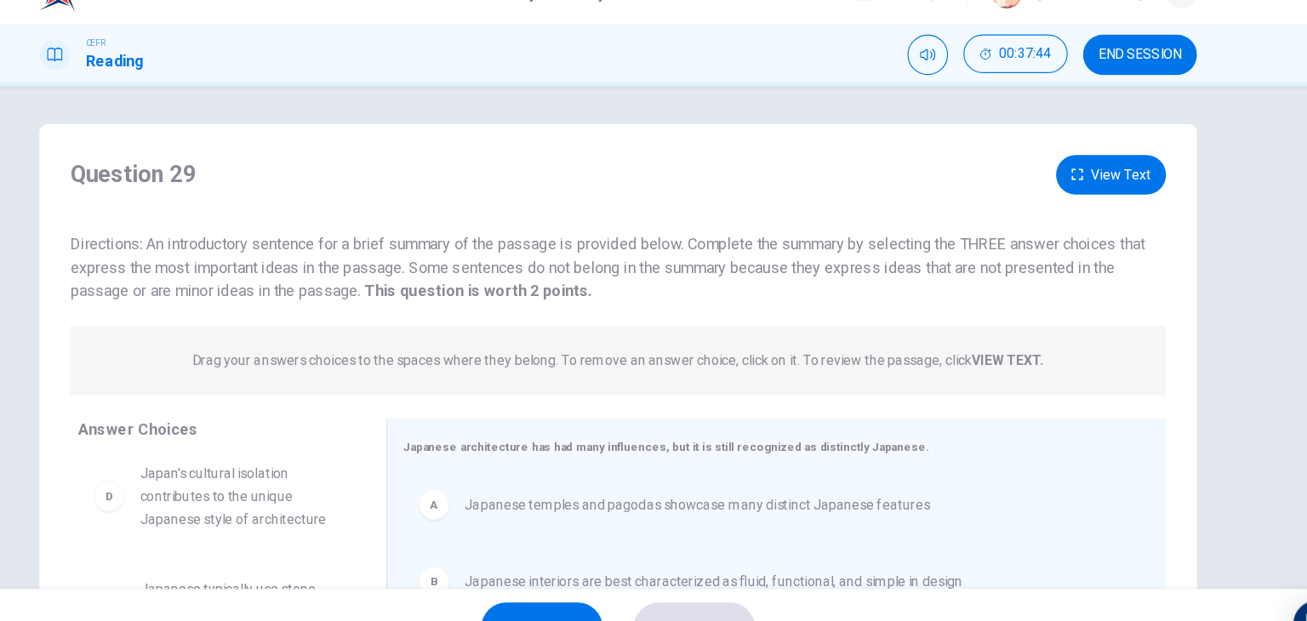
click at [1096, 188] on button "View Text" at bounding box center [1088, 187] width 97 height 35
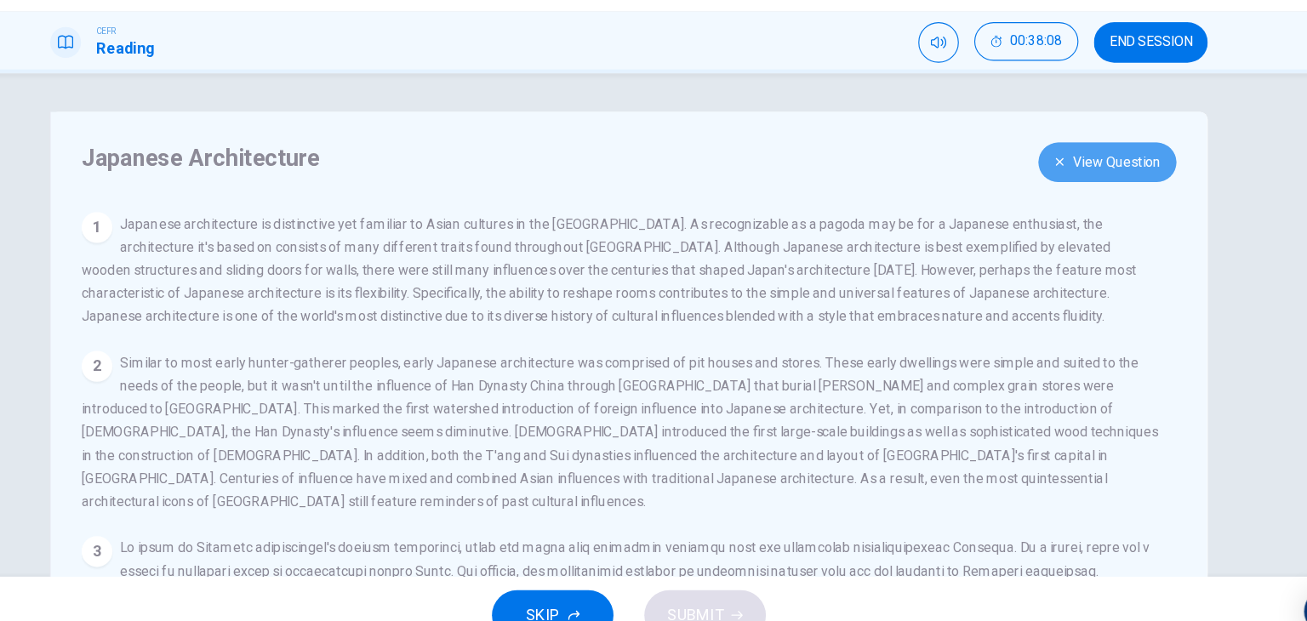
click at [1061, 191] on button "View Question" at bounding box center [1076, 187] width 122 height 35
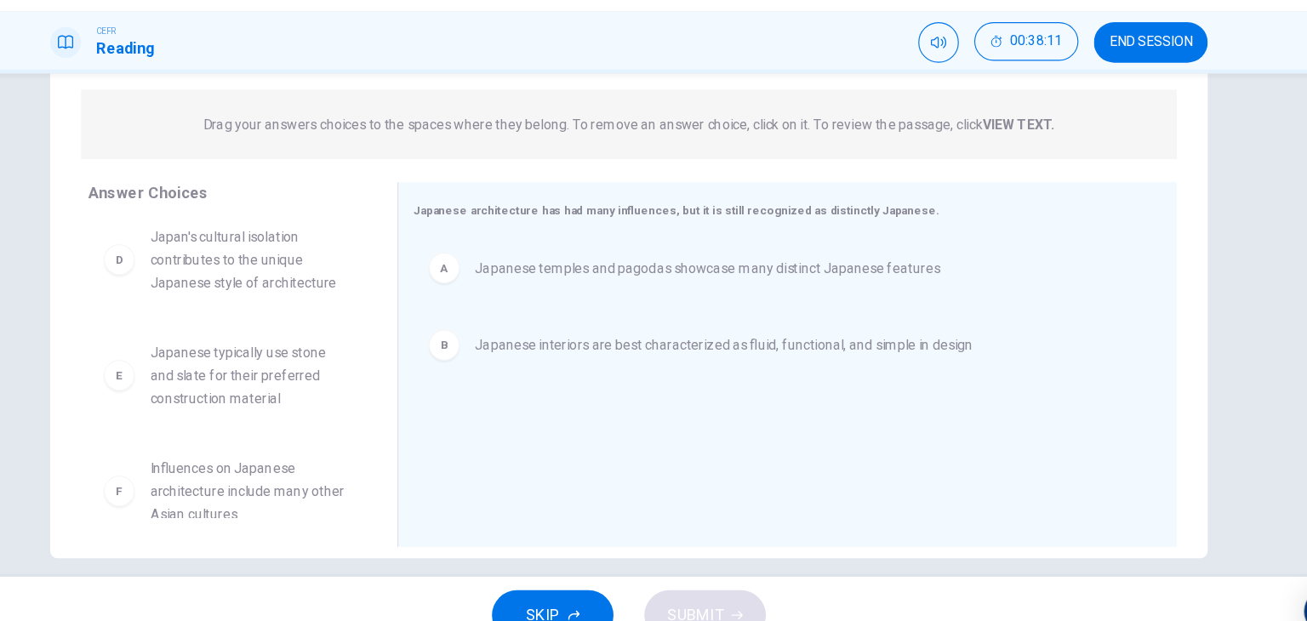
scroll to position [215, 0]
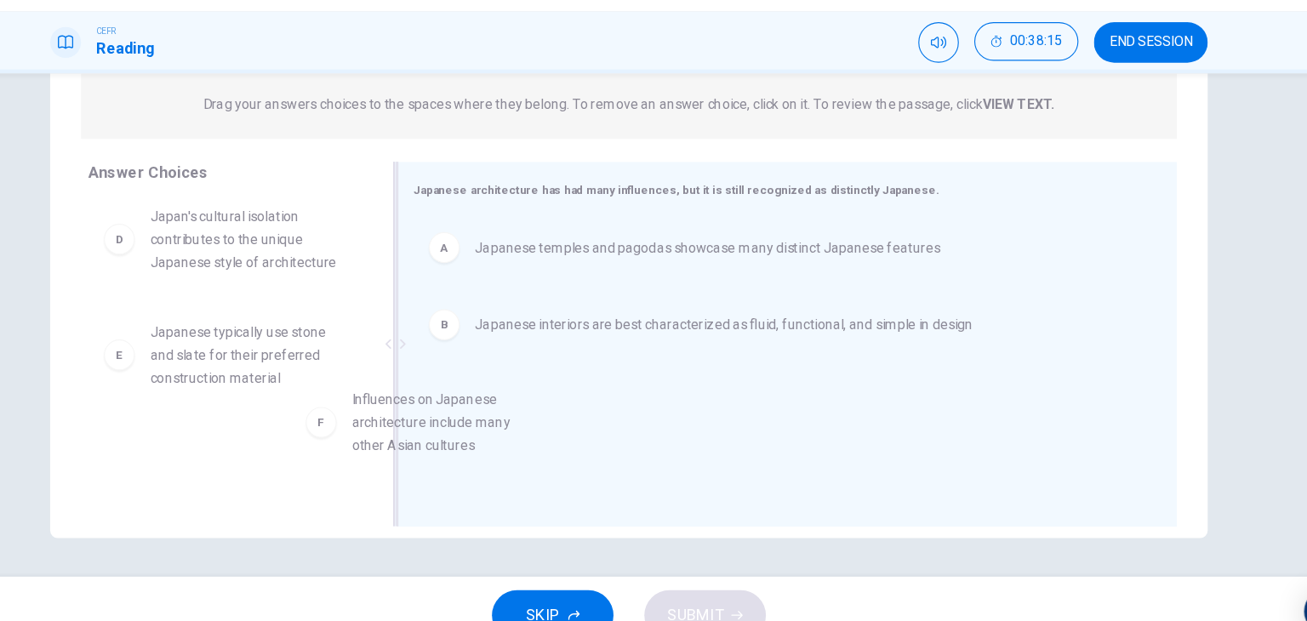
drag, startPoint x: 254, startPoint y: 447, endPoint x: 529, endPoint y: 422, distance: 276.0
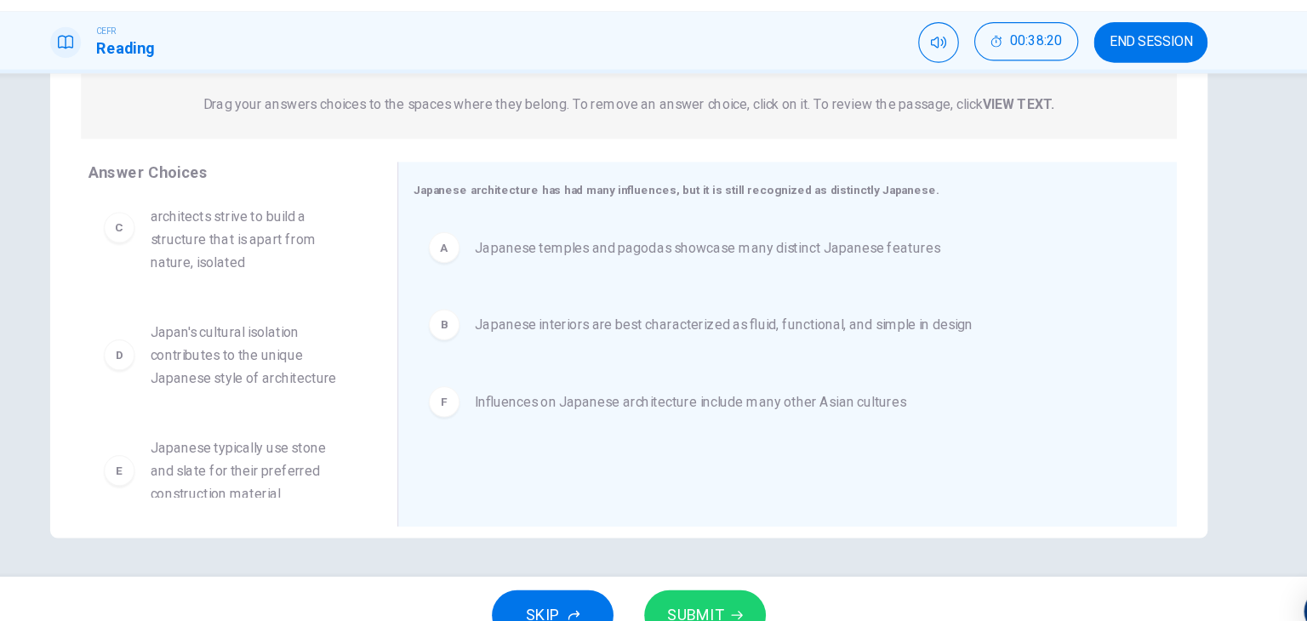
scroll to position [0, 0]
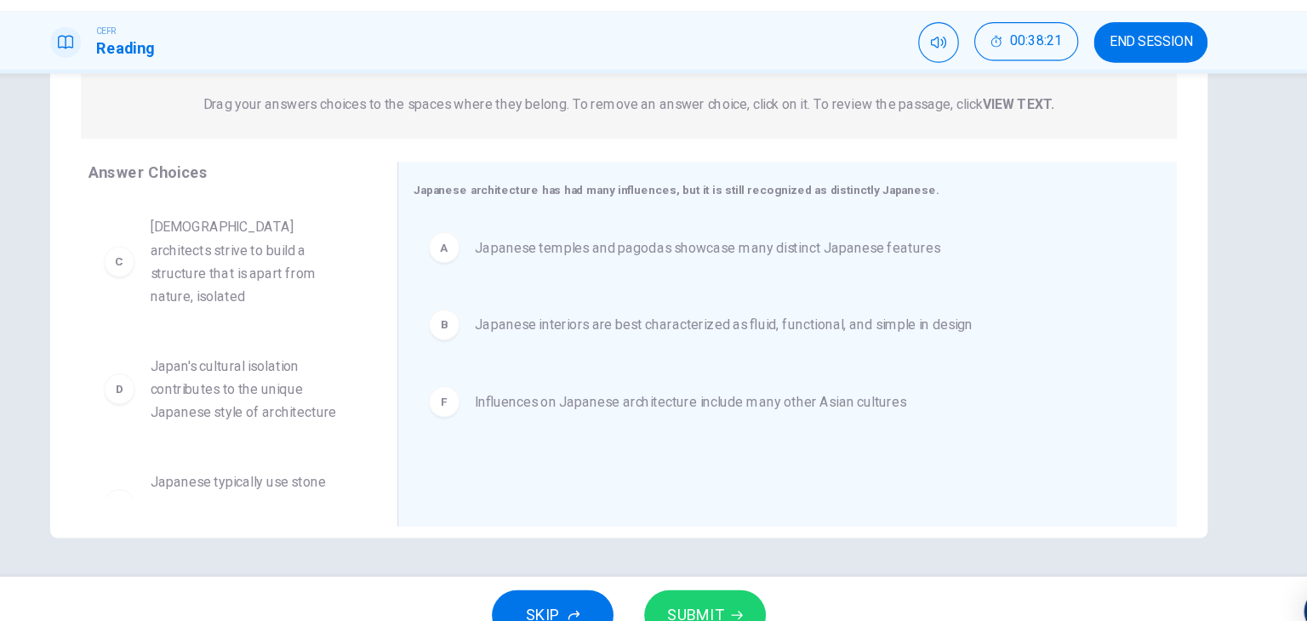
click at [712, 569] on button "SUBMIT" at bounding box center [720, 587] width 107 height 44
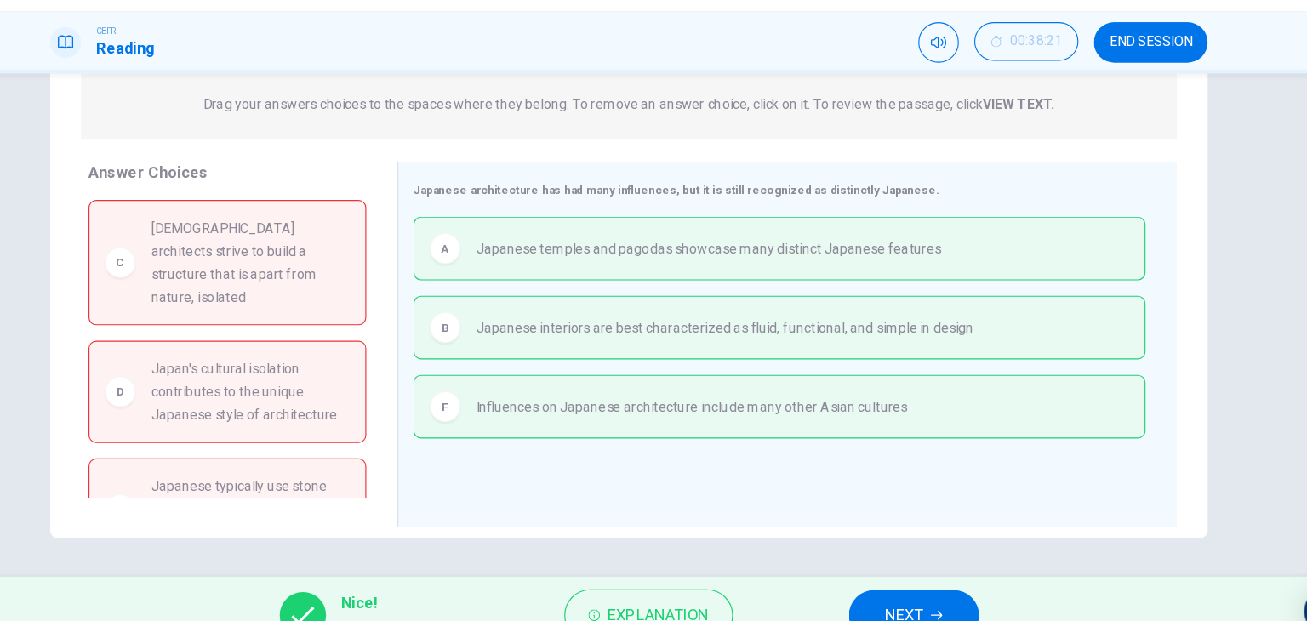
click at [931, 562] on div "Nice! Correct answer! Explanation NEXT" at bounding box center [653, 587] width 1307 height 68
click at [926, 566] on button "NEXT" at bounding box center [905, 587] width 115 height 44
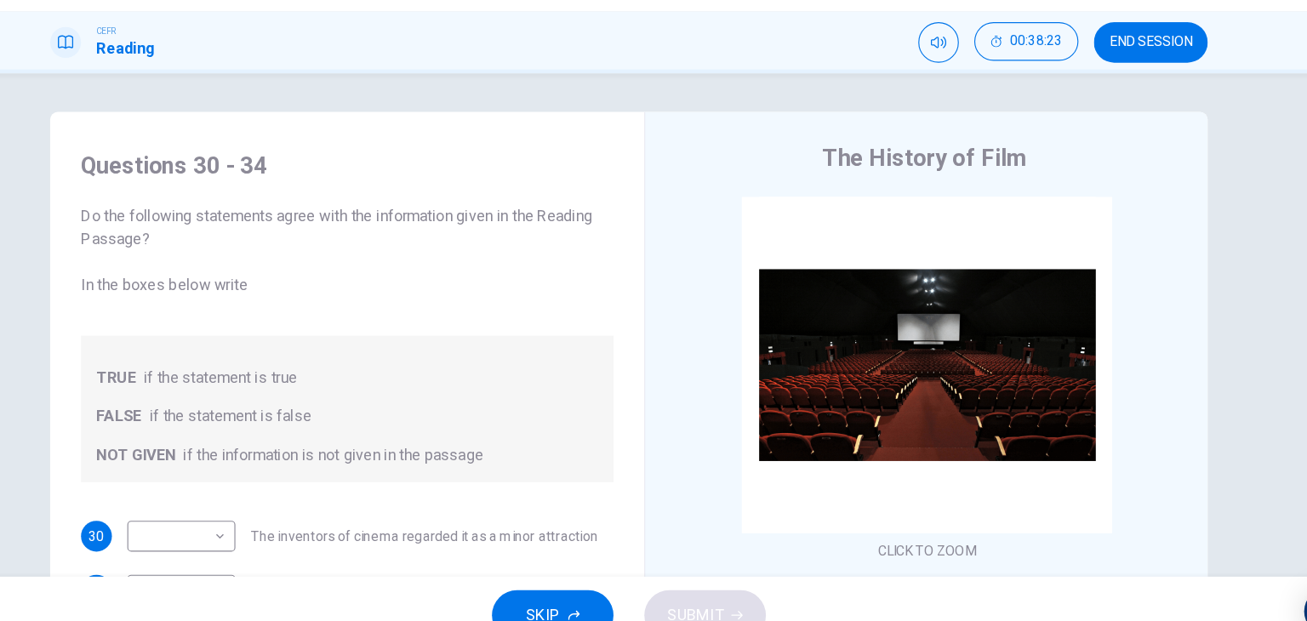
click at [571, 335] on div "Do the following statements agree with the information given in the Reading Pas…" at bounding box center [405, 347] width 470 height 245
click at [1107, 80] on span "END SESSION" at bounding box center [1114, 82] width 73 height 14
